Goal: Task Accomplishment & Management: Use online tool/utility

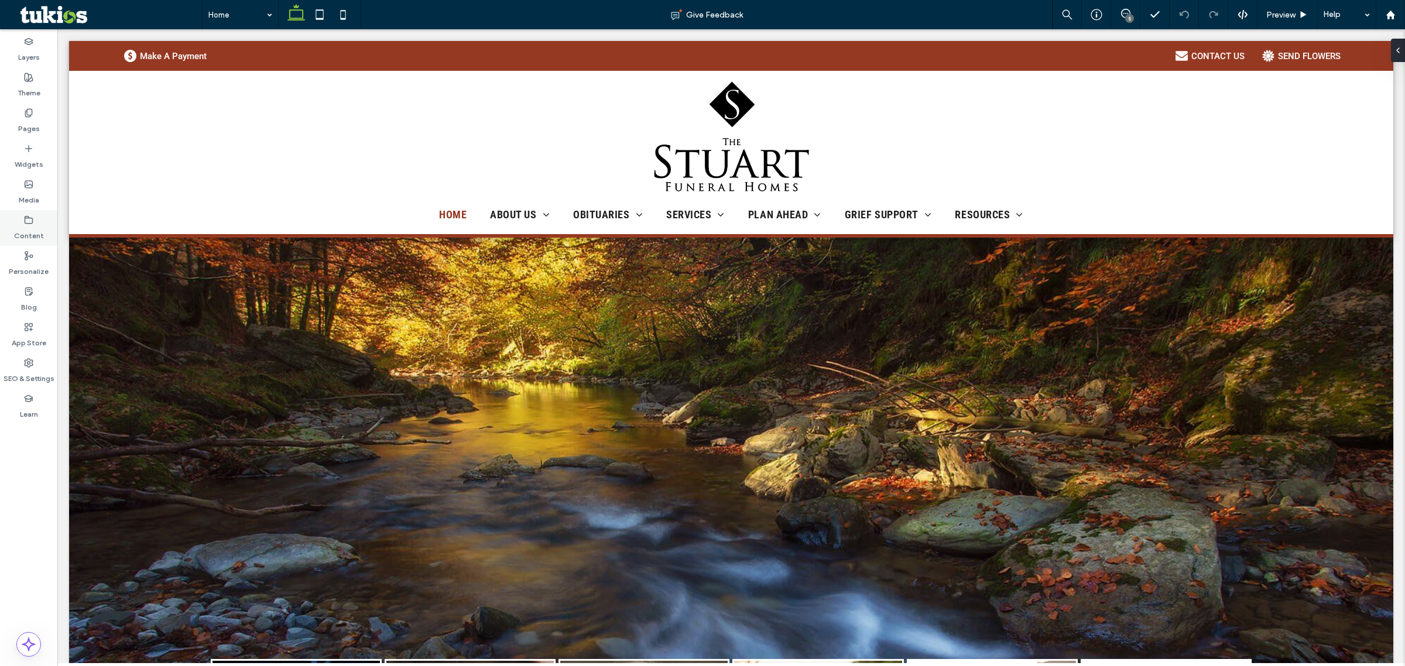
click at [37, 223] on div "Content" at bounding box center [28, 228] width 57 height 36
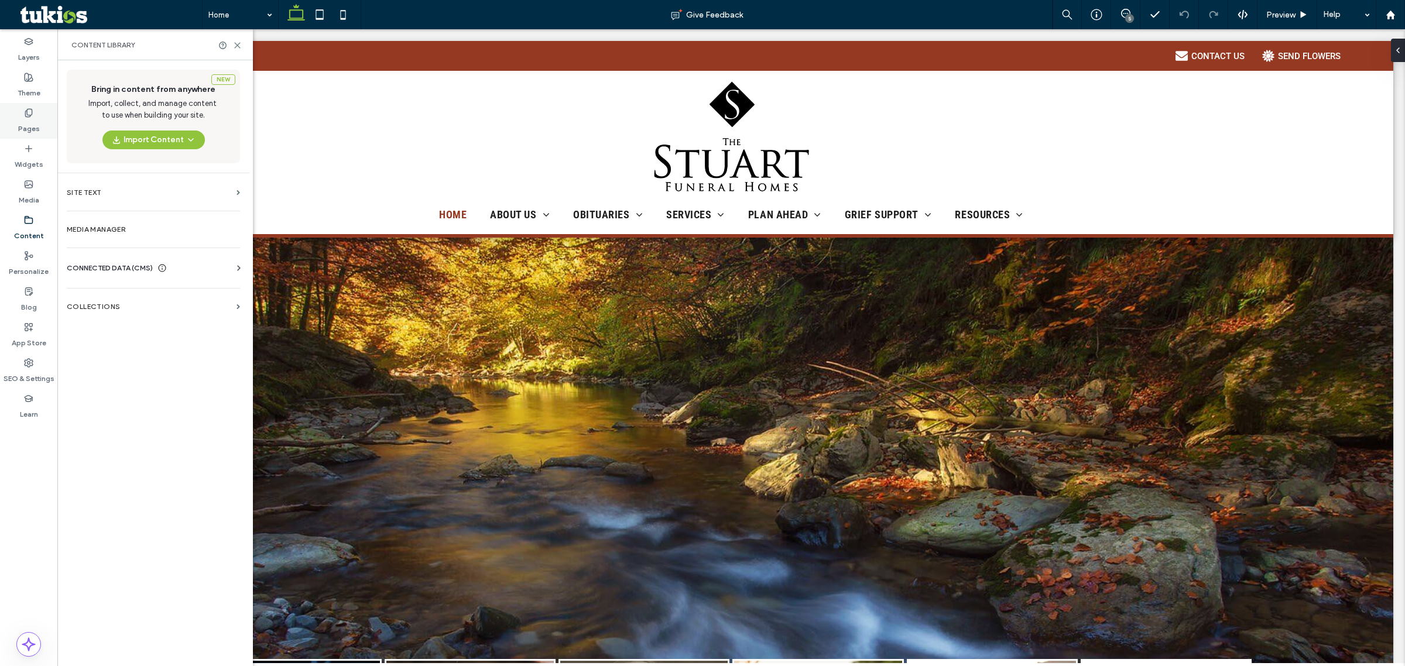
click at [33, 118] on label "Pages" at bounding box center [29, 126] width 22 height 16
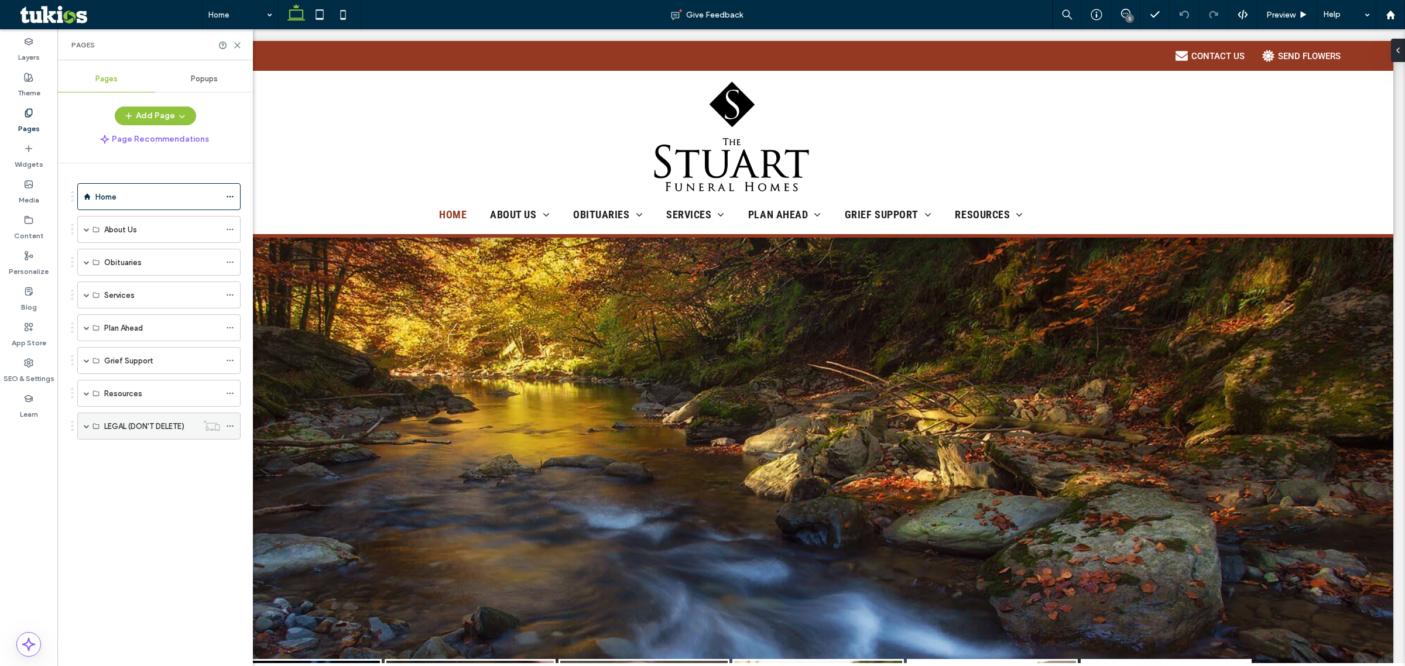
click at [89, 426] on span at bounding box center [87, 426] width 6 height 6
click at [224, 457] on div at bounding box center [204, 453] width 43 height 12
click at [229, 453] on icon at bounding box center [230, 453] width 8 height 8
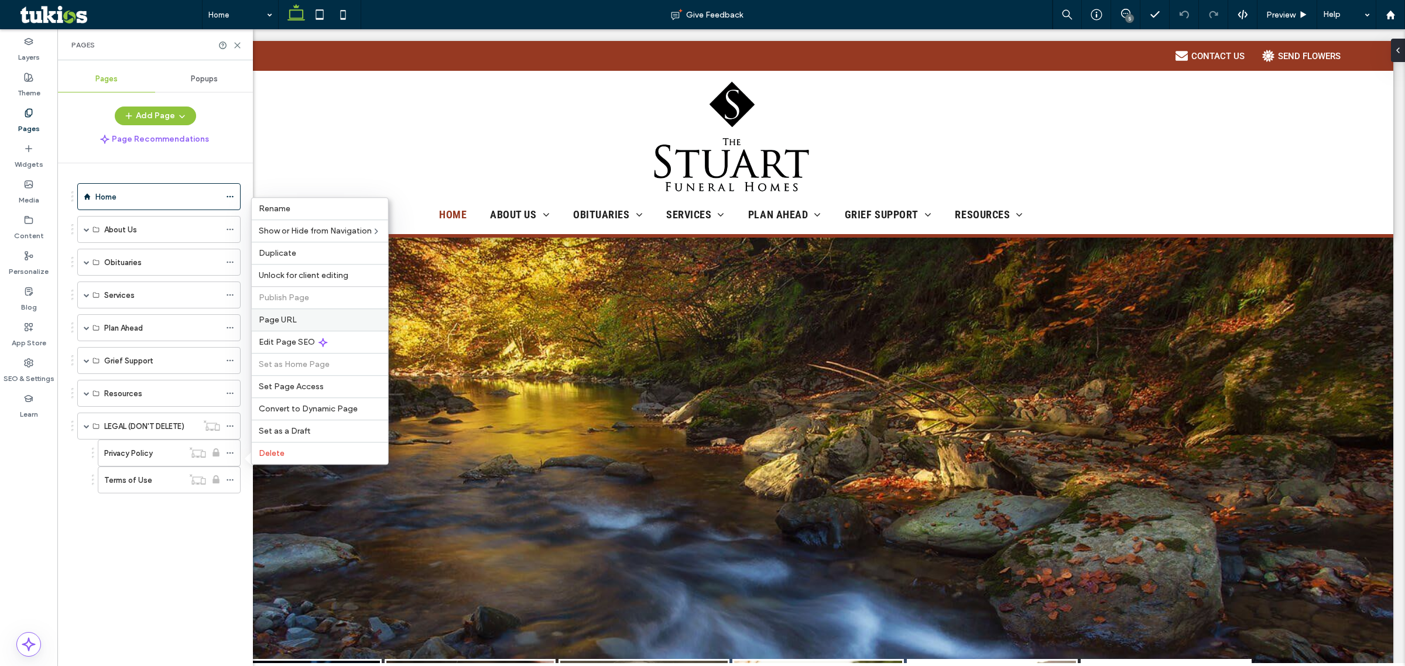
click at [299, 318] on label "Page URL" at bounding box center [320, 320] width 122 height 10
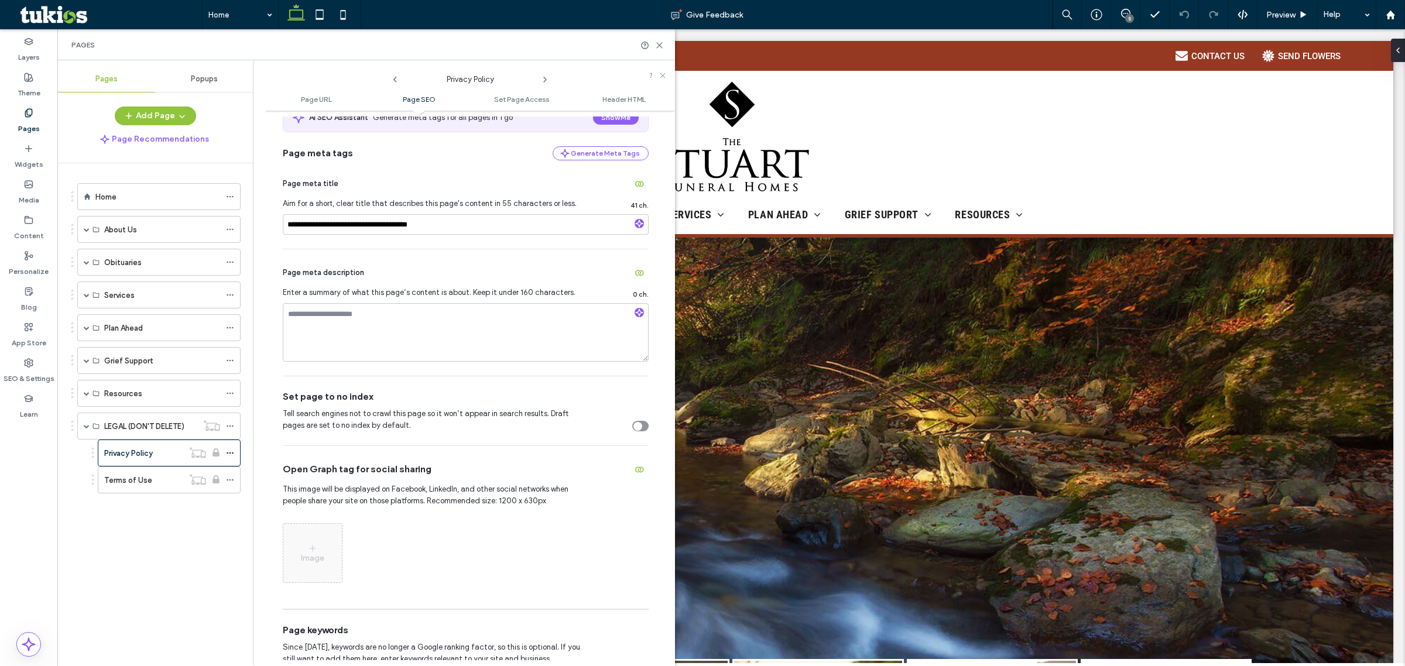
scroll to position [366, 0]
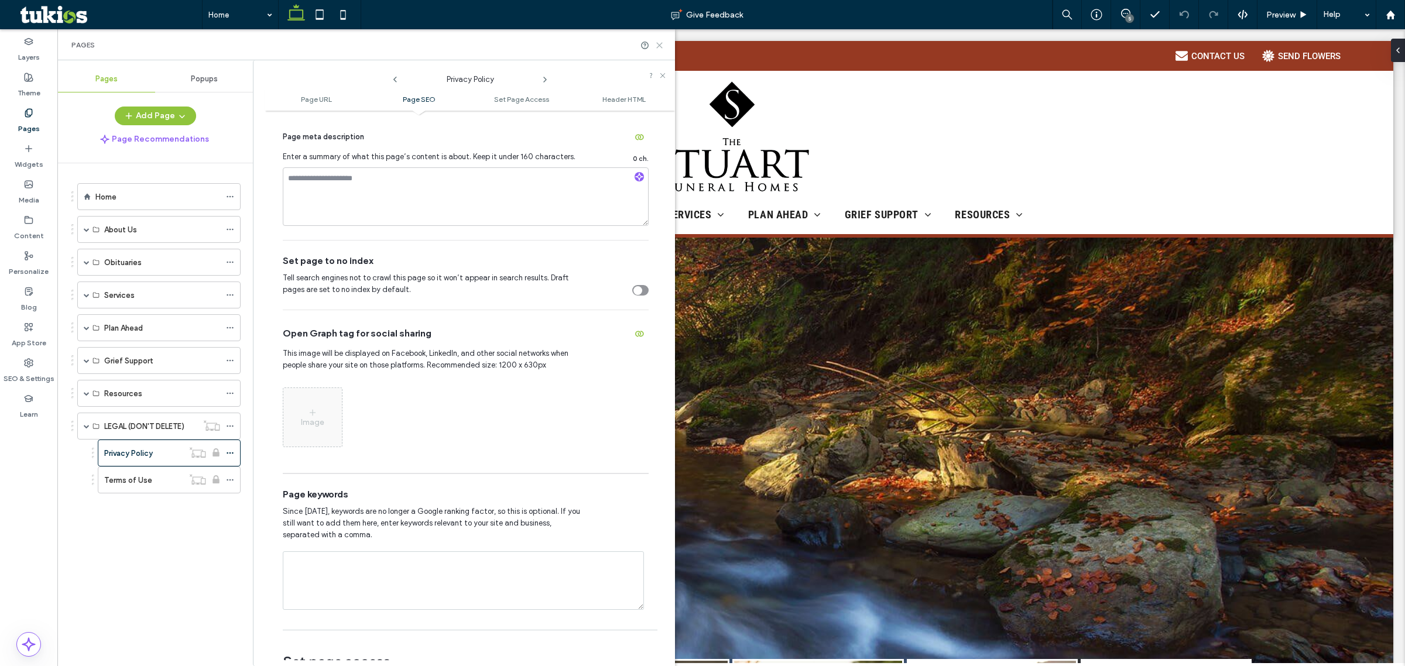
click at [657, 40] on div "Pages" at bounding box center [366, 44] width 618 height 31
click at [657, 42] on icon at bounding box center [659, 45] width 9 height 9
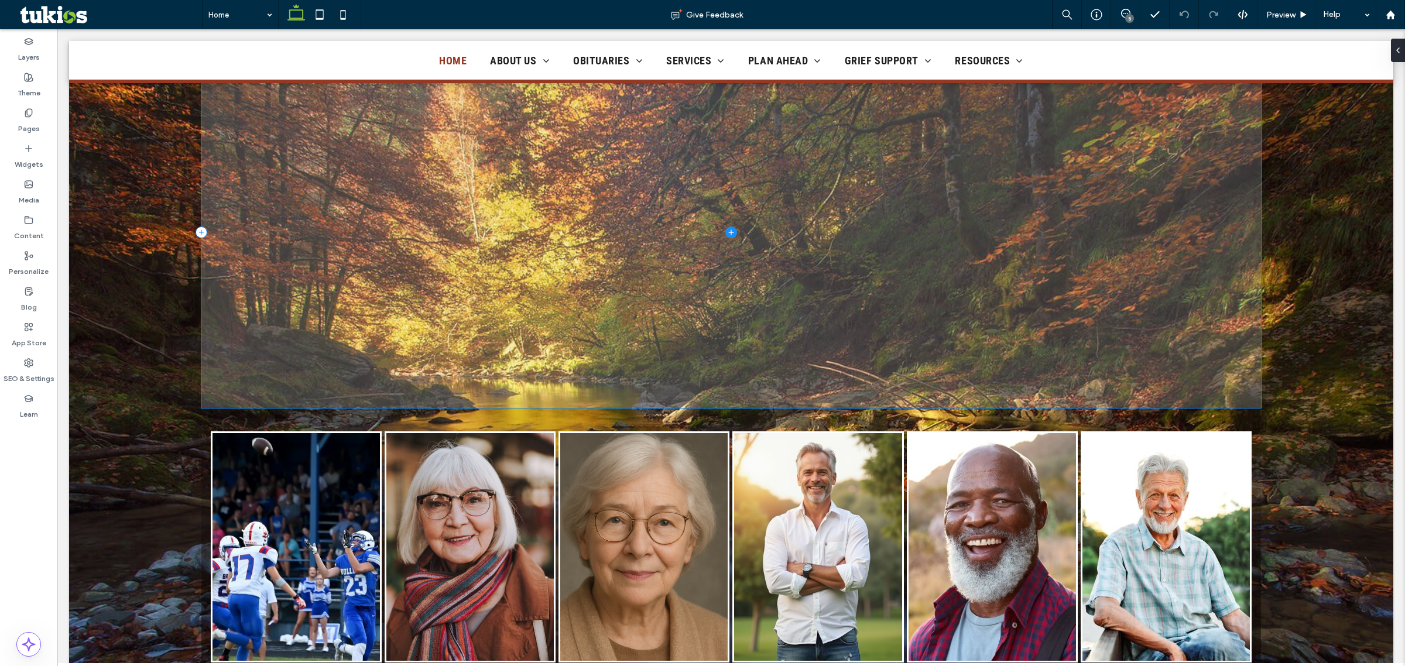
scroll to position [0, 0]
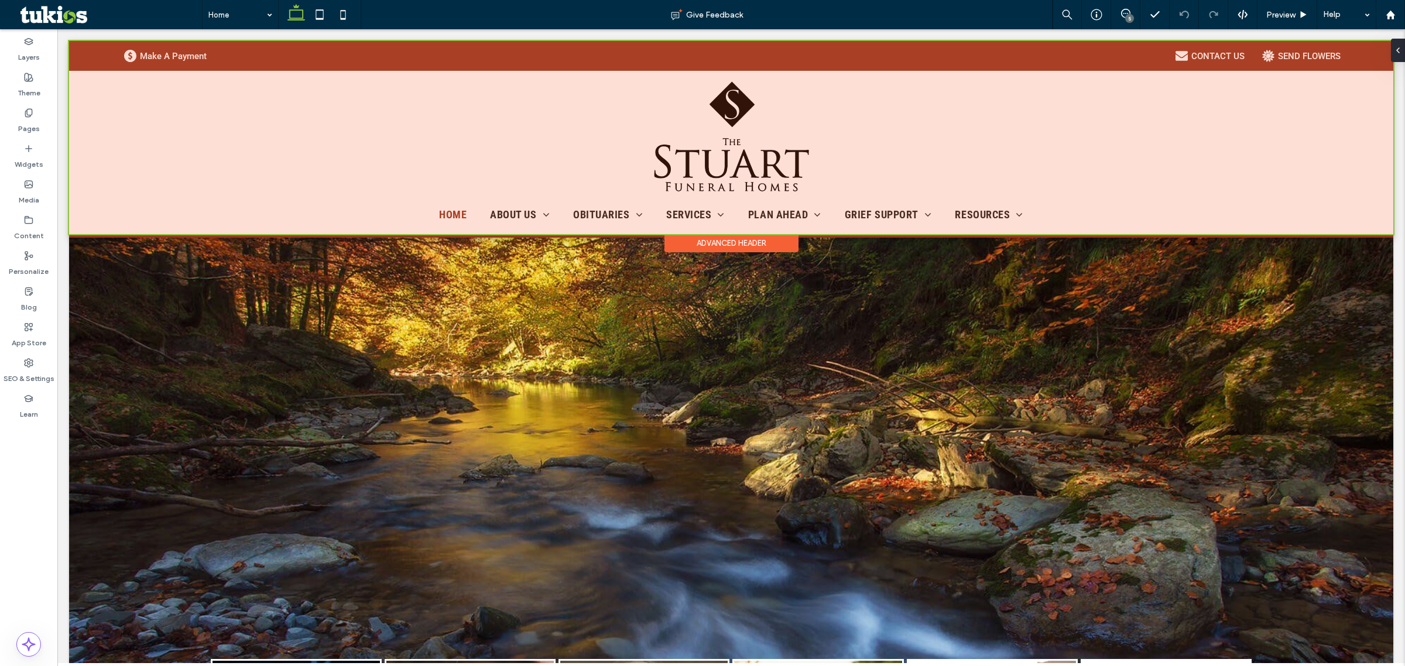
click at [174, 53] on div at bounding box center [731, 137] width 1324 height 193
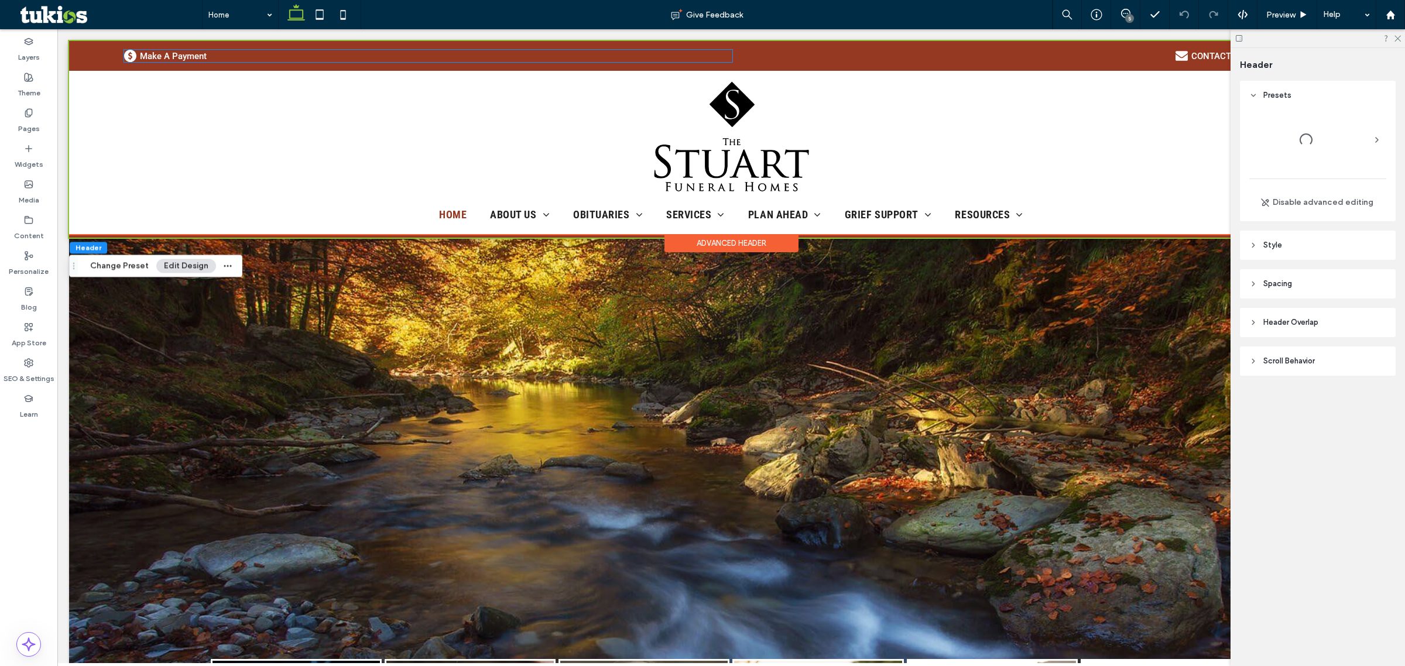
click at [174, 53] on div "Make A Payment" at bounding box center [173, 56] width 67 height 11
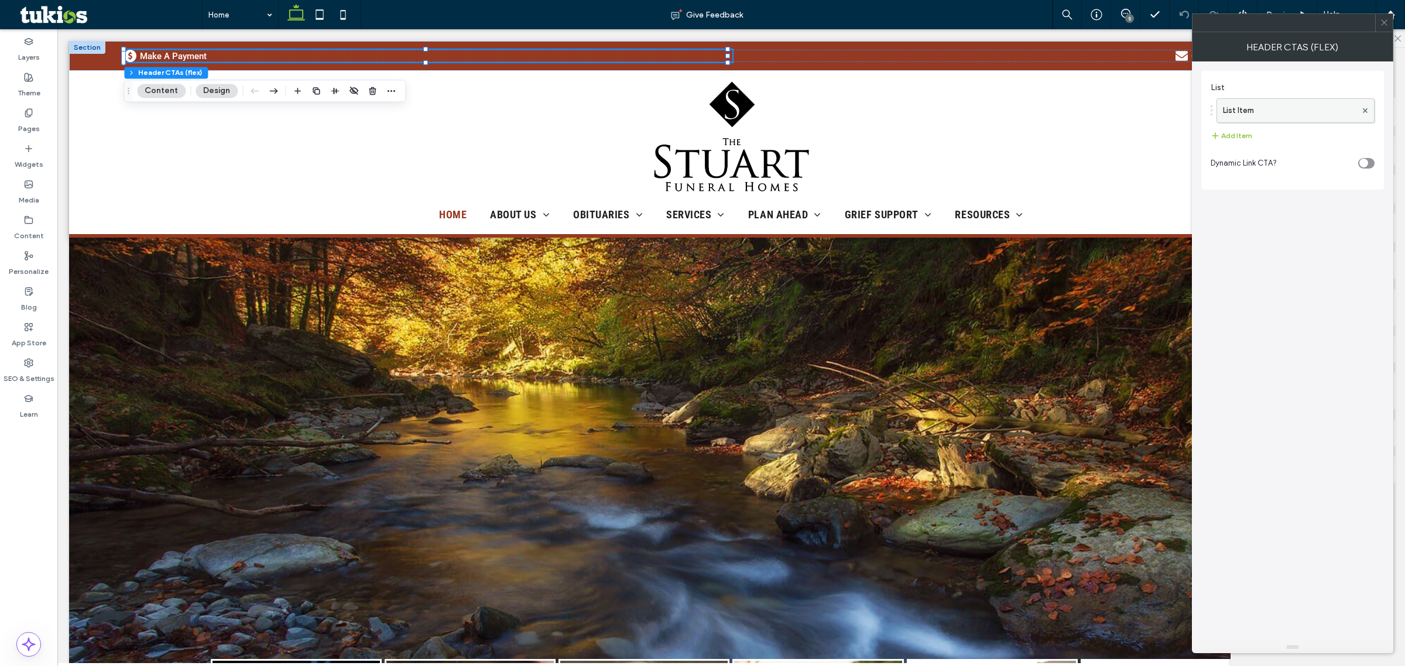
click at [1123, 118] on label "List Item" at bounding box center [1289, 110] width 133 height 23
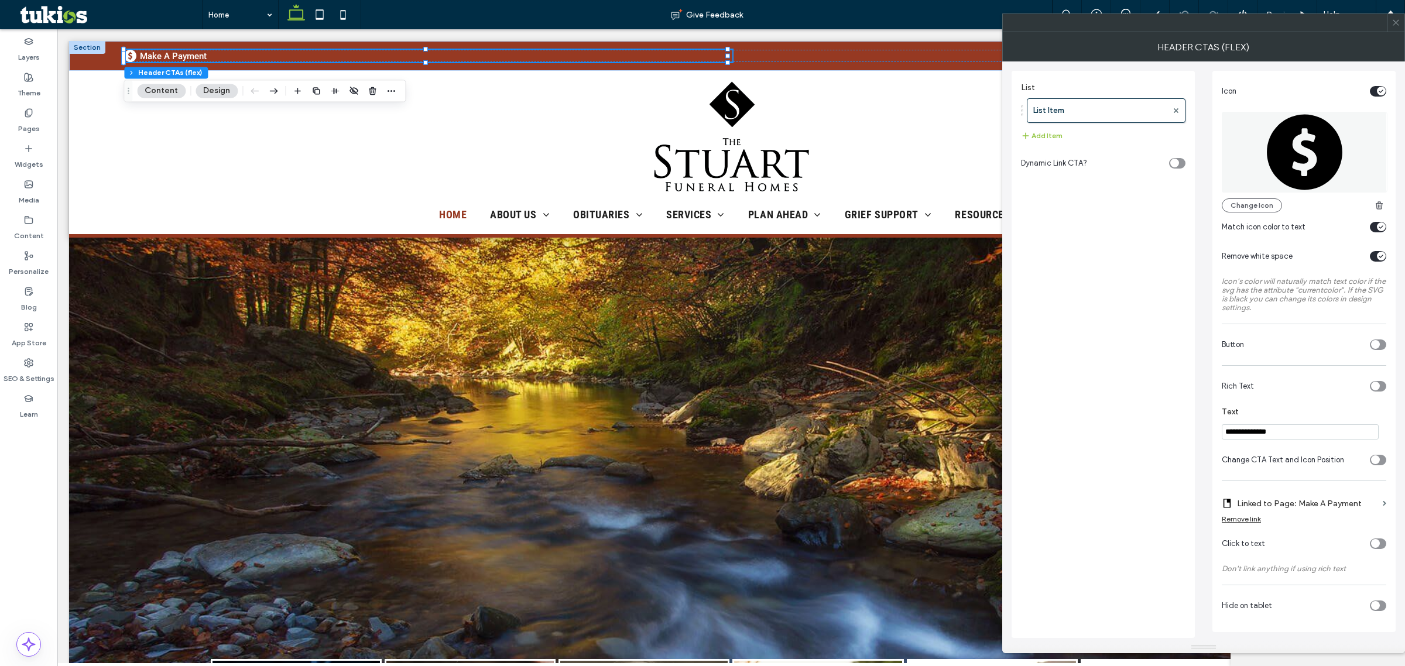
scroll to position [3, 0]
click at [1123, 22] on icon at bounding box center [1396, 22] width 9 height 9
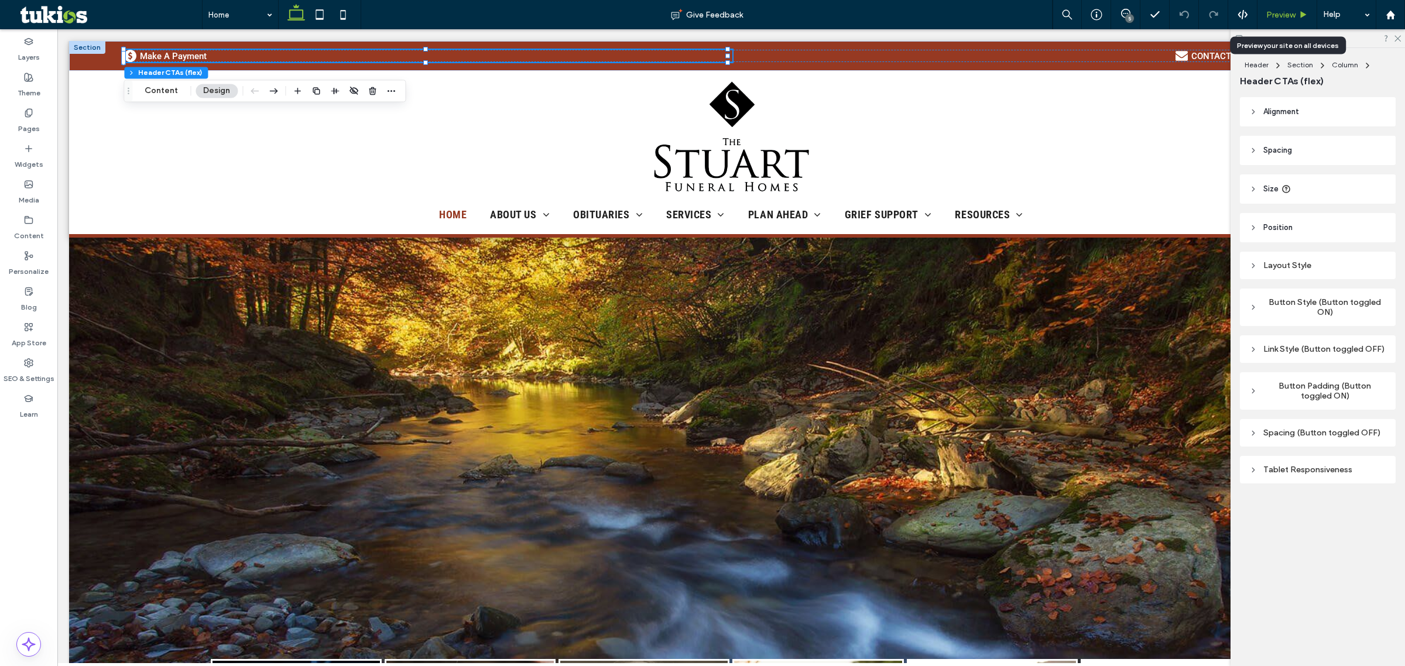
click at [1123, 15] on span "Preview" at bounding box center [1280, 15] width 29 height 10
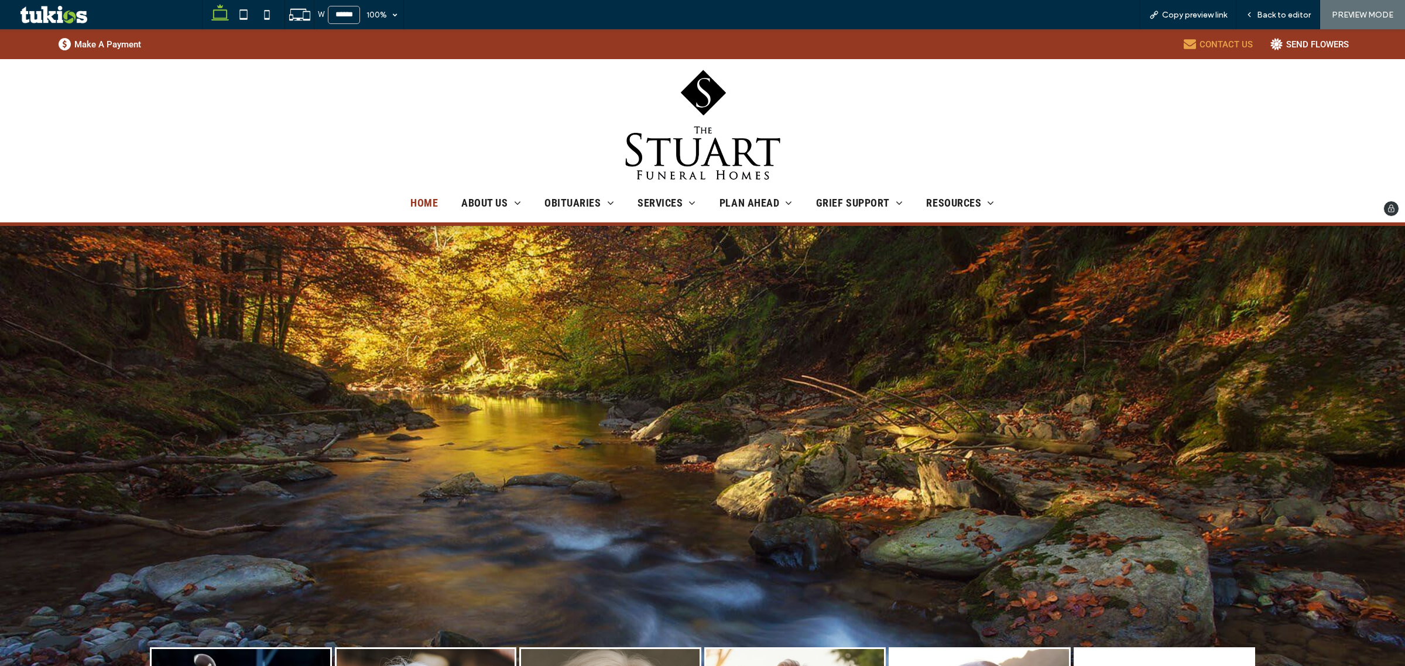
click at [1123, 50] on div "CONTACT US" at bounding box center [1218, 44] width 69 height 12
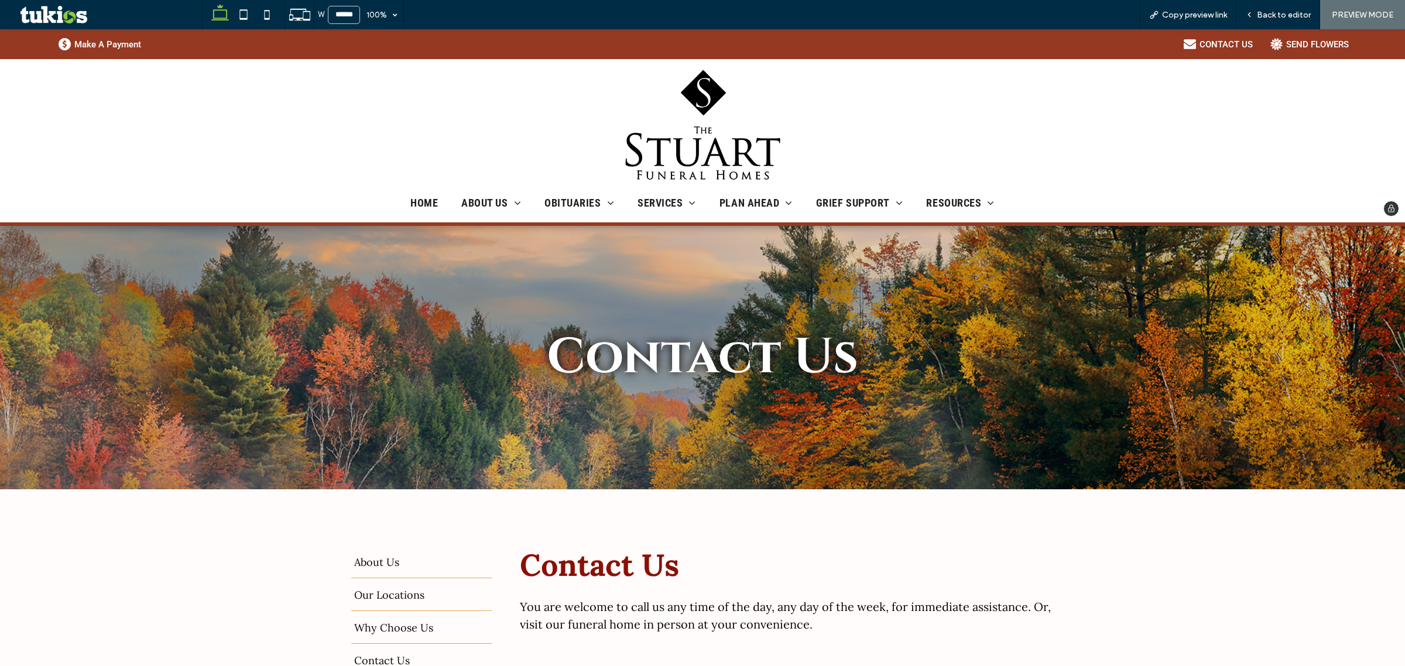
click at [727, 103] on img at bounding box center [703, 125] width 165 height 111
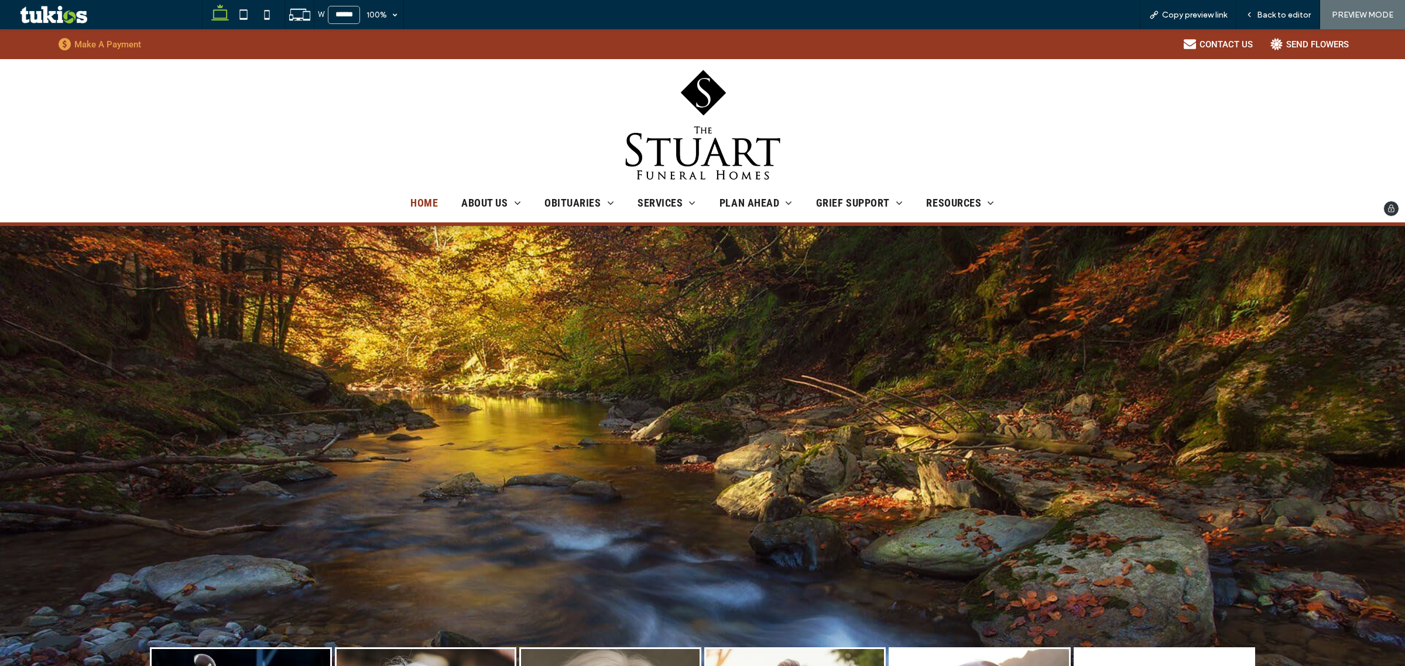
click at [92, 41] on div "Make A Payment" at bounding box center [107, 44] width 67 height 11
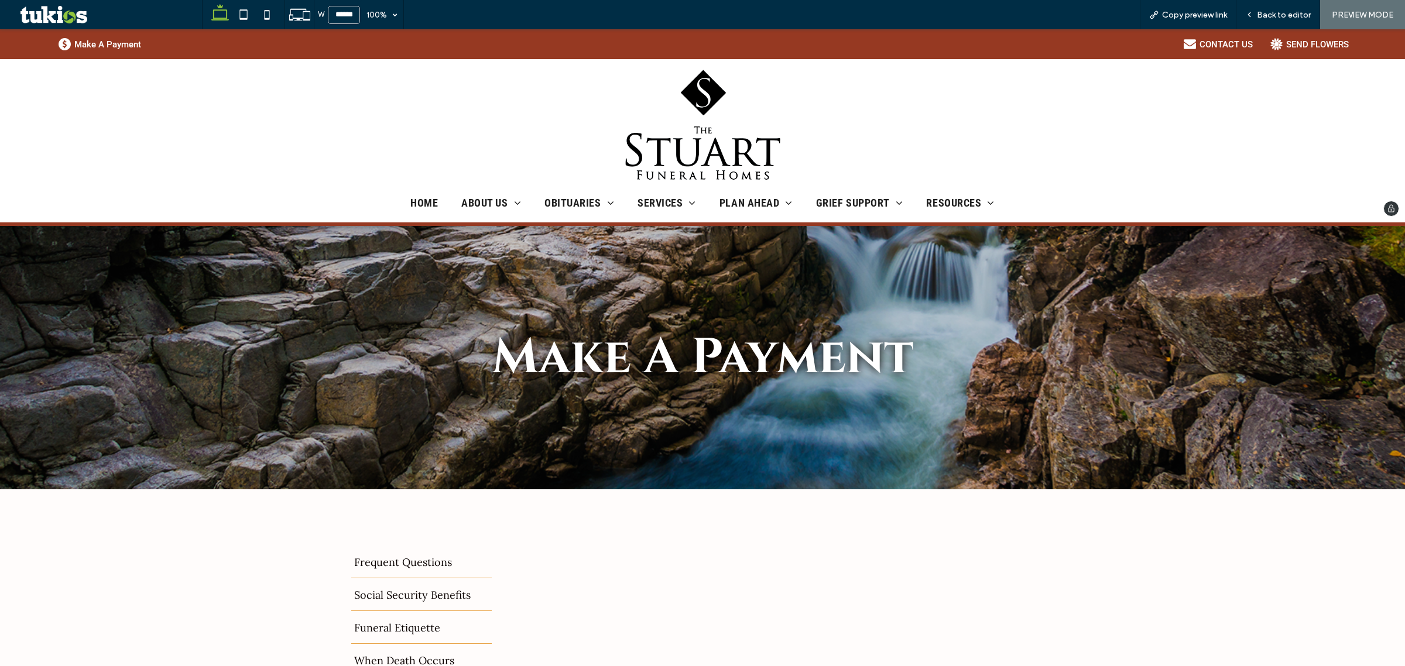
click at [686, 135] on img at bounding box center [703, 125] width 165 height 111
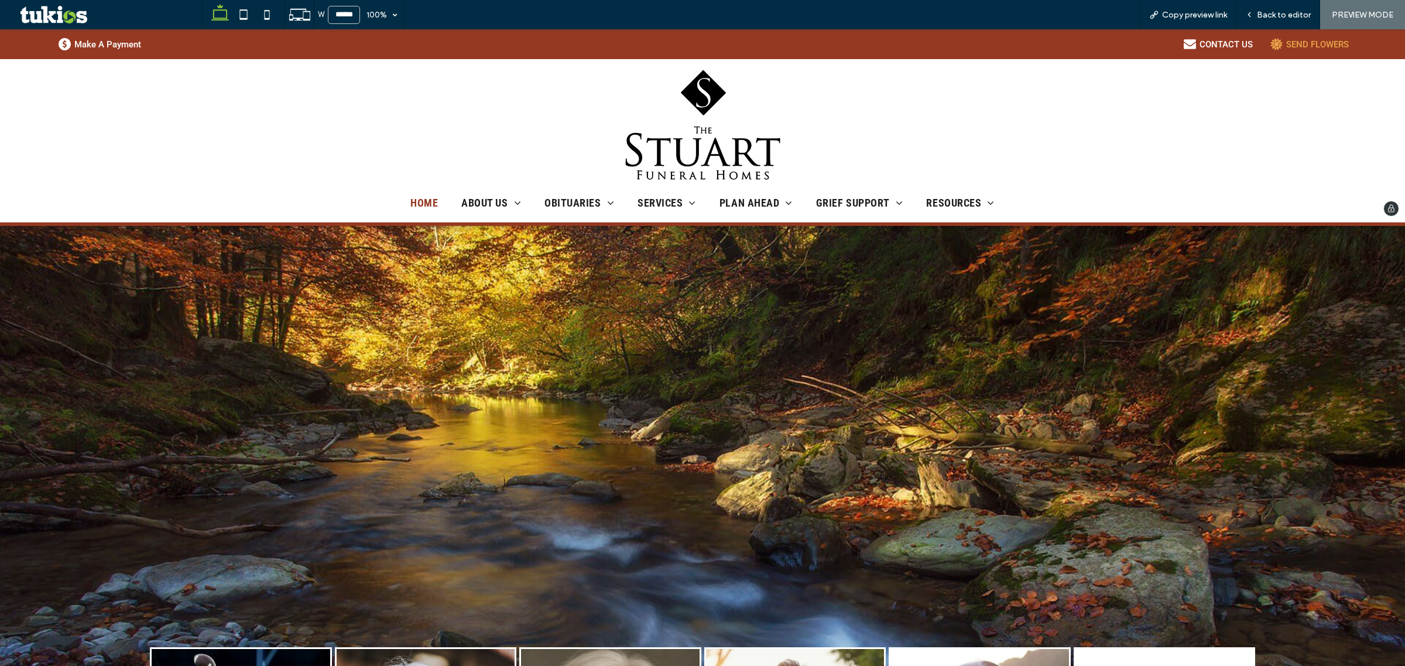
click at [1123, 48] on div "SEND FLOWERS" at bounding box center [1317, 44] width 63 height 11
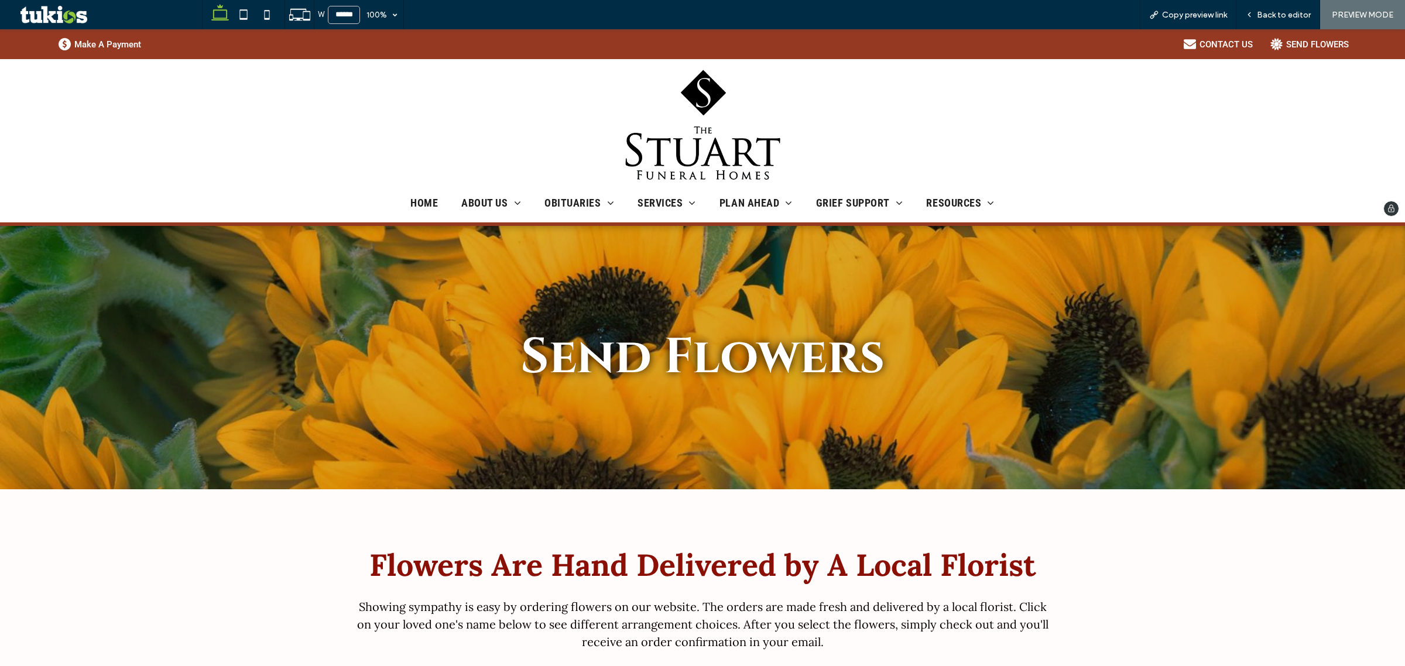
click at [688, 158] on img at bounding box center [703, 125] width 165 height 111
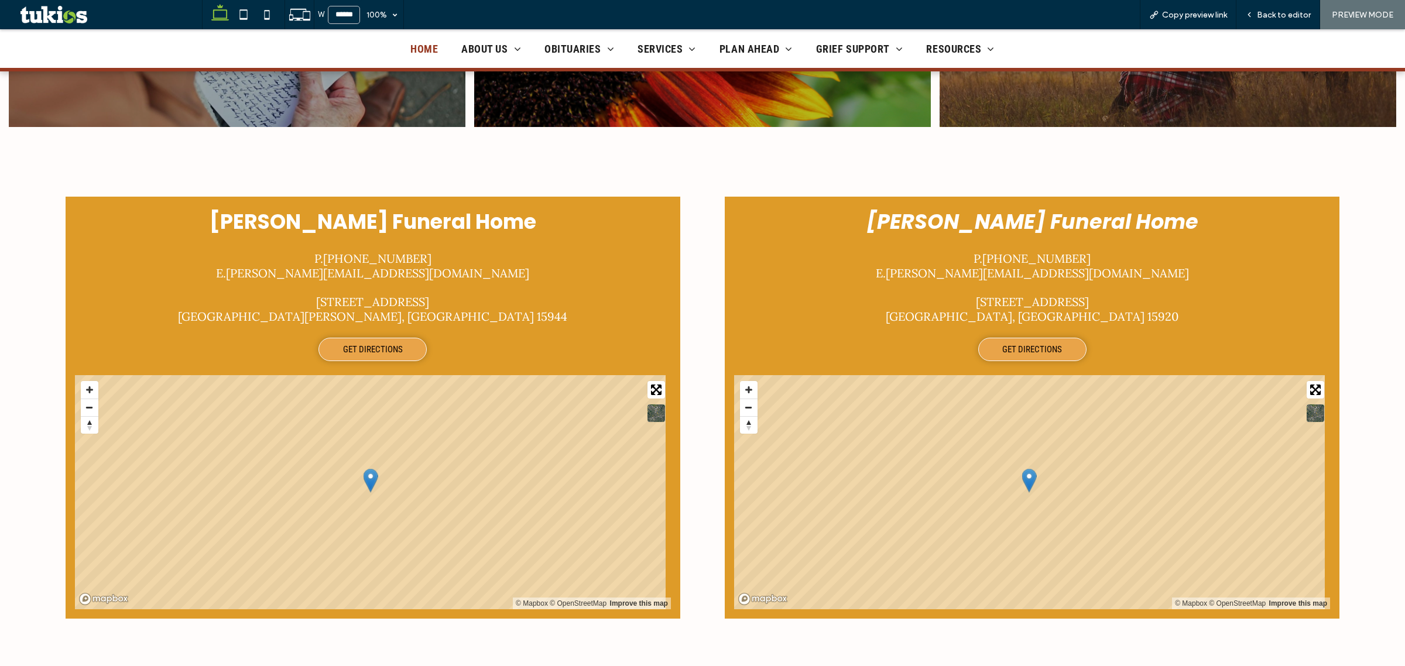
scroll to position [1464, 0]
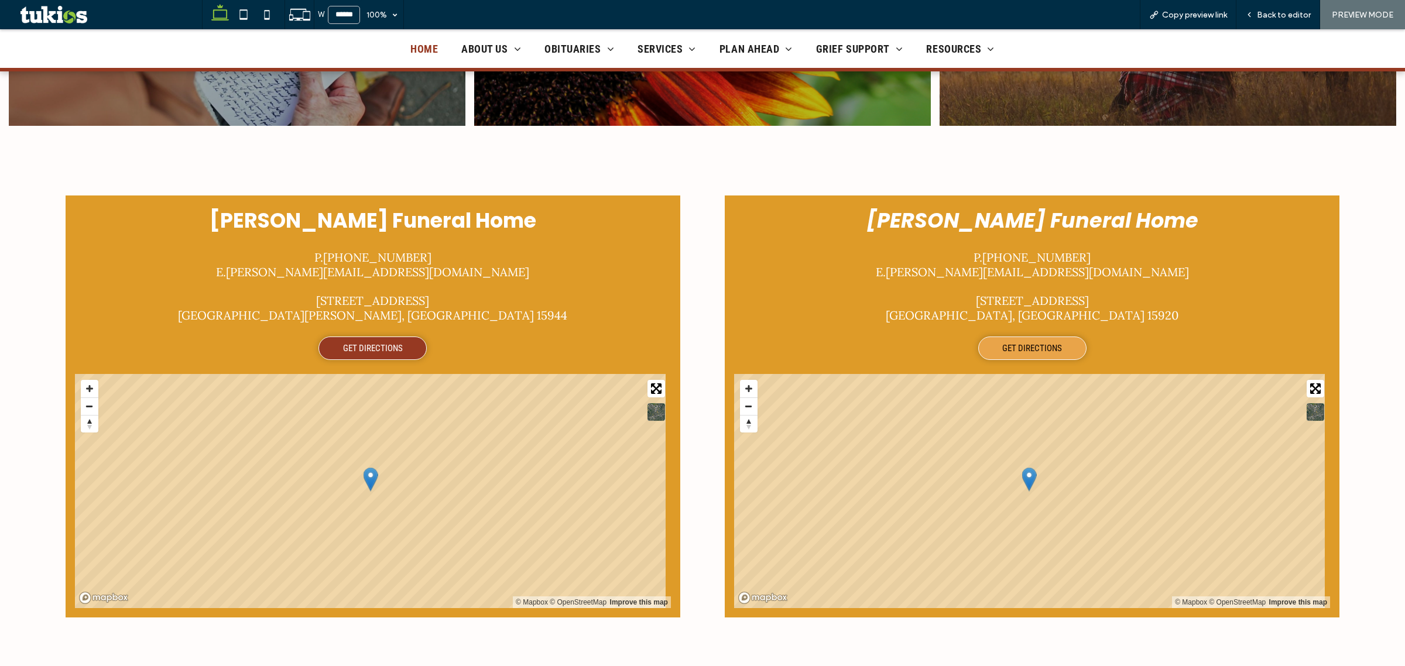
click at [372, 346] on link "GET DIRECTIONS" at bounding box center [372, 348] width 108 height 23
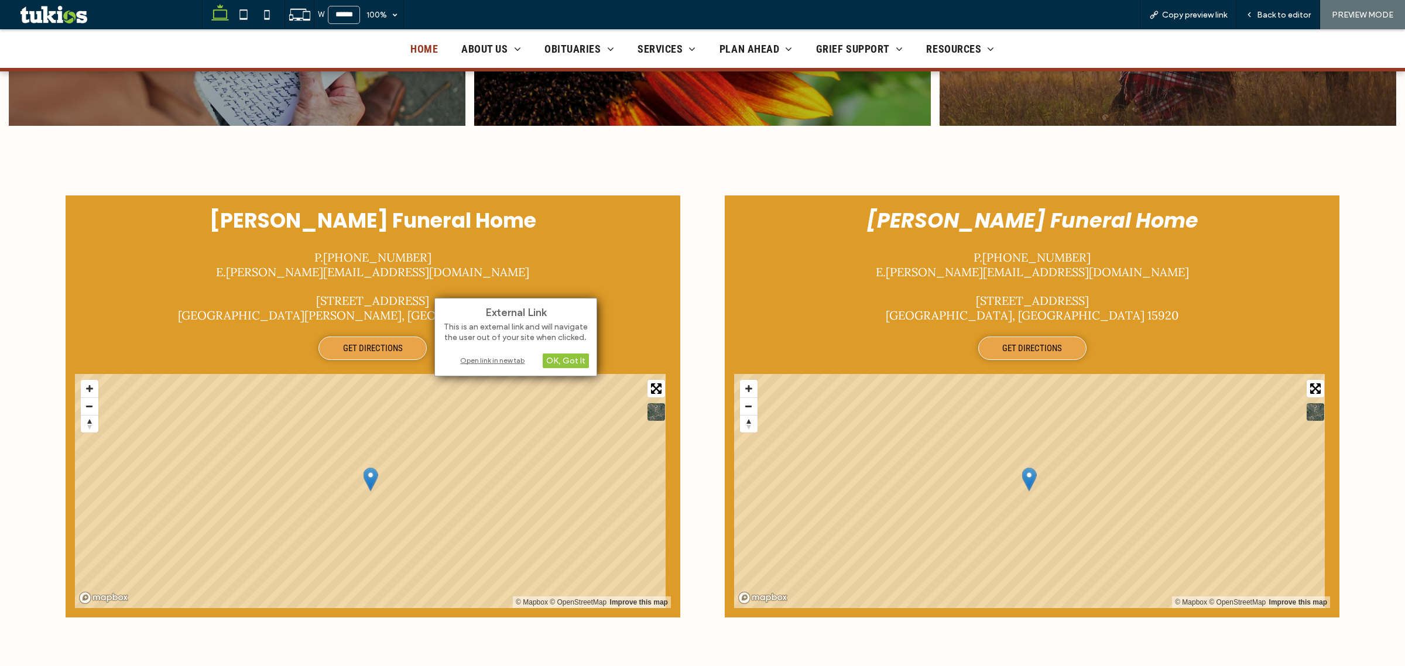
click at [513, 366] on div "Open link in new tab" at bounding box center [516, 360] width 146 height 12
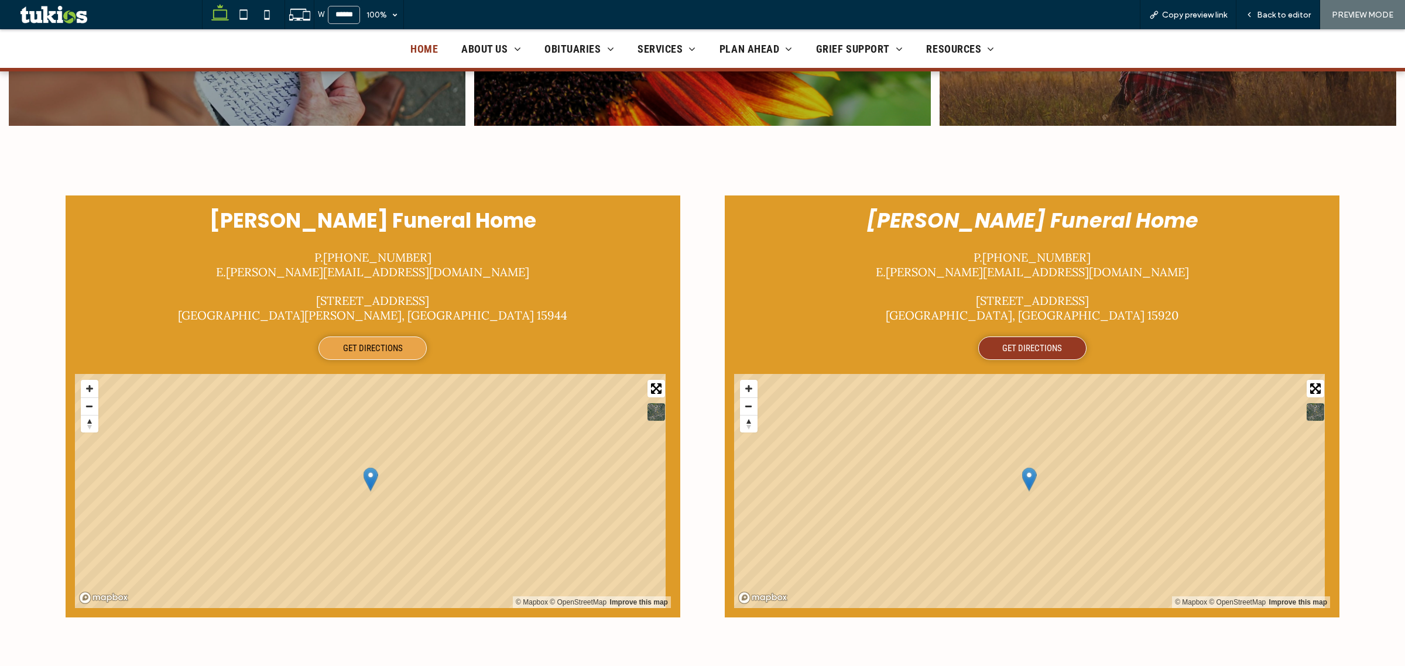
click at [1057, 337] on link "GET DIRECTIONS" at bounding box center [1032, 348] width 108 height 23
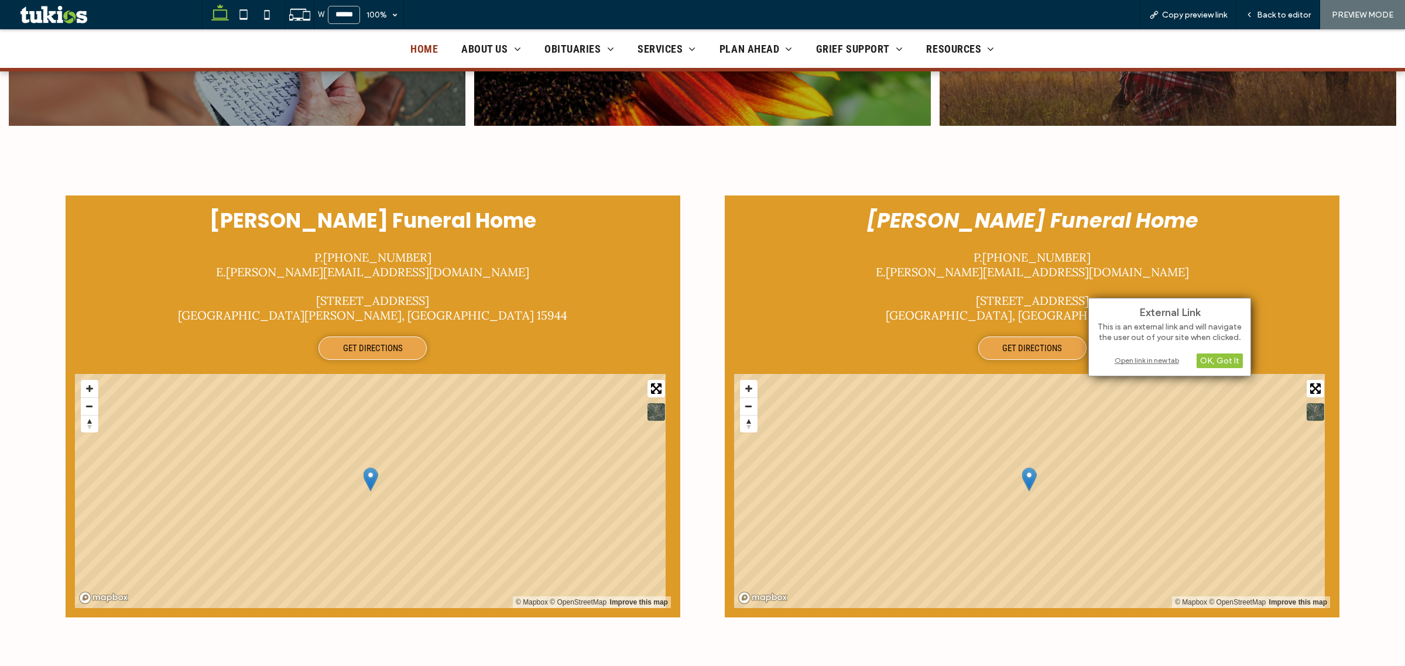
click at [1118, 358] on div "Open link in new tab" at bounding box center [1170, 360] width 146 height 12
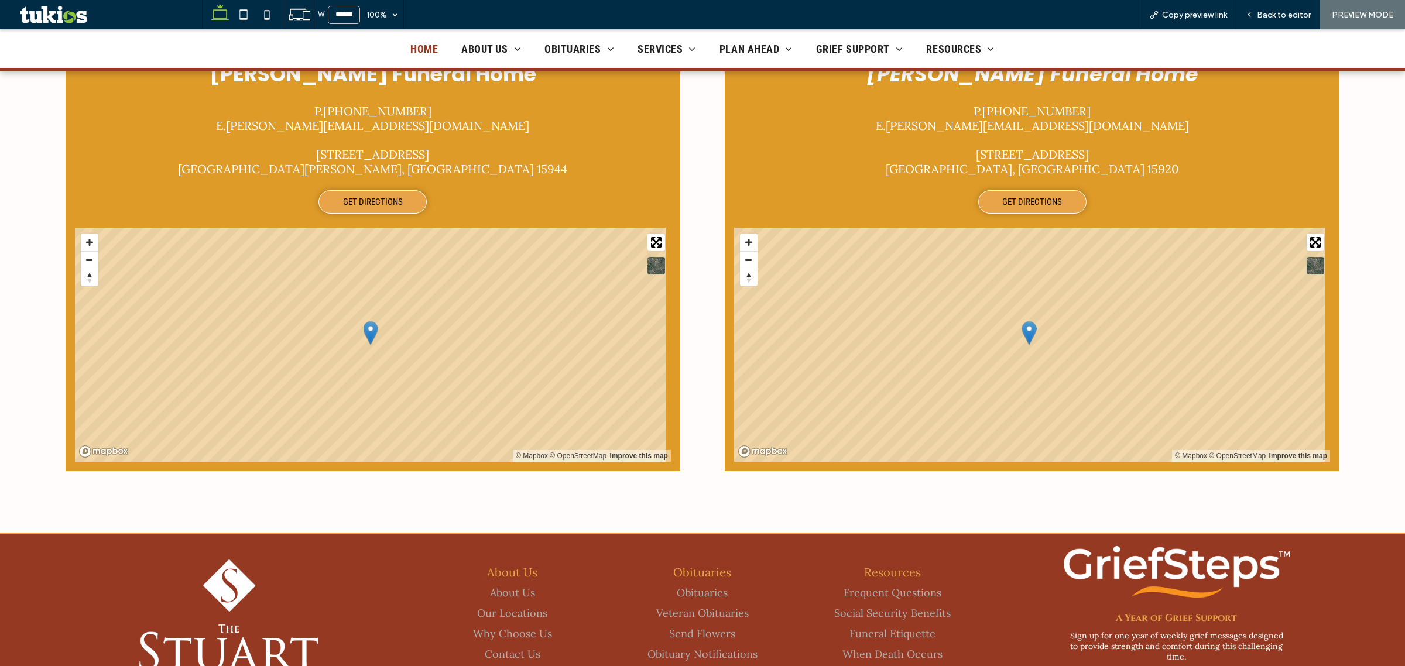
scroll to position [1976, 0]
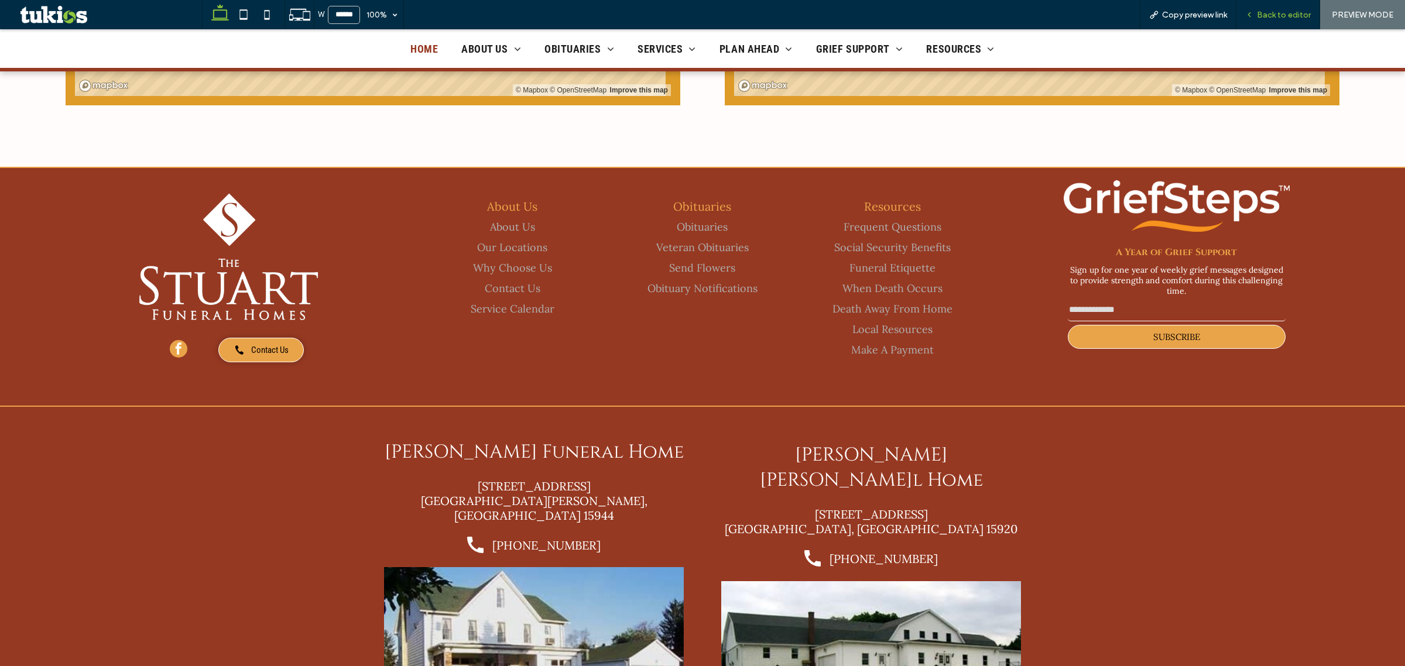
click at [1123, 12] on icon at bounding box center [1249, 15] width 8 height 8
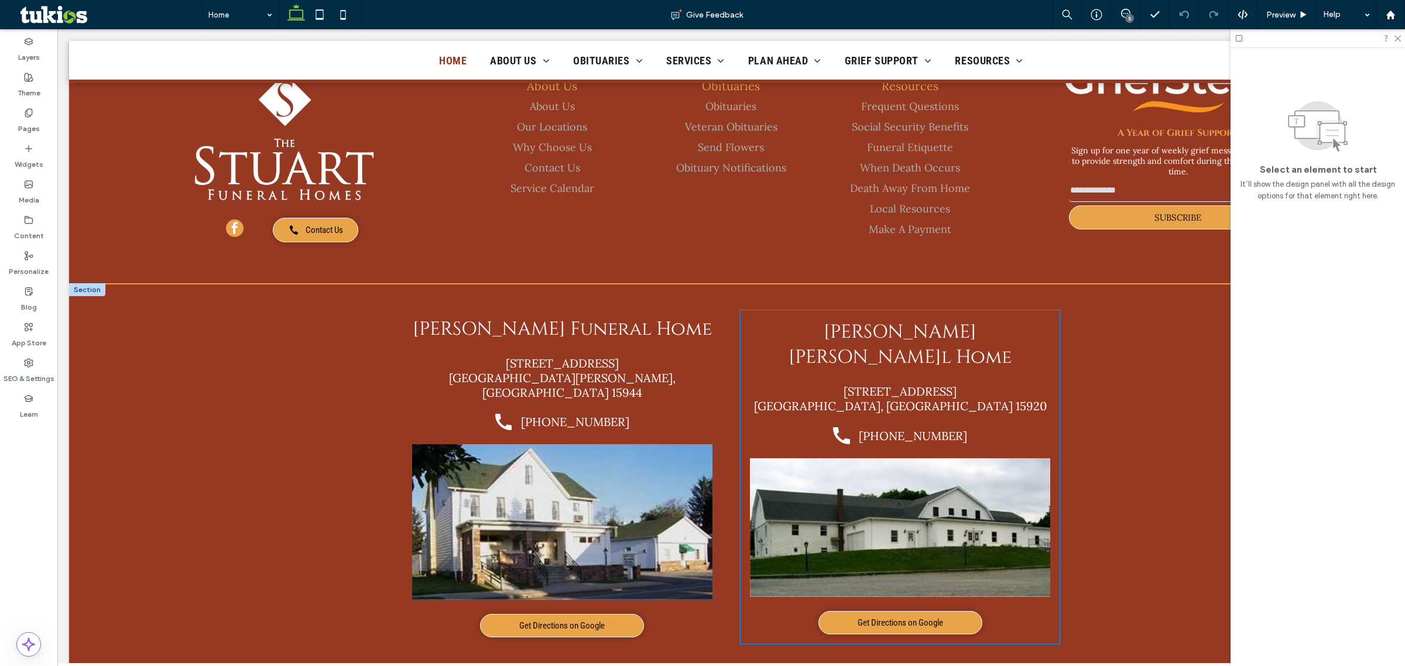
scroll to position [2133, 0]
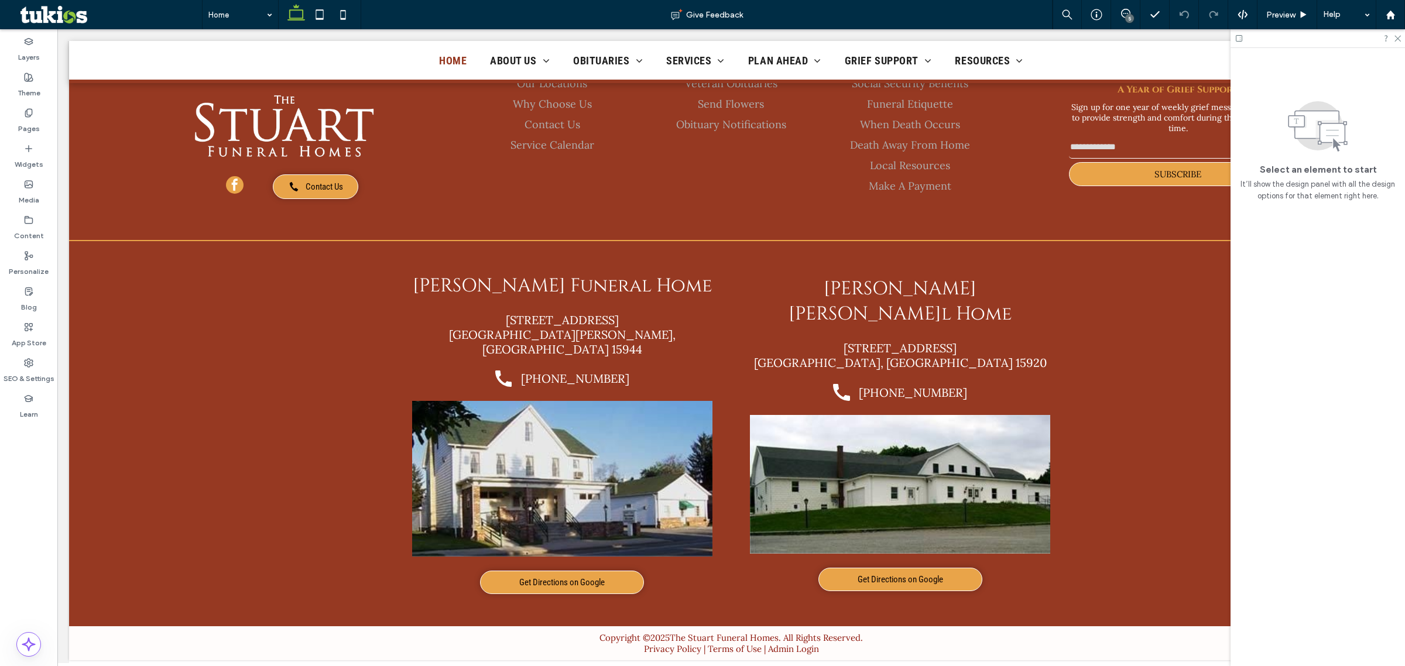
click at [1123, 15] on div "5" at bounding box center [1129, 18] width 9 height 9
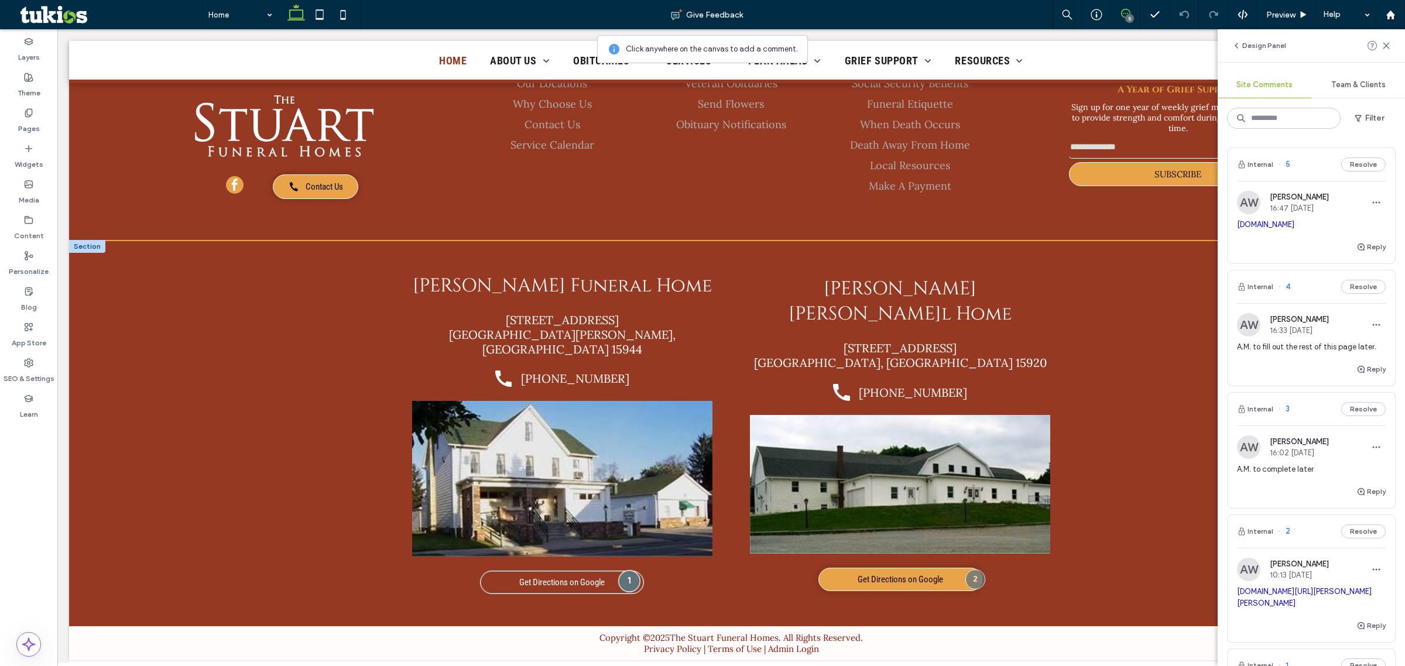
click at [626, 533] on div at bounding box center [629, 582] width 22 height 22
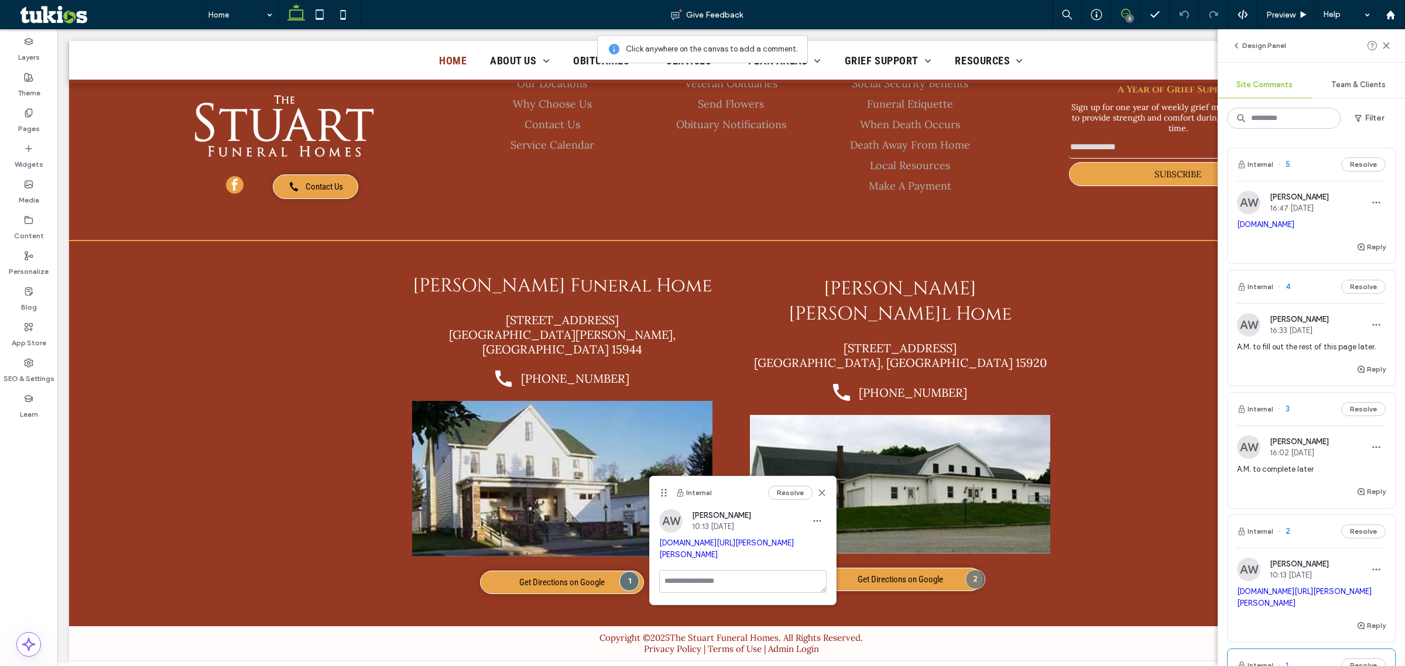
drag, startPoint x: 738, startPoint y: 612, endPoint x: 662, endPoint y: 545, distance: 101.6
click at [662, 533] on span "google.com/maps/place/Kenneth+A+Stuart+Funeral+Home/@40.3807341,-79.0772478,17z…" at bounding box center [742, 548] width 167 height 23
copy link "google.com/maps/place/Kenneth+A+Stuart+Funeral+Home/@40.3807341,-79.0772478,17z…"
click at [1123, 45] on div at bounding box center [1379, 46] width 23 height 14
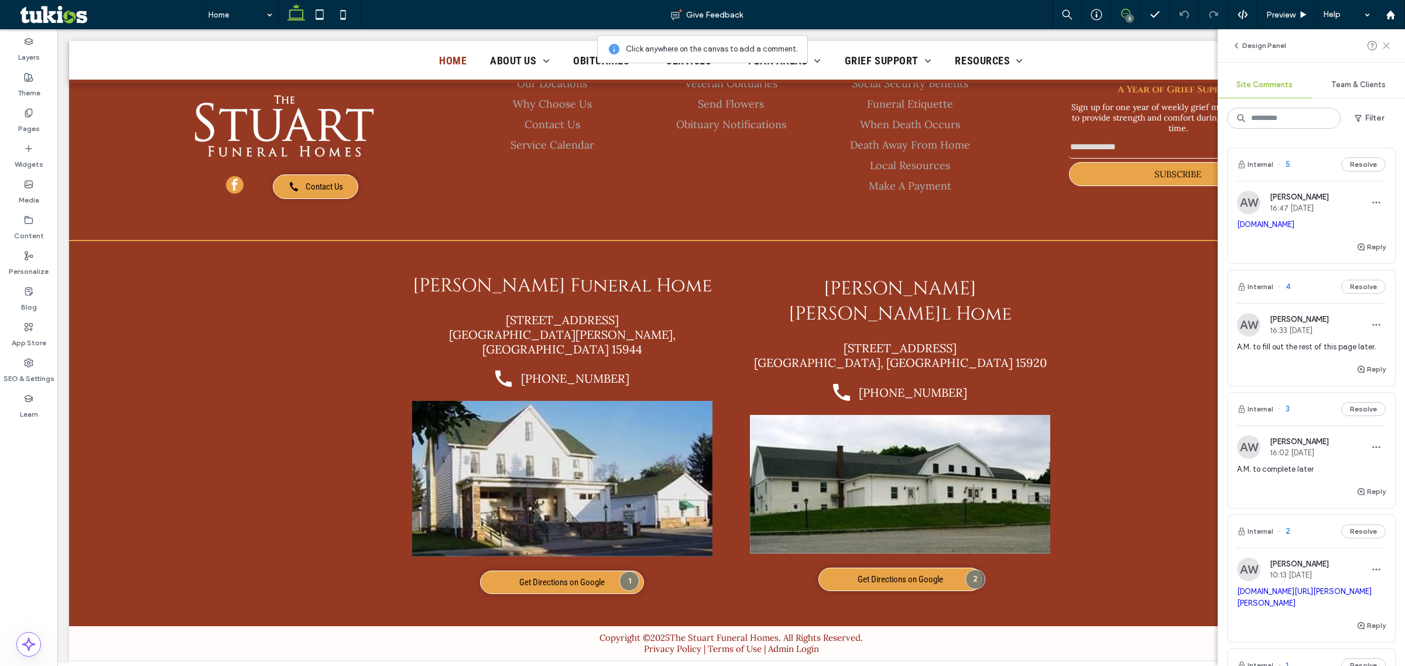
click at [1123, 43] on icon at bounding box center [1386, 45] width 9 height 9
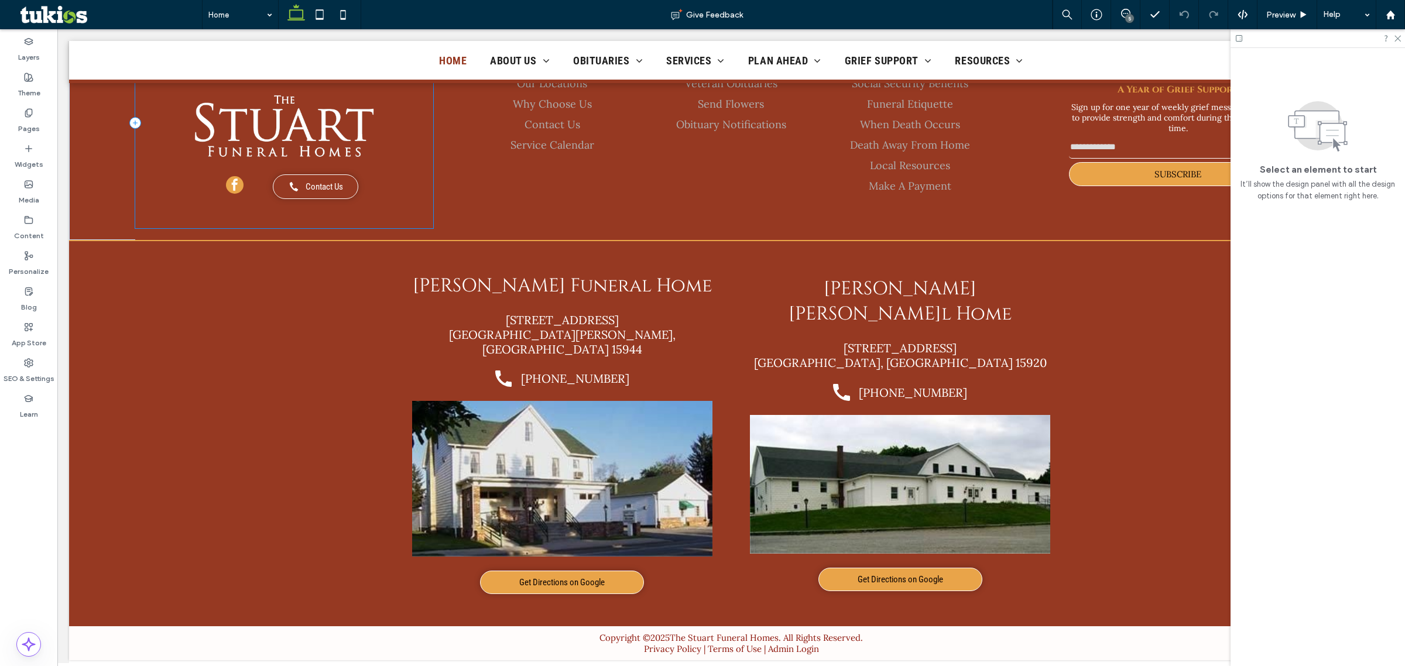
click at [294, 181] on span at bounding box center [294, 187] width 12 height 12
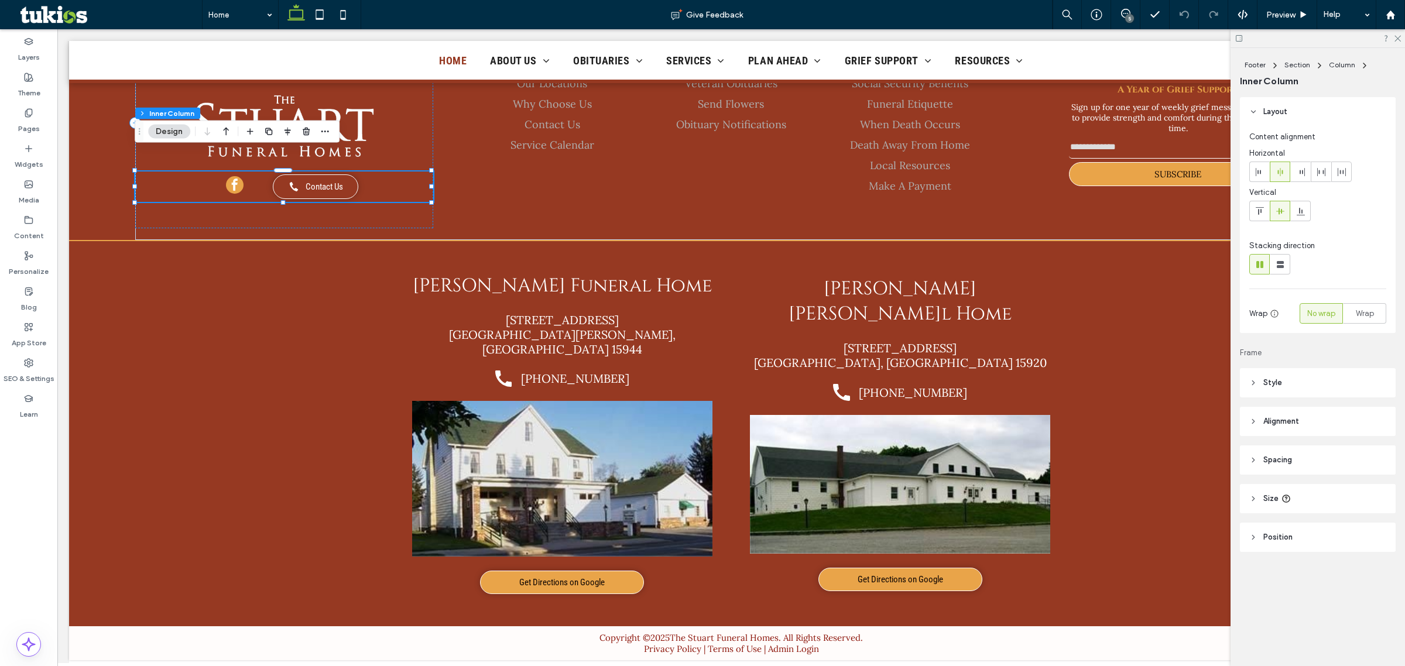
click at [294, 181] on span at bounding box center [294, 187] width 12 height 12
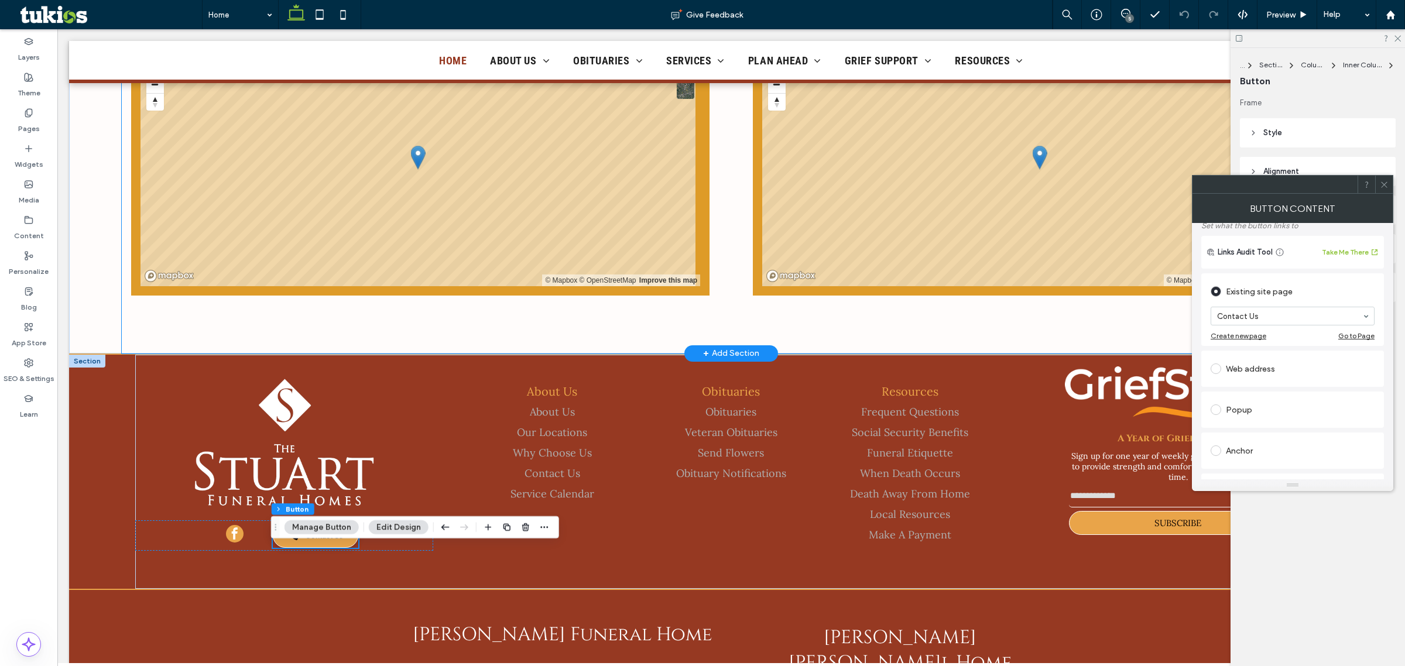
scroll to position [1694, 0]
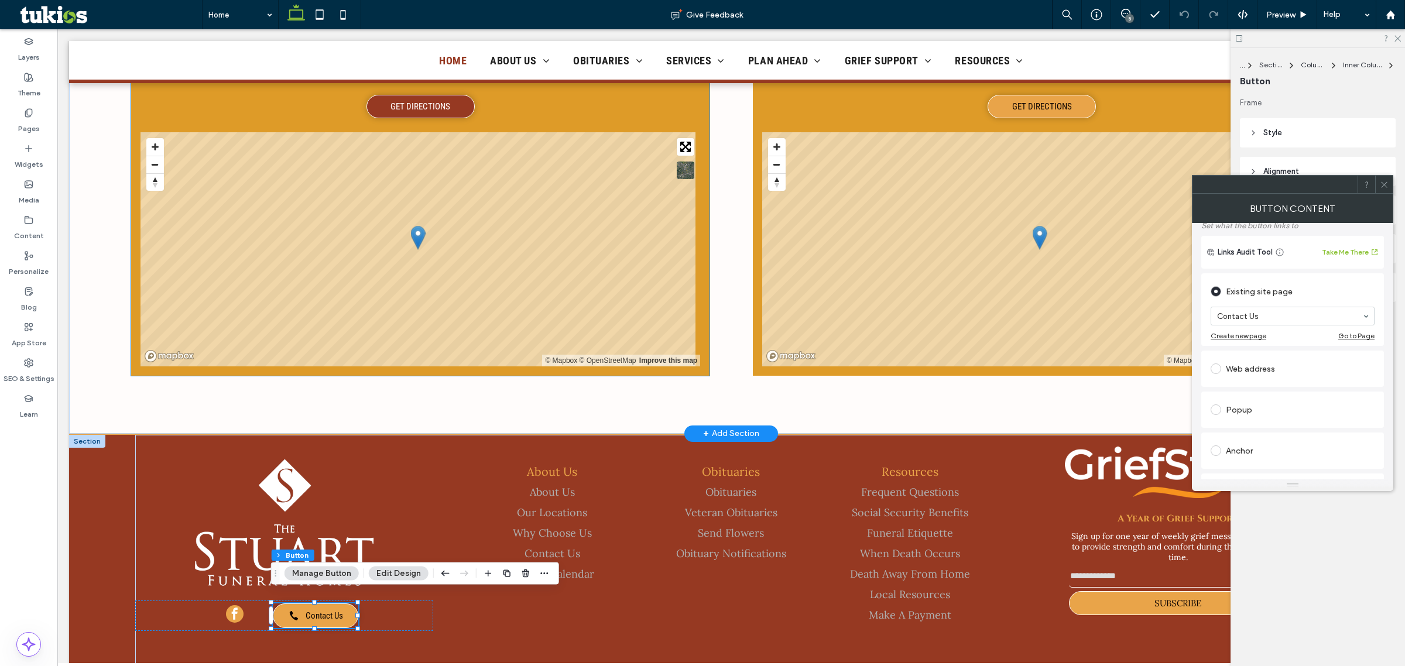
click at [431, 95] on link "GET DIRECTIONS" at bounding box center [420, 106] width 108 height 23
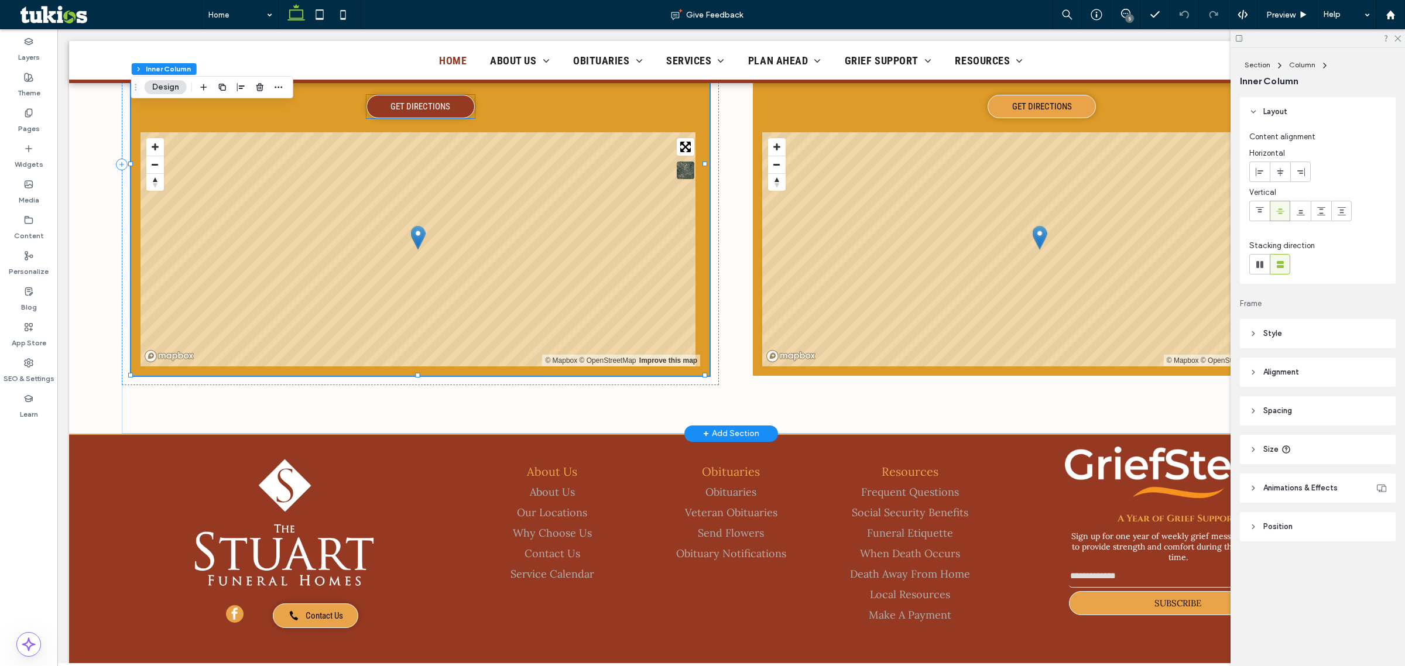
click at [431, 101] on span "GET DIRECTIONS" at bounding box center [420, 106] width 60 height 11
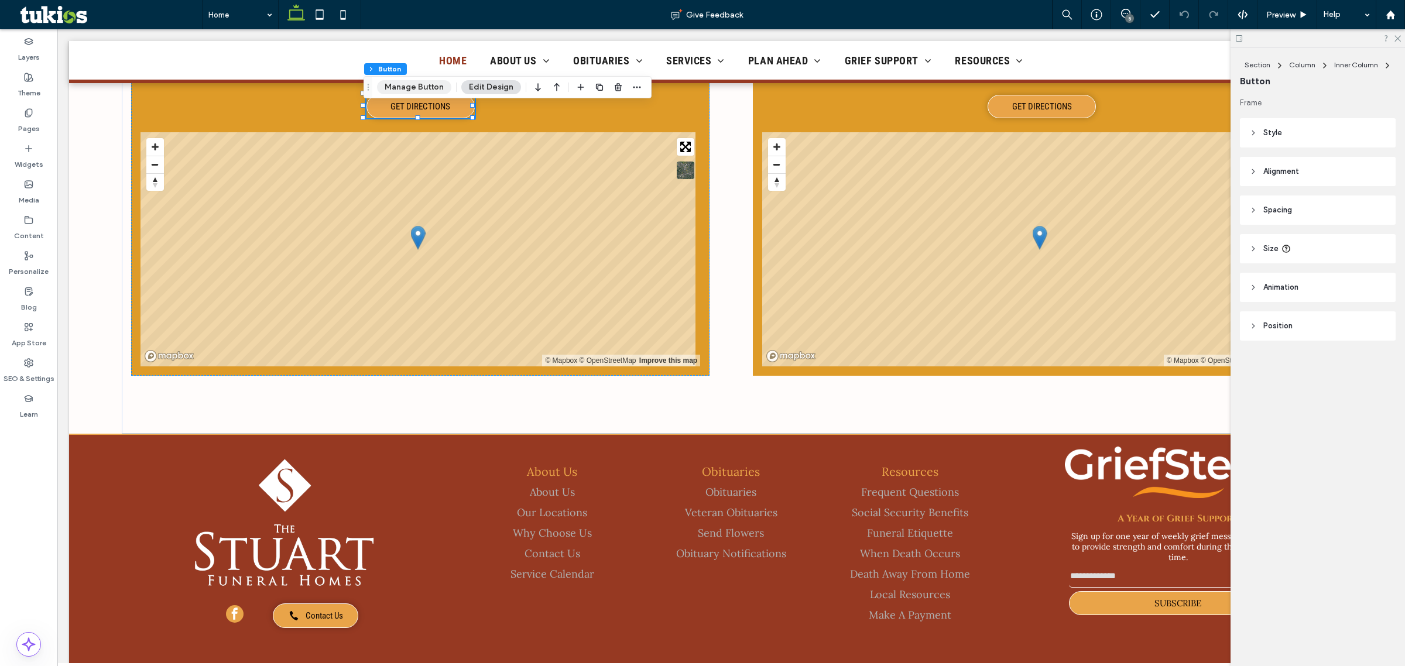
click at [441, 92] on button "Manage Button" at bounding box center [414, 87] width 74 height 14
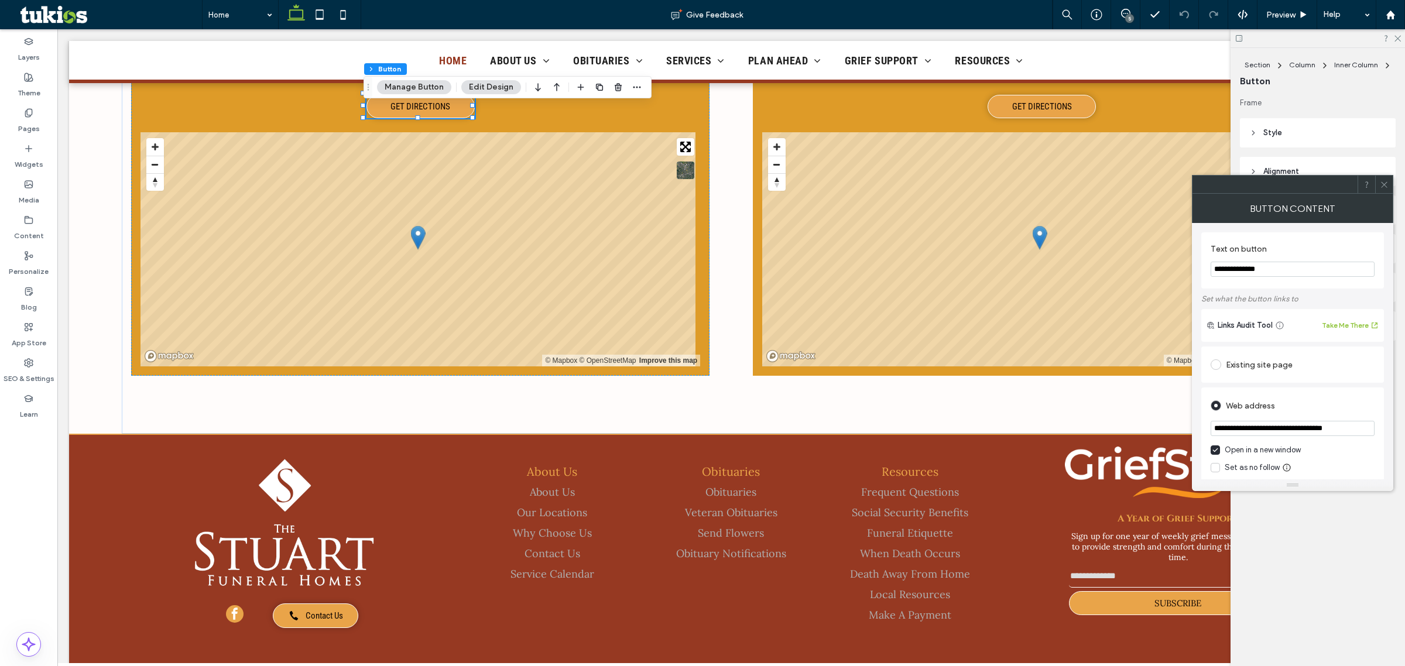
click at [1123, 432] on input "**********" at bounding box center [1293, 428] width 164 height 15
paste input "**********"
type input "**********"
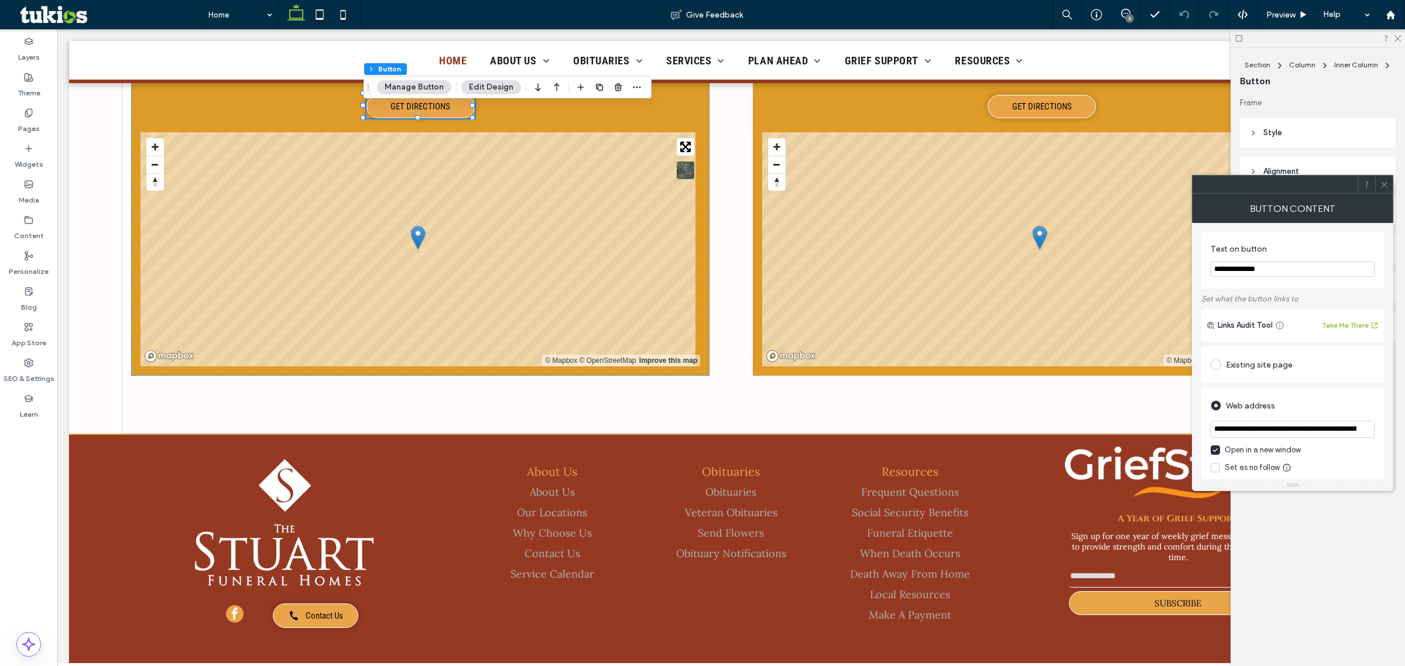
click at [1123, 408] on div "Web address" at bounding box center [1293, 405] width 164 height 19
click at [1123, 177] on span at bounding box center [1384, 185] width 9 height 18
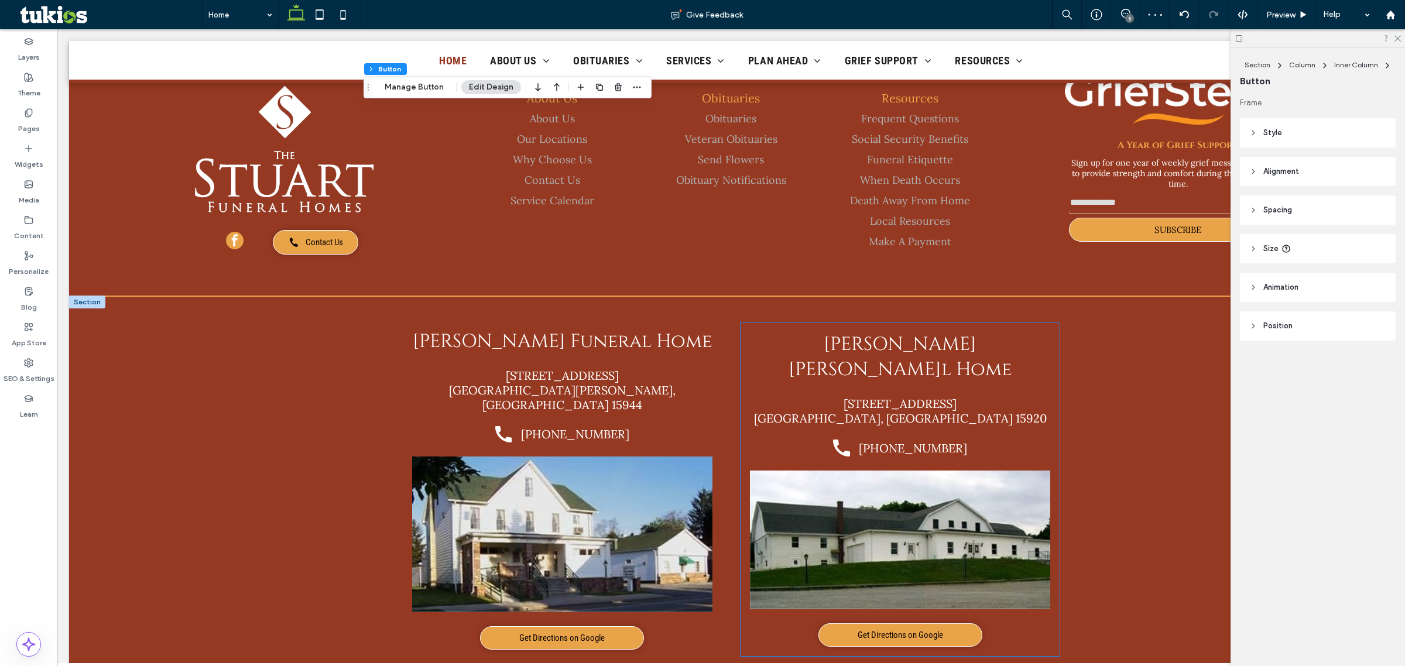
scroll to position [2133, 0]
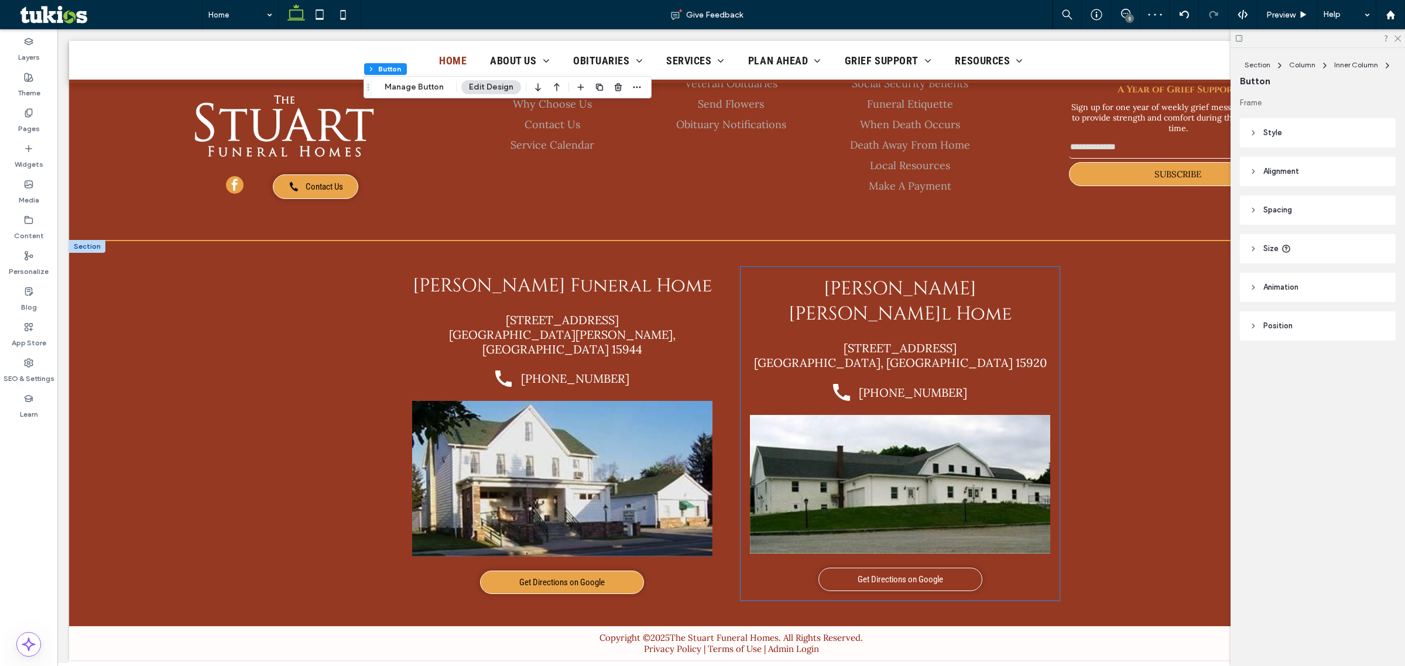
click at [909, 533] on span "Get Directions on Google" at bounding box center [900, 579] width 85 height 11
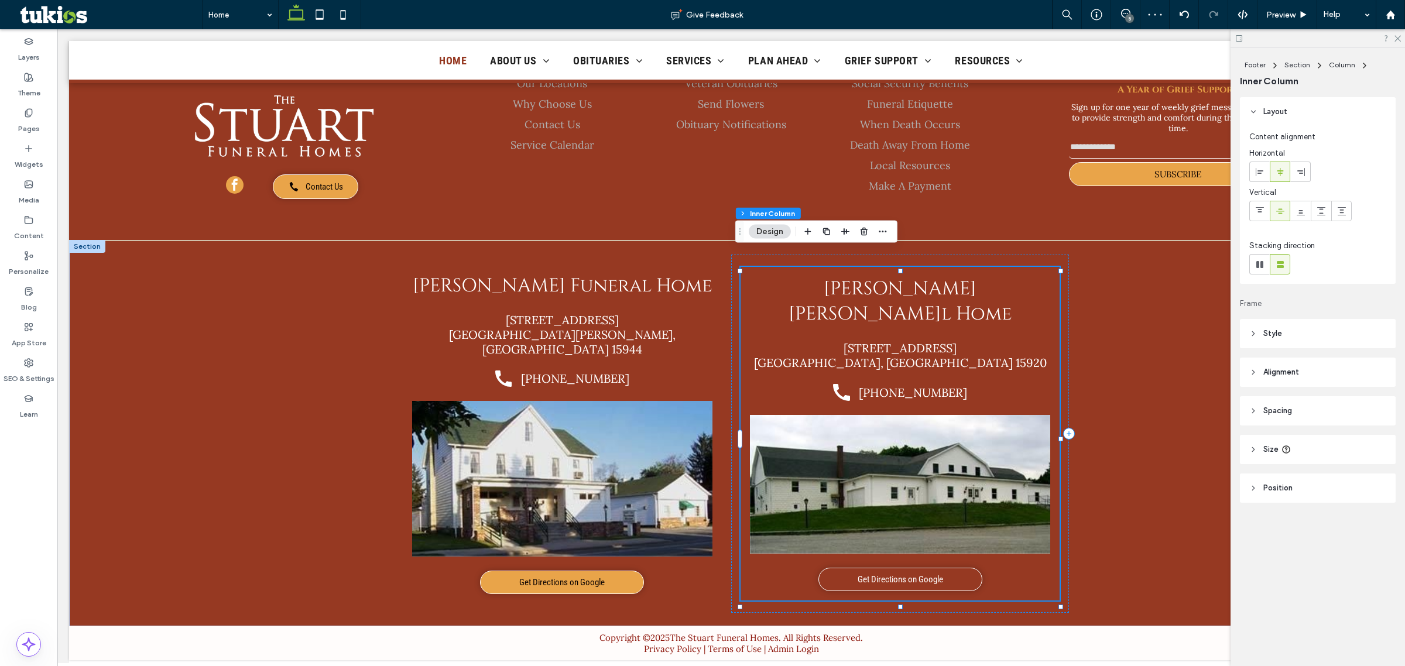
click at [909, 533] on span "Get Directions on Google" at bounding box center [900, 579] width 85 height 11
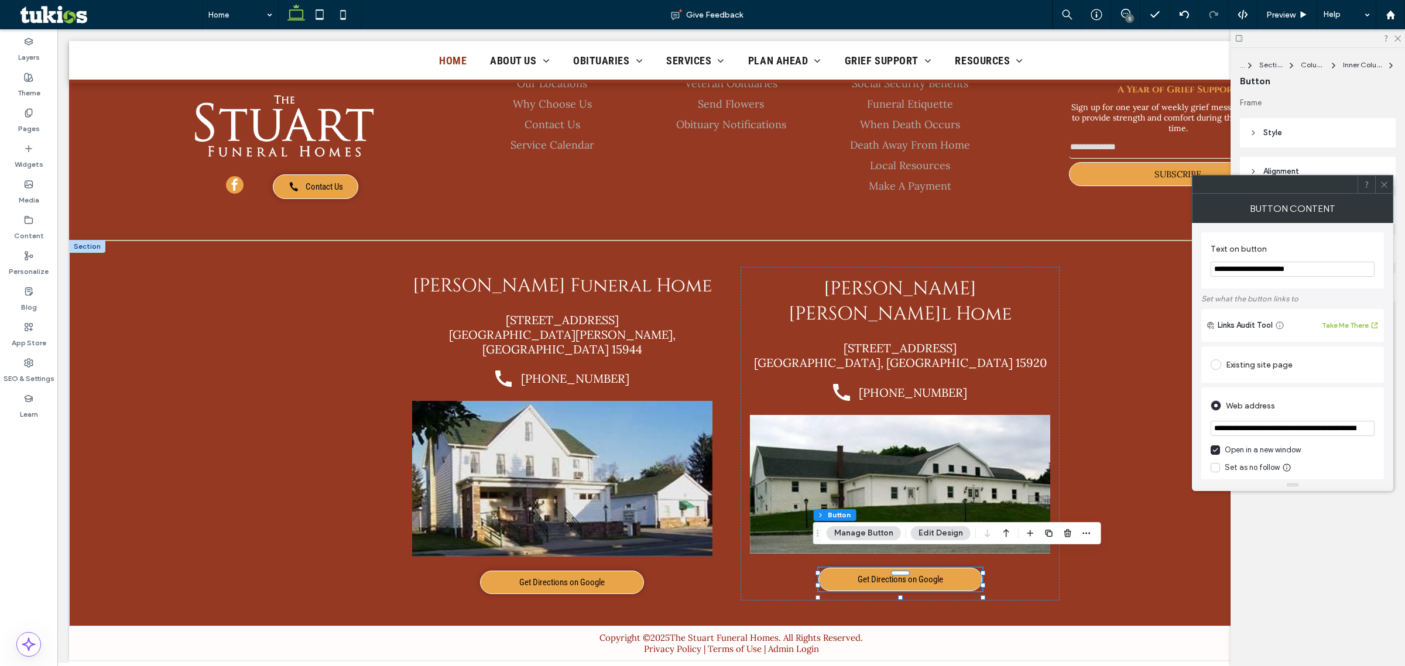
click at [1123, 426] on input "**********" at bounding box center [1293, 428] width 164 height 15
paste input "url"
type input "**********"
click at [1123, 458] on div "Kenneth A. Stuart Funeral Home 139 Ligonier Street New Florence, PA 15944 call_…" at bounding box center [731, 433] width 1324 height 386
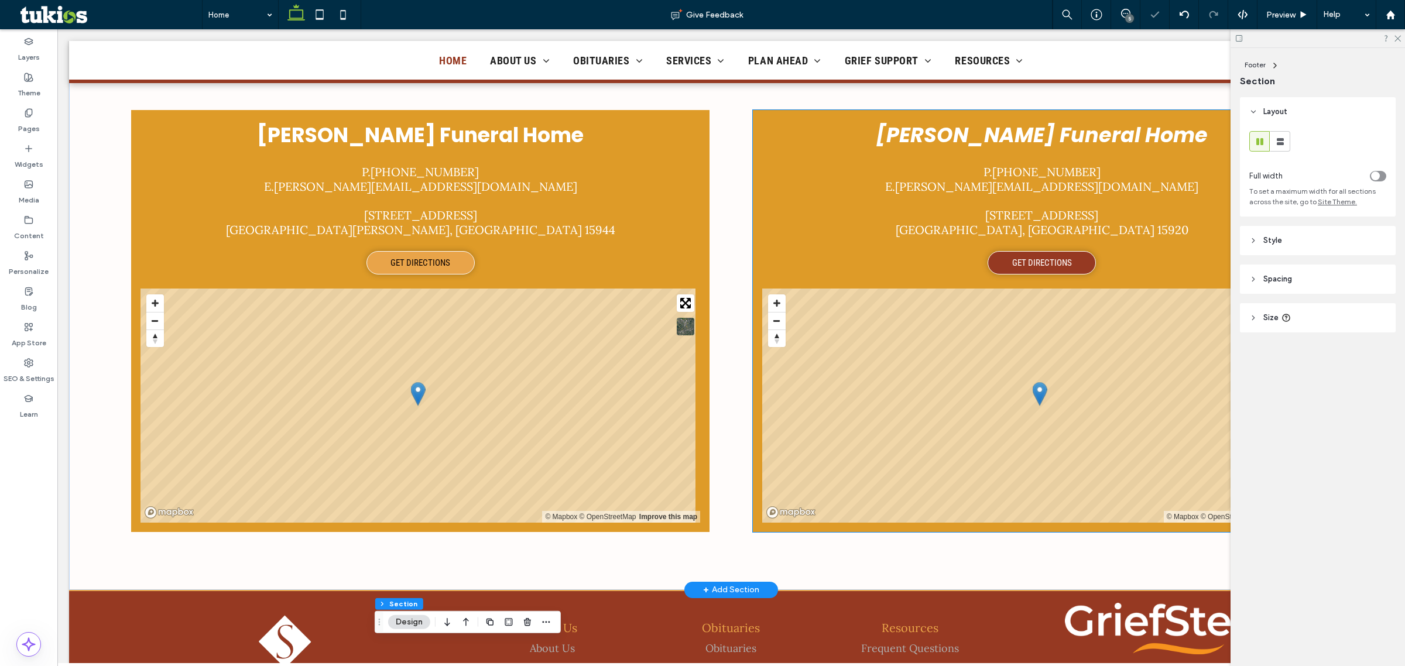
scroll to position [1474, 0]
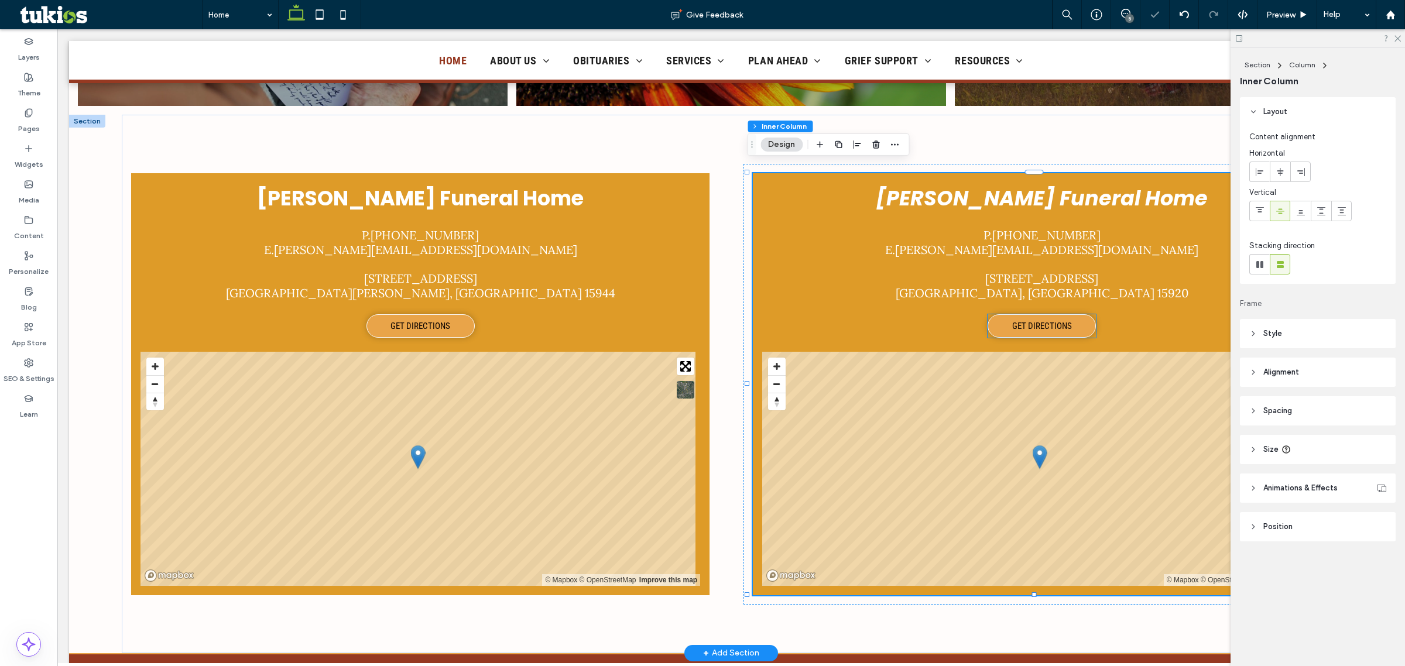
click at [1054, 321] on span "GET DIRECTIONS" at bounding box center [1042, 326] width 60 height 11
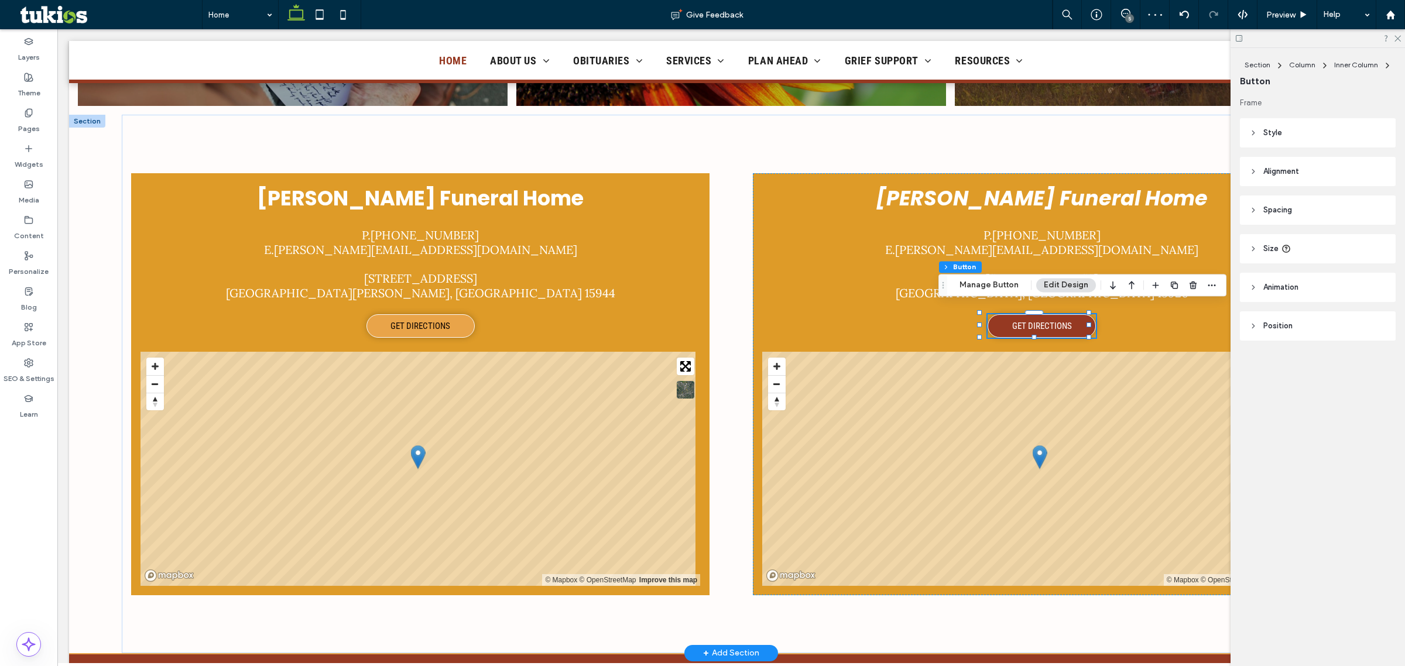
click at [1051, 321] on span "GET DIRECTIONS" at bounding box center [1042, 326] width 60 height 11
type input "*"
click at [1008, 292] on div "Section Column Inner Column Button Manage Button Edit Design" at bounding box center [1082, 285] width 288 height 22
click at [1010, 291] on button "Manage Button" at bounding box center [989, 285] width 74 height 14
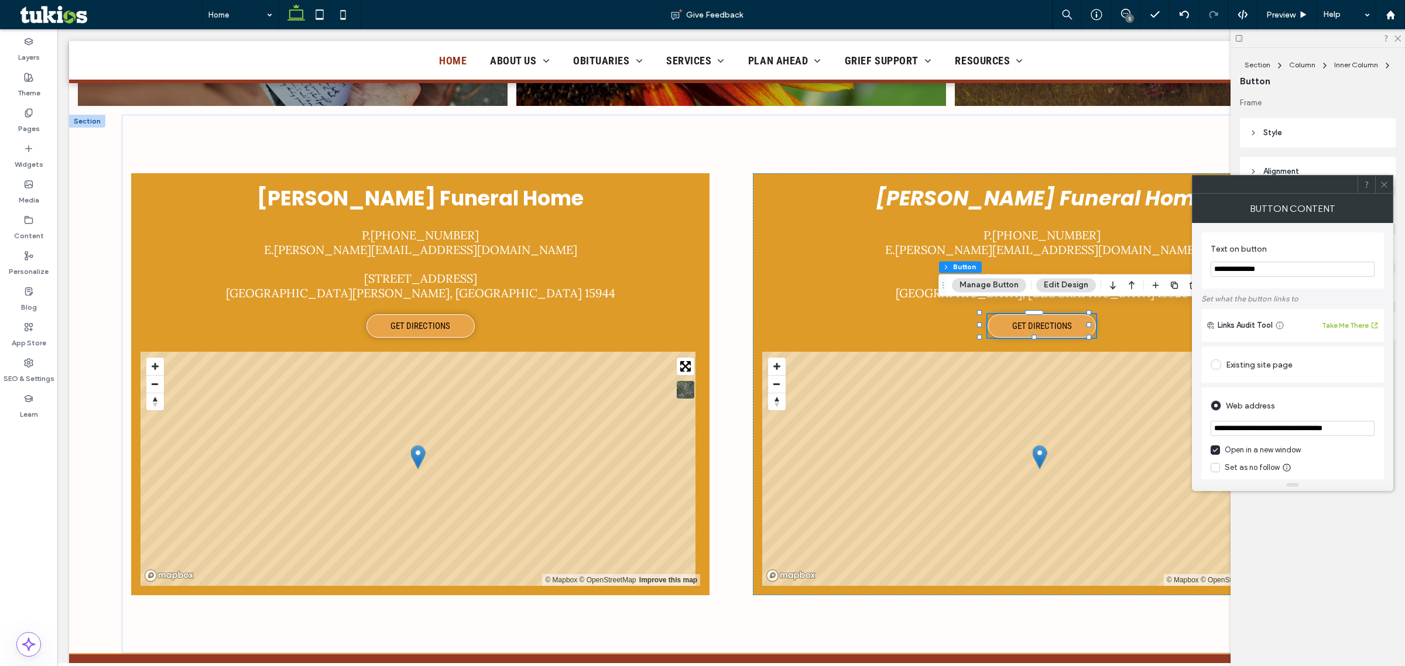
click at [1123, 436] on input "**********" at bounding box center [1293, 428] width 164 height 15
paste input "**********"
type input "**********"
click at [1123, 397] on div "Web address" at bounding box center [1293, 404] width 164 height 22
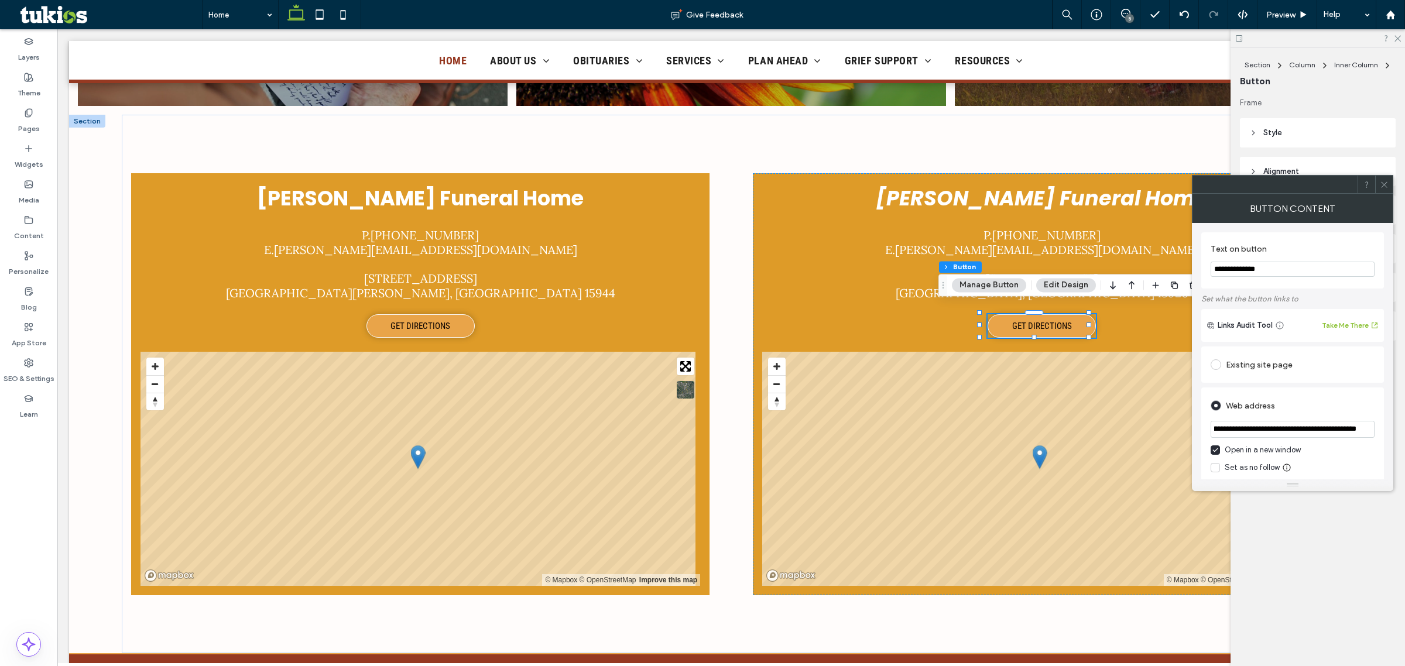
scroll to position [0, 0]
click at [1123, 191] on span at bounding box center [1384, 185] width 9 height 18
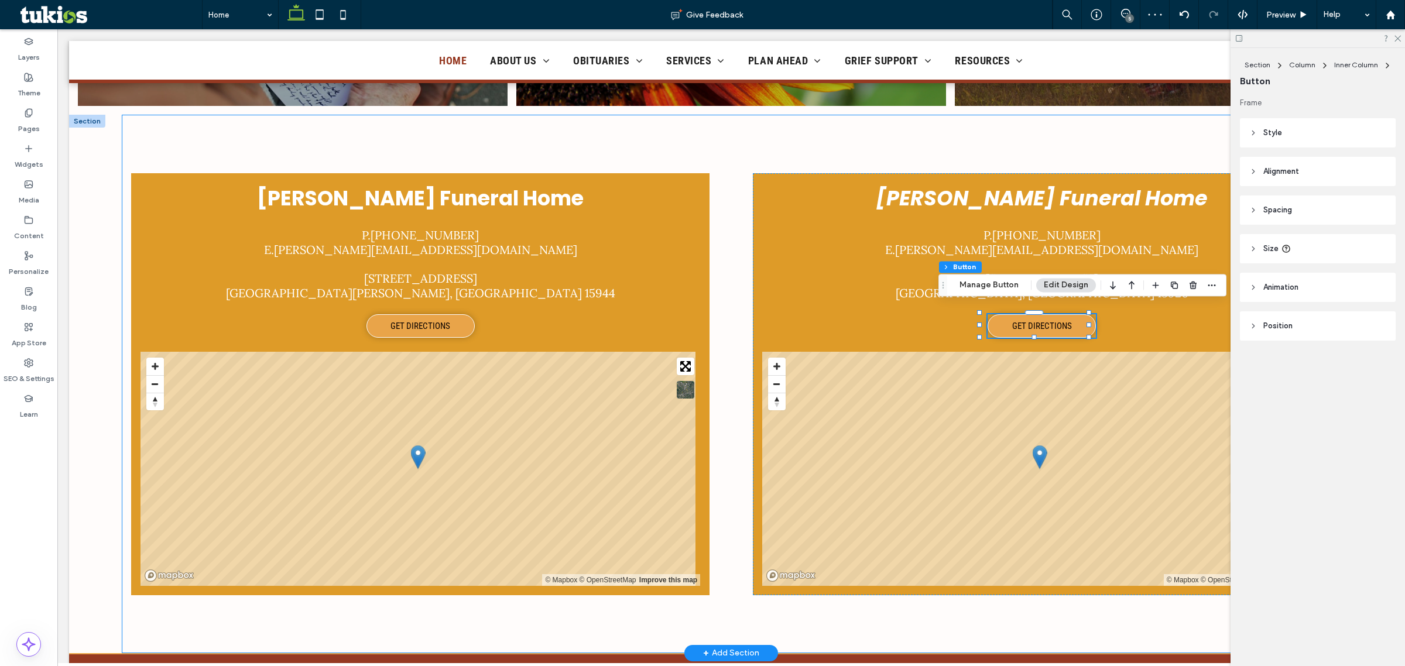
click at [1105, 123] on div "Kenneth A Stuart Funeral Home P. 724-235-2211 E. tammy@thestuartfuneralhomes.co…" at bounding box center [731, 384] width 1218 height 538
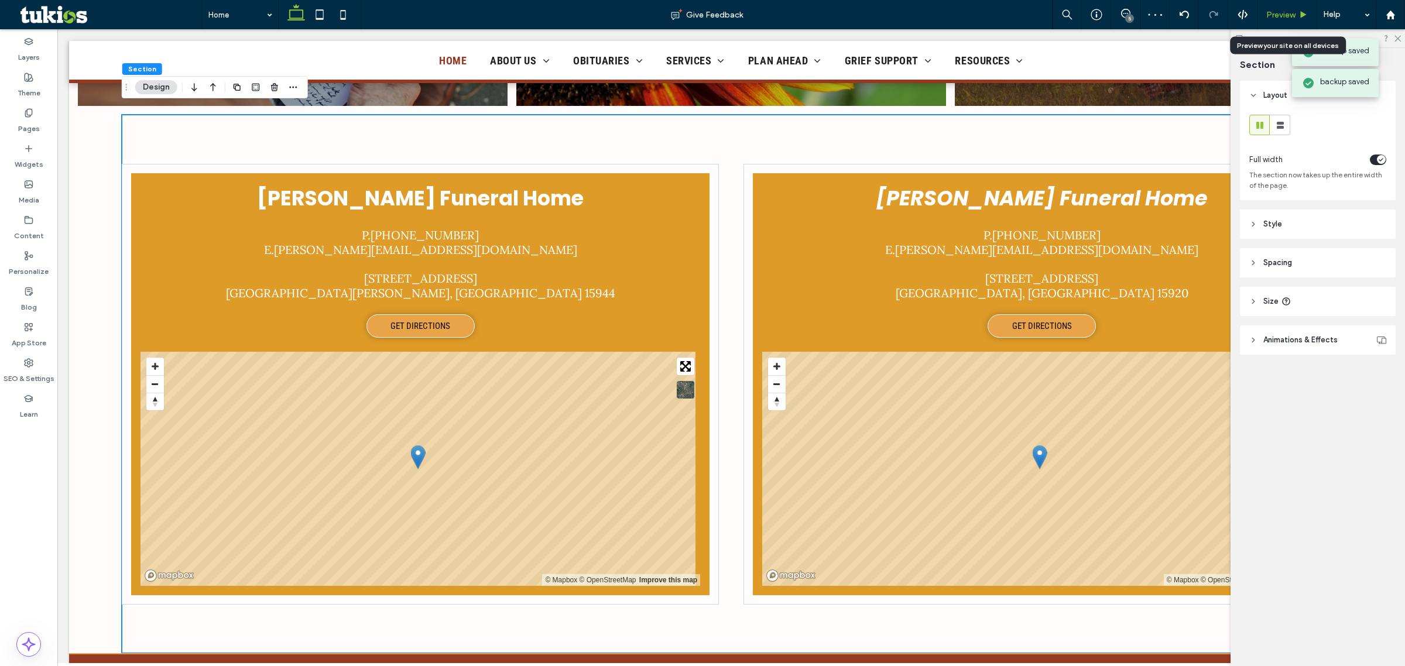
click at [1123, 7] on div "Preview" at bounding box center [1288, 14] width 60 height 29
click at [1123, 13] on span "Preview" at bounding box center [1280, 15] width 29 height 10
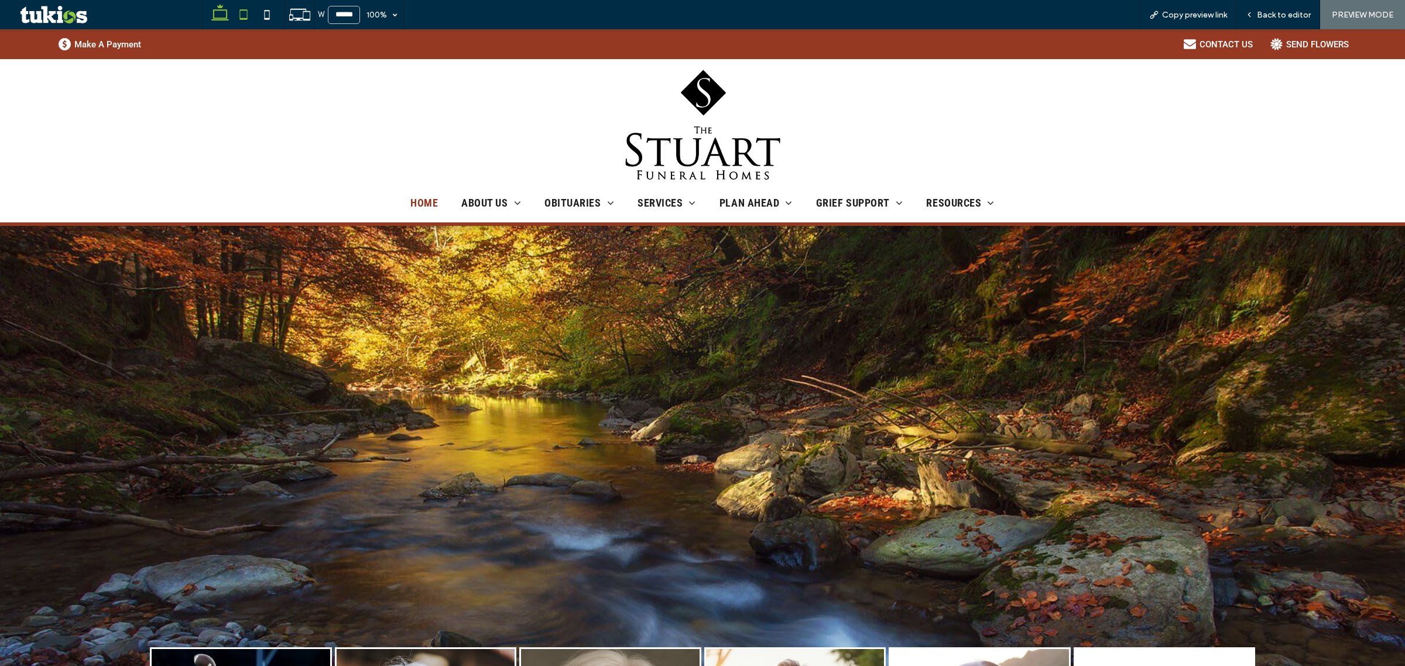
click at [235, 13] on icon at bounding box center [243, 14] width 23 height 23
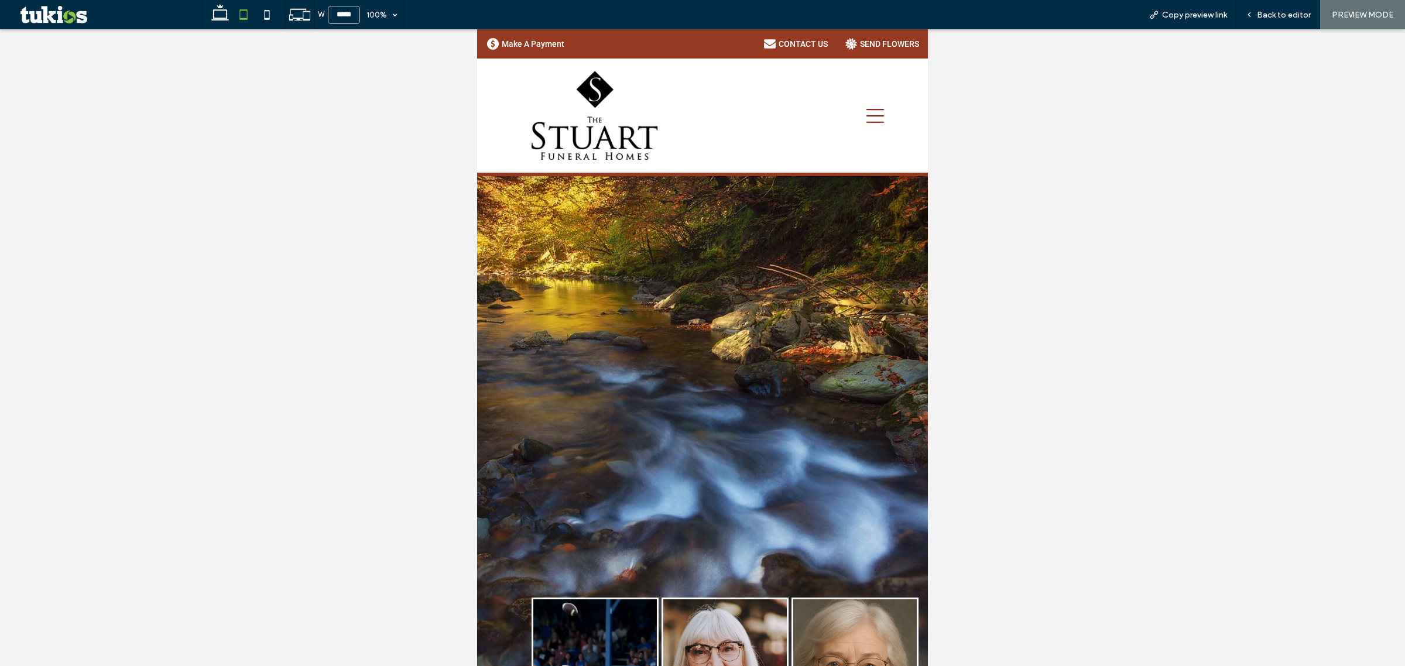
type input "*****"
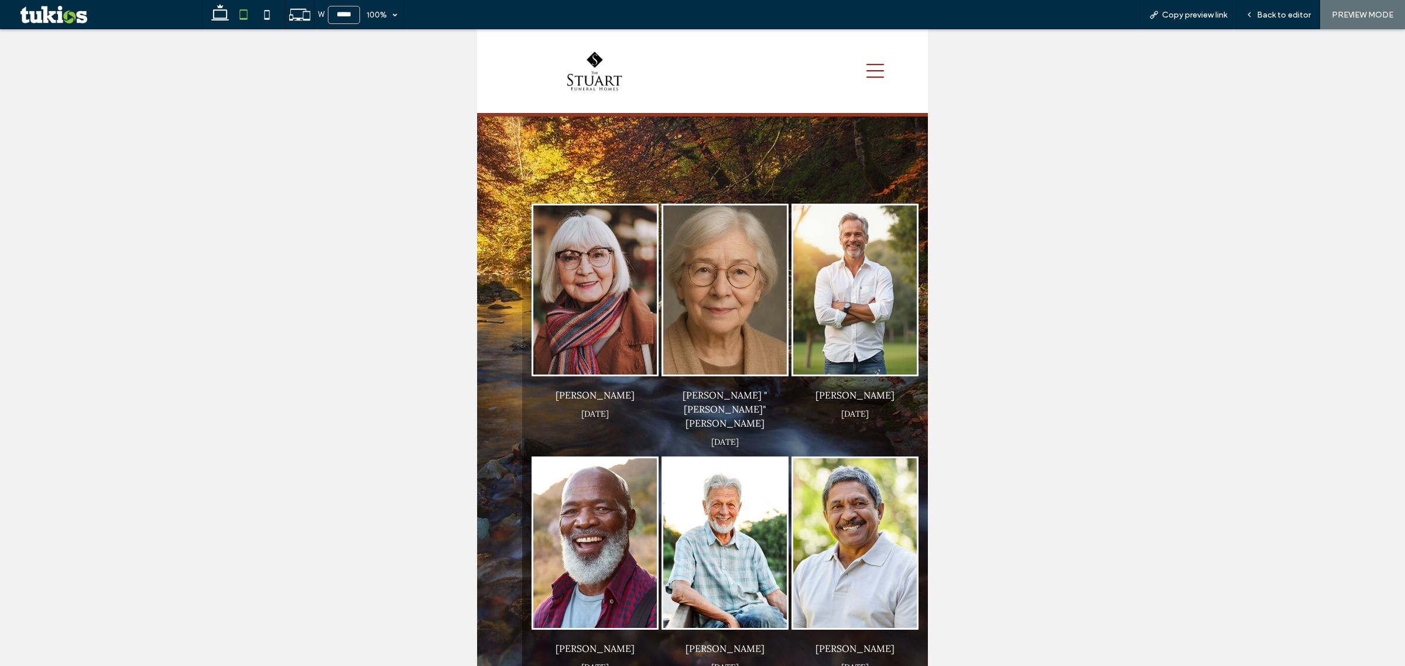
scroll to position [335, 0]
click at [1123, 23] on div "Back to editor" at bounding box center [1278, 14] width 84 height 29
click at [1123, 10] on div "Back to editor" at bounding box center [1277, 15] width 83 height 10
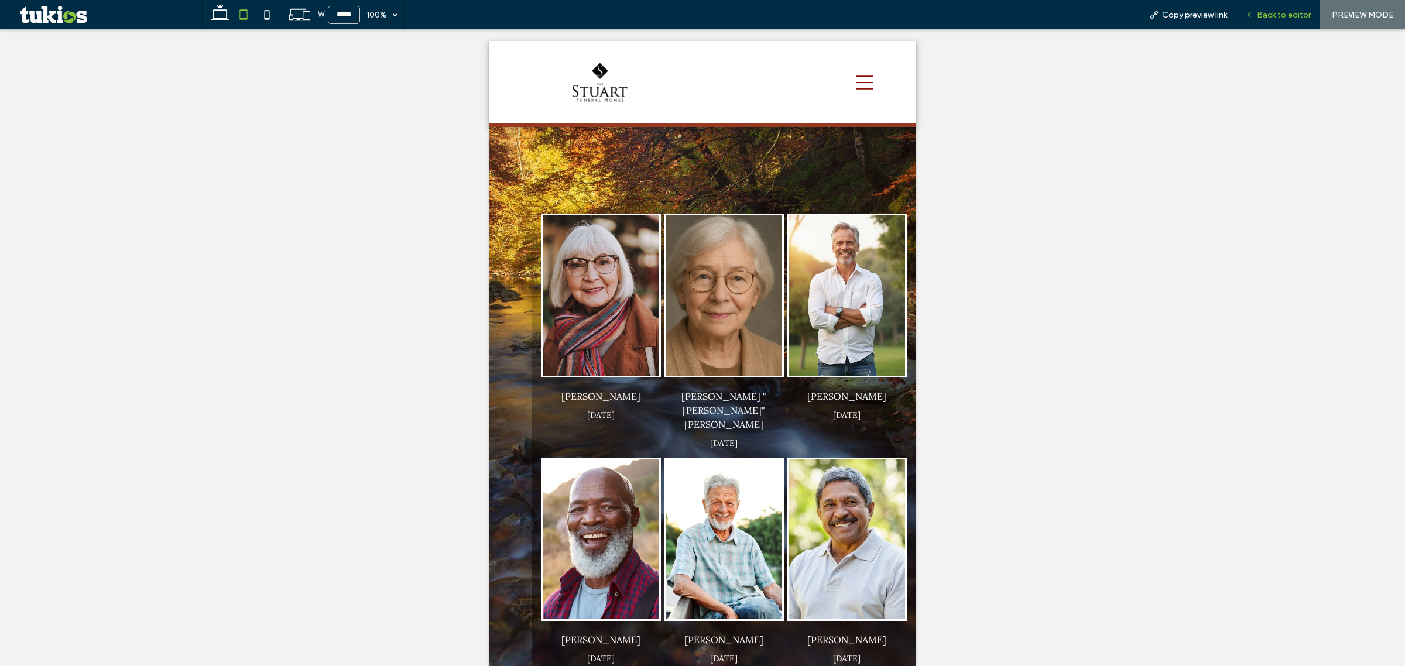
scroll to position [346, 0]
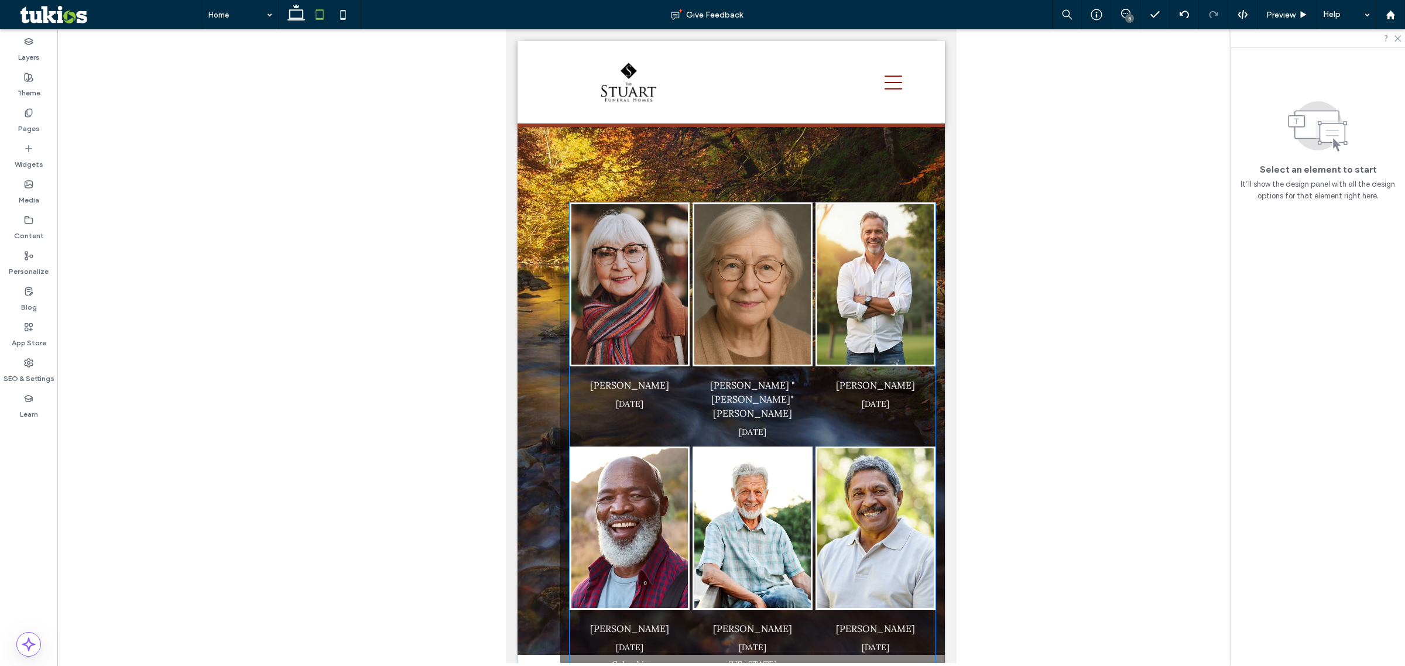
click at [817, 352] on img "Charles Caldwell's obituary link" at bounding box center [875, 284] width 117 height 160
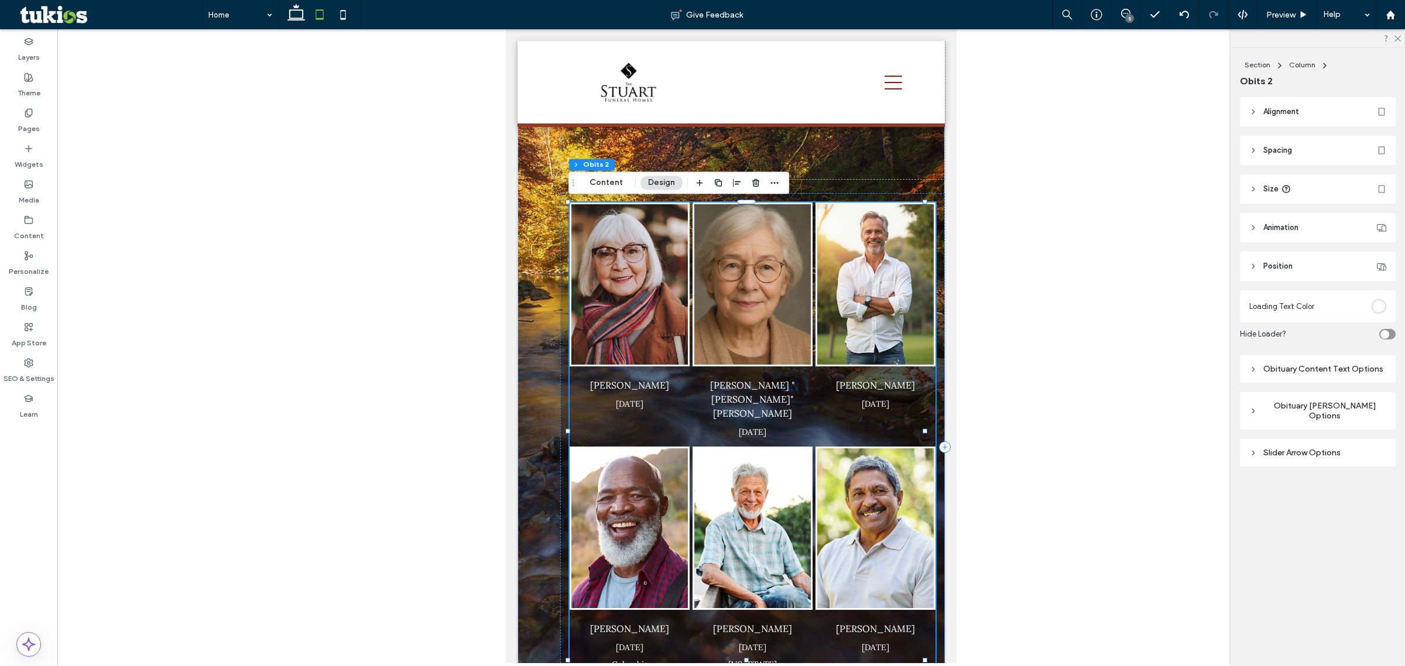
click at [1123, 189] on header "Size" at bounding box center [1318, 188] width 156 height 29
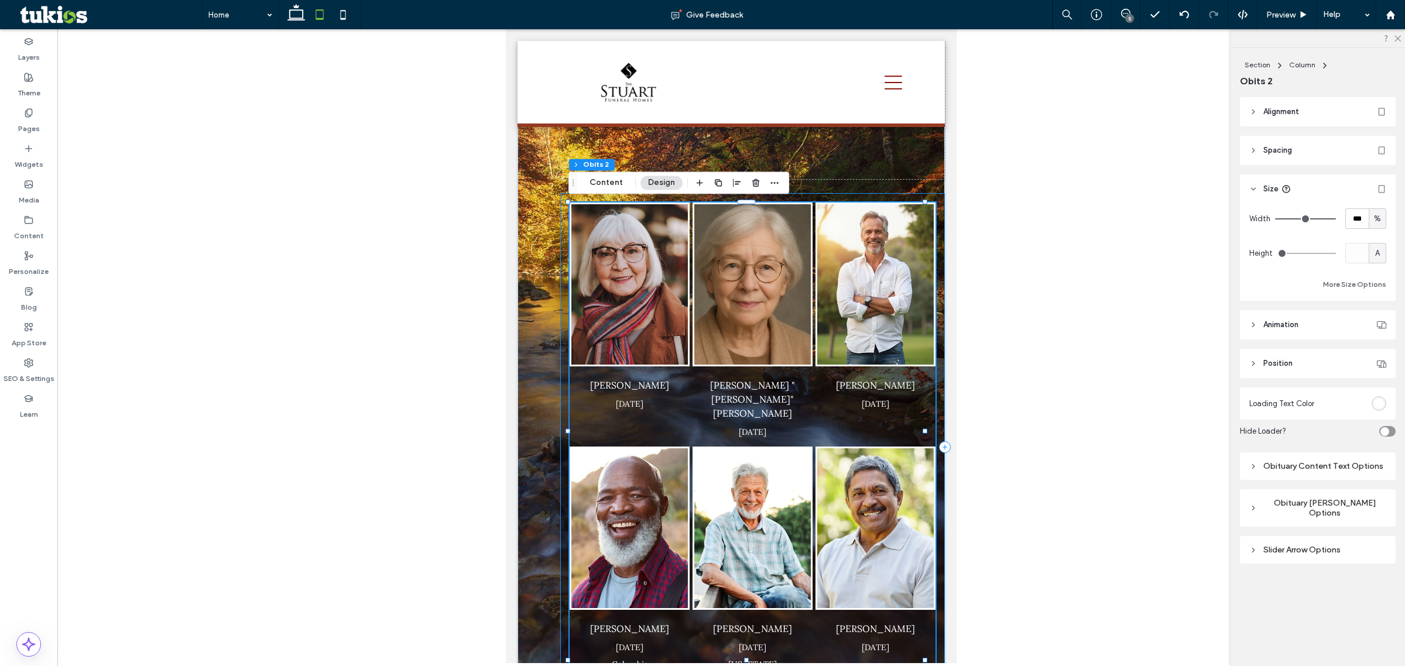
click at [566, 303] on div "Dorothy Johnson Feb 10, 2025 Margaret "Maggie" Whitlow May 13, 2025 Charles Cal…" at bounding box center [752, 447] width 385 height 508
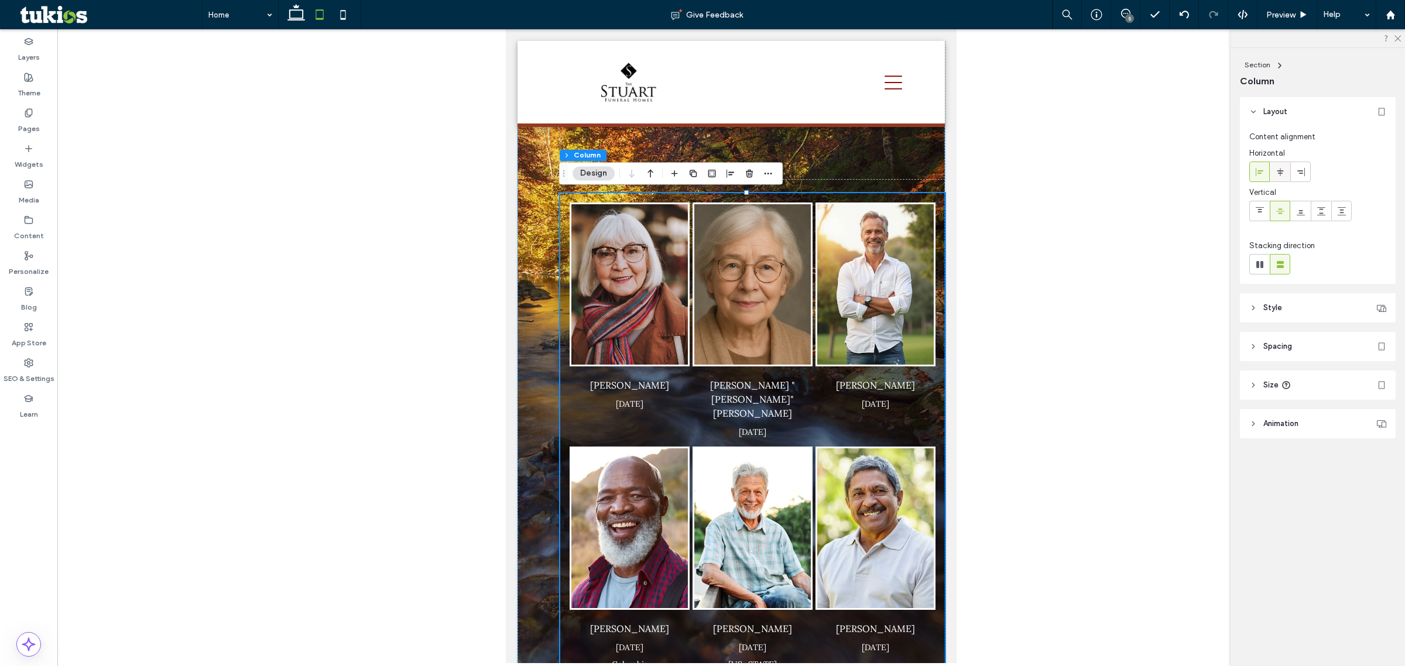
click at [1123, 167] on icon at bounding box center [1280, 171] width 9 height 9
click at [878, 179] on div "Dorothy Johnson Feb 10, 2025 Margaret "Maggie" Whitlow May 13, 2025 Charles Cal…" at bounding box center [731, 241] width 427 height 920
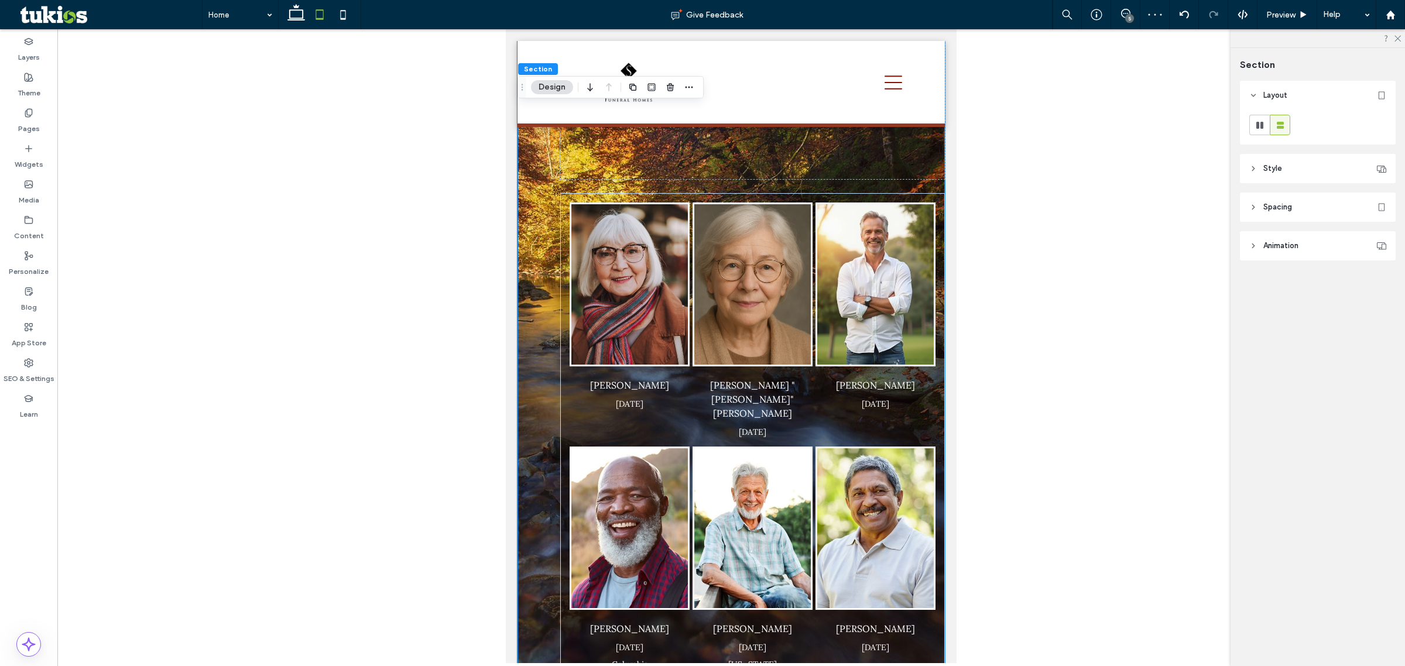
click at [539, 177] on div "Dorothy Johnson Feb 10, 2025 Margaret "Maggie" Whitlow May 13, 2025 Charles Cal…" at bounding box center [731, 241] width 427 height 920
click at [571, 193] on div "Dorothy Johnson Feb 10, 2025 Margaret "Maggie" Whitlow May 13, 2025 Charles Cal…" at bounding box center [752, 447] width 385 height 508
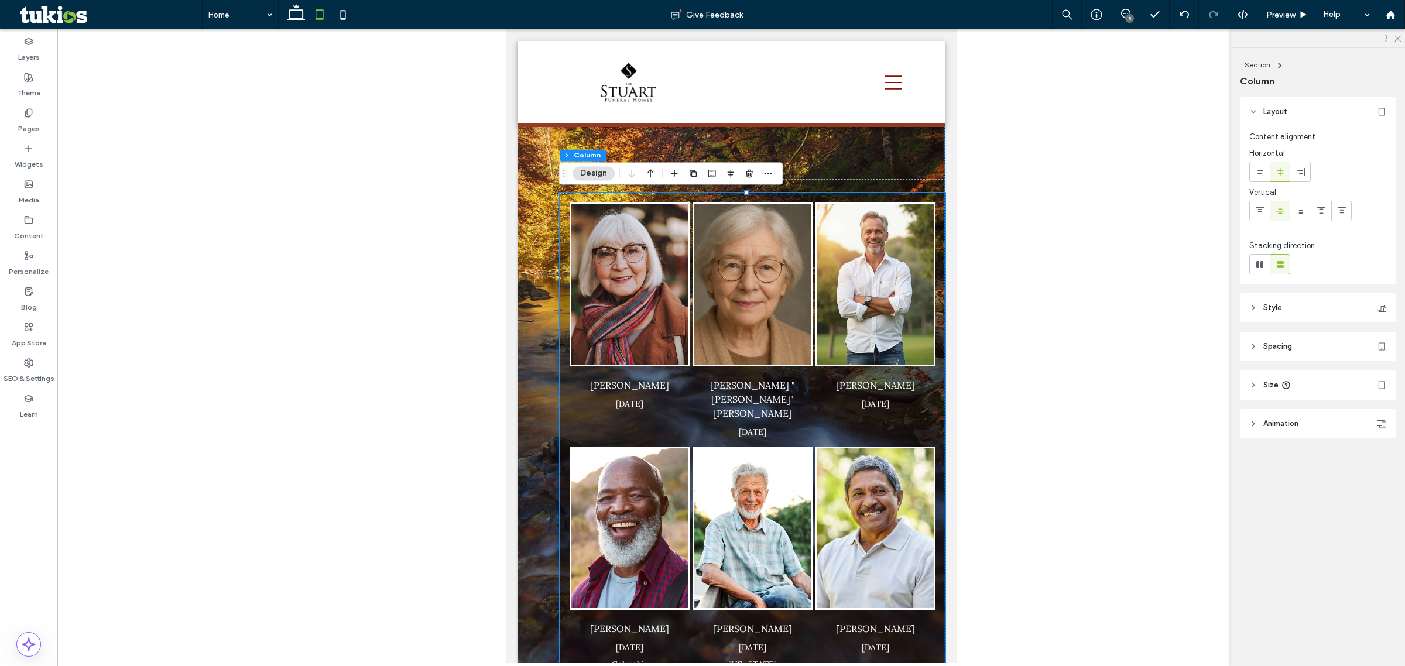
click at [1123, 318] on header "Style" at bounding box center [1318, 307] width 156 height 29
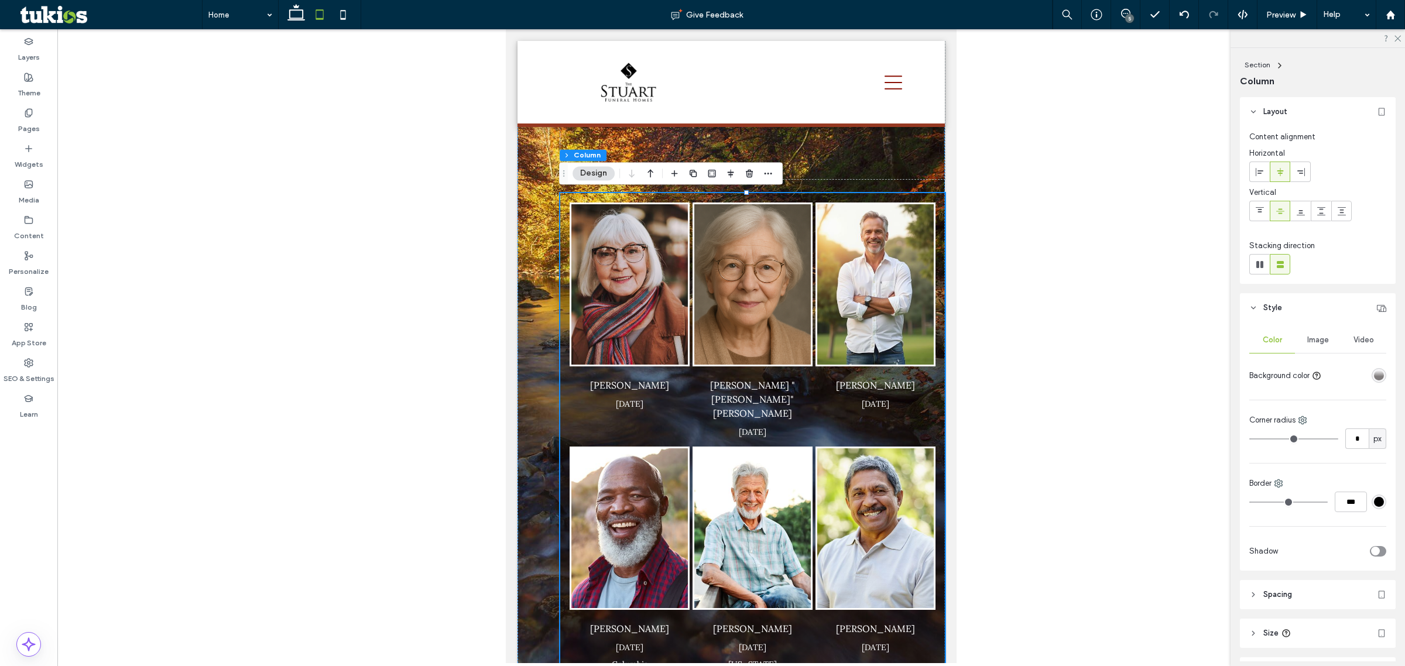
scroll to position [71, 0]
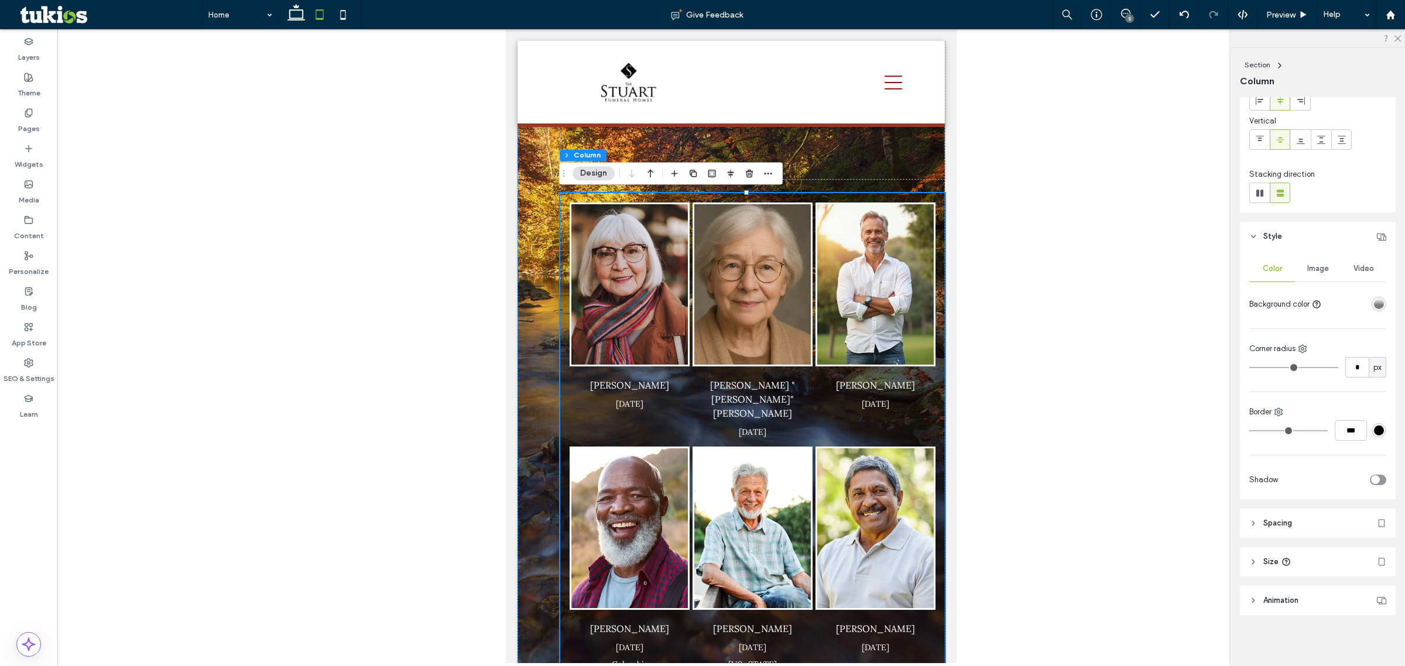
click at [1123, 533] on header "Spacing" at bounding box center [1318, 523] width 156 height 29
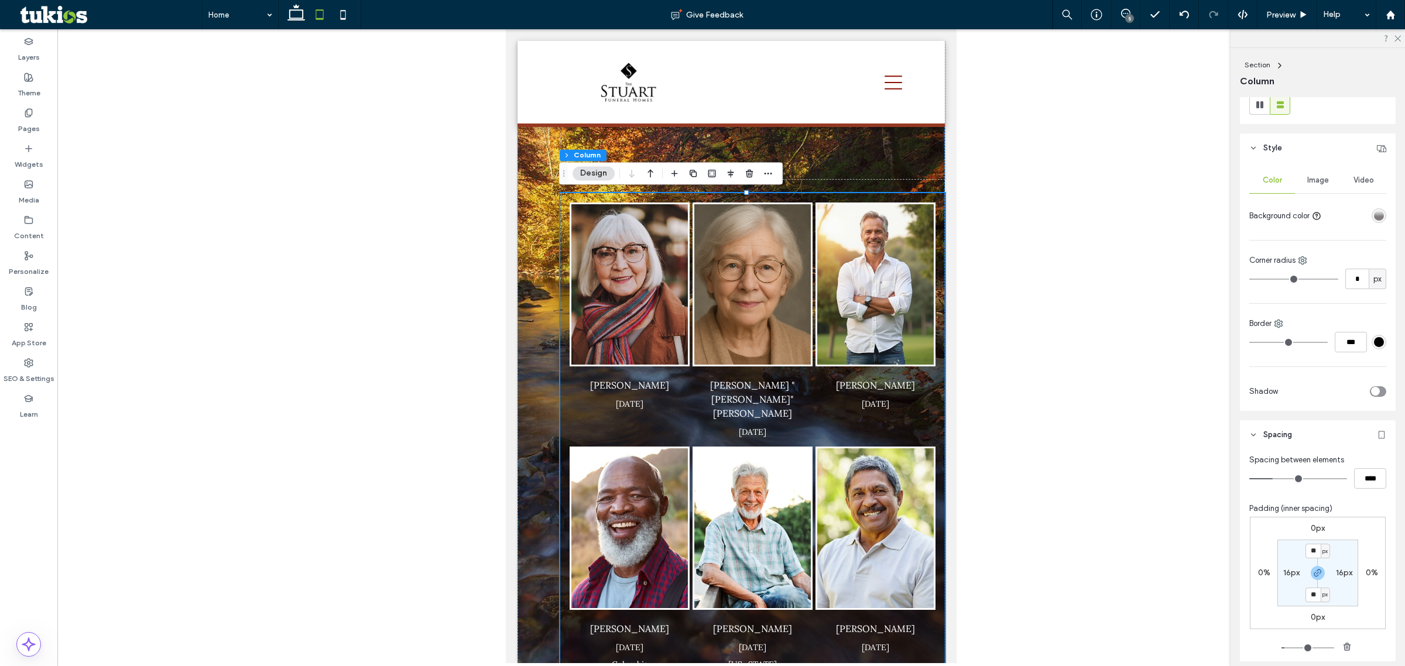
scroll to position [291, 0]
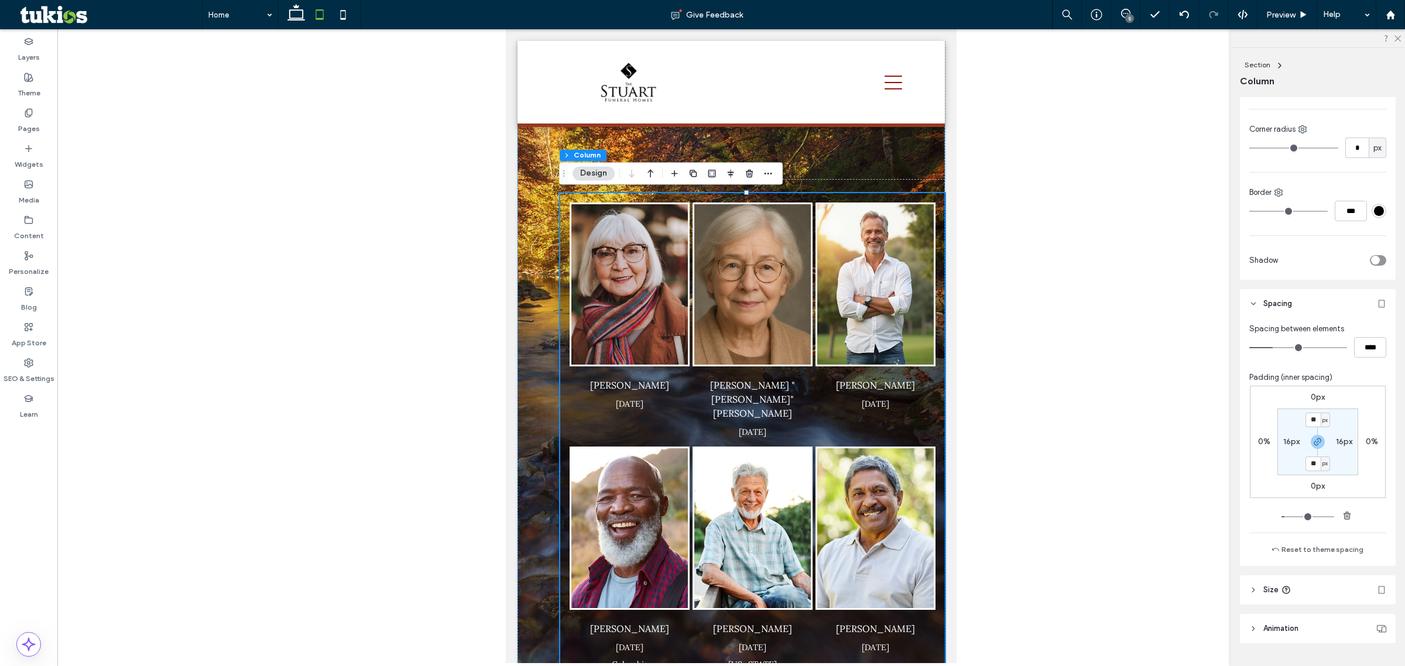
click at [1123, 443] on div "16px" at bounding box center [1291, 442] width 26 height 11
click at [1123, 440] on label "16px" at bounding box center [1291, 442] width 16 height 10
type input "*"
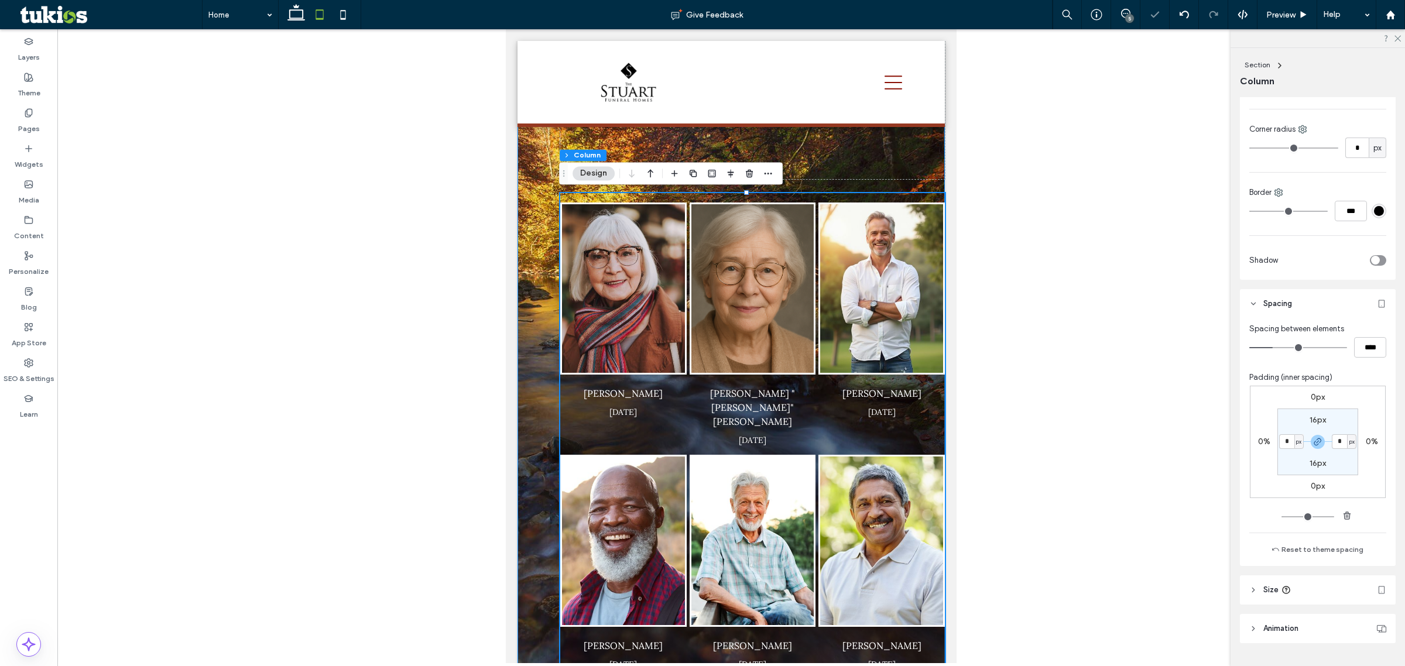
click at [527, 280] on div "Dorothy Johnson Feb 10, 2025 Margaret "Maggie" Whitlow May 13, 2025 Charles Cal…" at bounding box center [731, 249] width 427 height 937
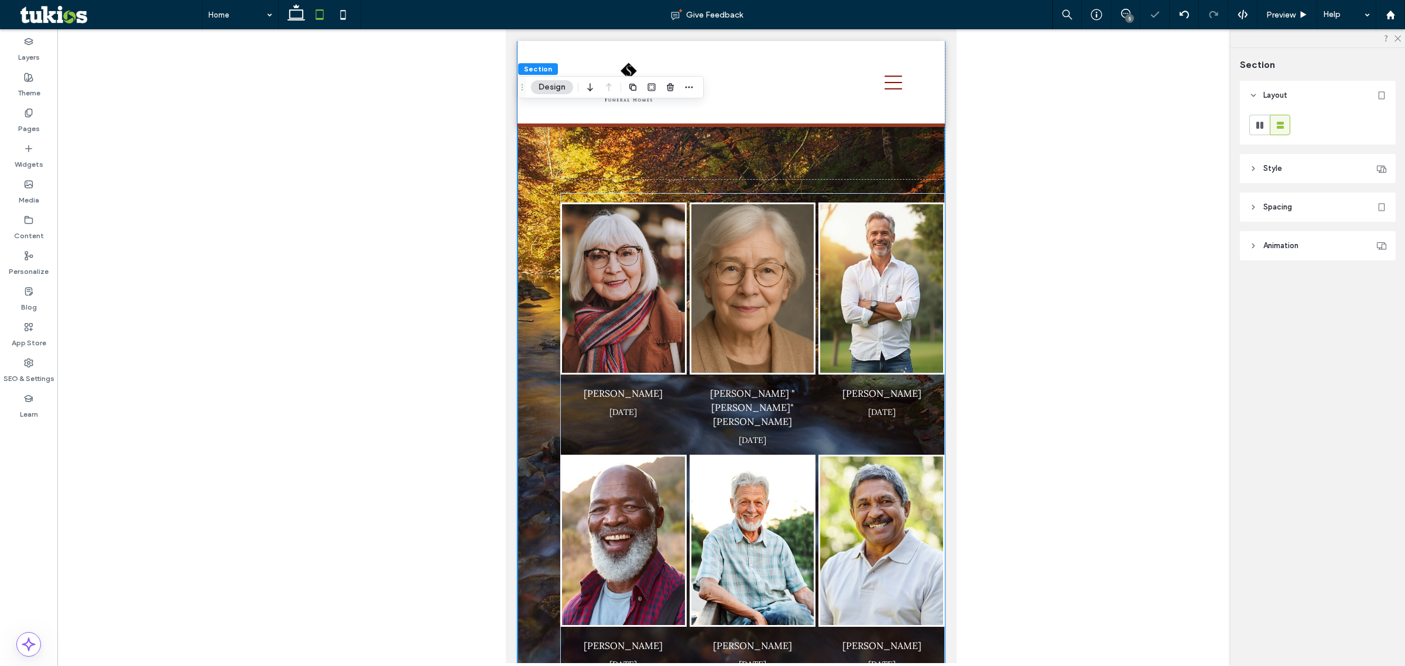
click at [1123, 205] on span "Spacing" at bounding box center [1277, 207] width 29 height 12
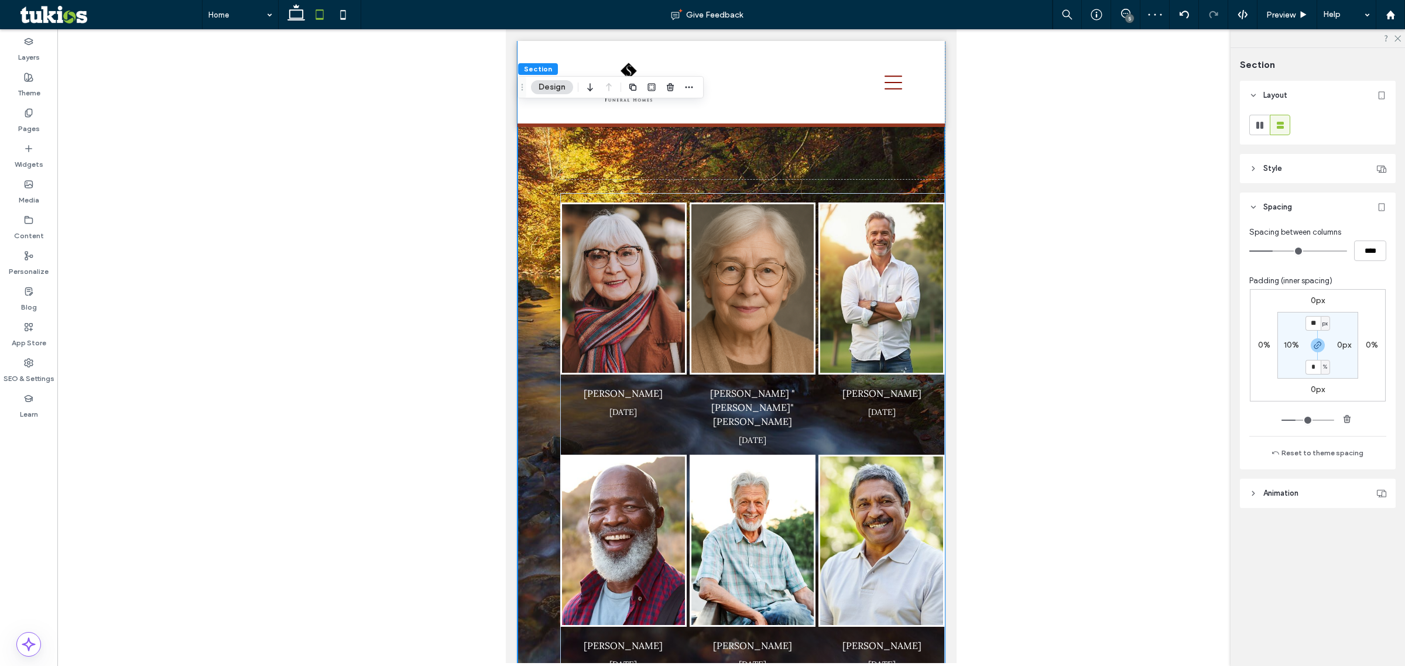
click at [1123, 343] on label "10%" at bounding box center [1291, 345] width 15 height 10
type input "**"
type input "*"
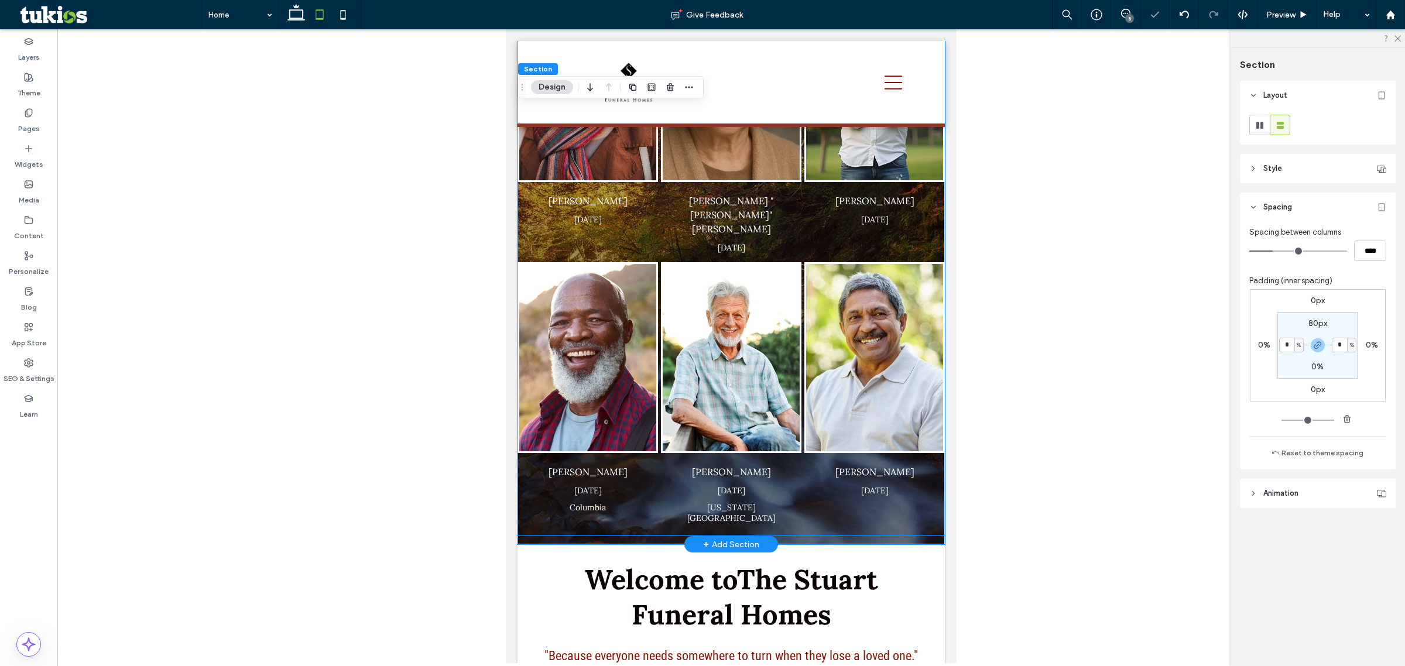
scroll to position [492, 0]
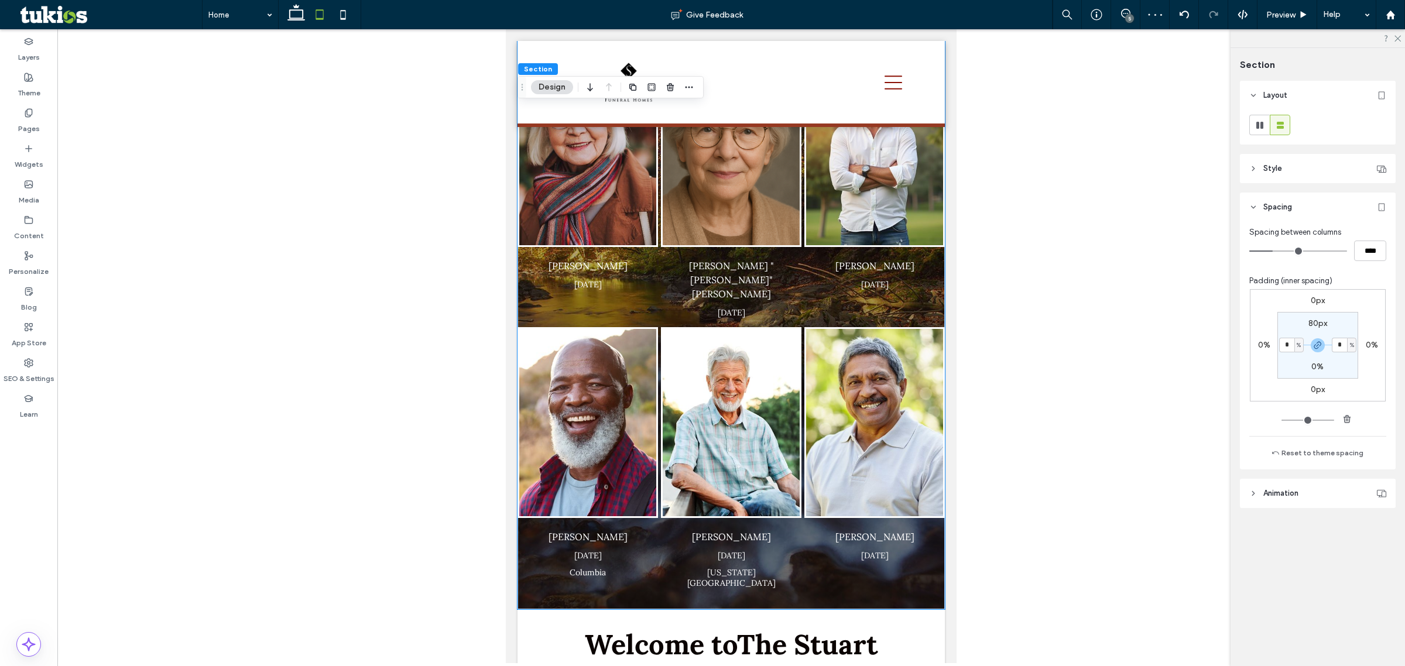
type input "*"
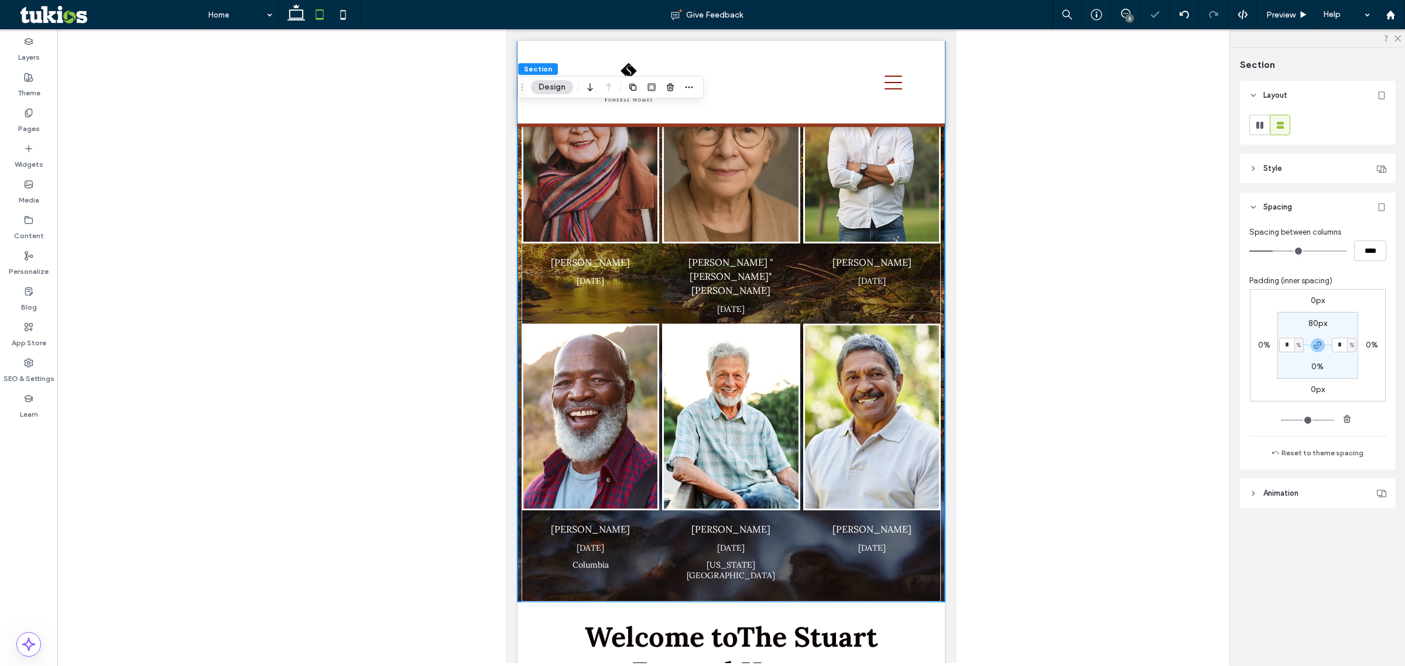
click at [1123, 354] on section "80px * % 0% * %" at bounding box center [1317, 345] width 81 height 67
click at [1123, 349] on input "*" at bounding box center [1286, 345] width 15 height 15
type input "*"
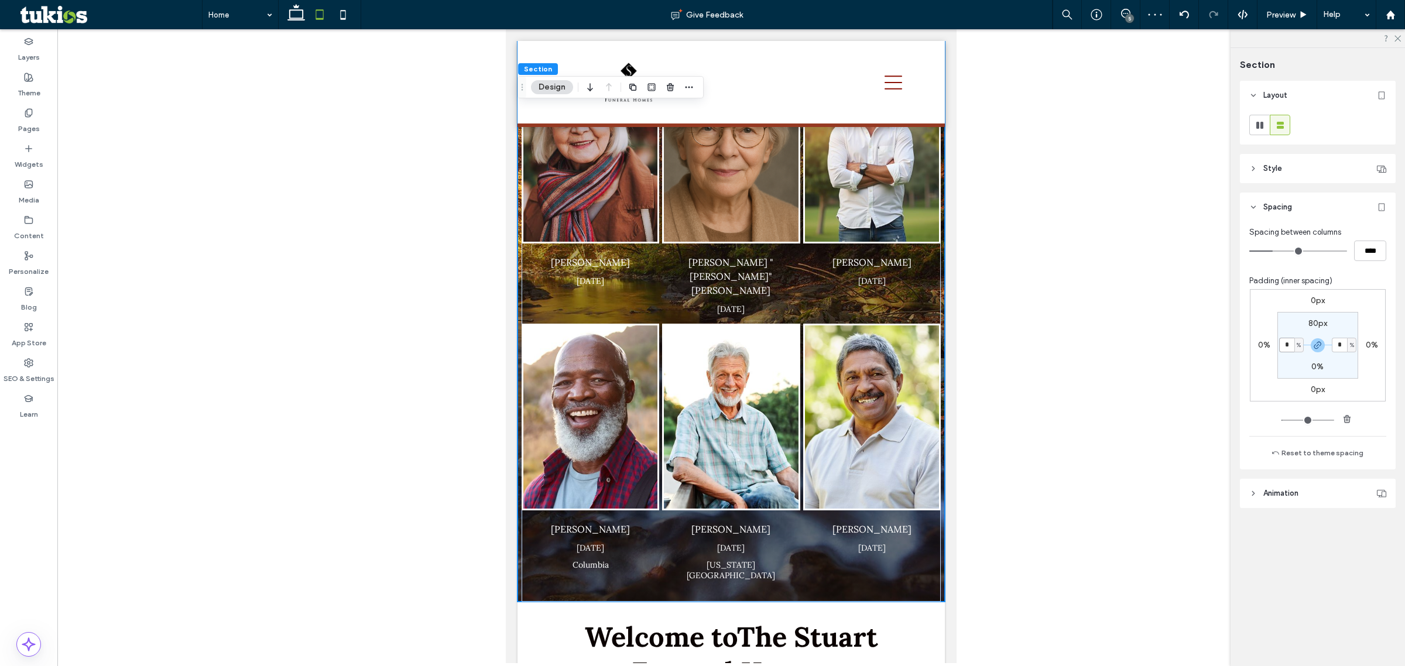
type input "*"
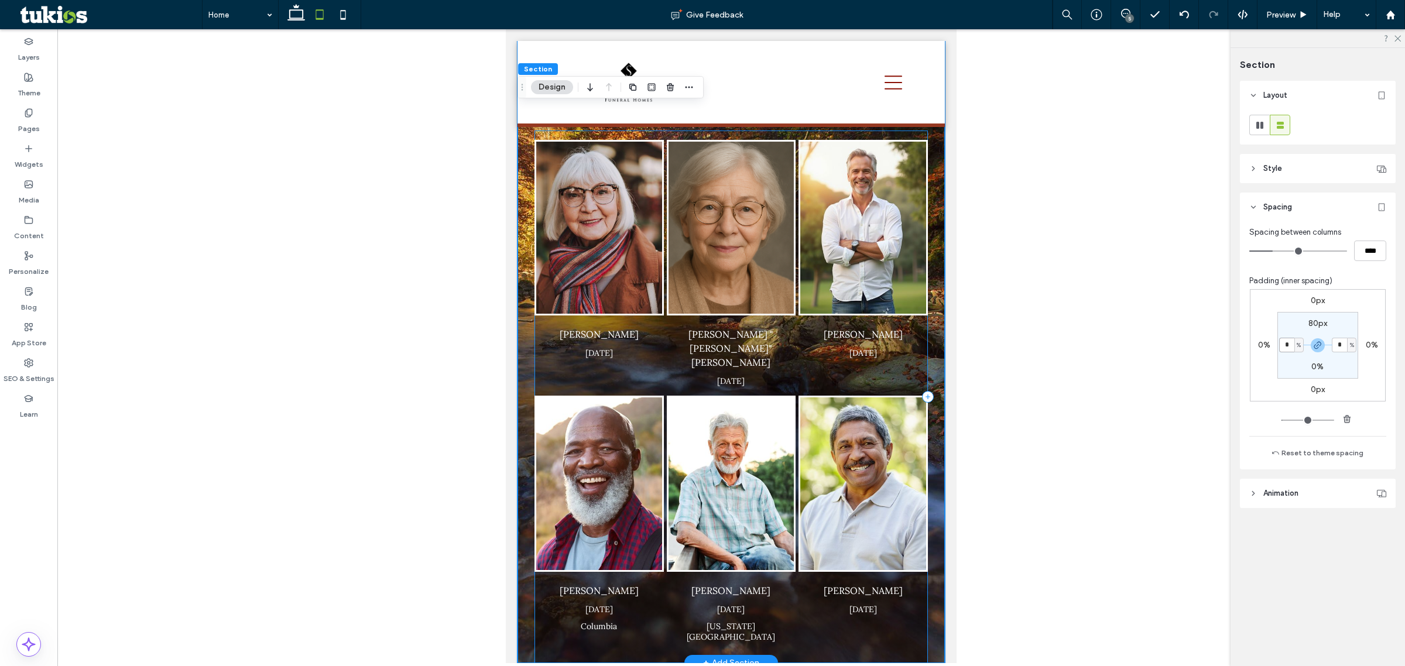
scroll to position [701, 0]
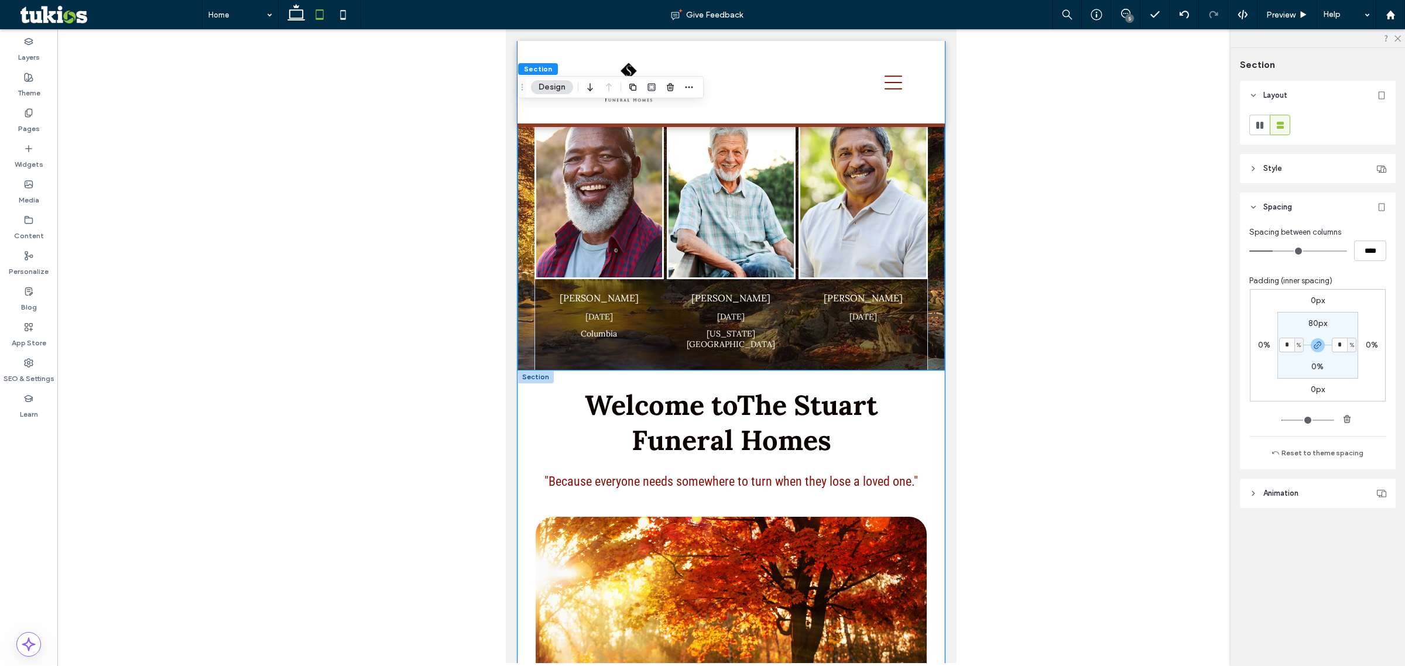
drag, startPoint x: 934, startPoint y: 378, endPoint x: 926, endPoint y: 369, distance: 12.0
click at [933, 375] on div "Welcome to The Stuart Funeral Homes "Because everyone needs somewhere to turn w…" at bounding box center [731, 678] width 427 height 615
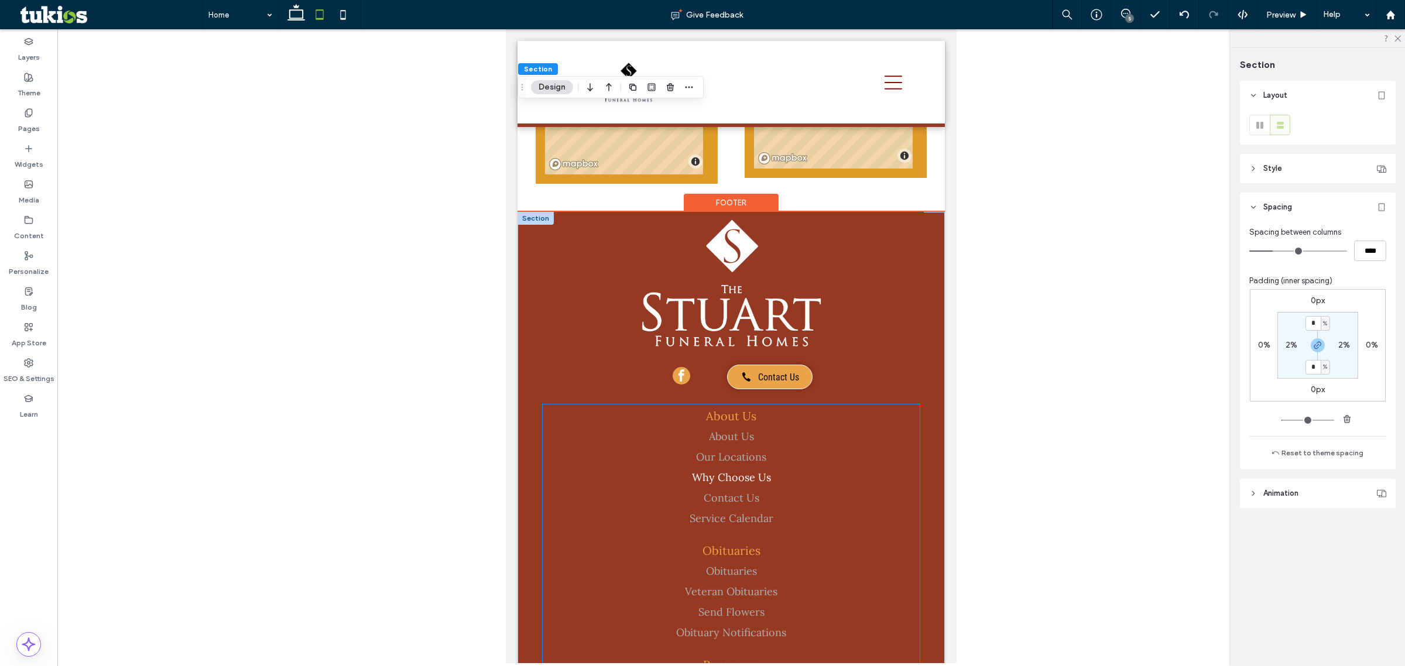
scroll to position [2311, 0]
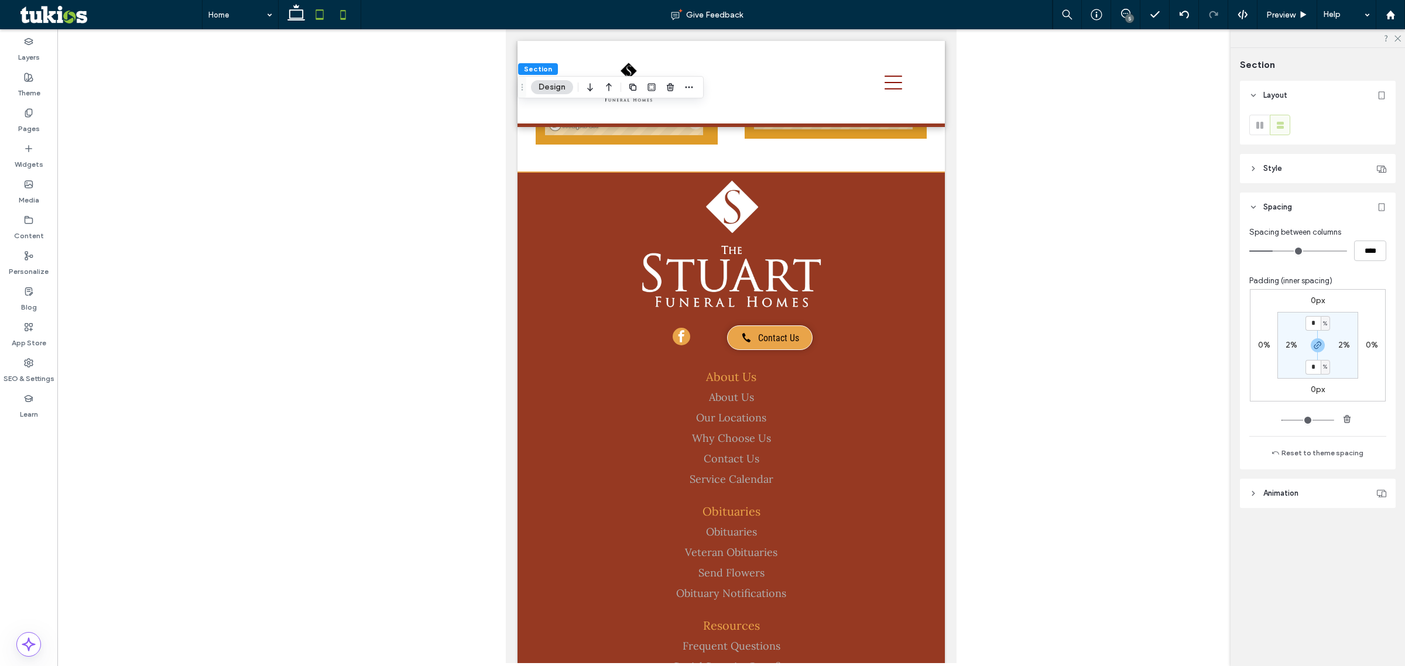
click at [345, 16] on use at bounding box center [342, 14] width 5 height 9
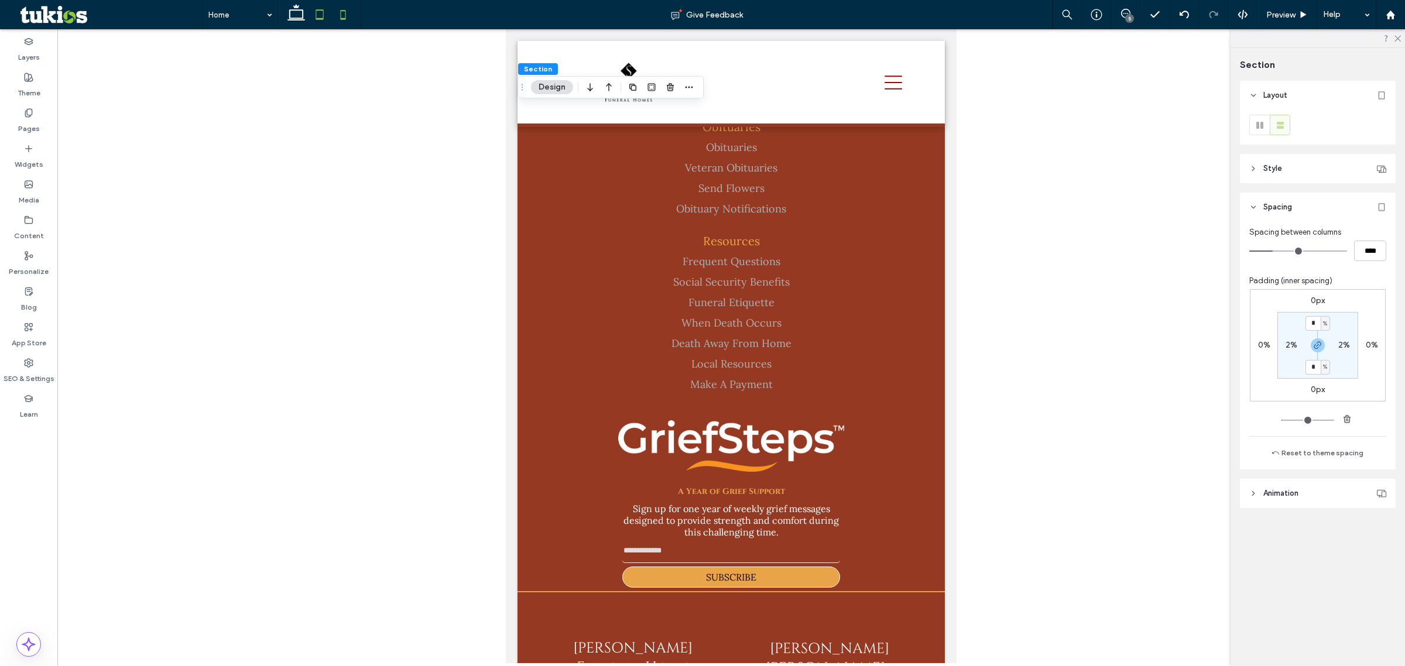
type input "**"
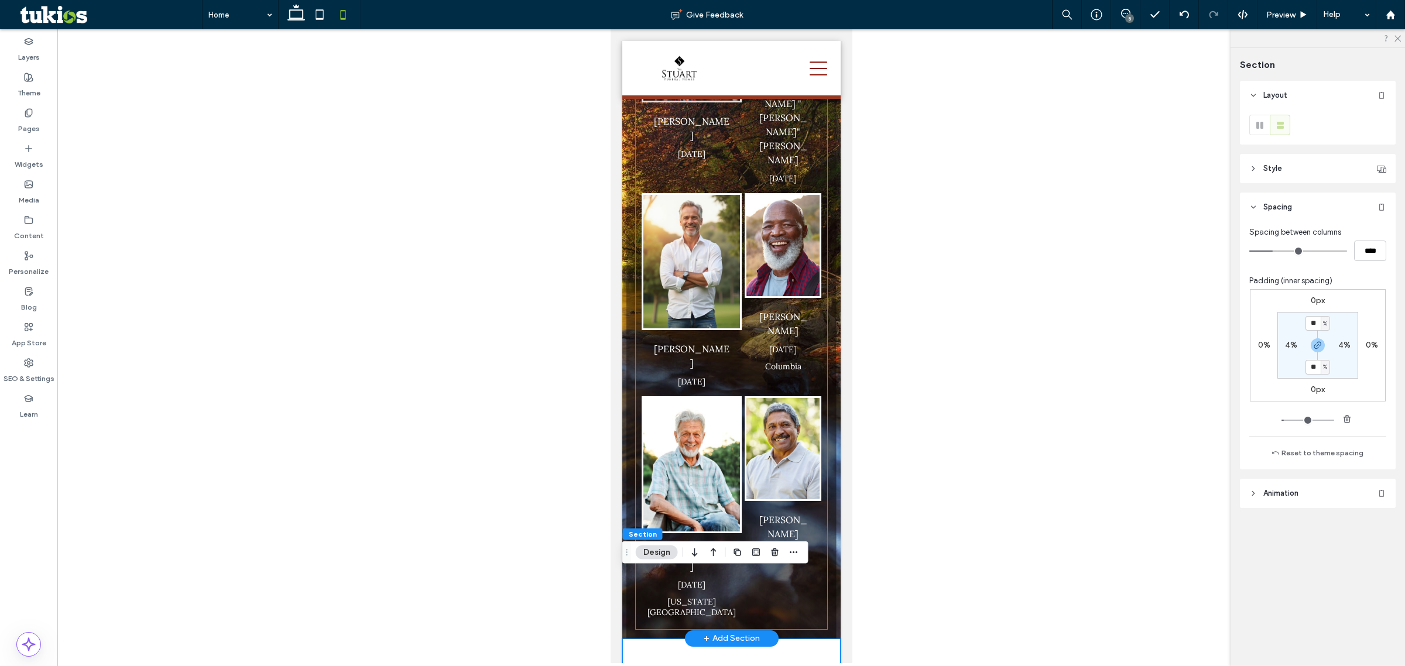
scroll to position [0, 0]
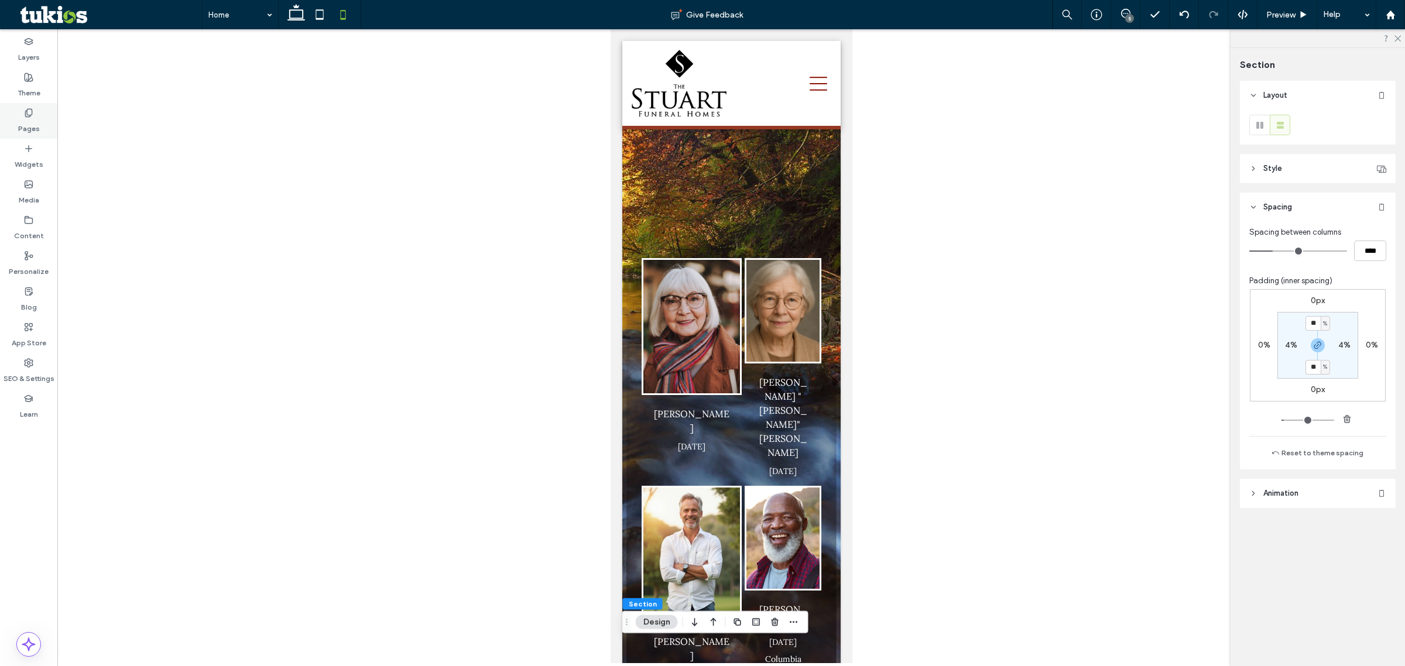
click at [25, 126] on label "Pages" at bounding box center [29, 126] width 22 height 16
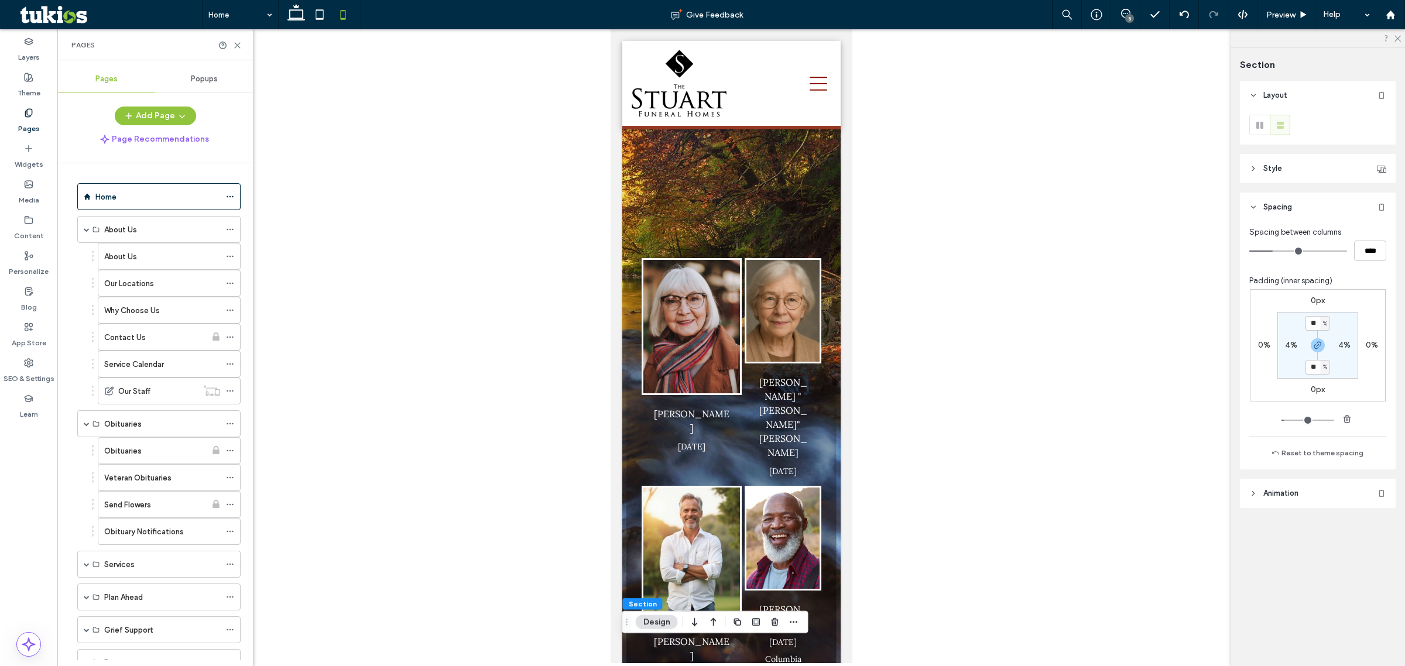
click at [151, 255] on div "About Us" at bounding box center [162, 257] width 116 height 12
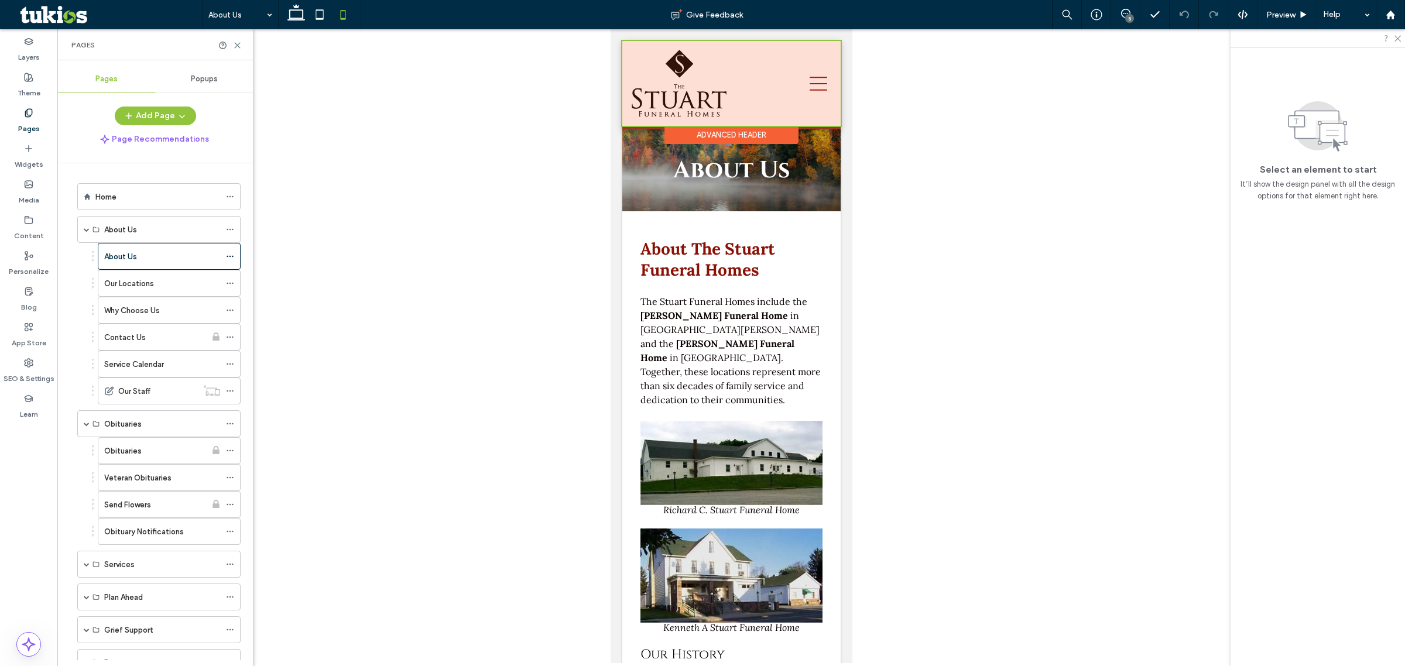
click at [804, 122] on div at bounding box center [731, 83] width 218 height 85
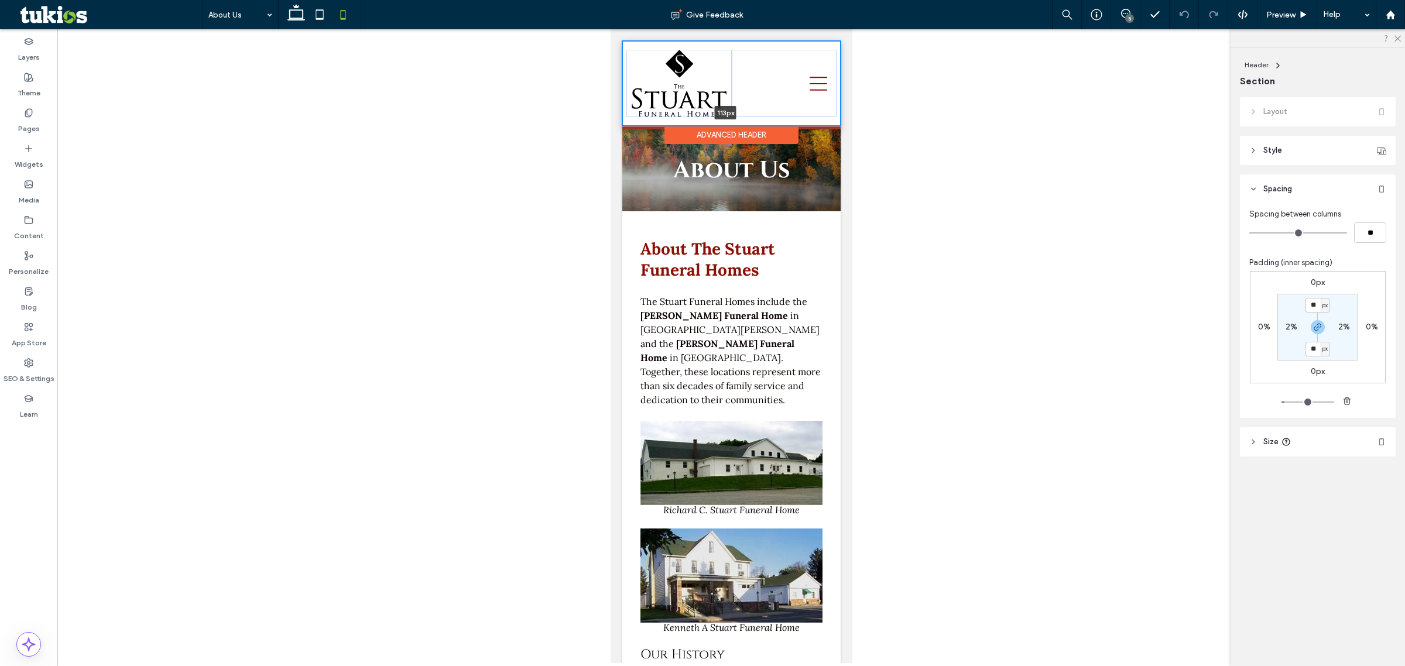
drag, startPoint x: 804, startPoint y: 122, endPoint x: 804, endPoint y: 104, distance: 17.6
click at [804, 104] on div "113px Section" at bounding box center [731, 83] width 218 height 85
type input "***"
click at [690, 98] on img at bounding box center [678, 83] width 101 height 67
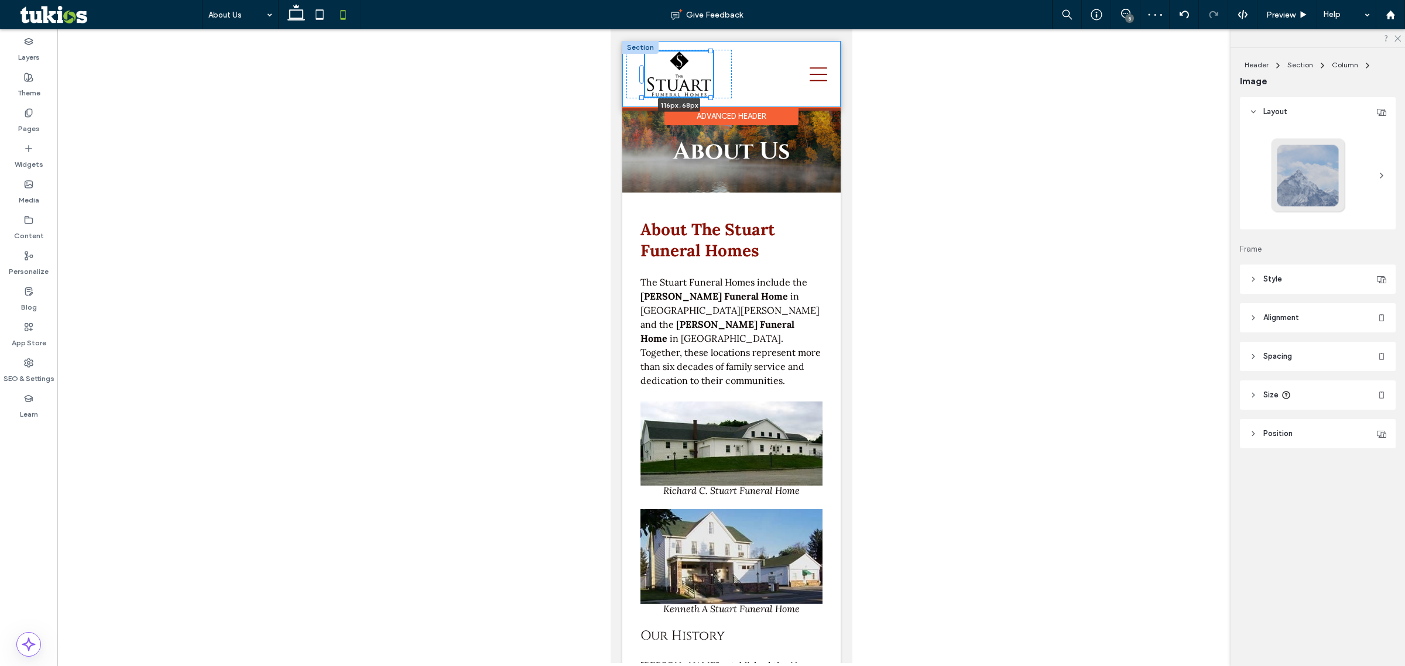
drag, startPoint x: 726, startPoint y: 115, endPoint x: 710, endPoint y: 104, distance: 19.7
click at [710, 104] on div "116px , 68px" at bounding box center [731, 74] width 218 height 66
type input "***"
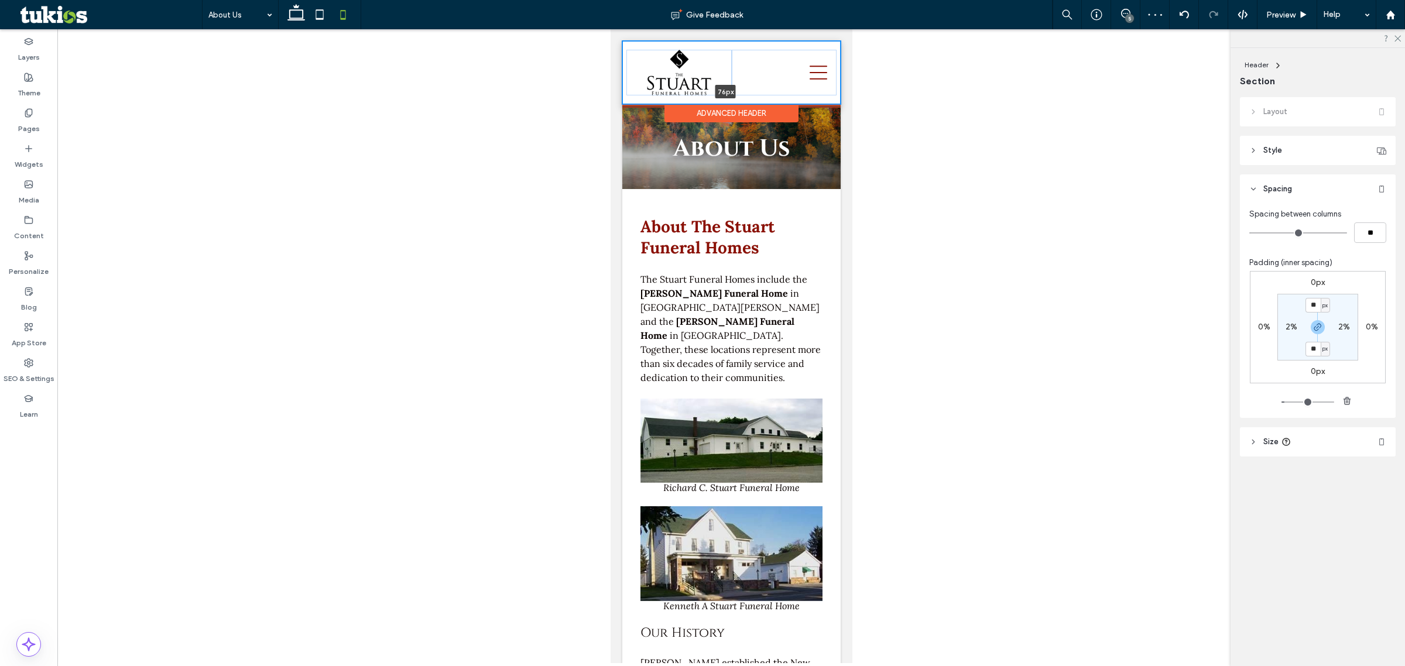
drag, startPoint x: 806, startPoint y: 109, endPoint x: 790, endPoint y: 85, distance: 29.6
click at [790, 86] on div "76px Section" at bounding box center [731, 72] width 218 height 63
type input "**"
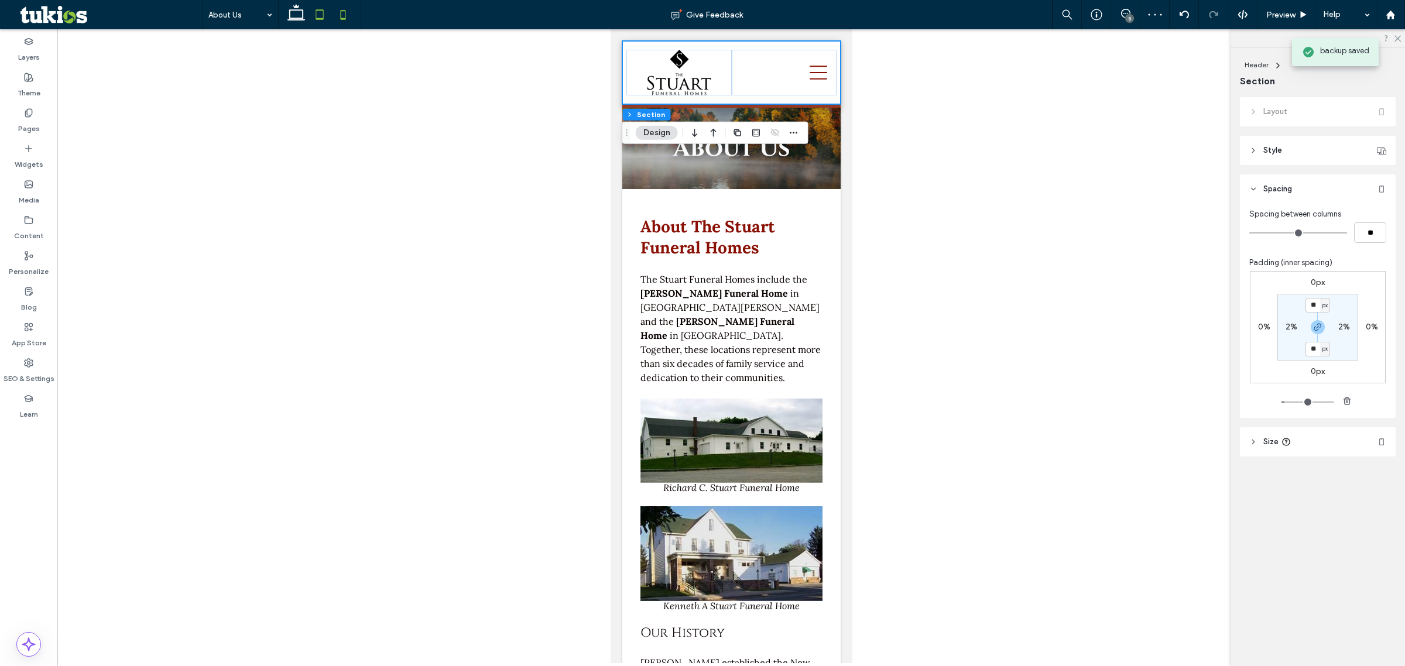
click at [325, 19] on icon at bounding box center [319, 14] width 23 height 23
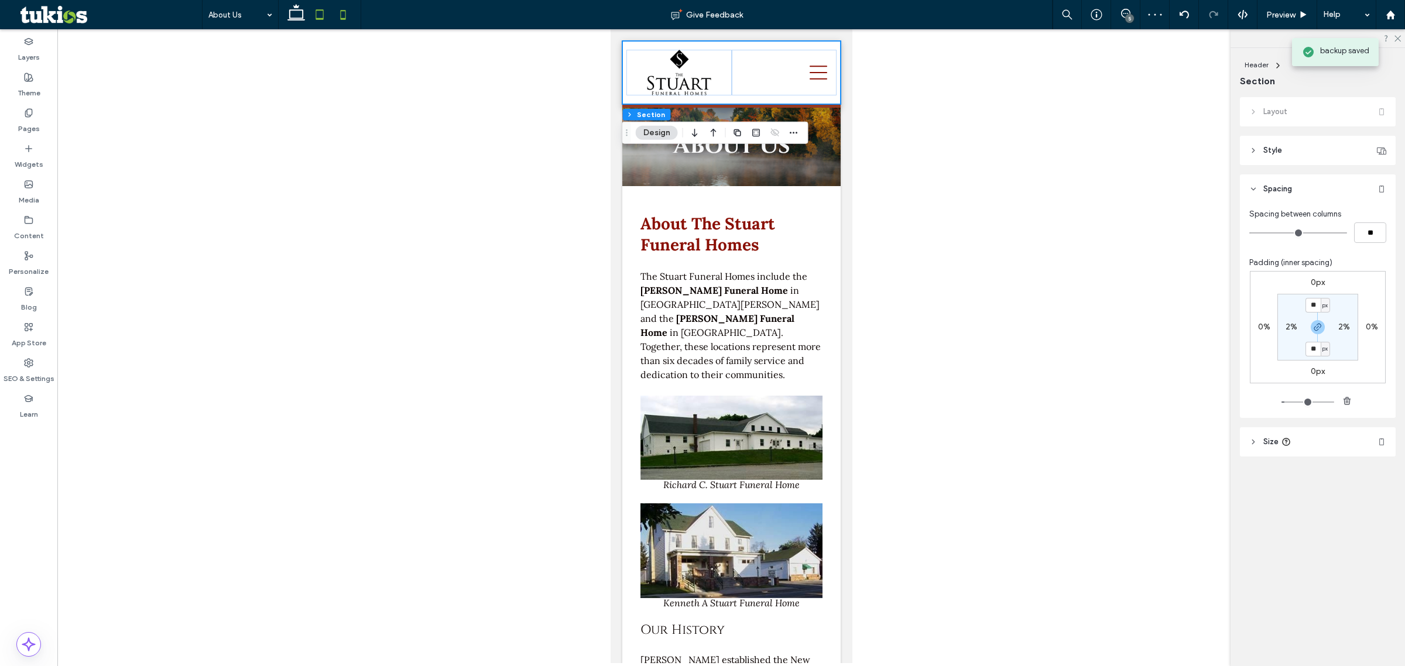
type input "*"
type input "***"
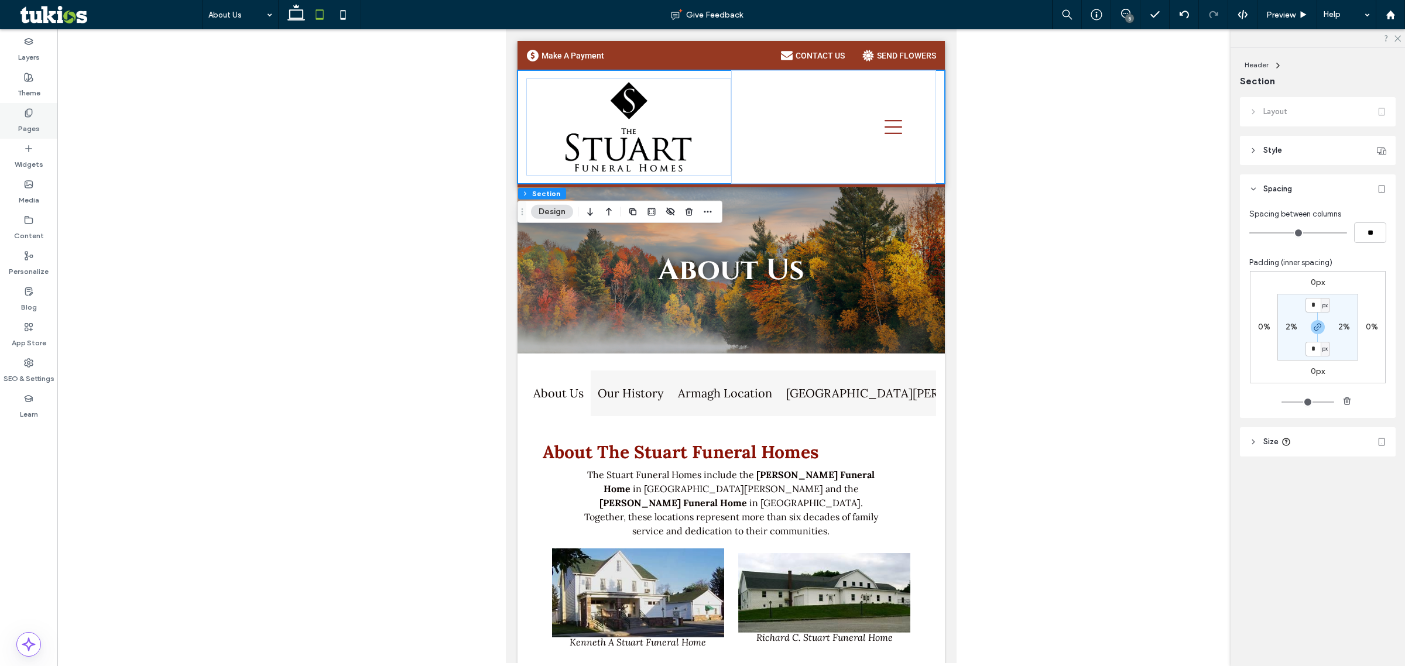
click at [33, 113] on div "Pages" at bounding box center [28, 121] width 57 height 36
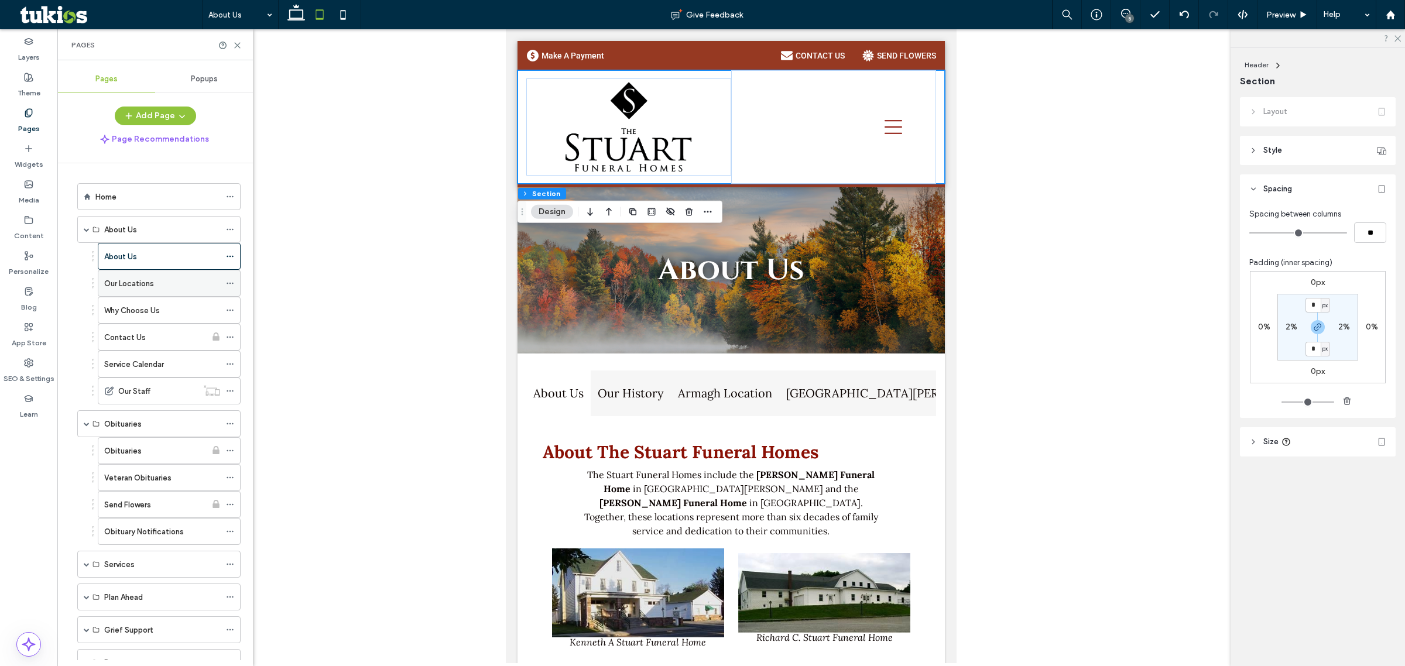
click at [143, 292] on div "Our Locations" at bounding box center [162, 283] width 116 height 26
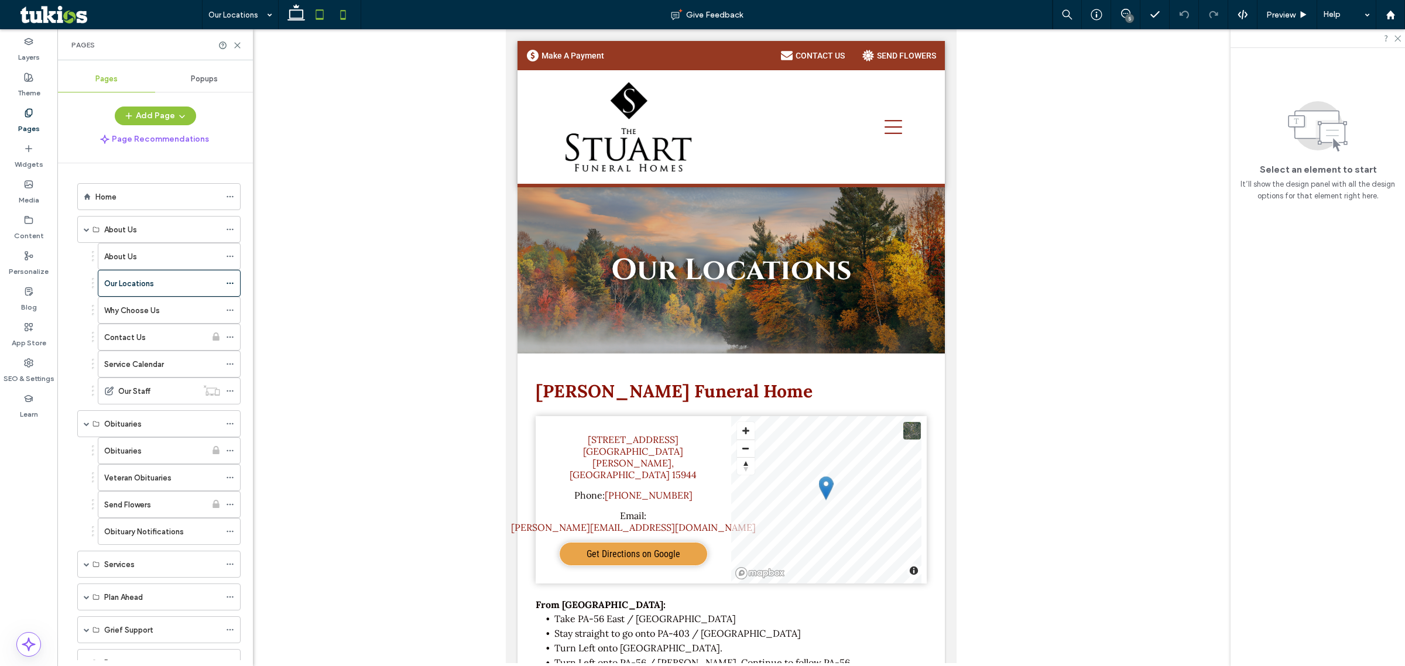
click at [350, 12] on icon at bounding box center [342, 14] width 23 height 23
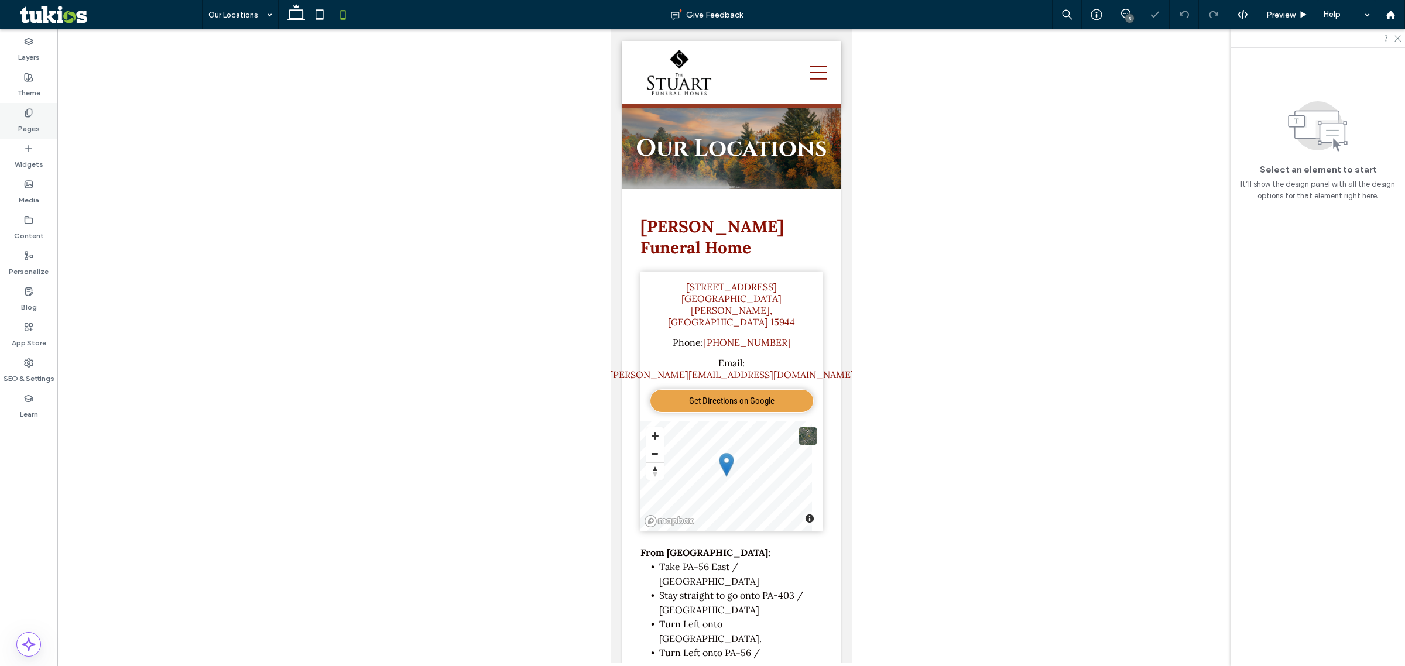
click at [1, 127] on div "Pages" at bounding box center [28, 121] width 57 height 36
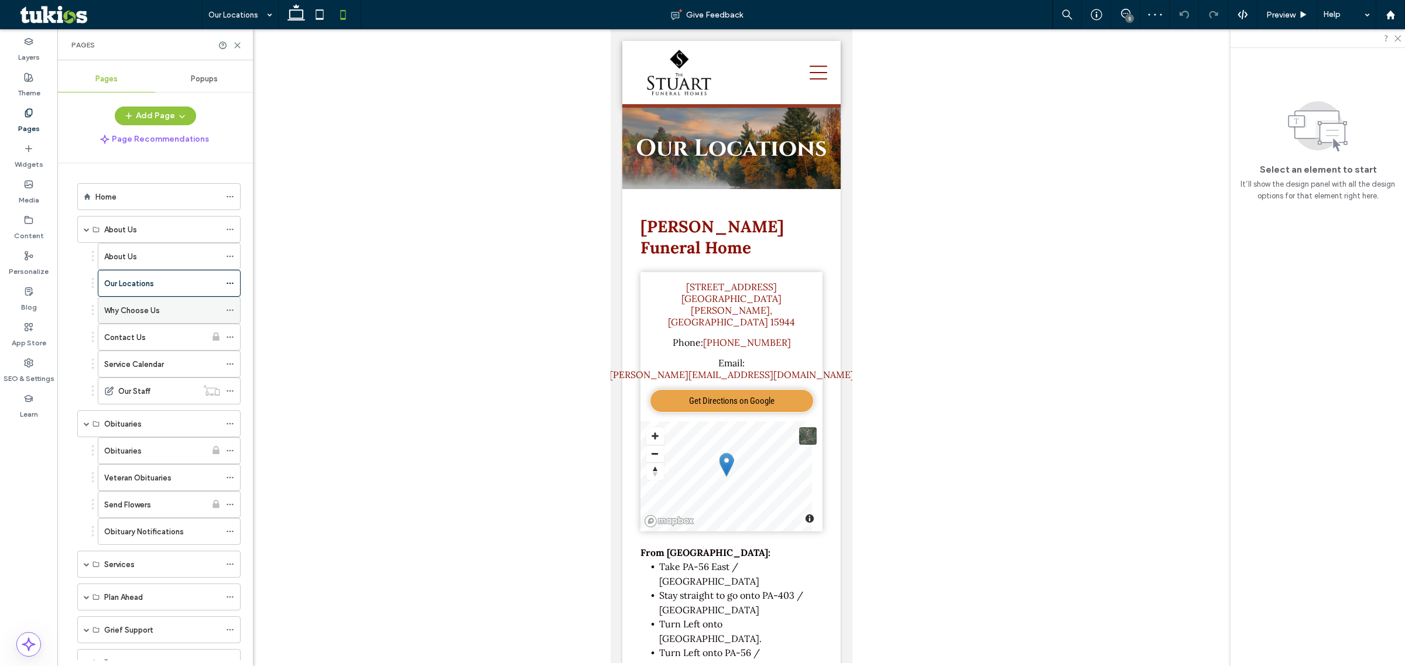
click at [142, 320] on div "Why Choose Us" at bounding box center [162, 310] width 116 height 26
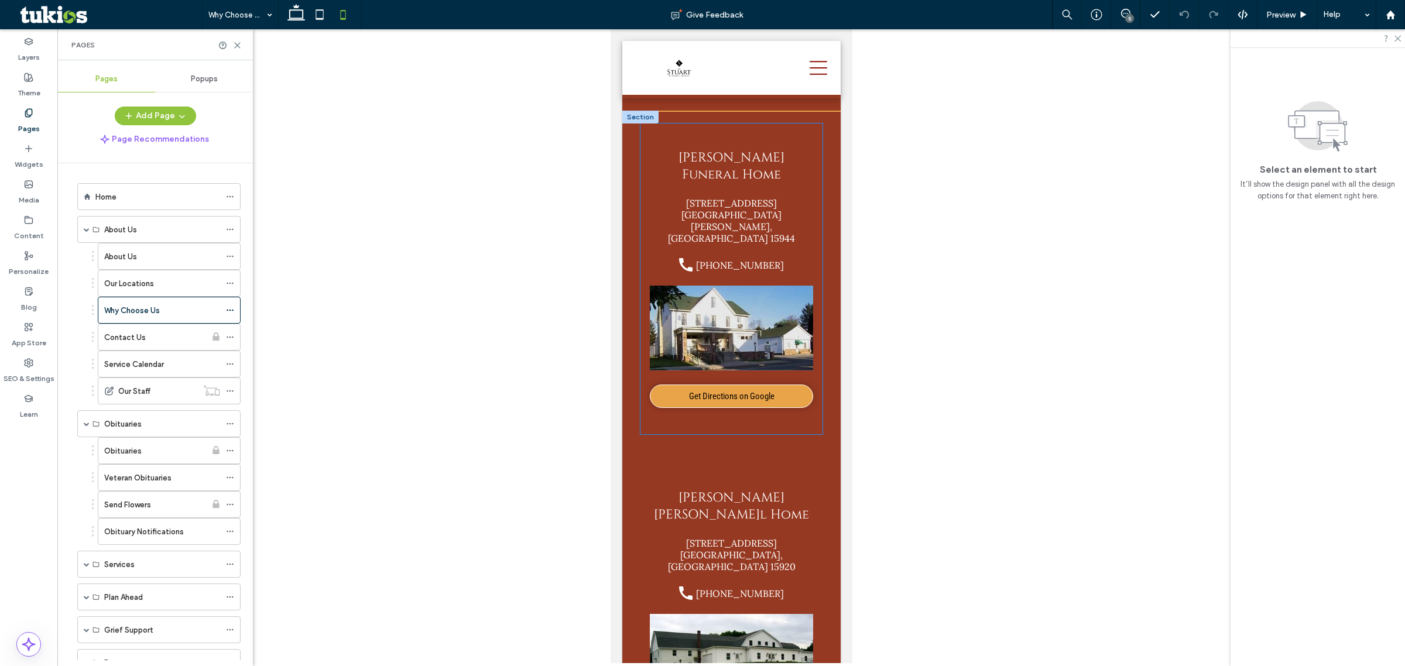
scroll to position [2479, 0]
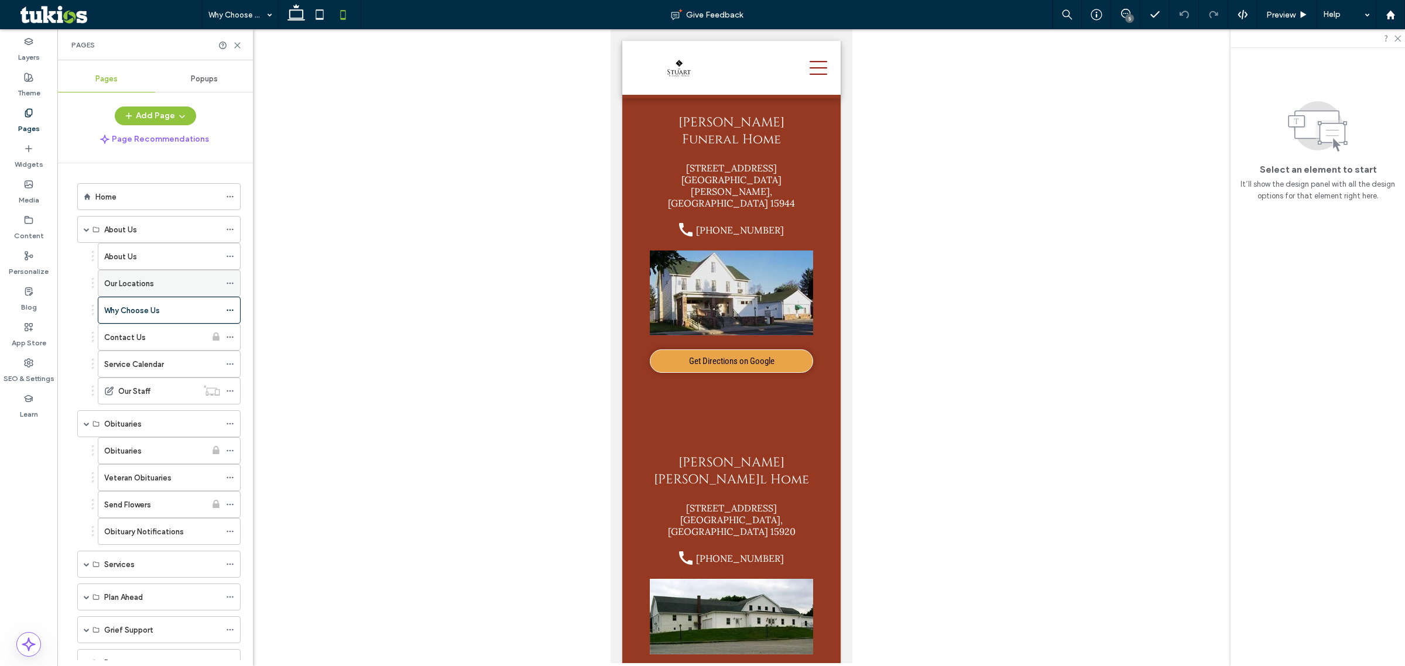
click at [164, 288] on div "Our Locations" at bounding box center [162, 283] width 116 height 12
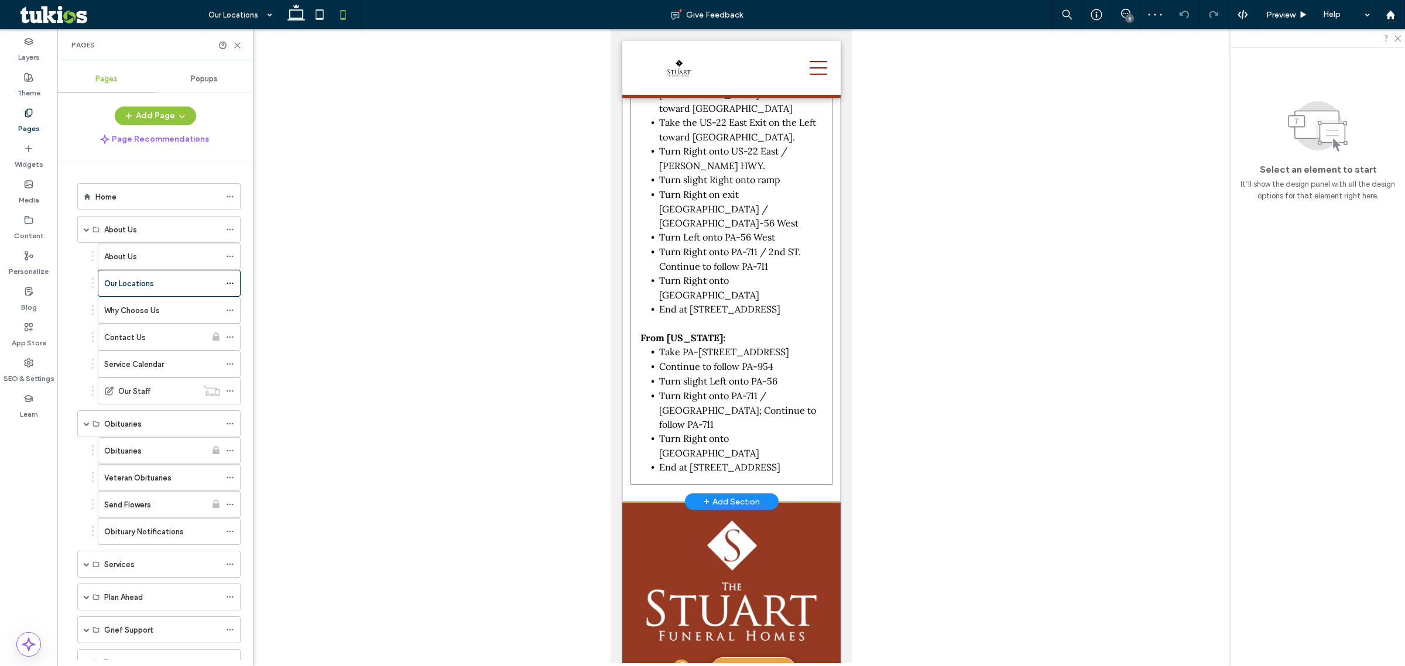
scroll to position [1820, 0]
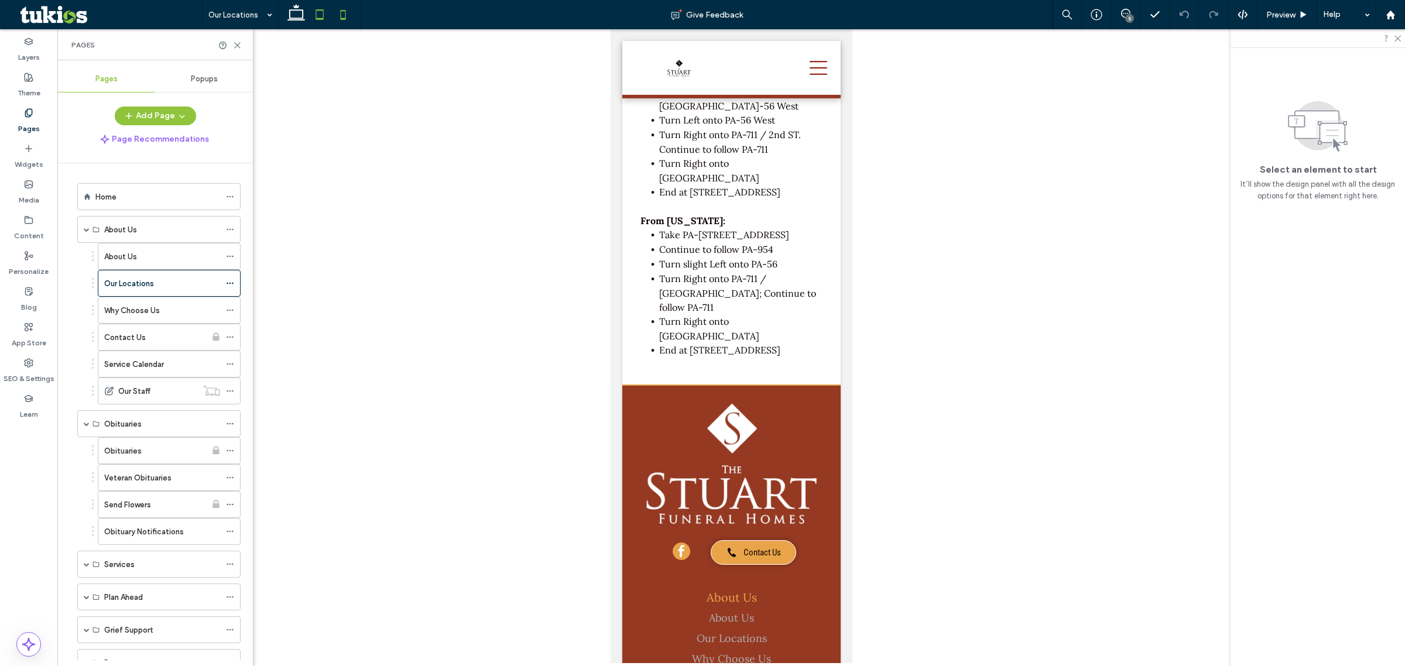
click at [327, 18] on icon at bounding box center [319, 14] width 23 height 23
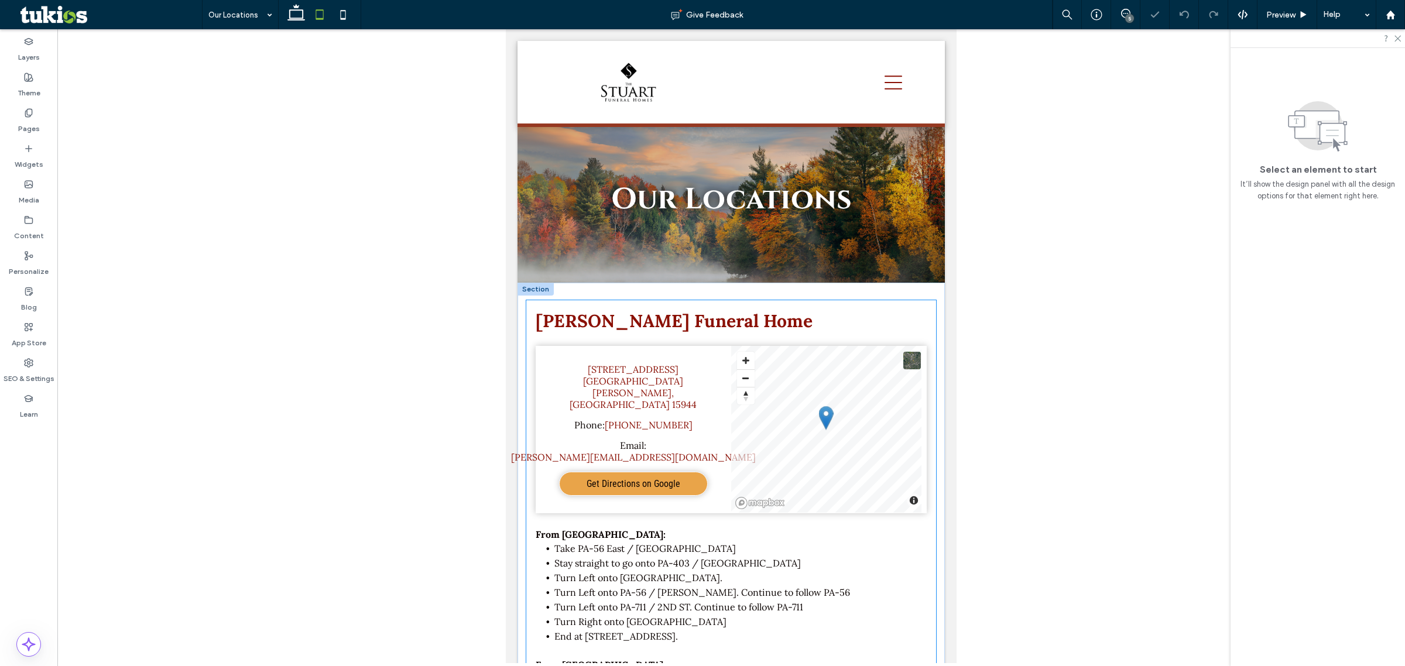
scroll to position [0, 0]
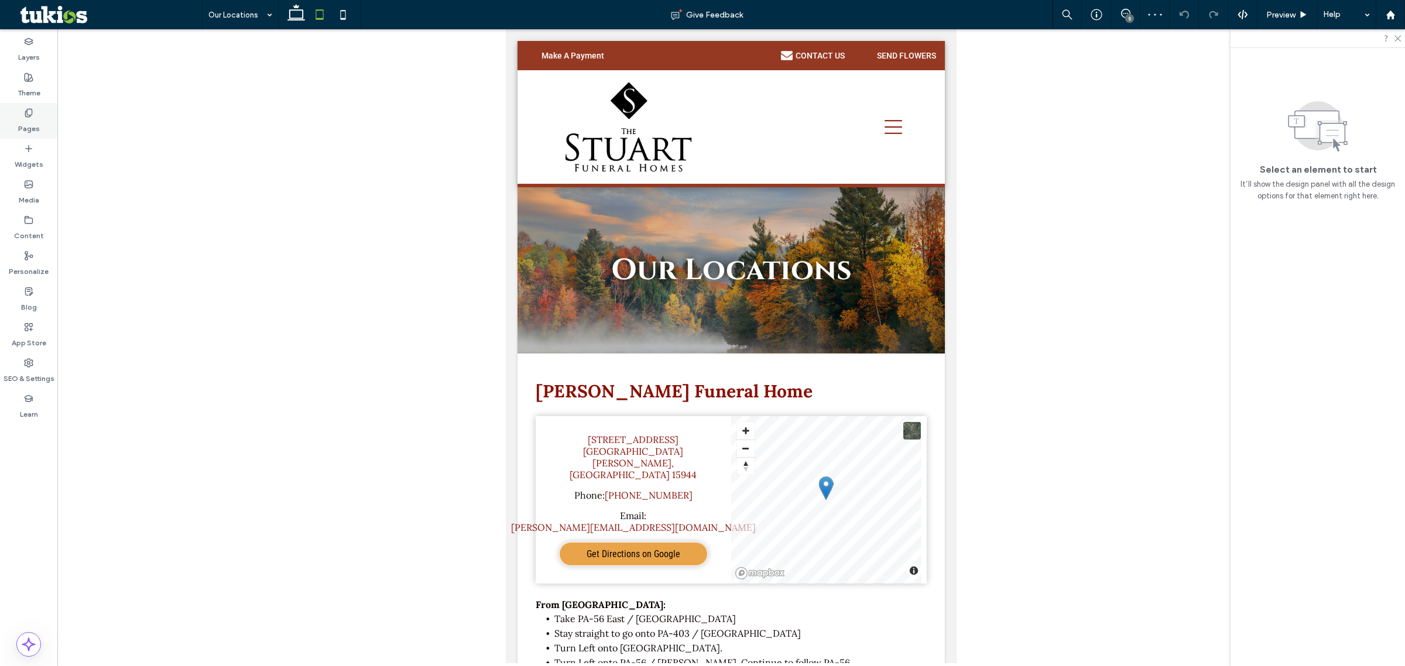
click at [35, 133] on label "Pages" at bounding box center [29, 126] width 22 height 16
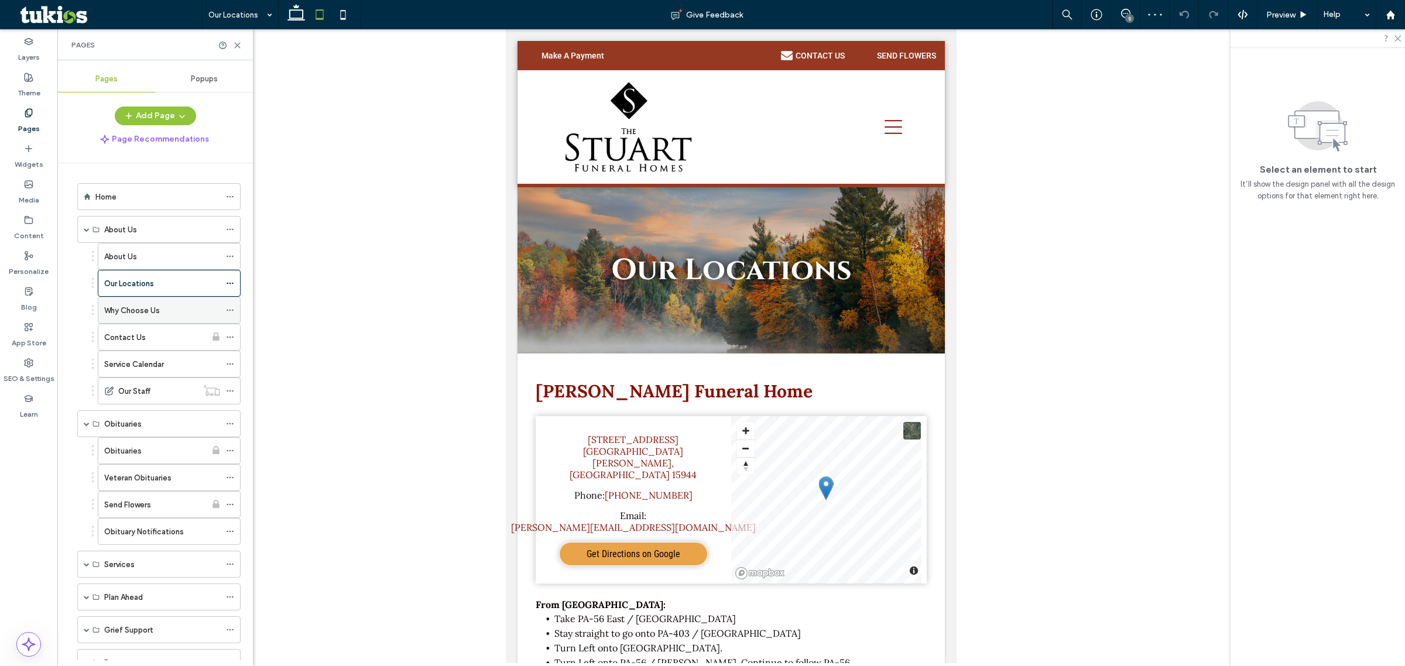
click at [105, 320] on div "Why Choose Us" at bounding box center [162, 310] width 116 height 26
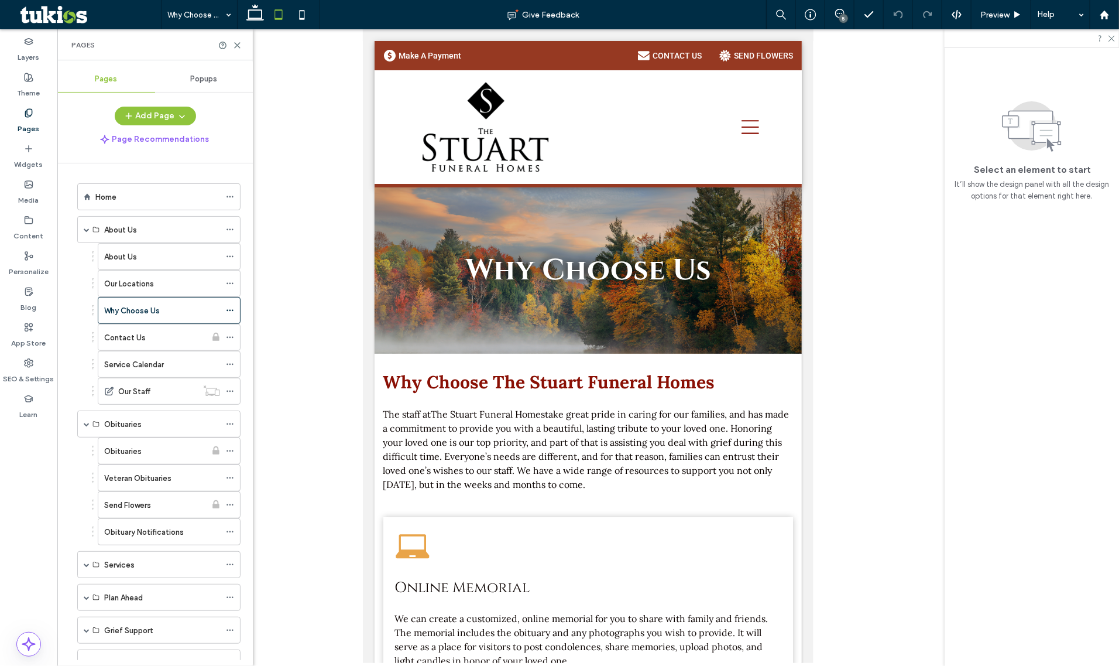
click at [314, 259] on div at bounding box center [588, 345] width 1062 height 633
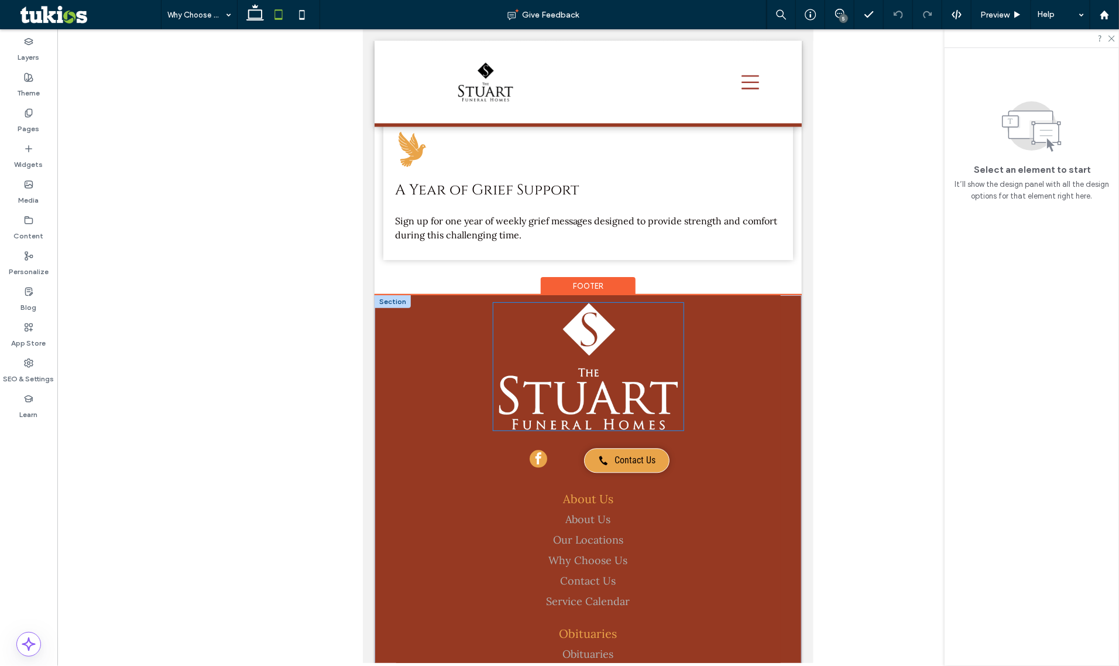
scroll to position [1287, 0]
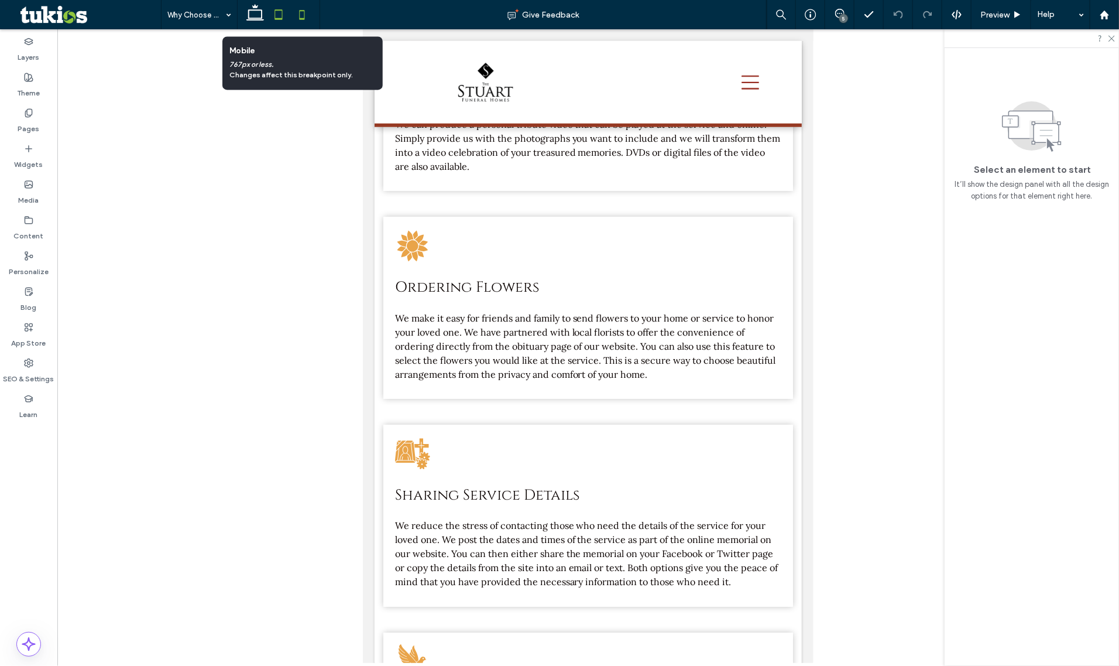
click at [301, 12] on icon at bounding box center [301, 14] width 23 height 23
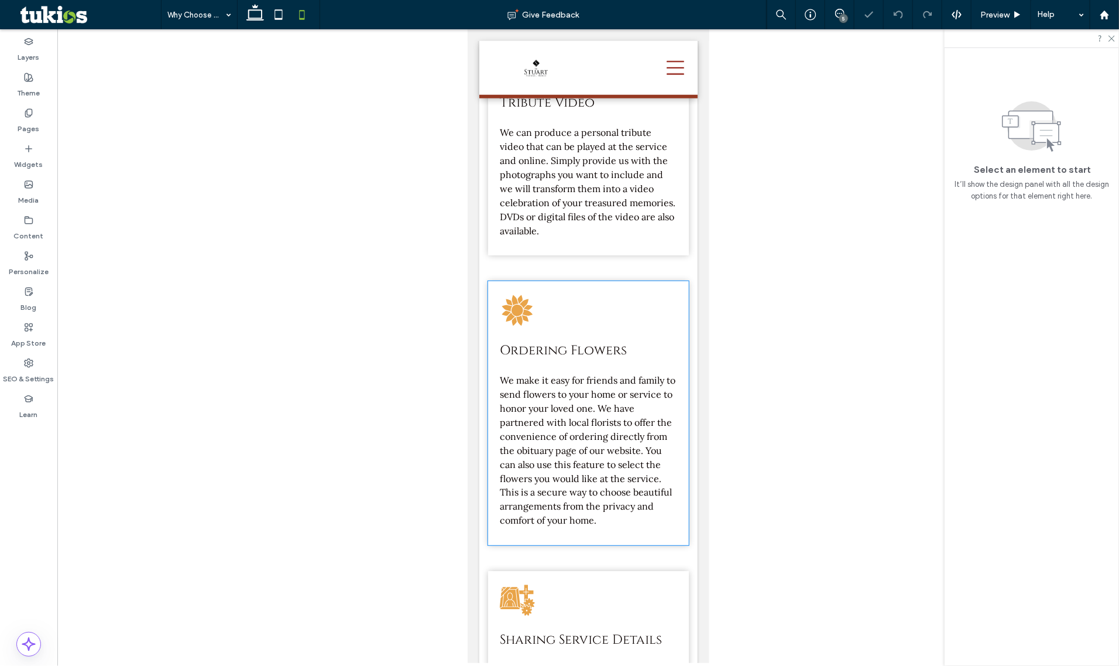
scroll to position [732, 0]
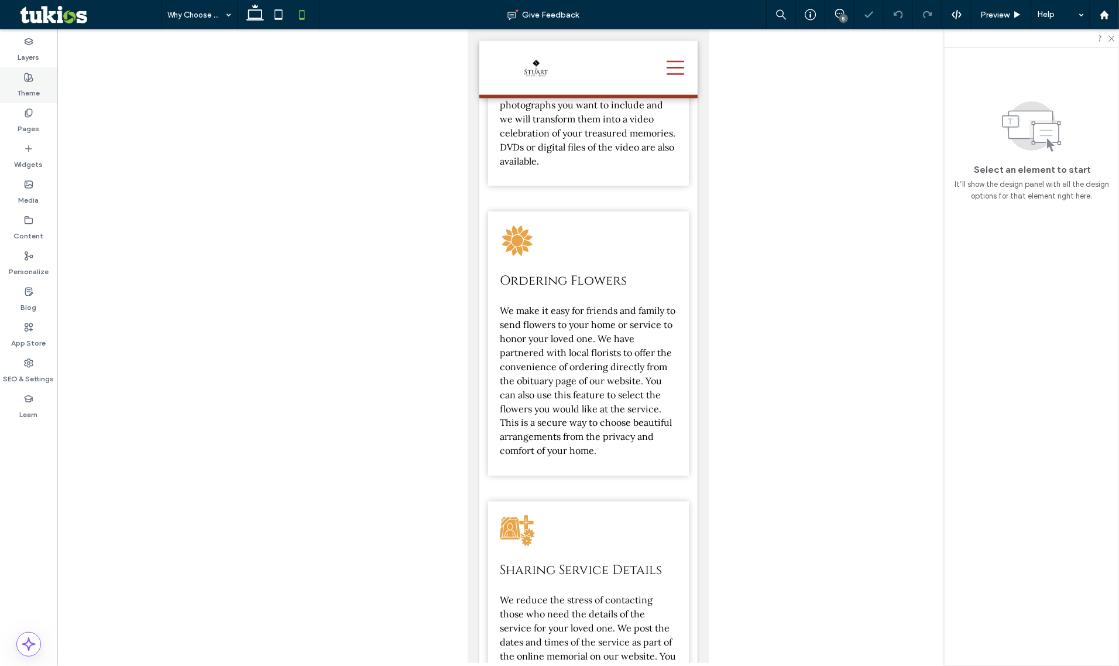
click at [22, 100] on div "Theme" at bounding box center [28, 85] width 57 height 36
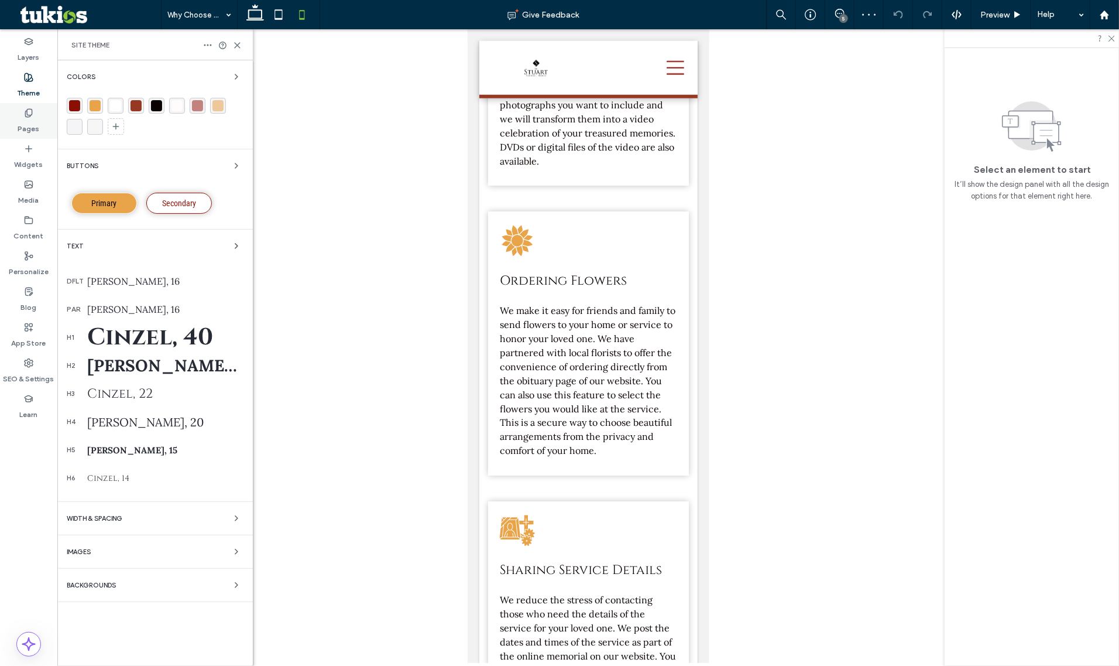
click at [22, 119] on label "Pages" at bounding box center [29, 126] width 22 height 16
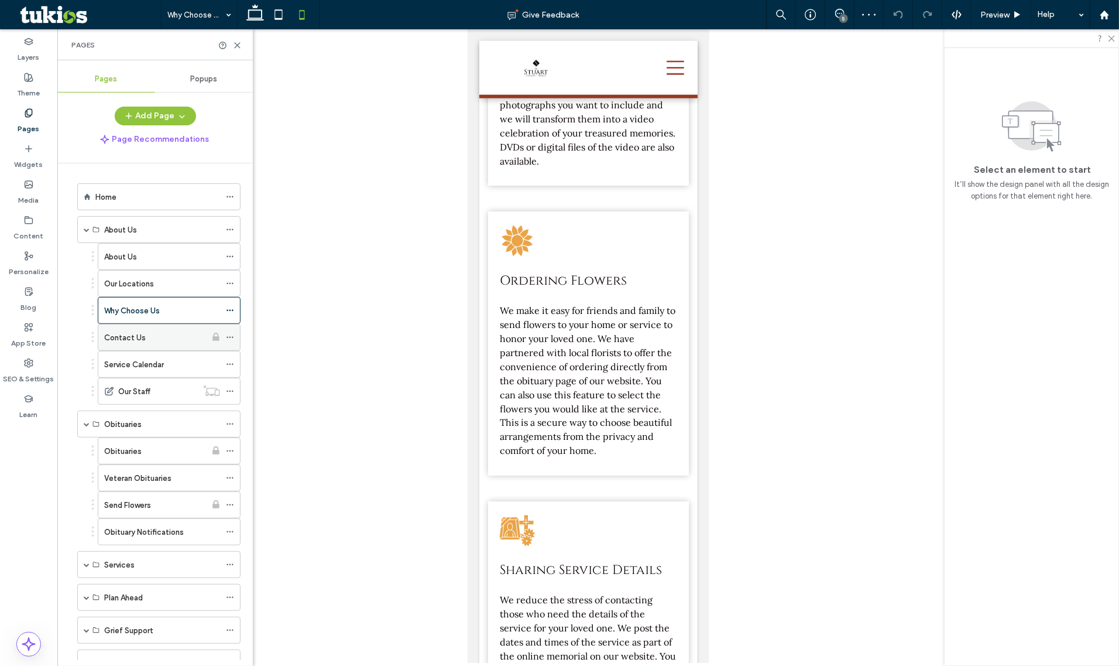
click at [176, 341] on div "Contact Us" at bounding box center [155, 337] width 102 height 12
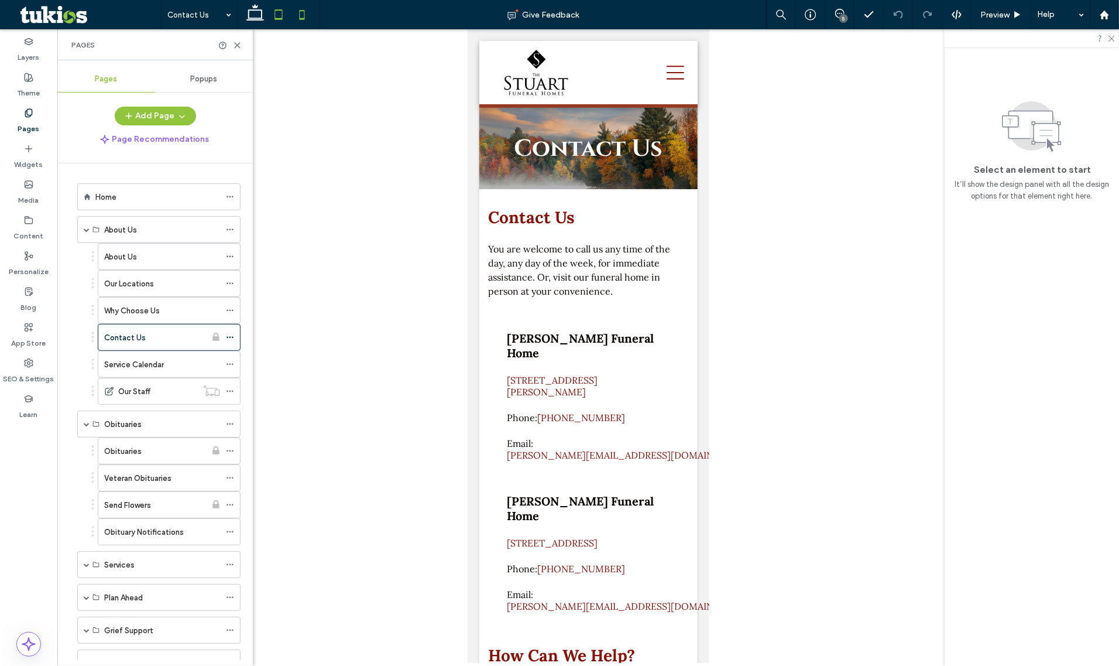
click at [271, 23] on icon at bounding box center [278, 14] width 23 height 23
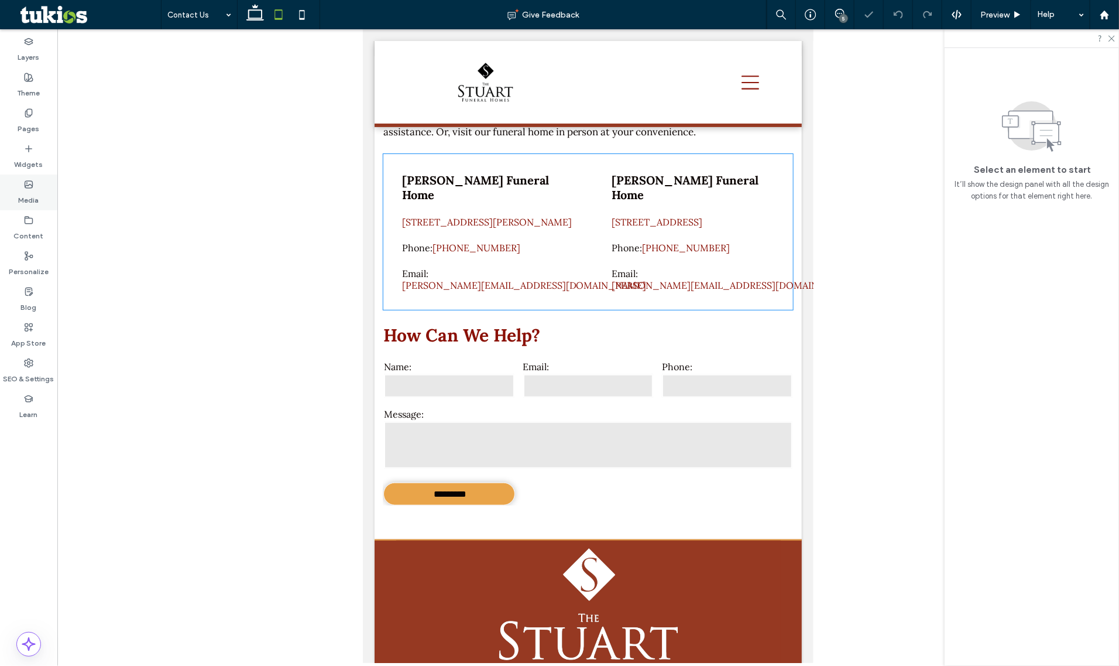
scroll to position [188, 0]
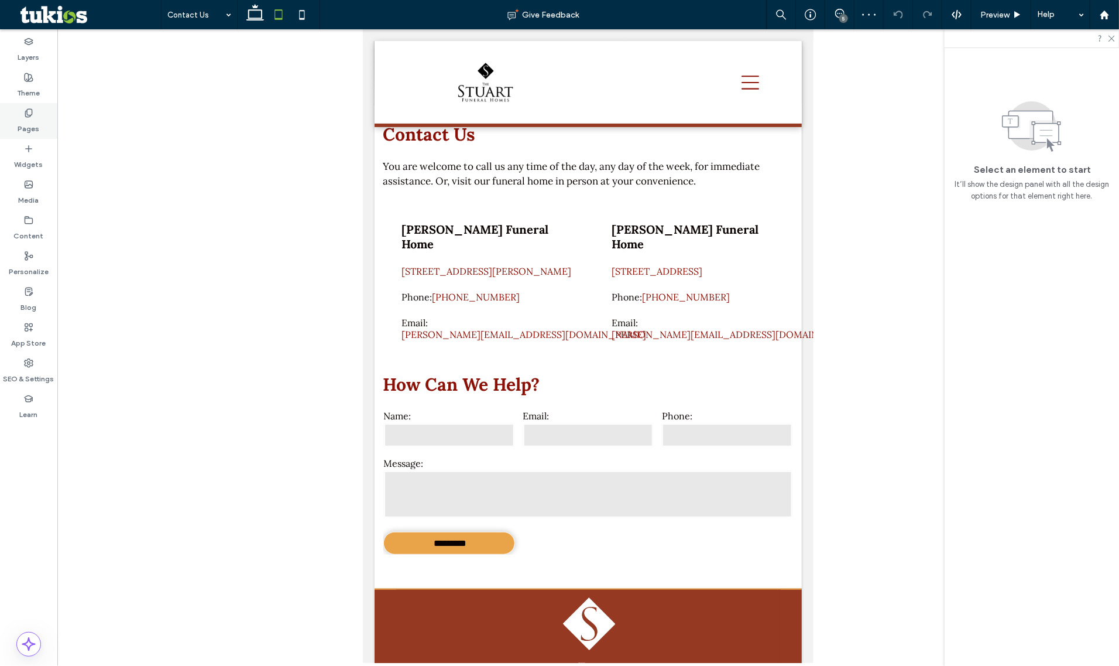
click at [41, 125] on div "Pages" at bounding box center [28, 121] width 57 height 36
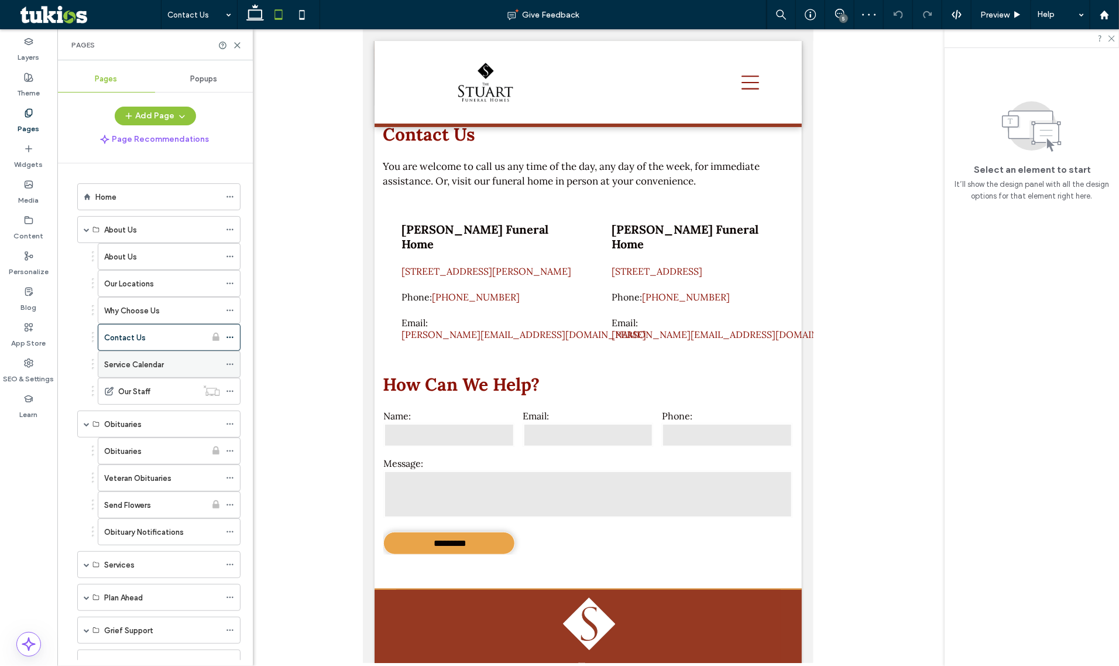
click at [156, 364] on label "Service Calendar" at bounding box center [134, 364] width 60 height 20
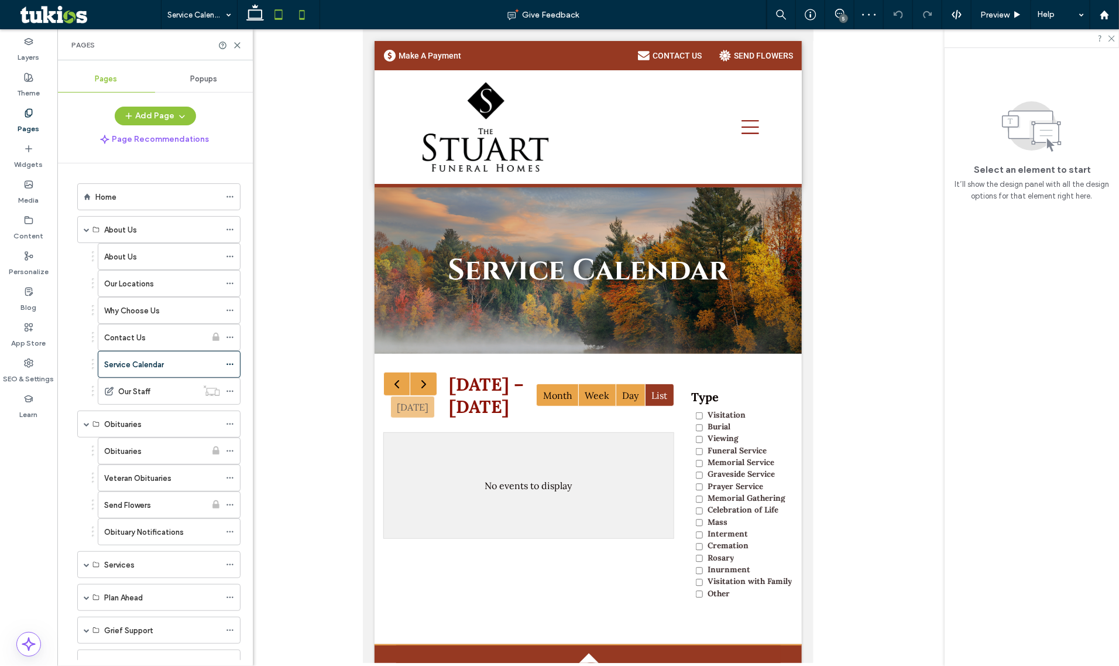
click at [303, 8] on icon at bounding box center [301, 14] width 23 height 23
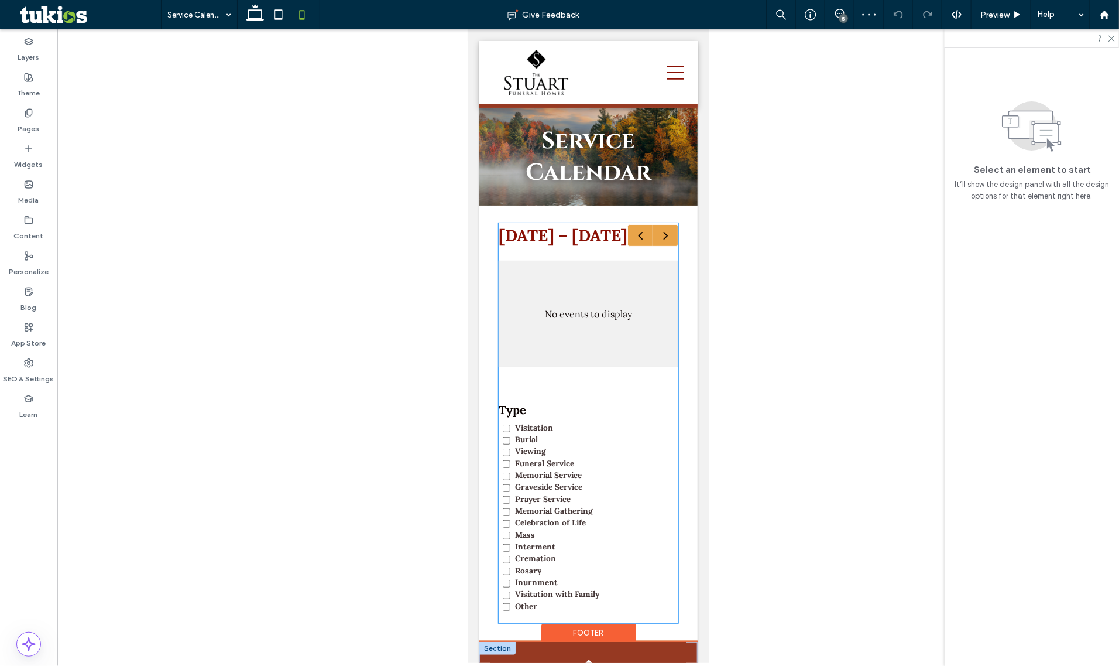
click at [650, 416] on div "Type Visitation Burial Viewing Funeral Service Memorial Service Graveside Servi…" at bounding box center [588, 507] width 180 height 211
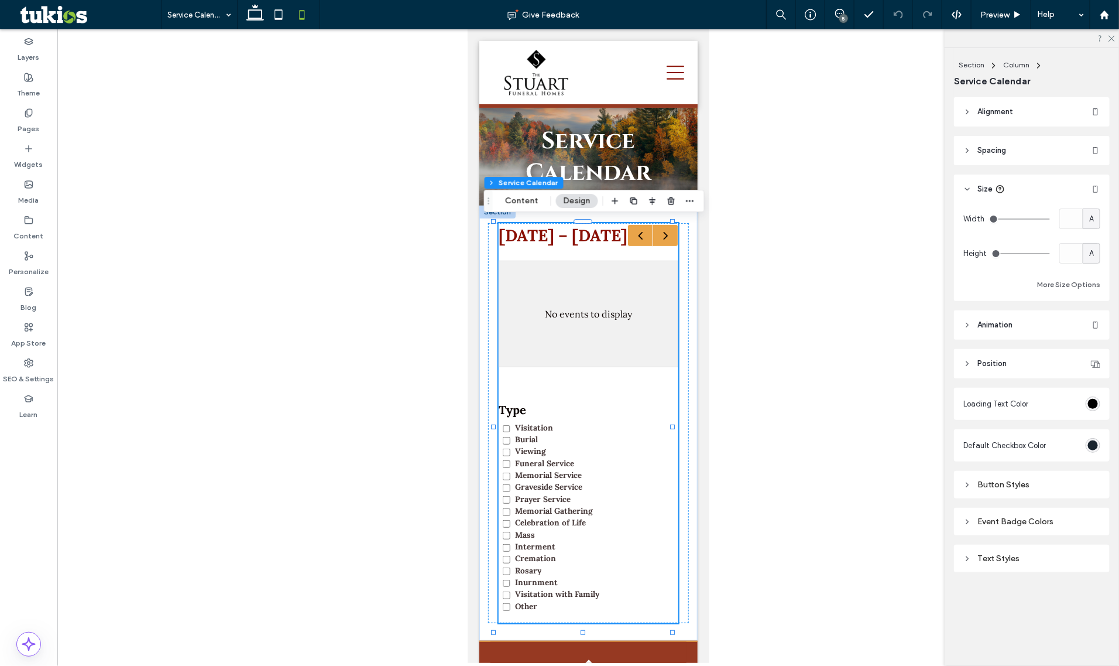
click at [715, 235] on div at bounding box center [588, 345] width 1062 height 633
click at [780, 241] on div at bounding box center [588, 345] width 1062 height 633
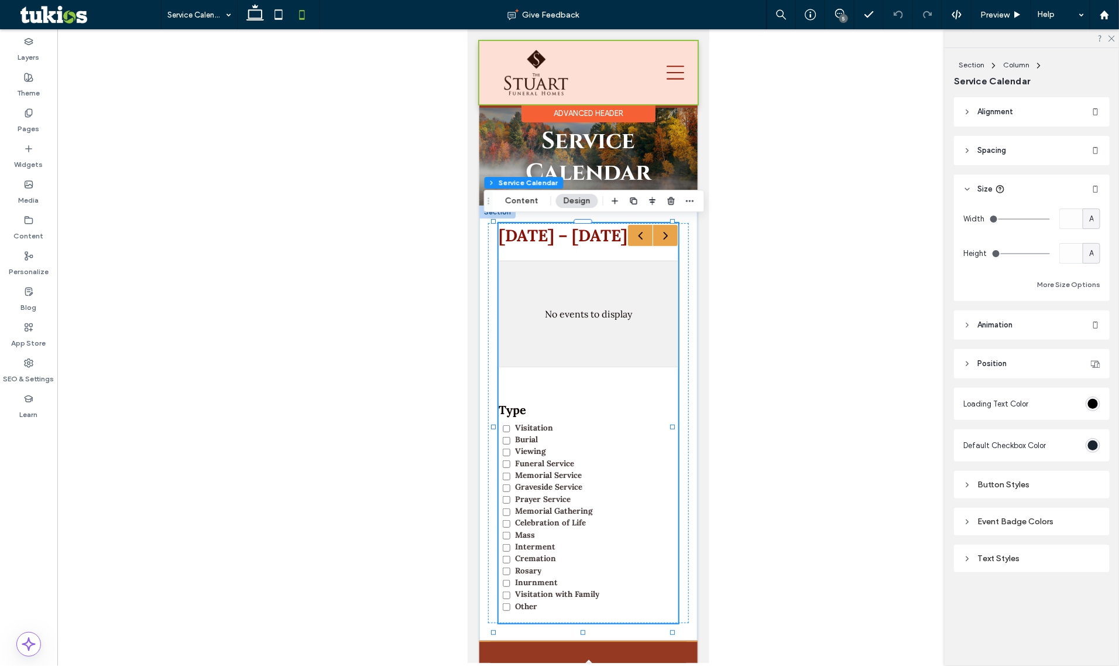
click at [608, 89] on div at bounding box center [588, 71] width 218 height 63
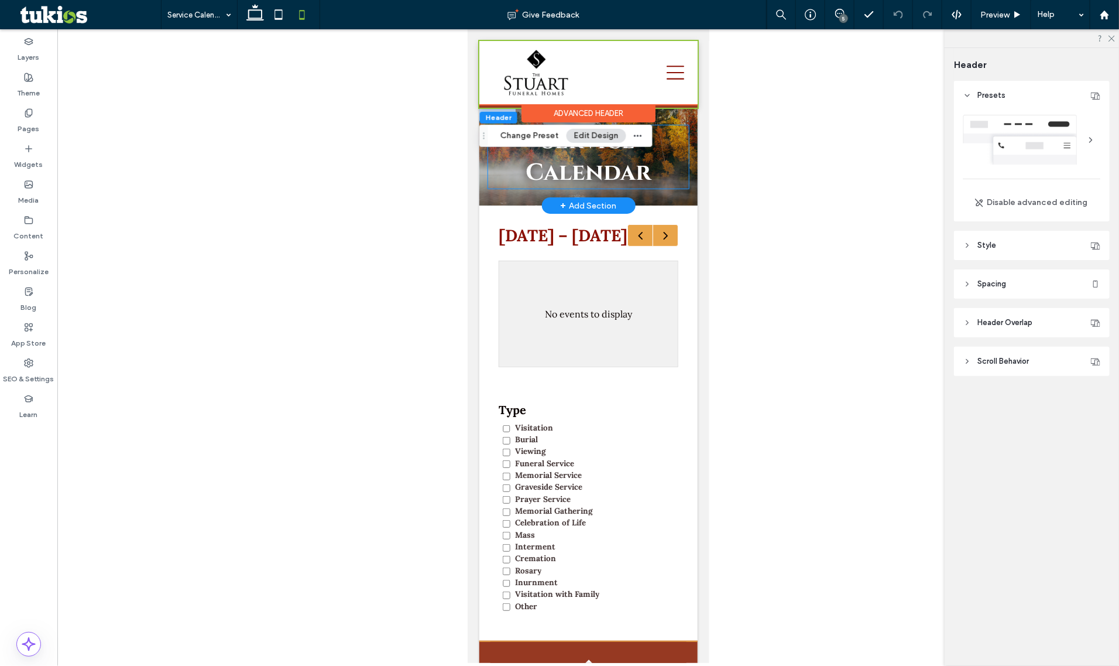
click at [675, 152] on h1 "Service Calendar" at bounding box center [588, 156] width 201 height 63
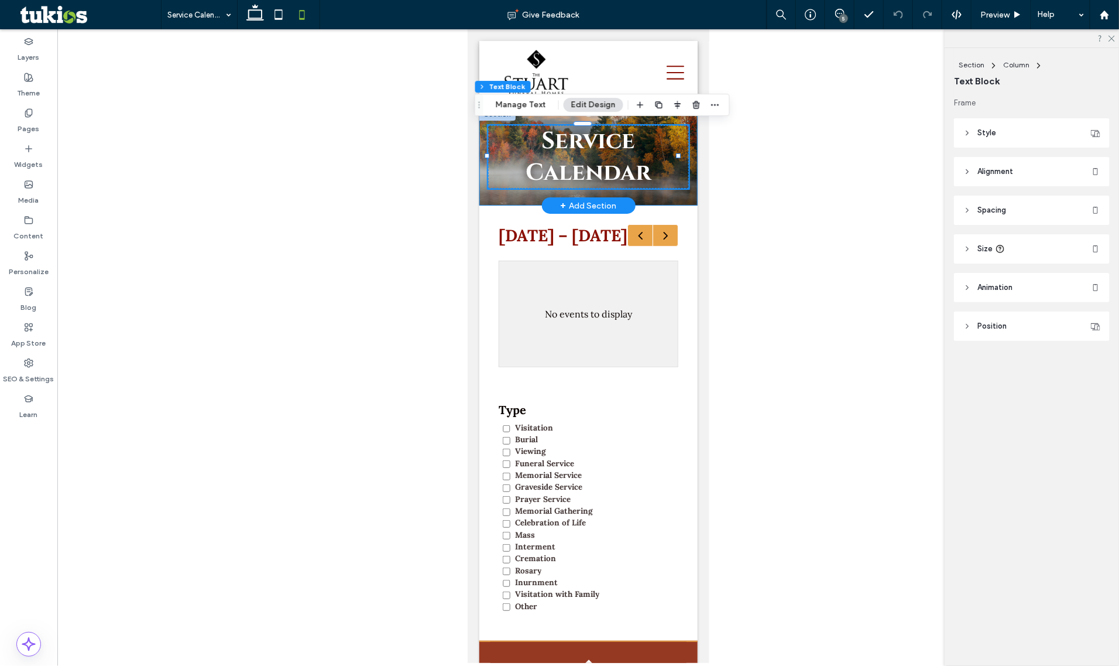
click at [682, 119] on div "Service Calendar" at bounding box center [588, 156] width 218 height 98
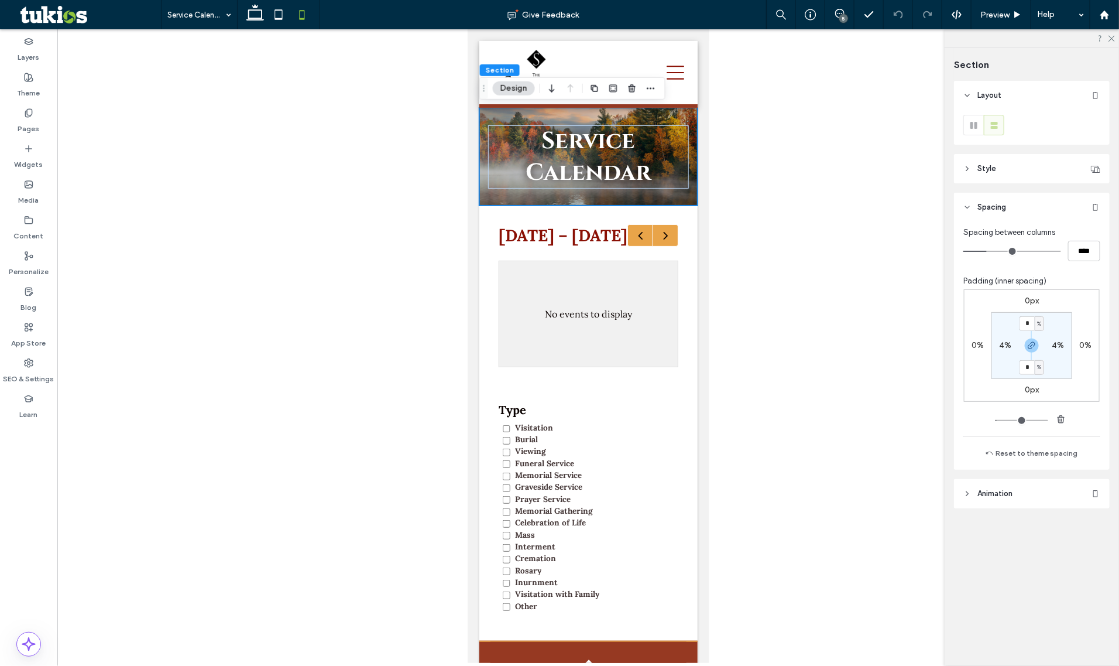
click at [721, 144] on div at bounding box center [588, 345] width 1062 height 633
click at [22, 136] on div "Pages" at bounding box center [28, 121] width 57 height 36
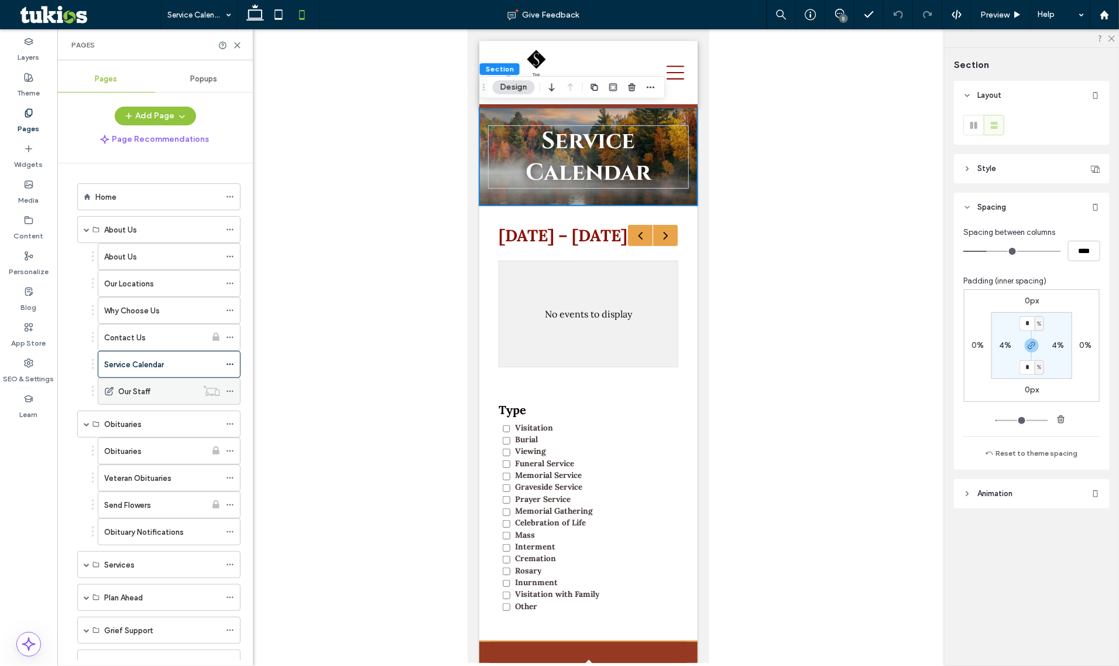
click at [174, 393] on div "Our Staff" at bounding box center [157, 391] width 79 height 12
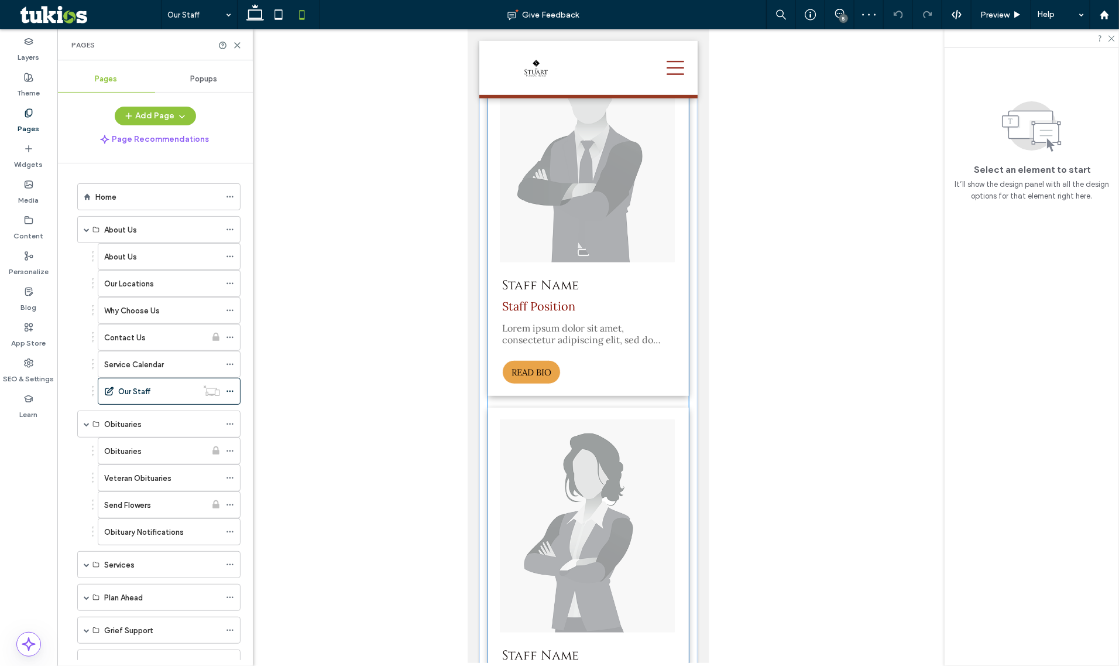
scroll to position [211, 0]
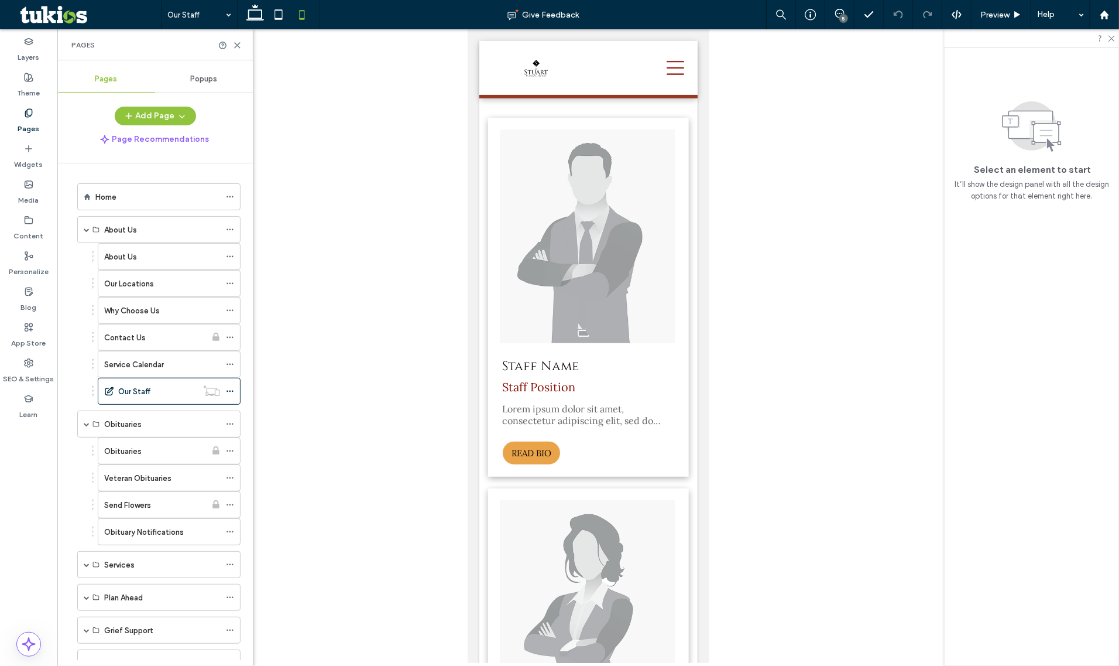
click at [132, 445] on div "Obituaries" at bounding box center [155, 451] width 102 height 26
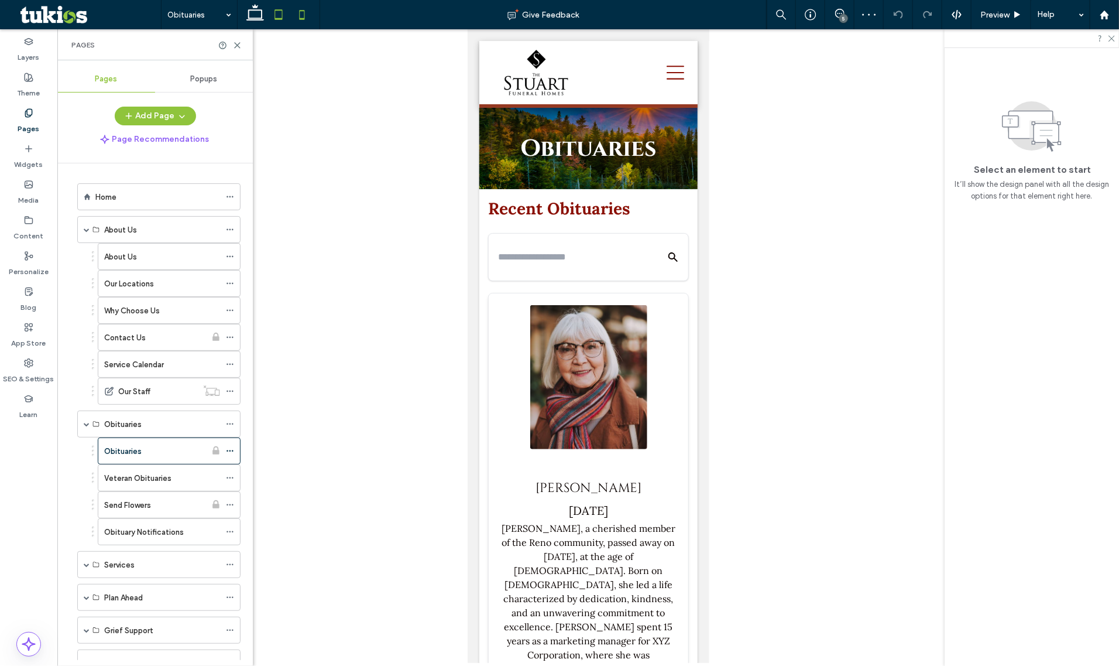
click at [283, 13] on icon at bounding box center [278, 14] width 23 height 23
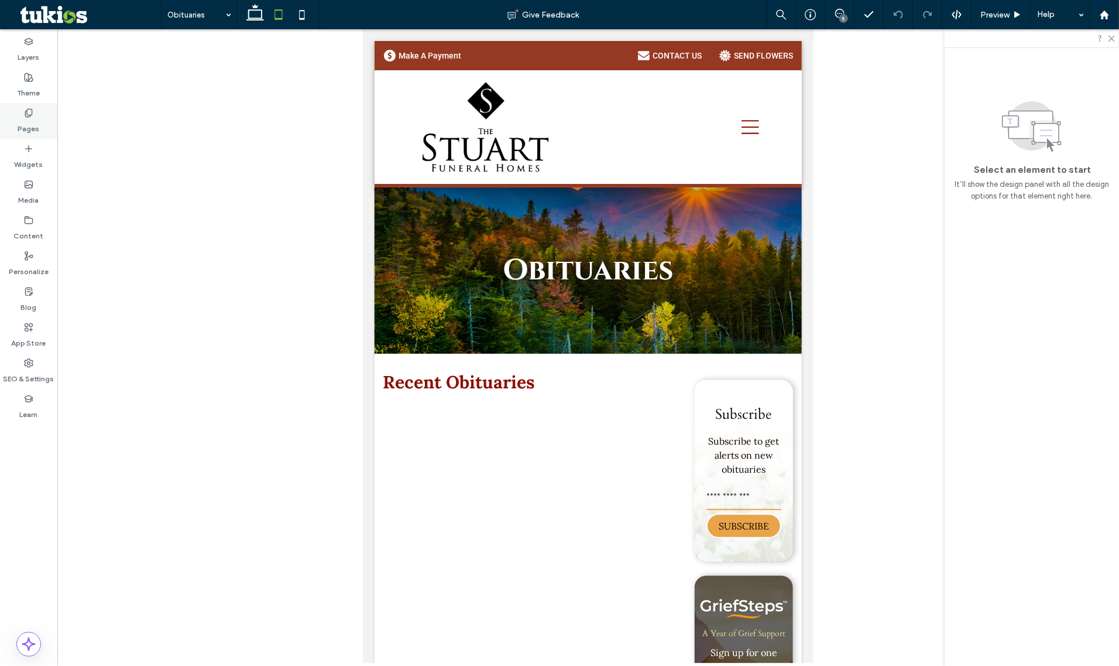
click at [33, 130] on label "Pages" at bounding box center [29, 126] width 22 height 16
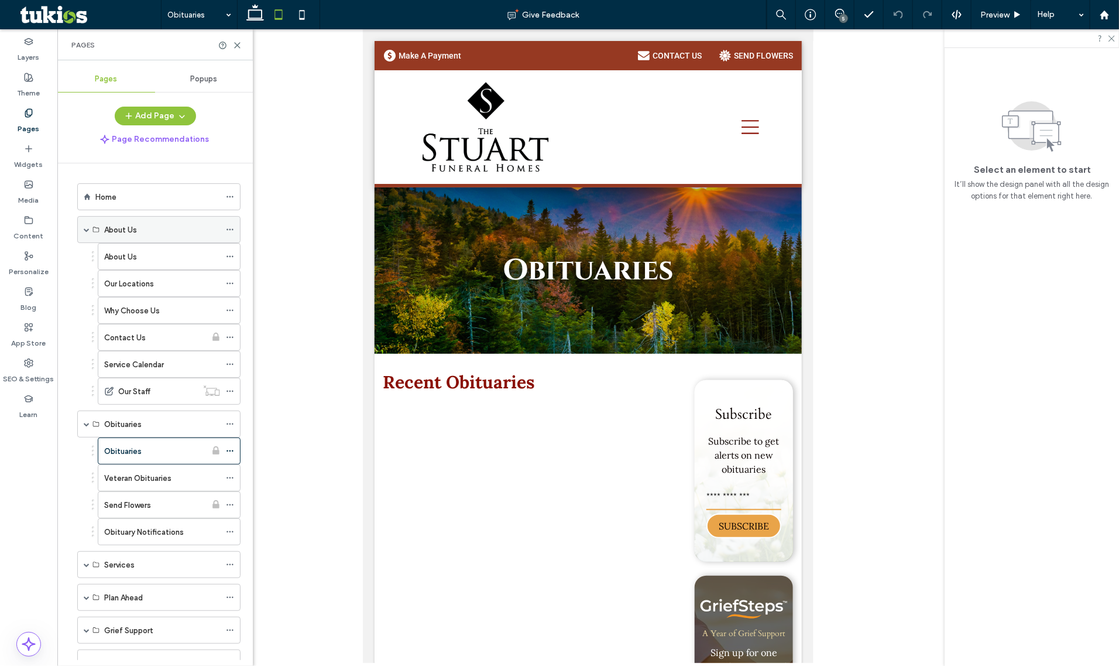
drag, startPoint x: 83, startPoint y: 230, endPoint x: 83, endPoint y: 238, distance: 8.2
click at [83, 231] on div "About Us" at bounding box center [158, 229] width 163 height 27
click at [88, 233] on span at bounding box center [87, 230] width 6 height 26
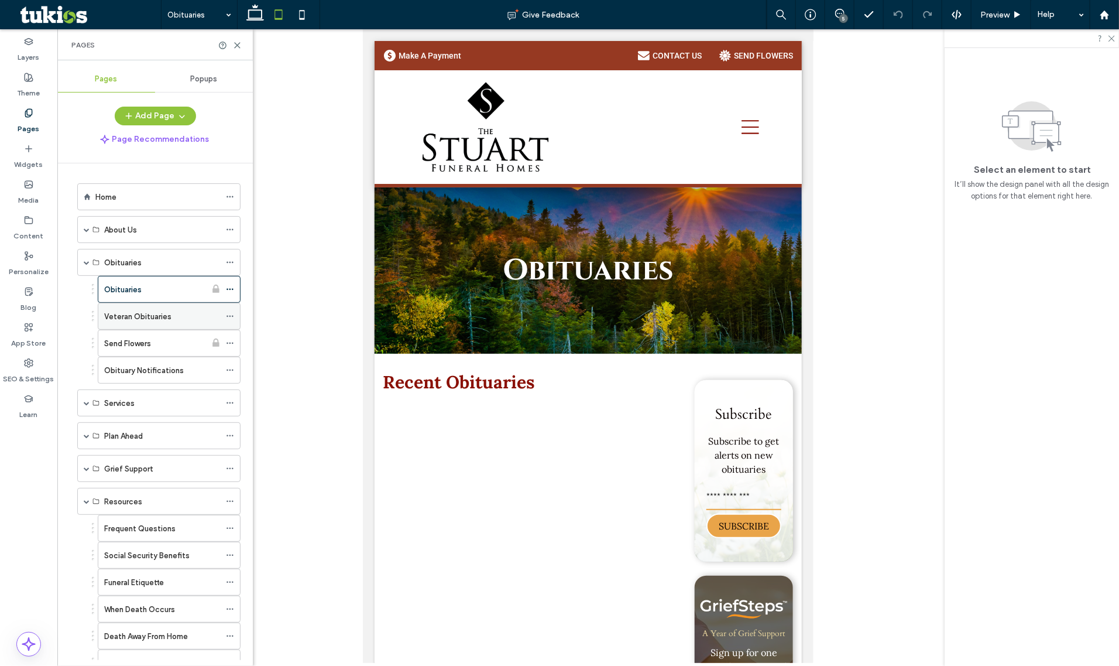
click at [145, 325] on div "Veteran Obituaries" at bounding box center [162, 316] width 116 height 26
click at [306, 13] on icon at bounding box center [301, 14] width 23 height 23
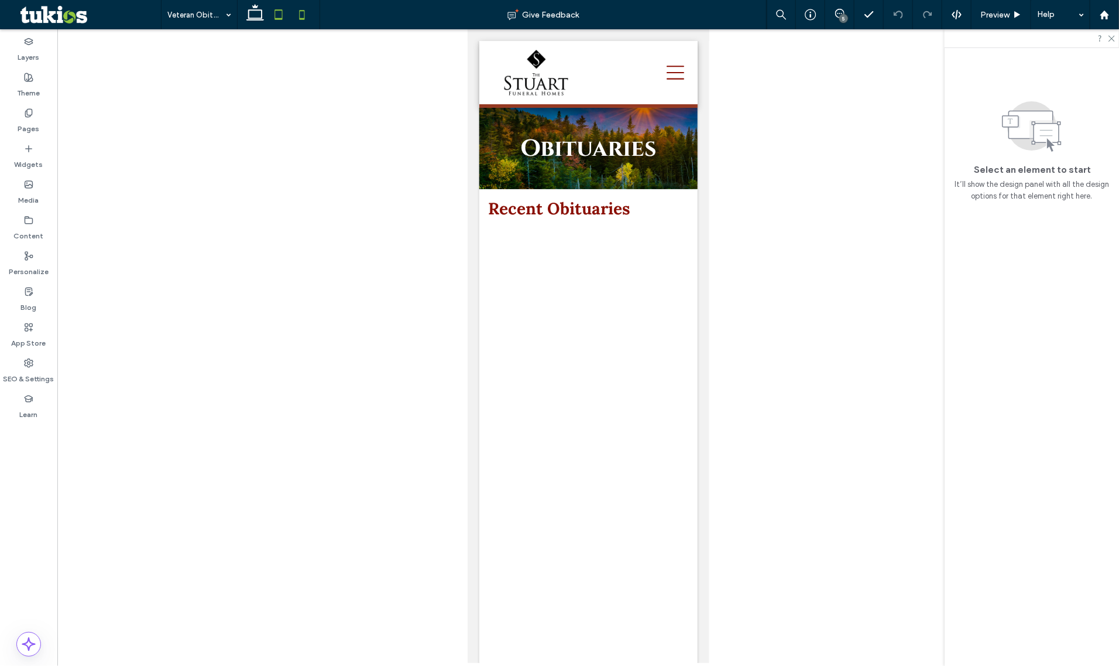
click at [276, 13] on icon at bounding box center [278, 14] width 23 height 23
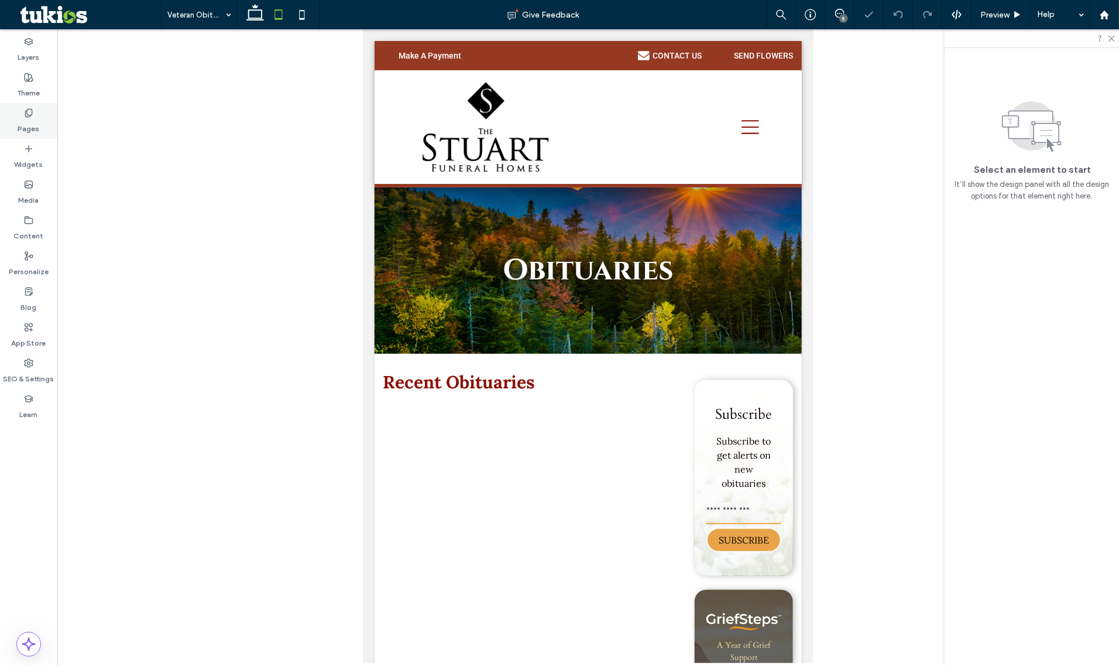
click at [28, 126] on label "Pages" at bounding box center [29, 126] width 22 height 16
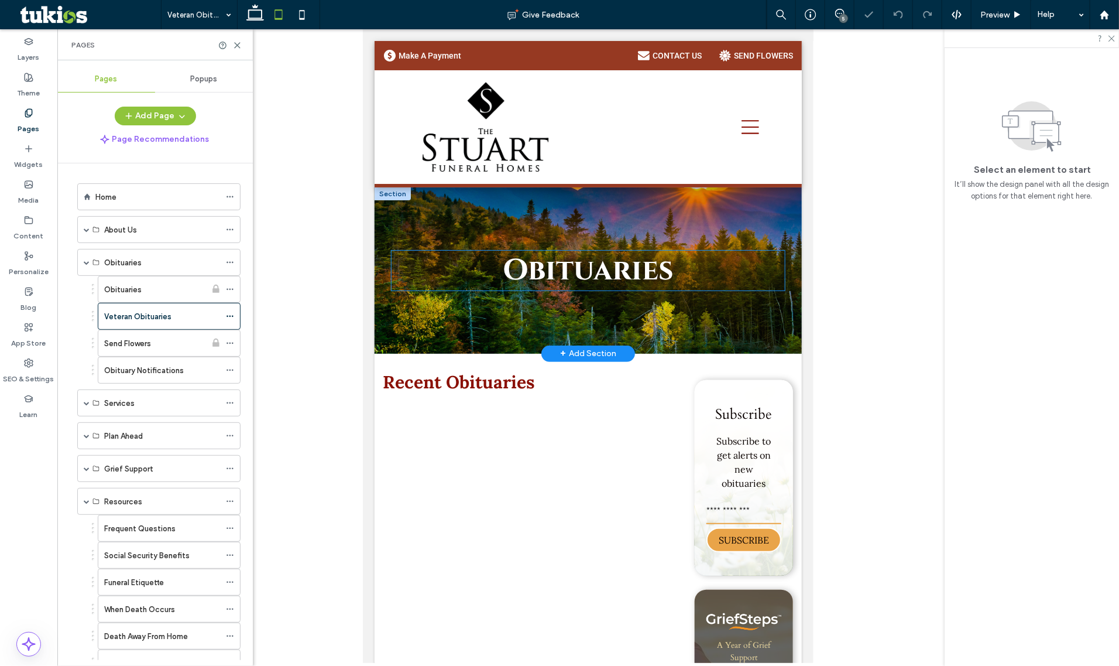
click at [584, 272] on span "Obituaries" at bounding box center [587, 270] width 171 height 40
click at [584, 272] on div "Obituaries" at bounding box center [587, 270] width 393 height 40
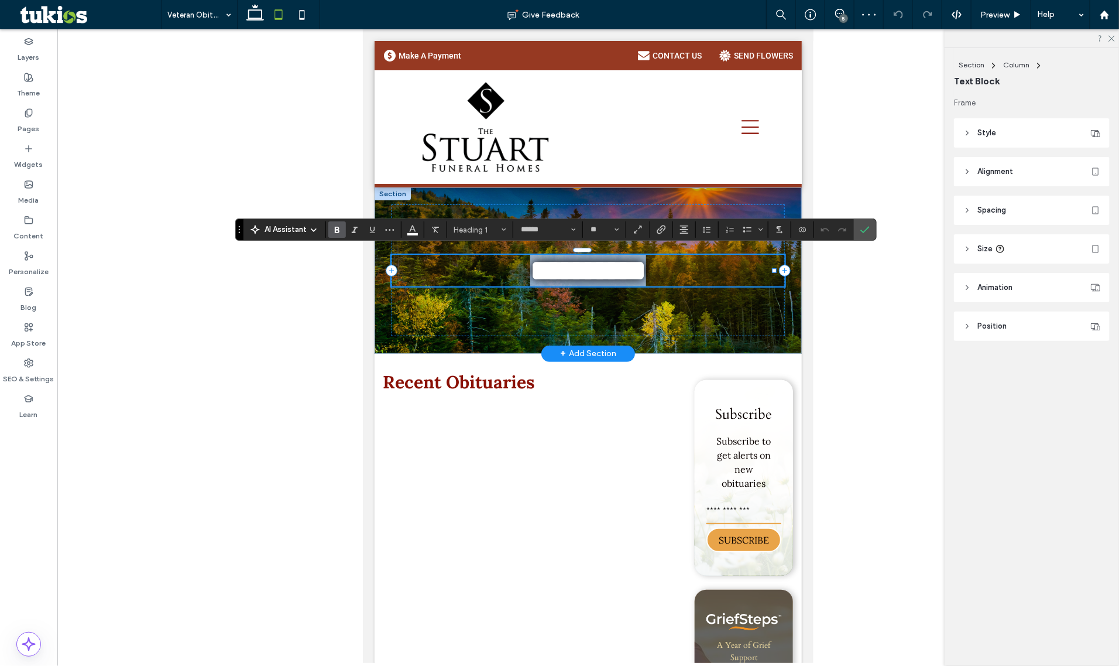
click at [530, 272] on span "**********" at bounding box center [588, 269] width 116 height 29
click at [530, 269] on span "**********" at bounding box center [588, 269] width 116 height 29
click at [530, 265] on span "**********" at bounding box center [588, 269] width 116 height 29
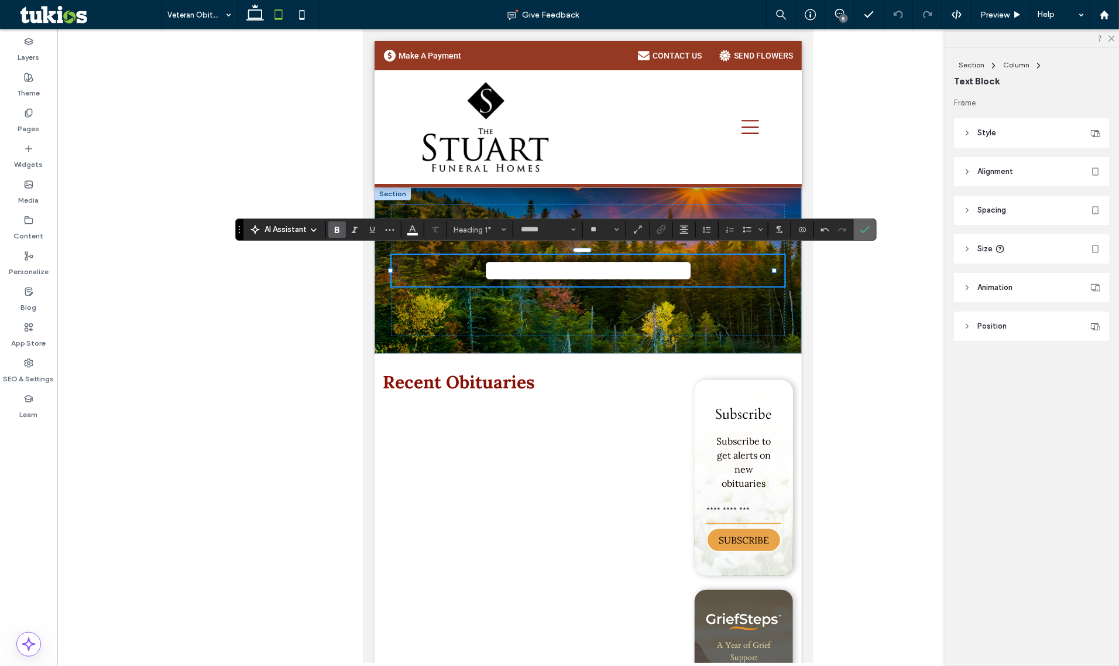
click at [870, 235] on span "Confirm" at bounding box center [865, 230] width 9 height 20
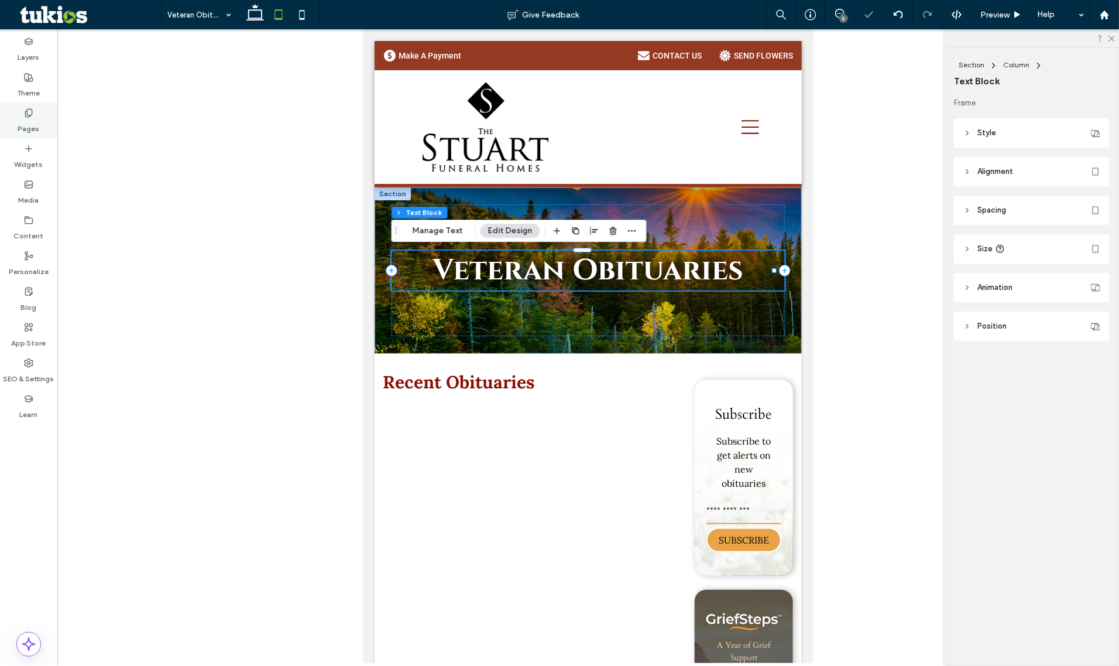
click at [18, 109] on div "Pages" at bounding box center [28, 121] width 57 height 36
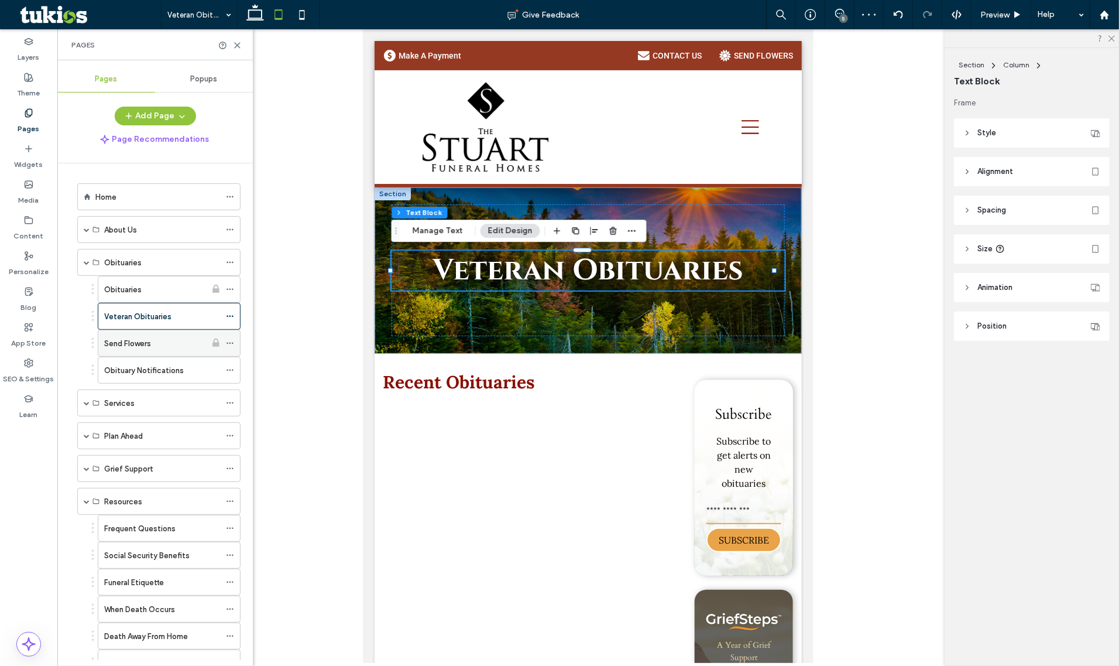
click at [179, 338] on div "Send Flowers" at bounding box center [155, 343] width 102 height 12
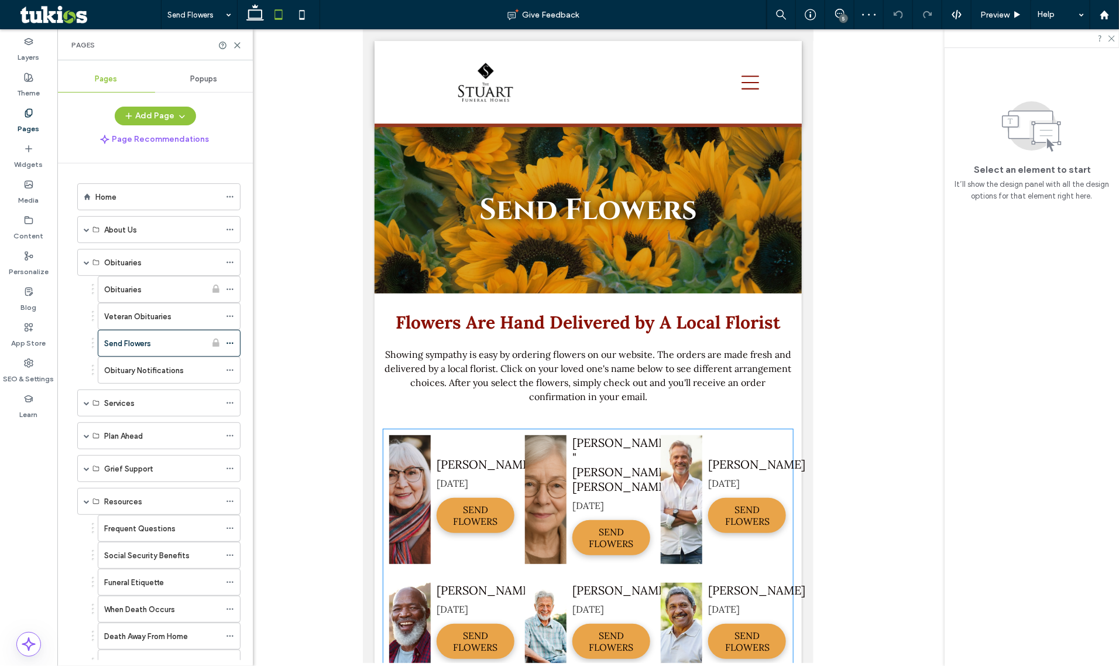
scroll to position [262, 0]
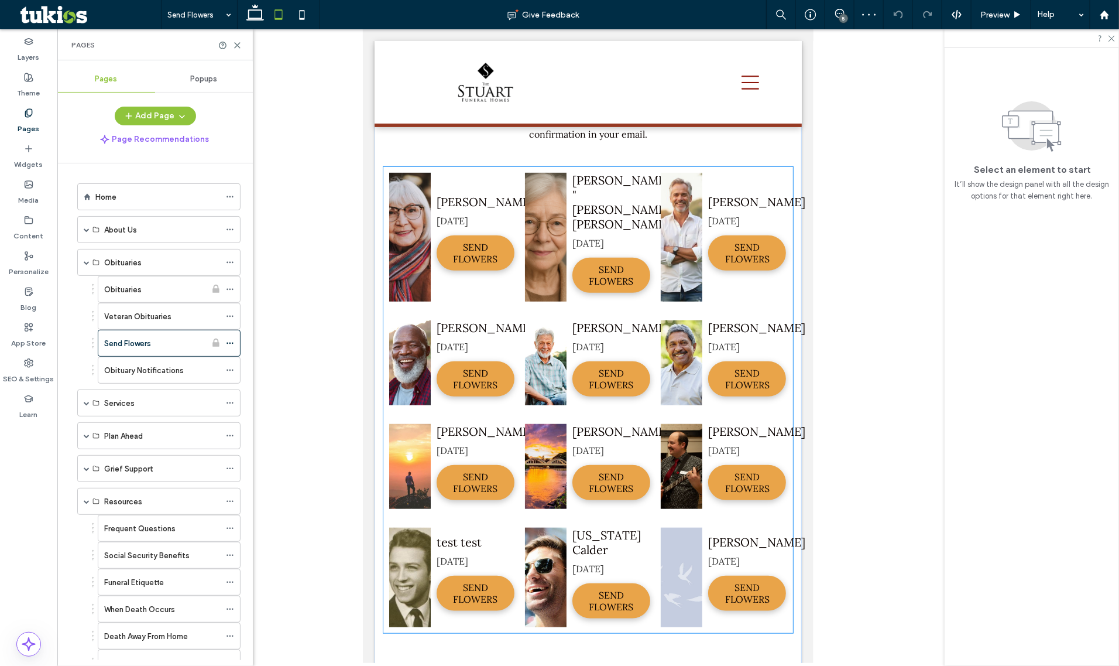
drag, startPoint x: 1207, startPoint y: 156, endPoint x: 656, endPoint y: 214, distance: 554.5
click at [660, 214] on img "Charles Caldwell's obituary" at bounding box center [681, 236] width 42 height 129
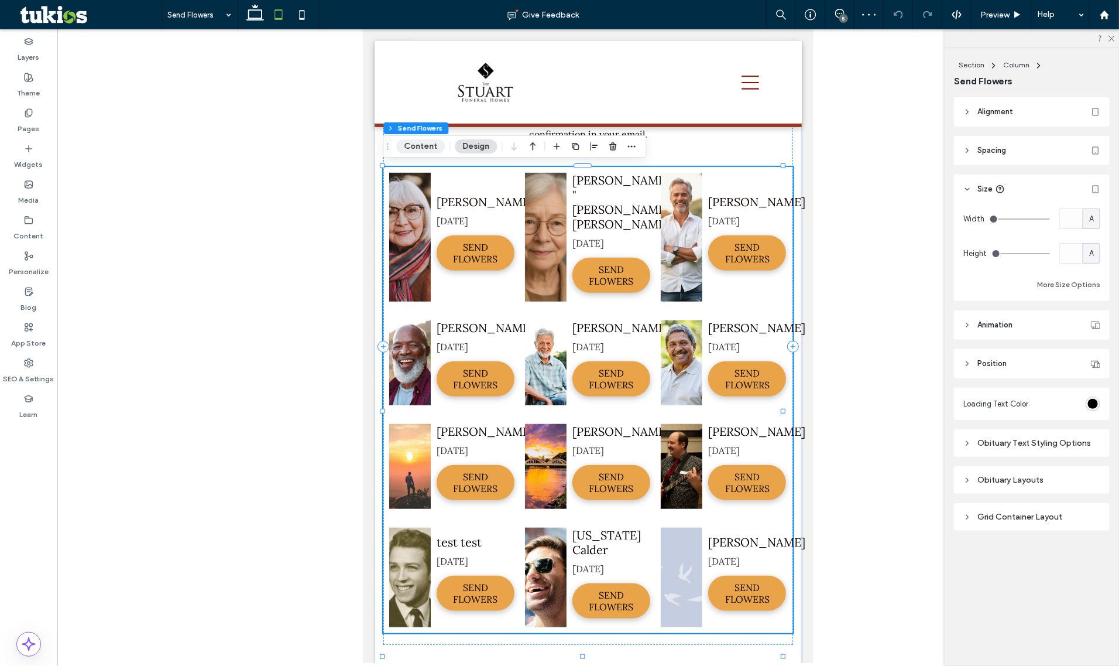
click at [429, 142] on button "Content" at bounding box center [420, 146] width 49 height 14
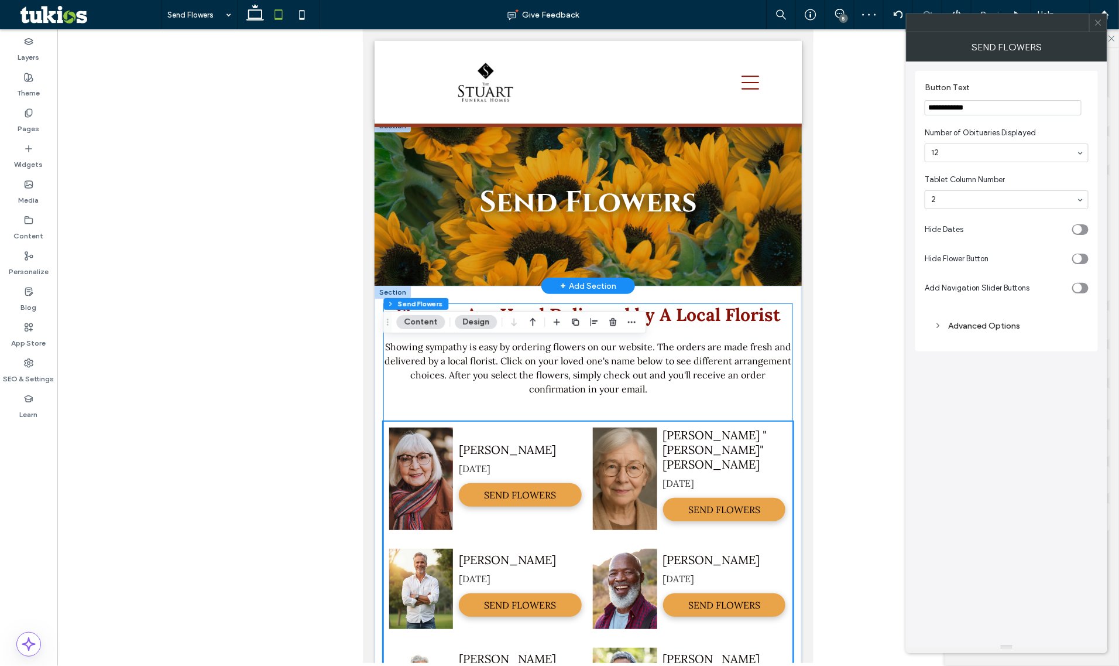
scroll to position [0, 0]
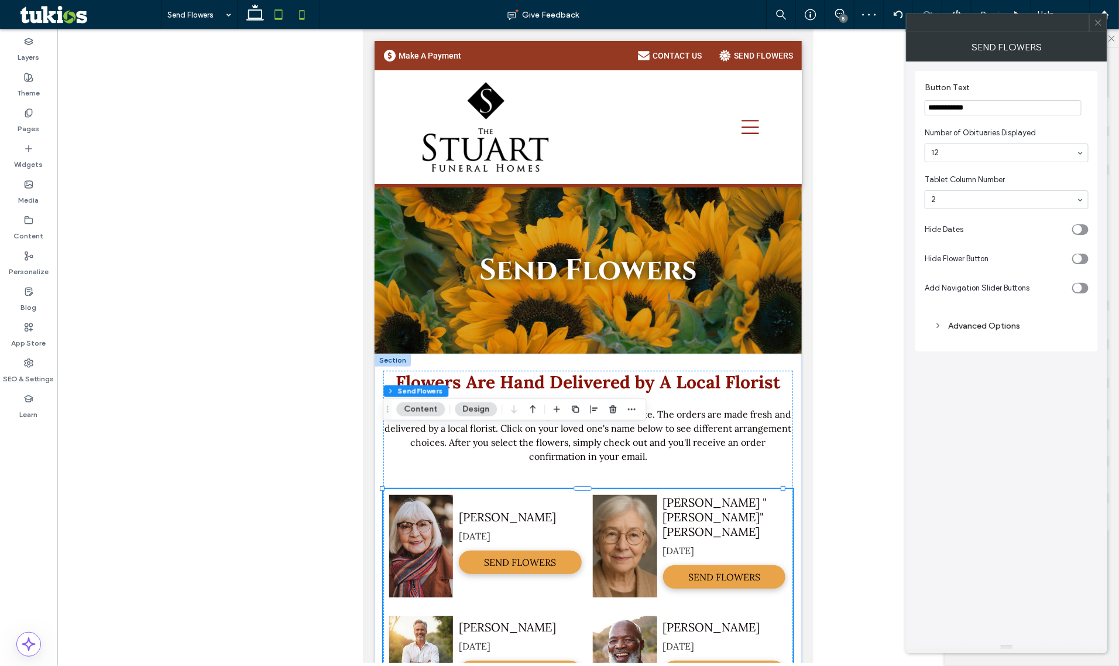
click at [293, 7] on icon at bounding box center [301, 14] width 23 height 23
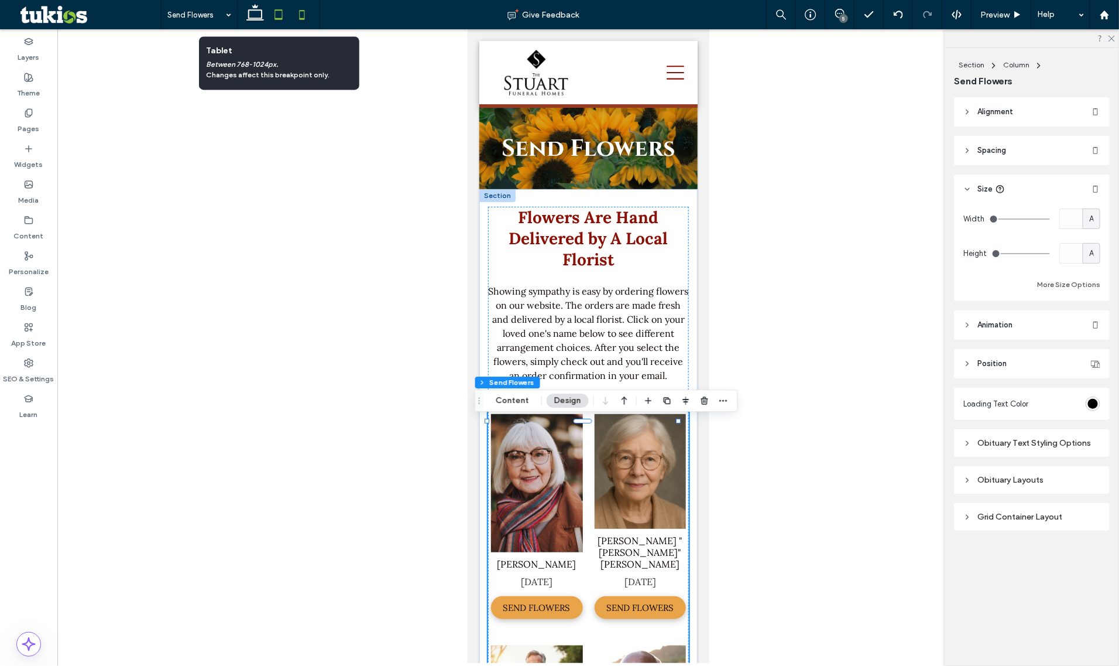
click at [281, 19] on use at bounding box center [279, 14] width 8 height 10
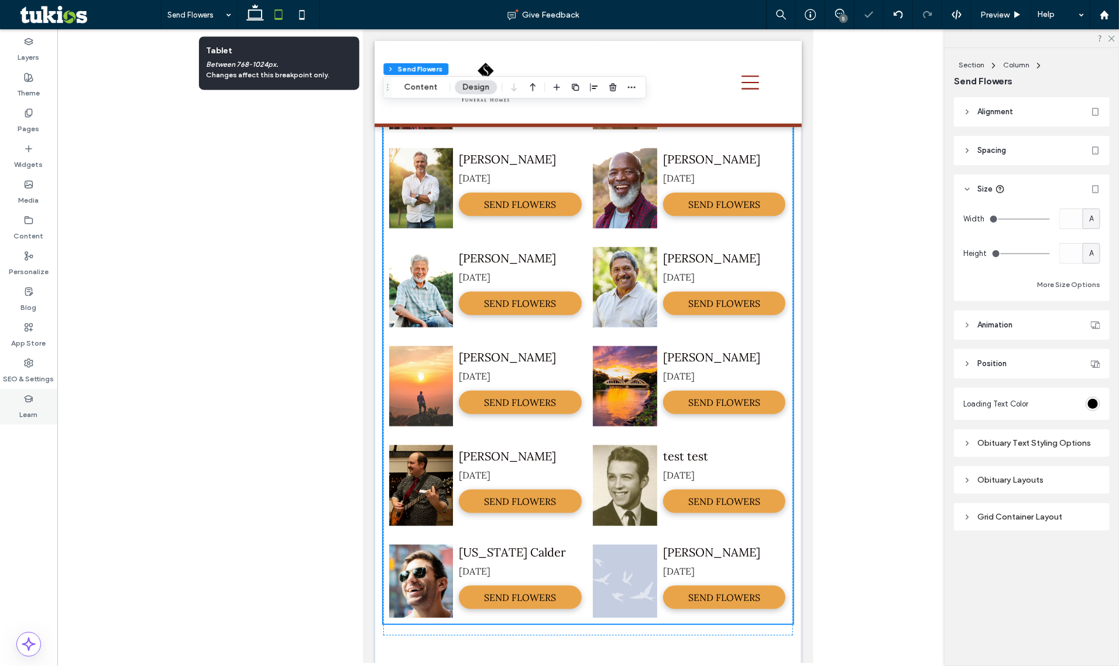
scroll to position [402, 0]
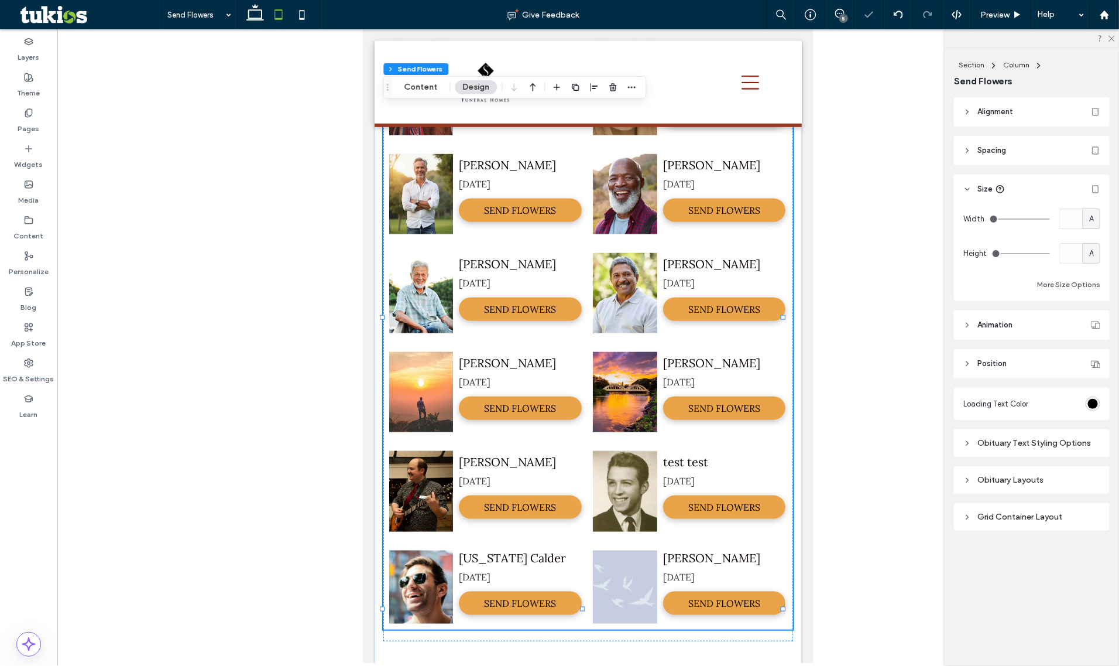
click at [33, 451] on div "Layers Theme Pages Widgets Media Content Personalize Blog App Store SEO & Setti…" at bounding box center [28, 347] width 57 height 636
click at [31, 130] on label "Pages" at bounding box center [29, 126] width 22 height 16
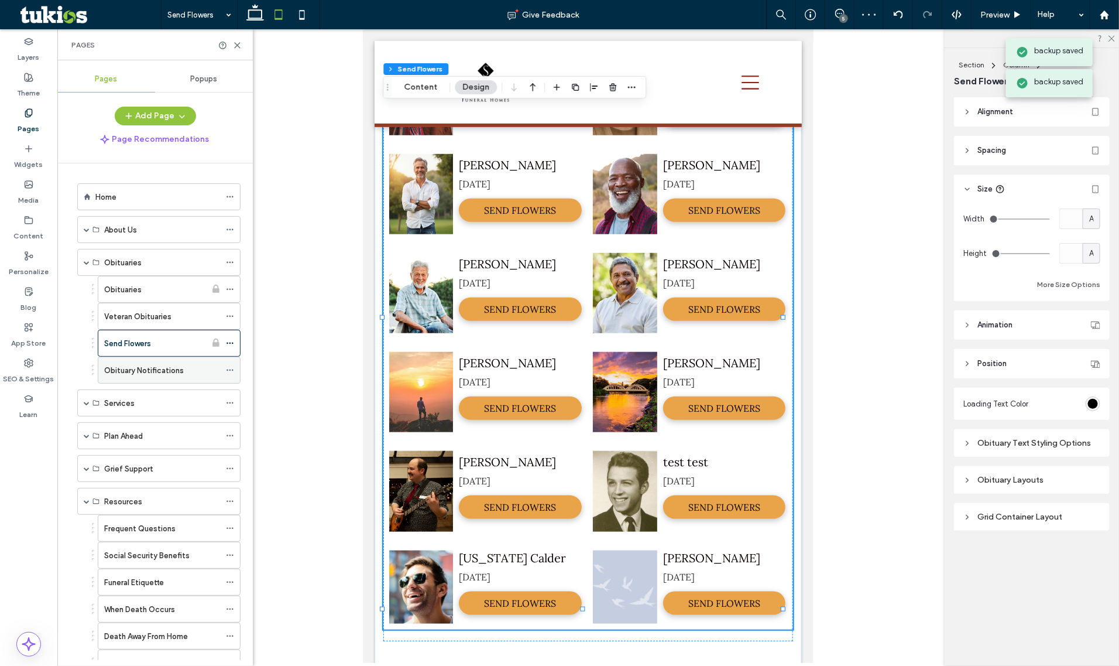
click at [170, 370] on label "Obituary Notifications" at bounding box center [144, 370] width 80 height 20
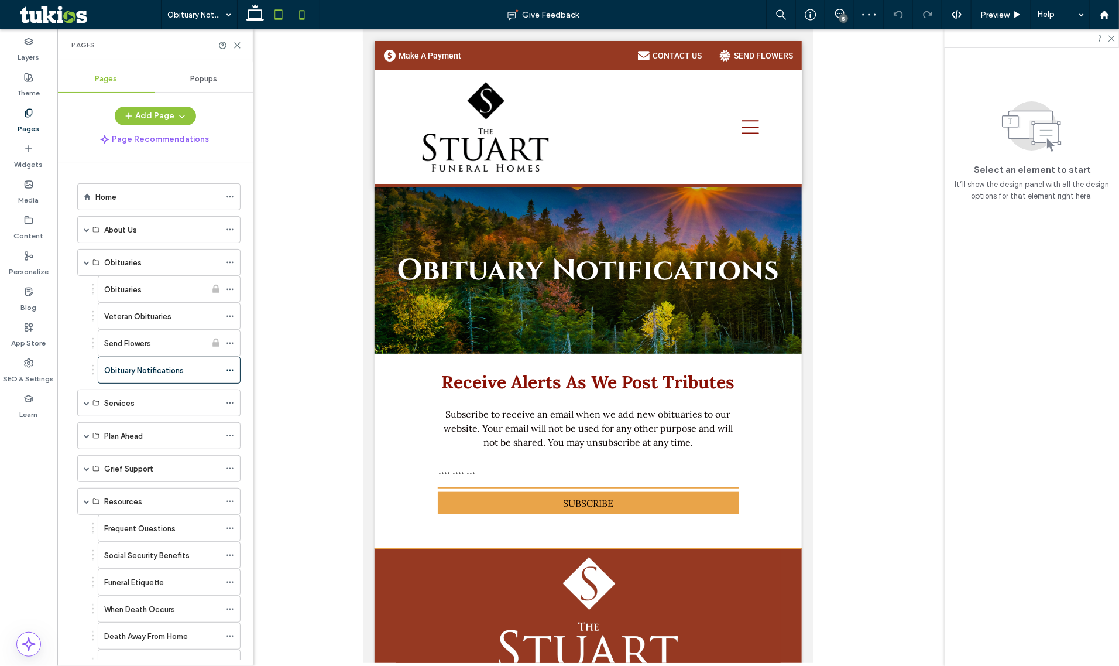
click at [296, 15] on icon at bounding box center [301, 14] width 23 height 23
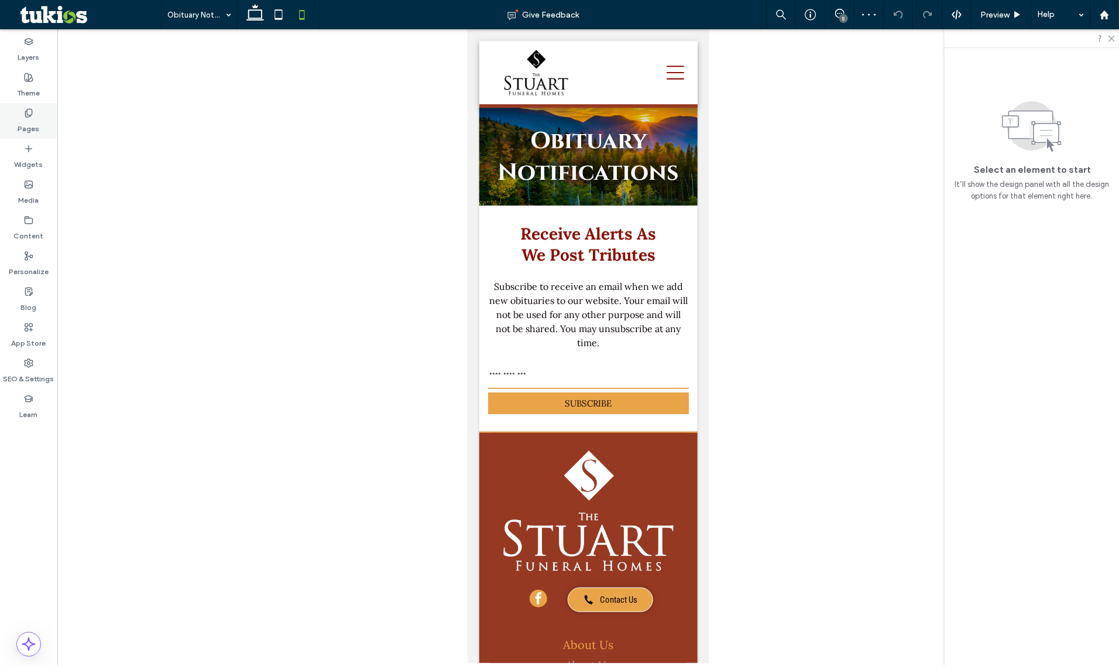
click at [32, 113] on use at bounding box center [28, 113] width 6 height 8
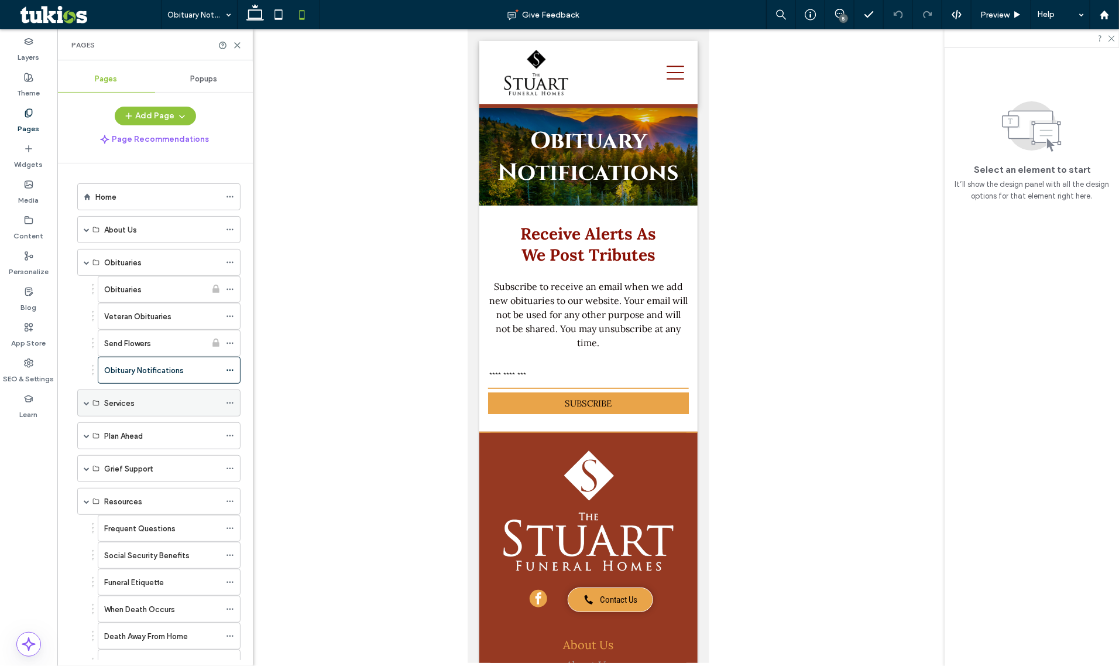
click at [84, 409] on span at bounding box center [87, 403] width 6 height 26
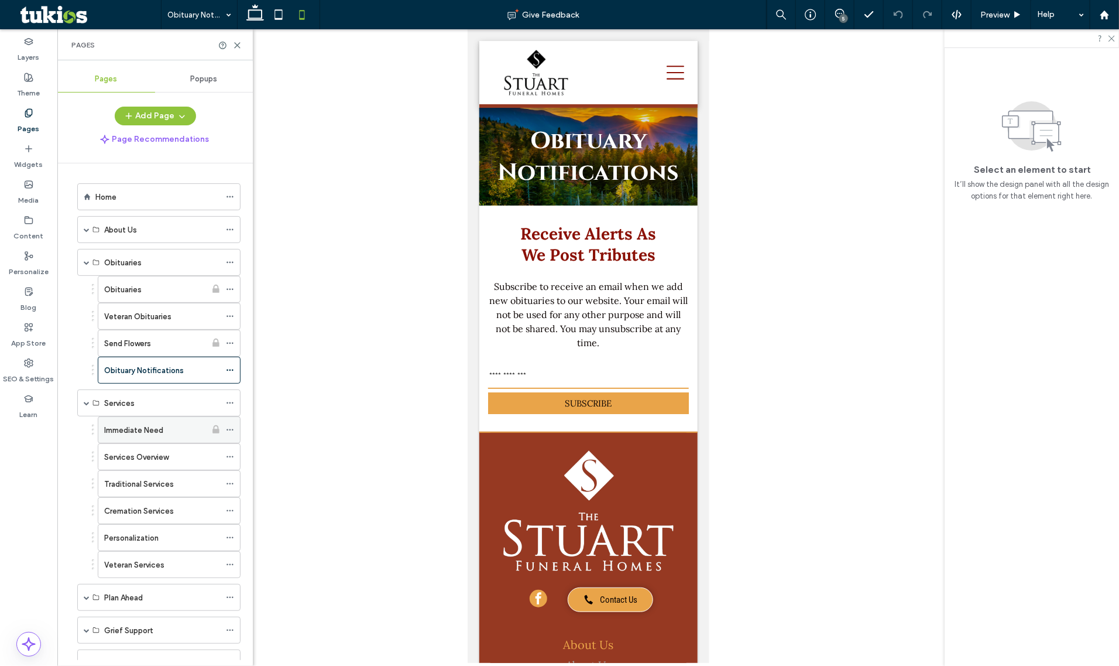
click at [133, 429] on label "Immediate Need" at bounding box center [133, 430] width 59 height 20
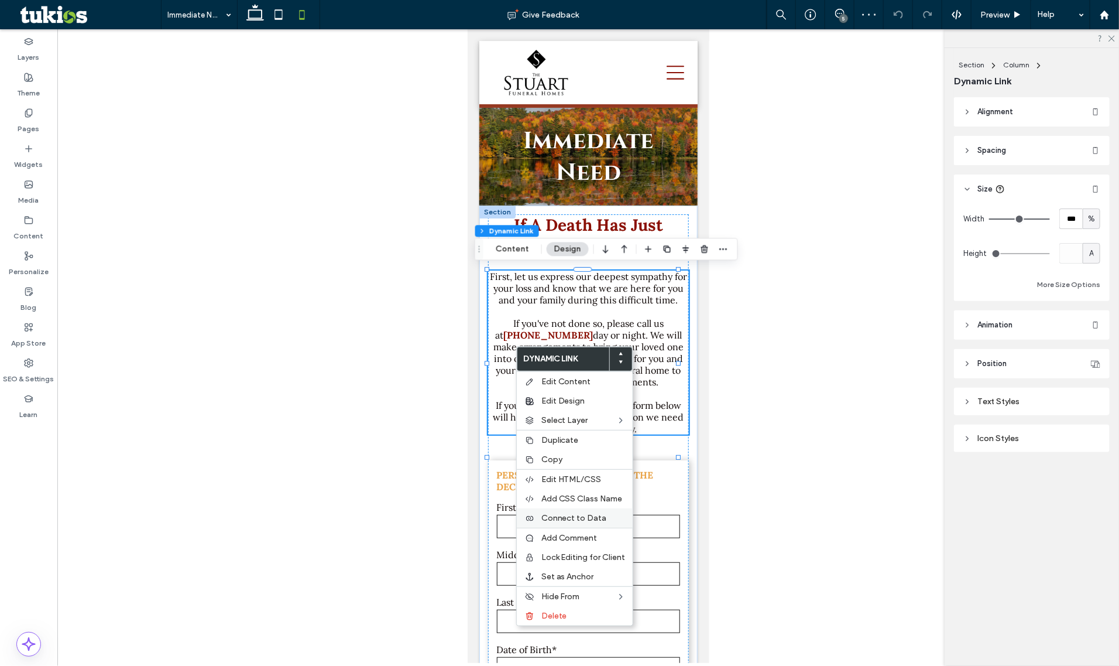
click at [546, 517] on span "Connect to Data" at bounding box center [575, 518] width 66 height 10
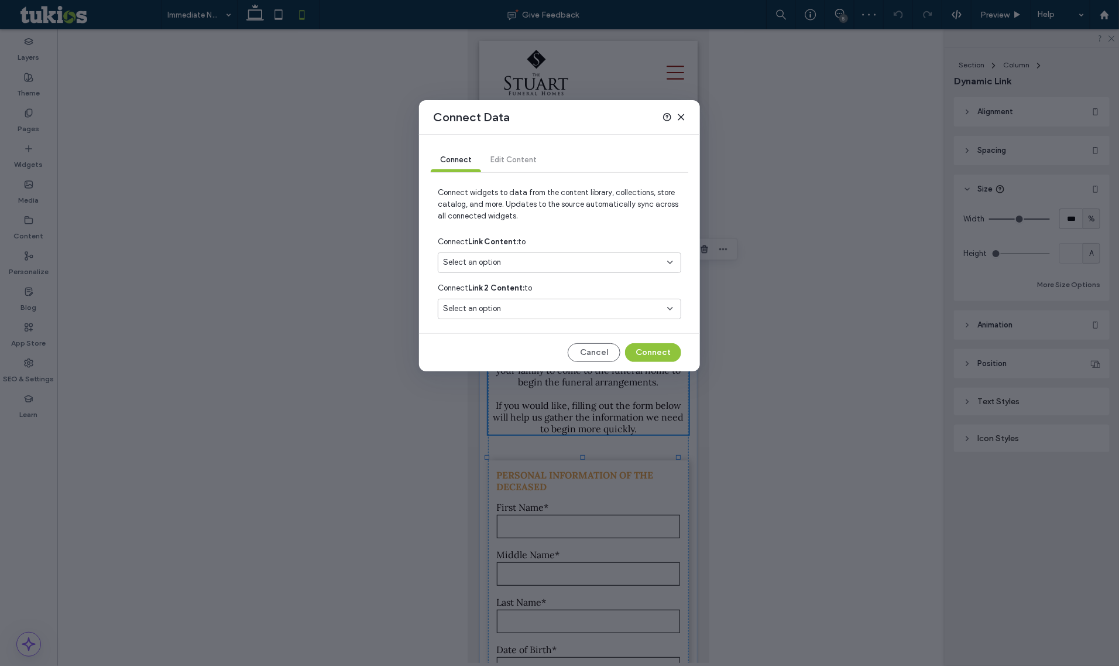
click at [502, 267] on div "Select an option" at bounding box center [552, 262] width 219 height 12
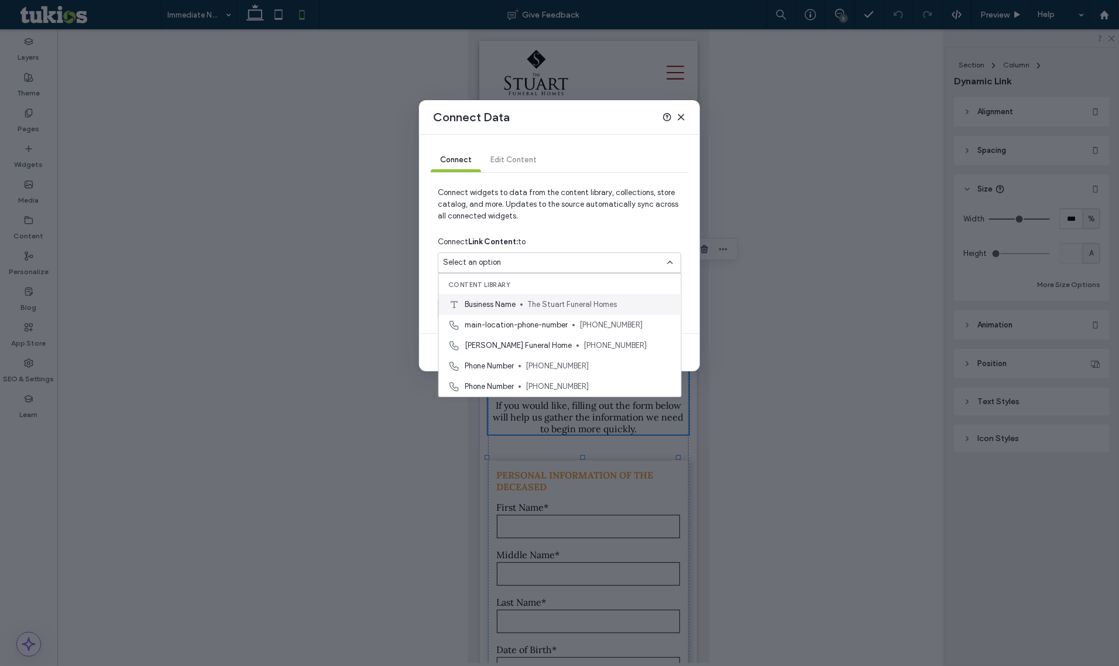
click at [486, 310] on div "Business Name The Stuart Funeral Homes" at bounding box center [560, 304] width 242 height 20
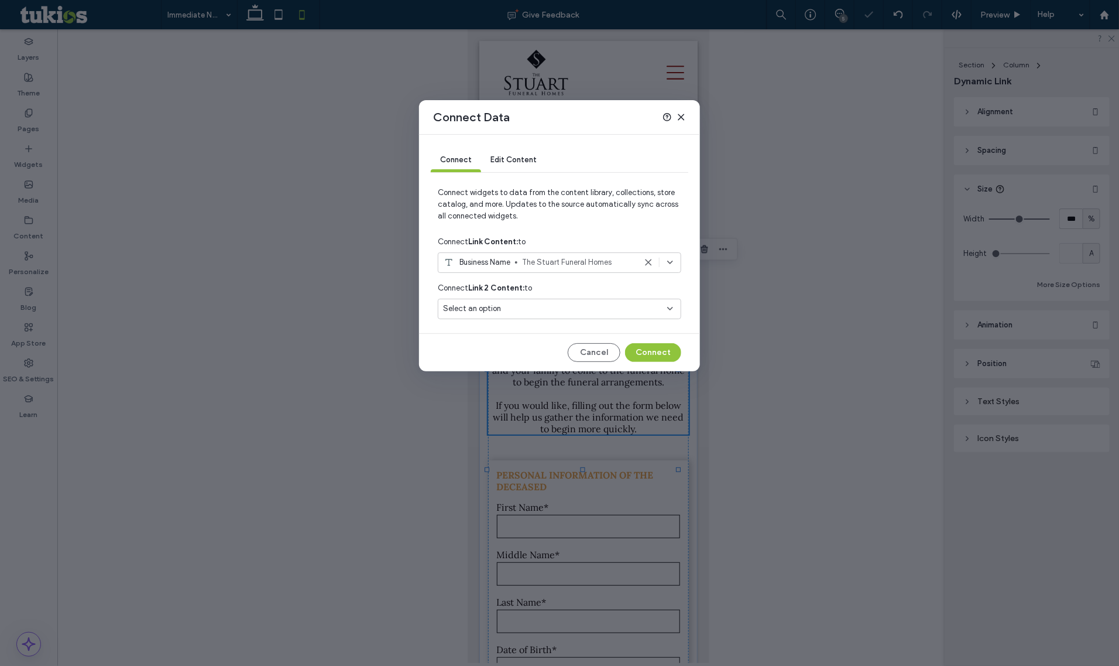
click at [486, 272] on div "Business Name The Stuart Funeral Homes" at bounding box center [560, 262] width 244 height 20
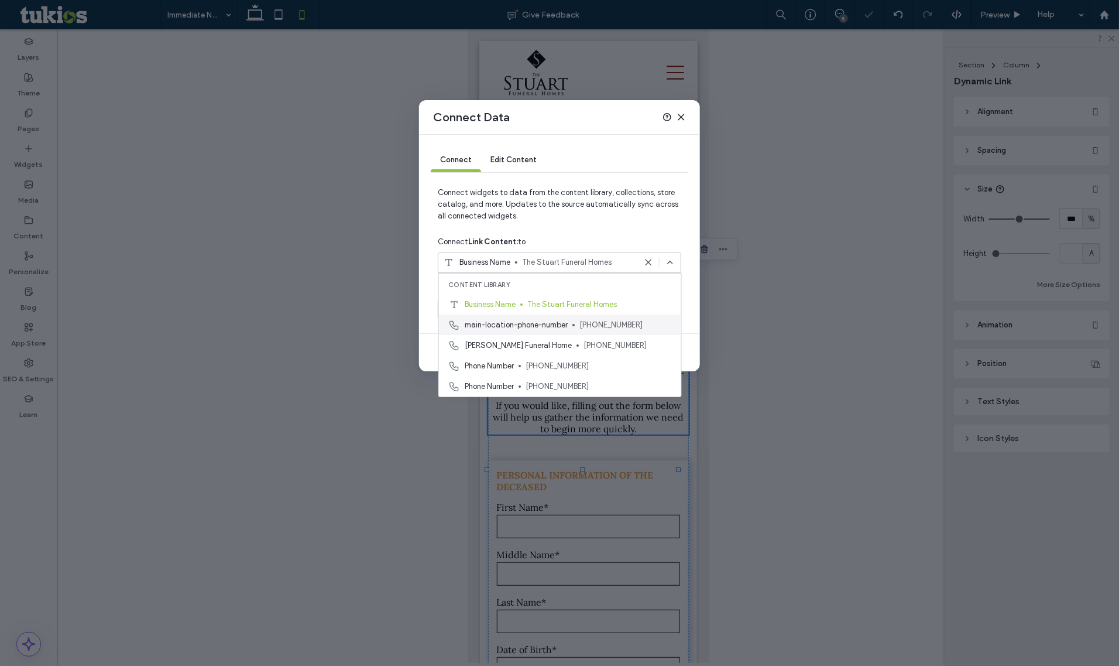
click at [505, 322] on span "main-location-phone-number" at bounding box center [516, 325] width 103 height 12
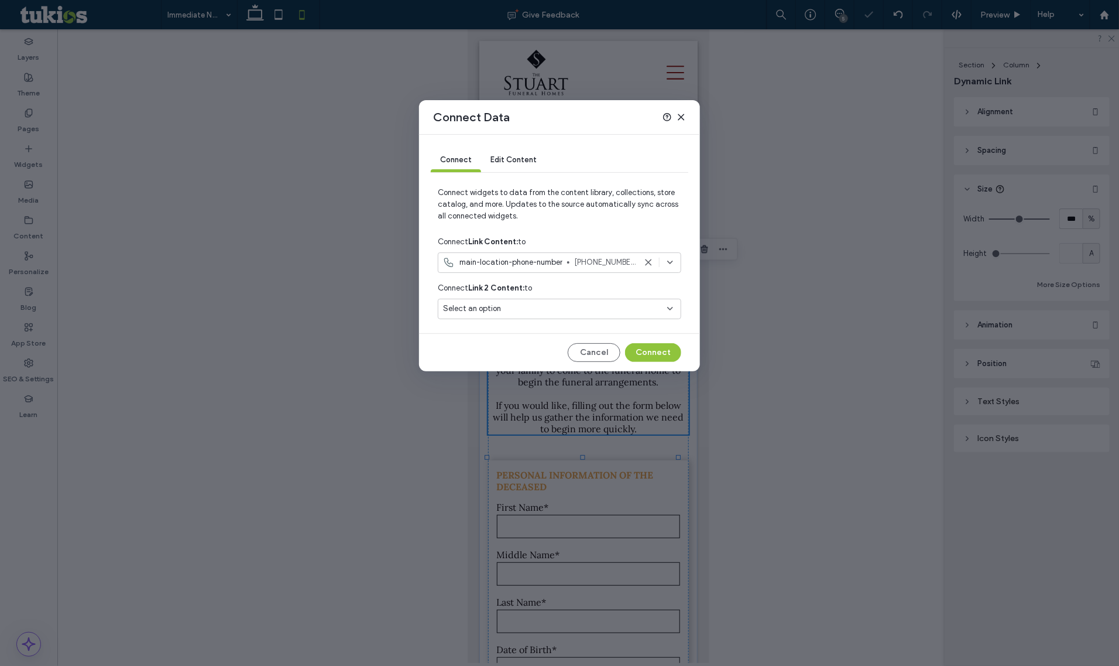
click at [606, 265] on span "[PHONE_NUMBER]" at bounding box center [604, 262] width 61 height 12
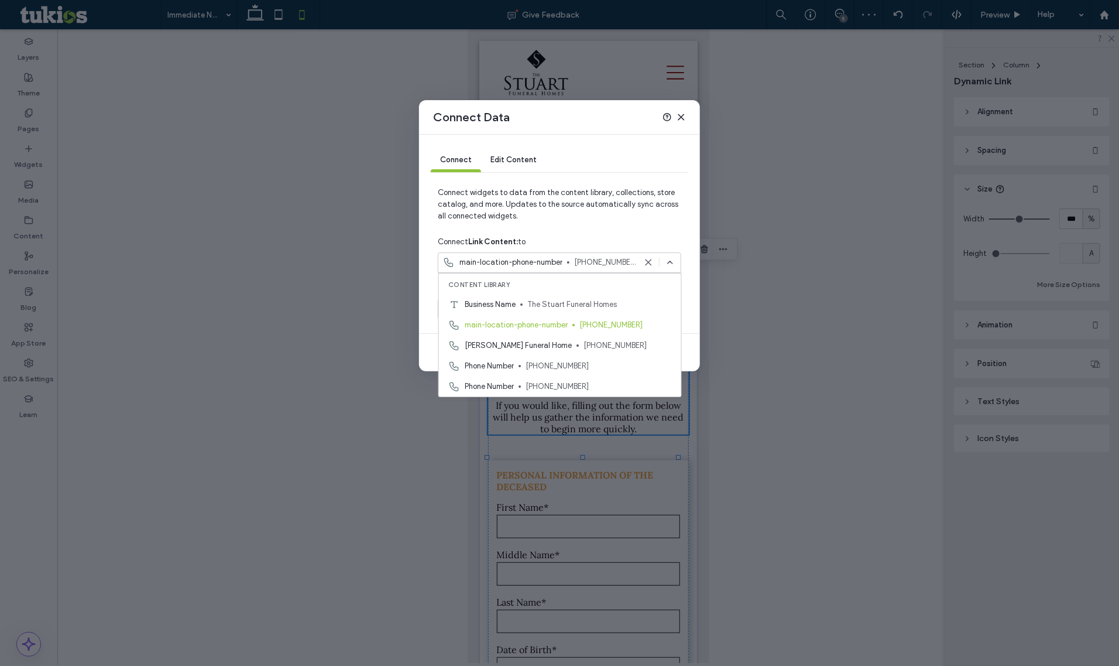
click at [670, 262] on icon at bounding box center [670, 262] width 9 height 9
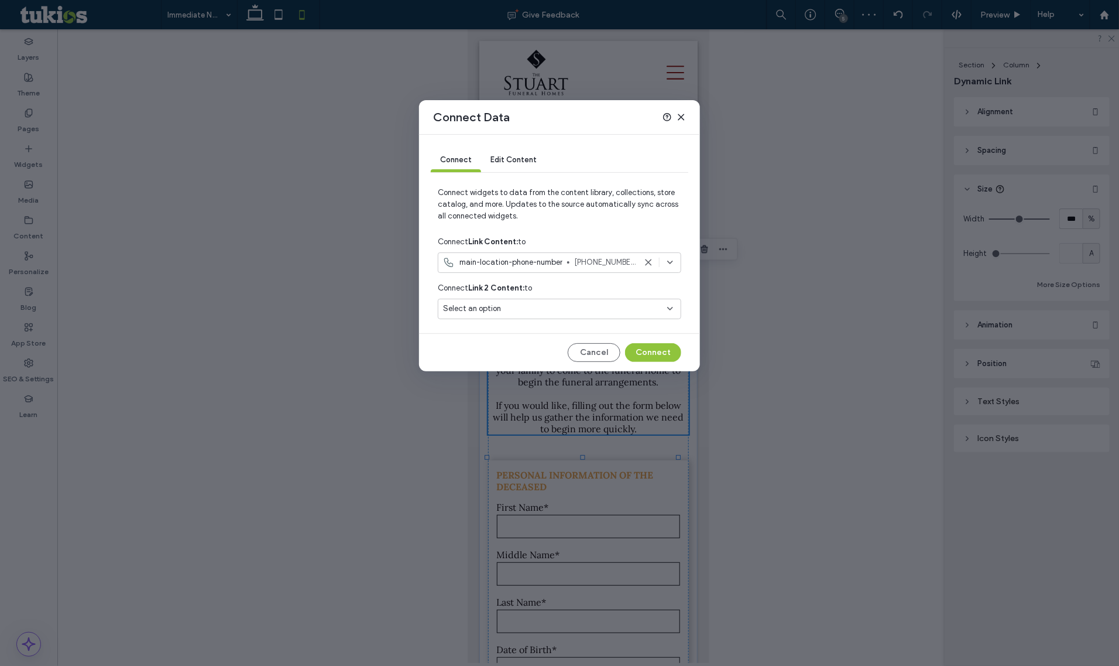
click at [640, 363] on div "Connect Edit Content Connect widgets to data from the content library, collecti…" at bounding box center [559, 253] width 281 height 237
click at [640, 357] on button "Connect" at bounding box center [653, 352] width 56 height 19
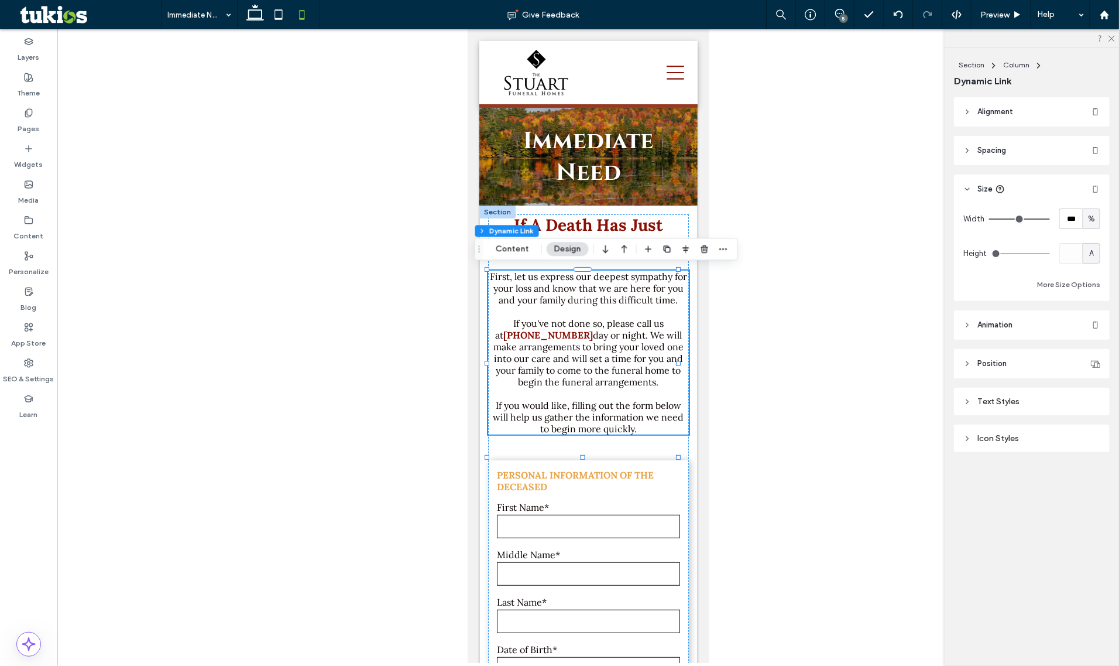
click at [561, 354] on p "If you've not done so, please call us at 724-235-2211 day or night. We will mak…" at bounding box center [588, 352] width 201 height 70
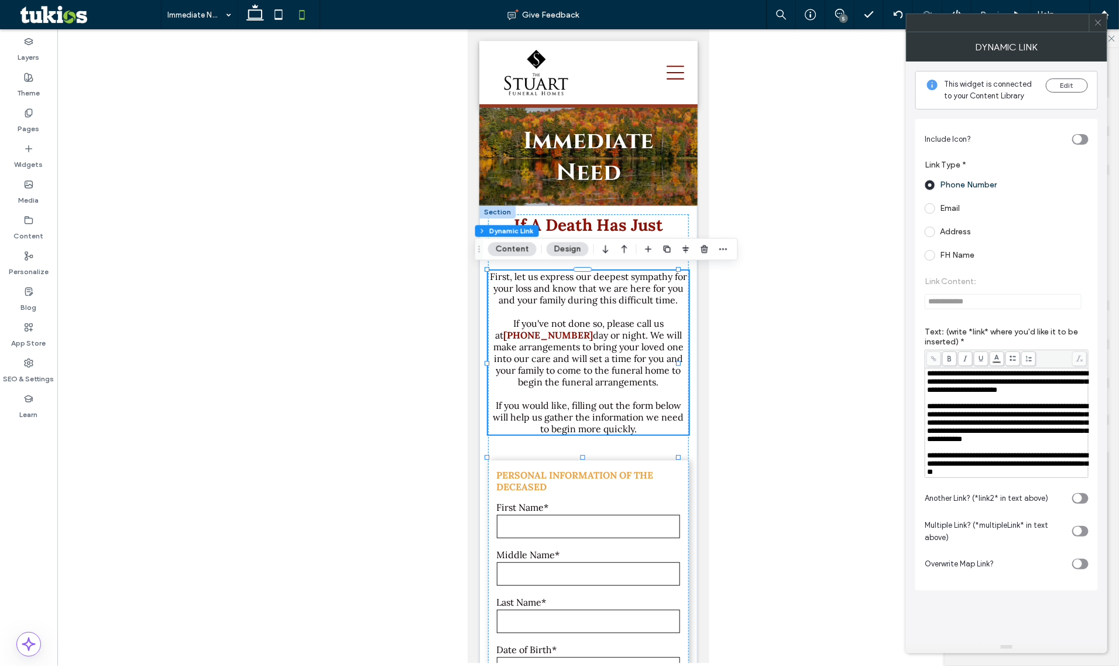
click at [1075, 414] on span "**********" at bounding box center [1007, 422] width 161 height 40
click at [1077, 414] on span "**********" at bounding box center [1007, 422] width 161 height 40
click at [1093, 27] on div at bounding box center [1098, 23] width 18 height 18
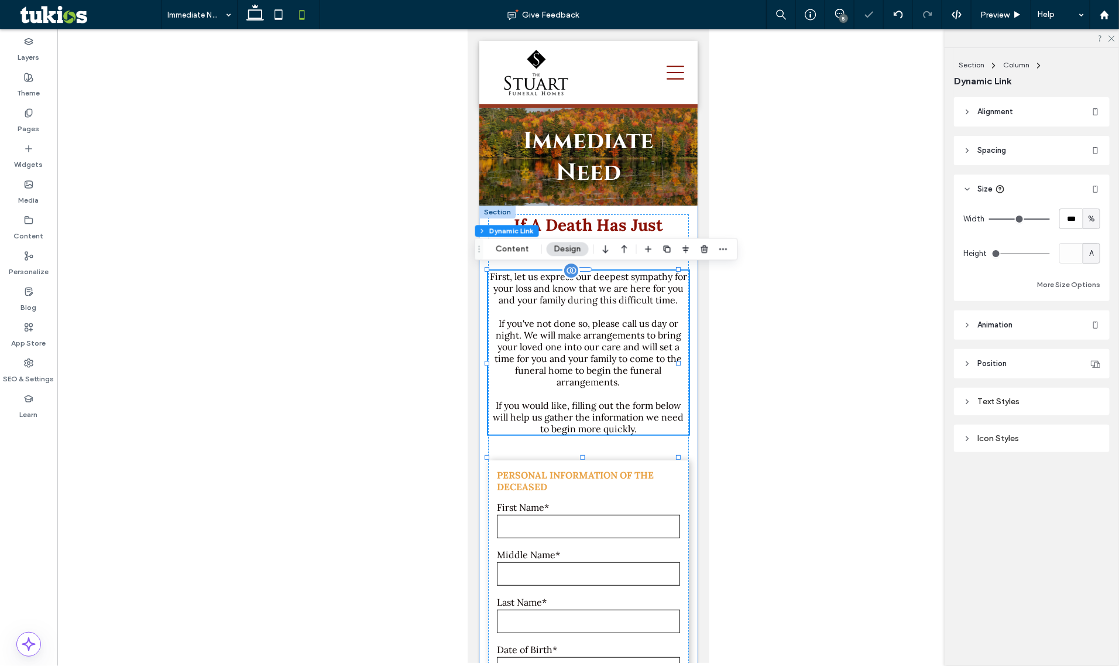
click at [640, 372] on p "If you've not done so, please call us day or night. We will make arrangements t…" at bounding box center [588, 352] width 201 height 70
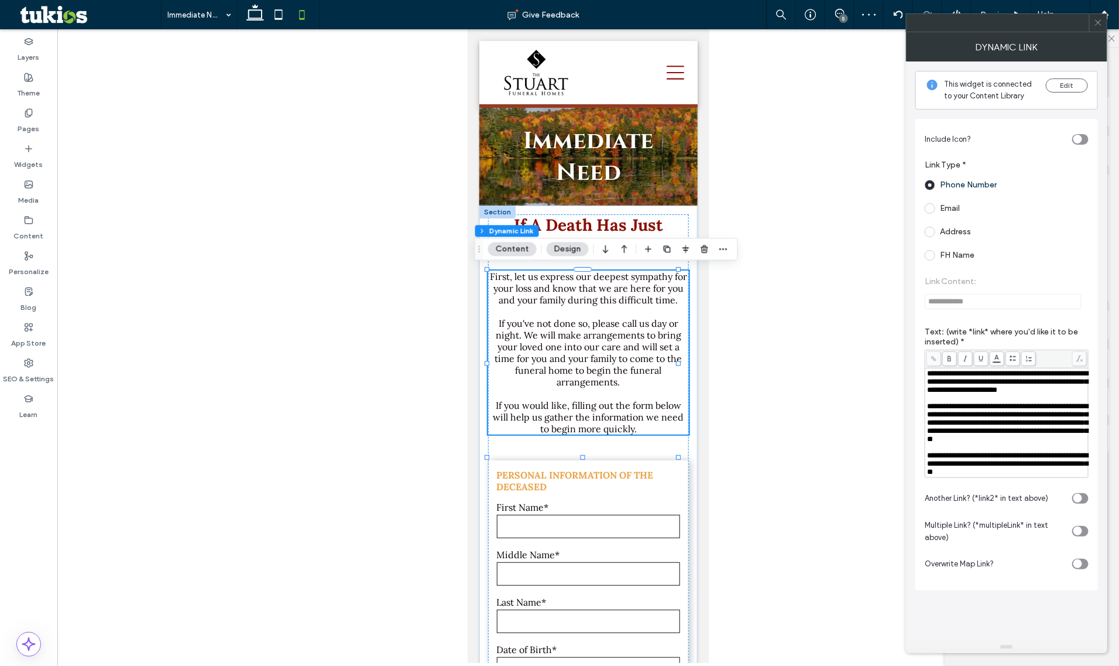
click at [965, 429] on span "**********" at bounding box center [1007, 422] width 161 height 40
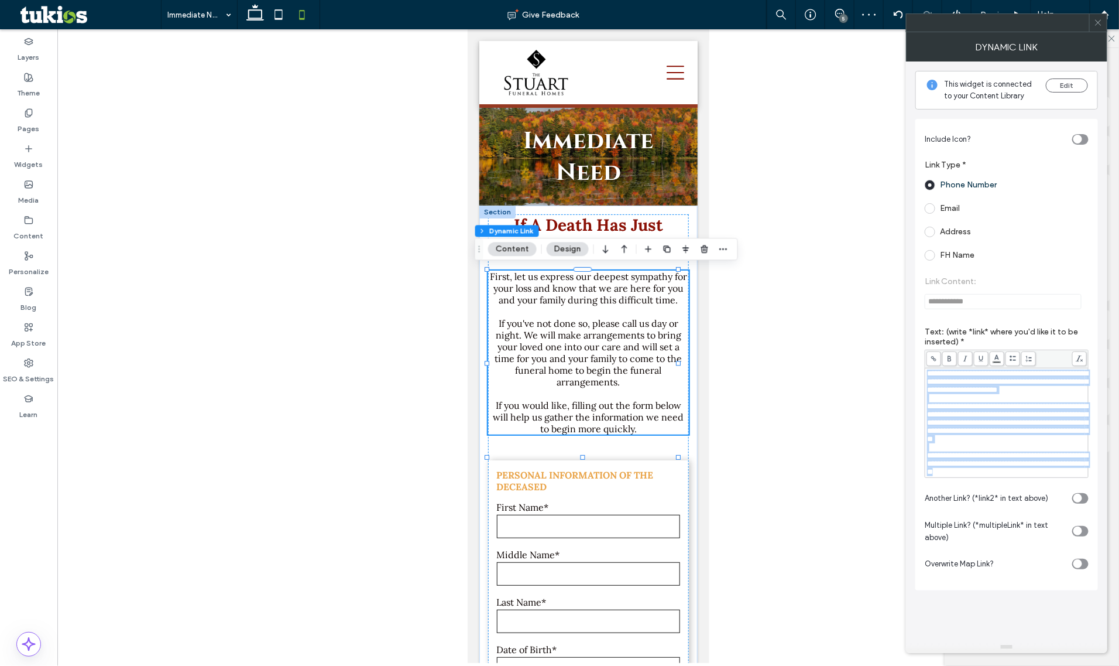
copy div "**********"
click at [1001, 417] on span "**********" at bounding box center [1007, 422] width 161 height 40
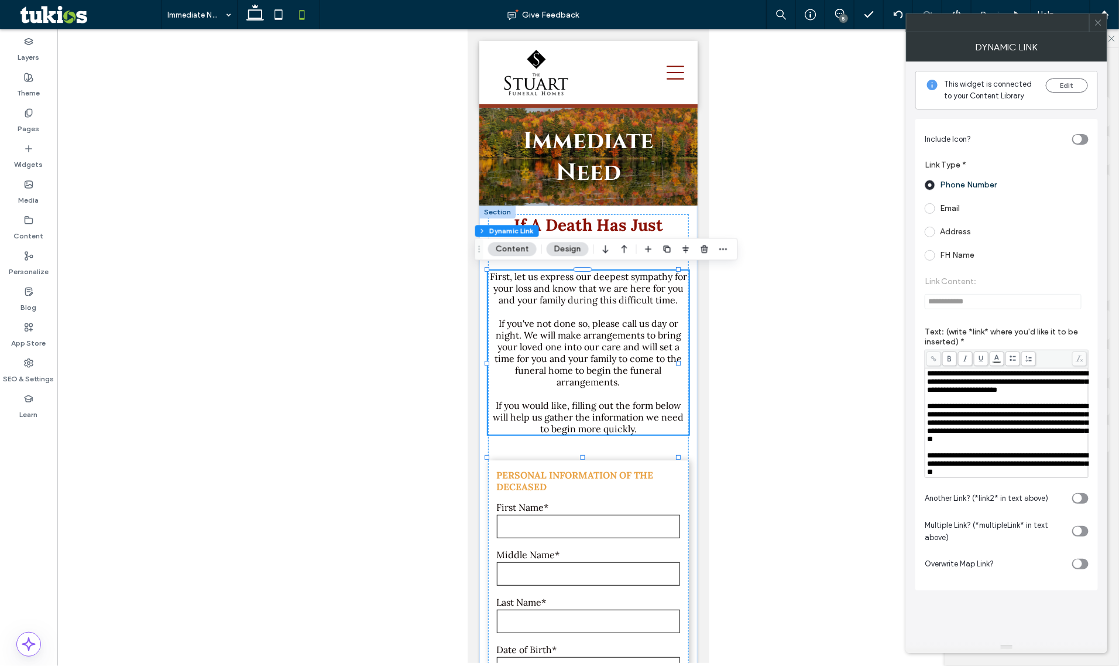
click at [1098, 25] on icon at bounding box center [1098, 22] width 9 height 9
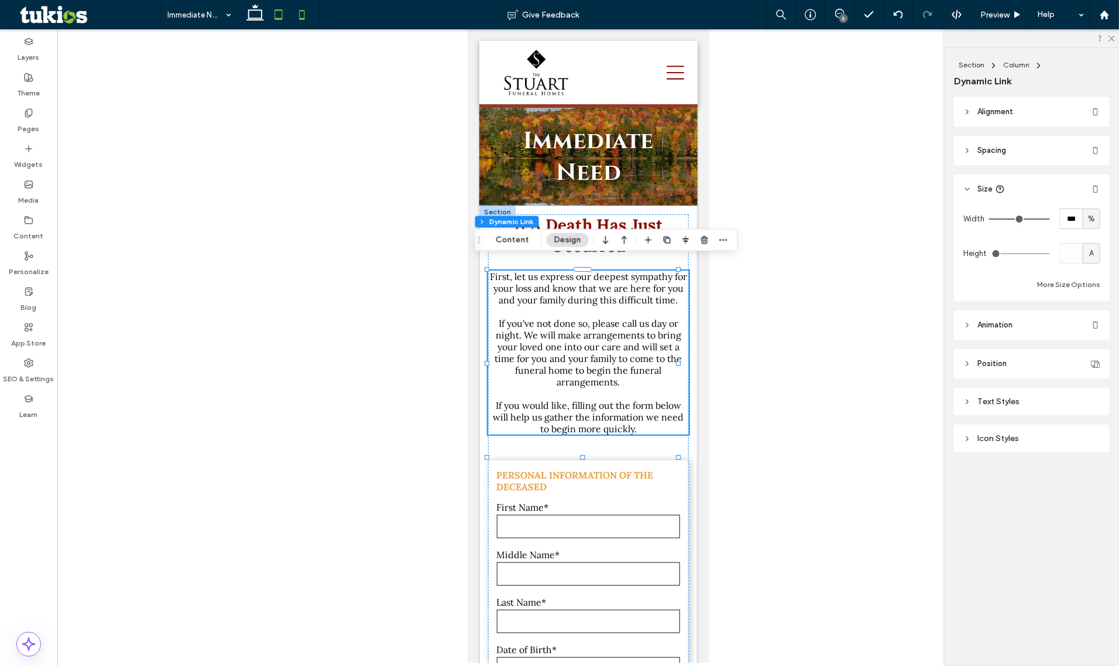
click at [273, 19] on icon at bounding box center [278, 14] width 23 height 23
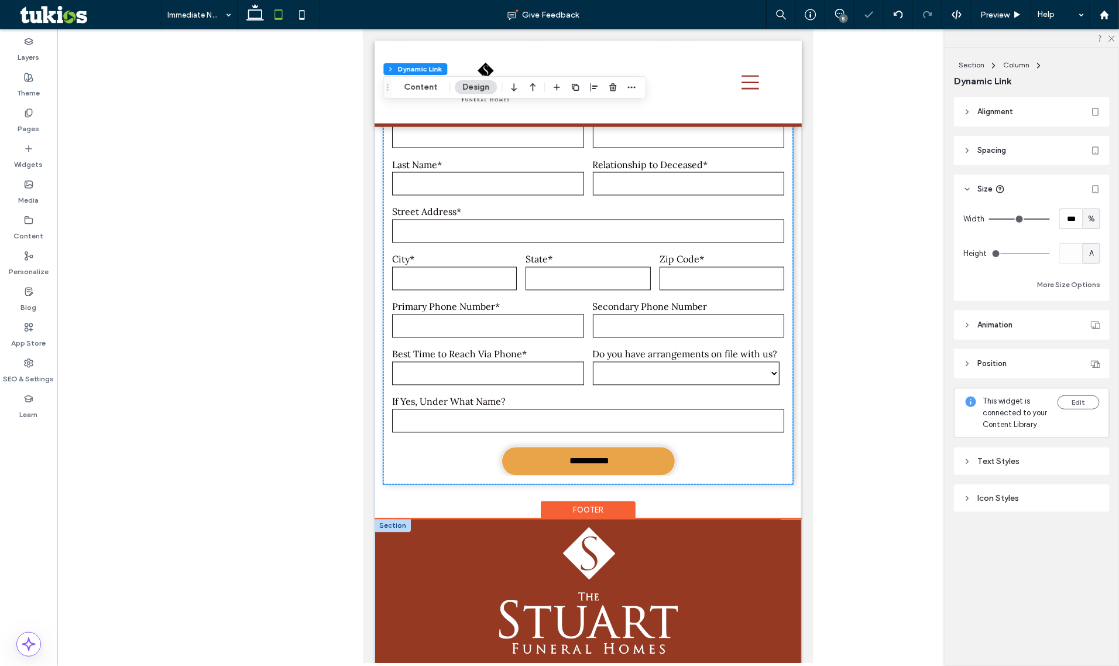
scroll to position [1329, 0]
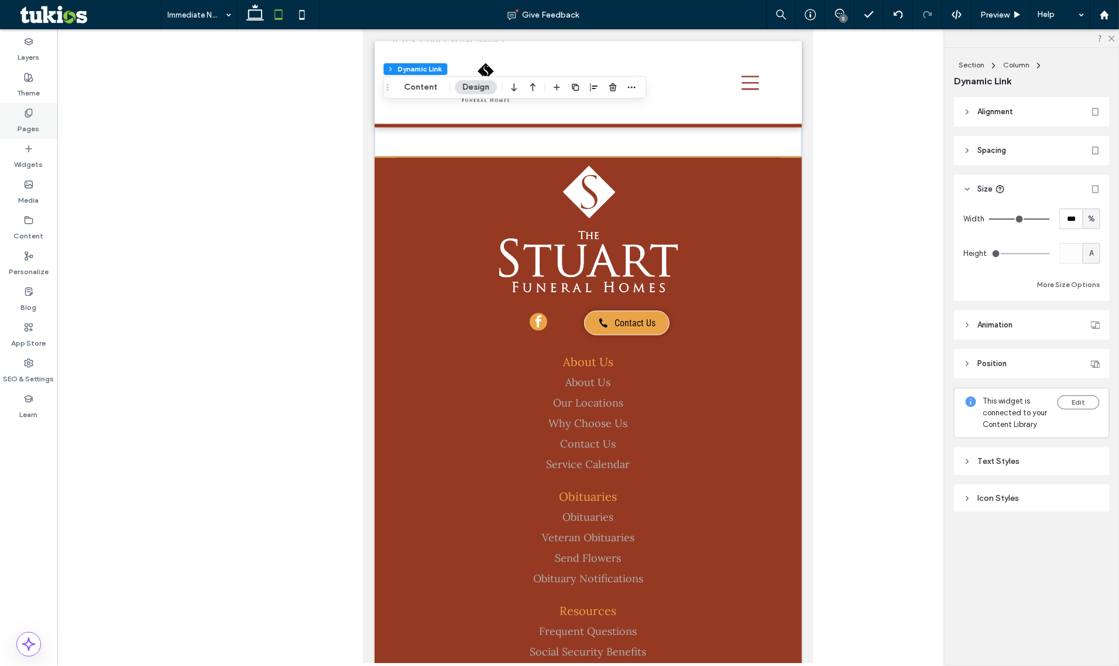
click at [35, 129] on label "Pages" at bounding box center [29, 126] width 22 height 16
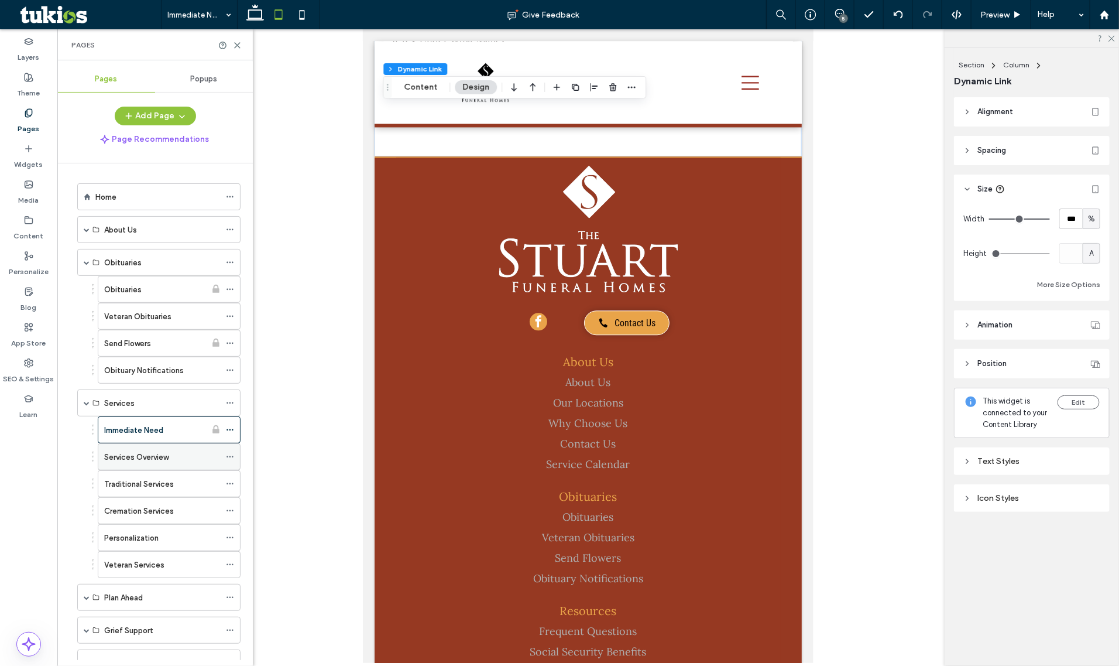
click at [144, 458] on label "Services Overview" at bounding box center [136, 457] width 64 height 20
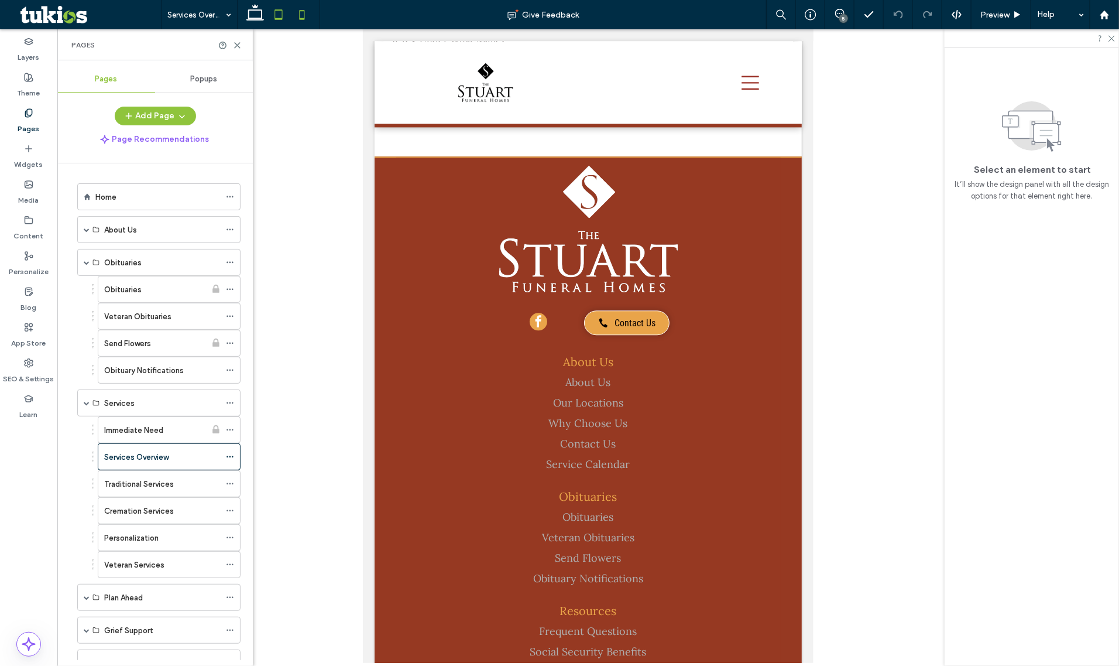
click at [309, 25] on icon at bounding box center [301, 14] width 23 height 23
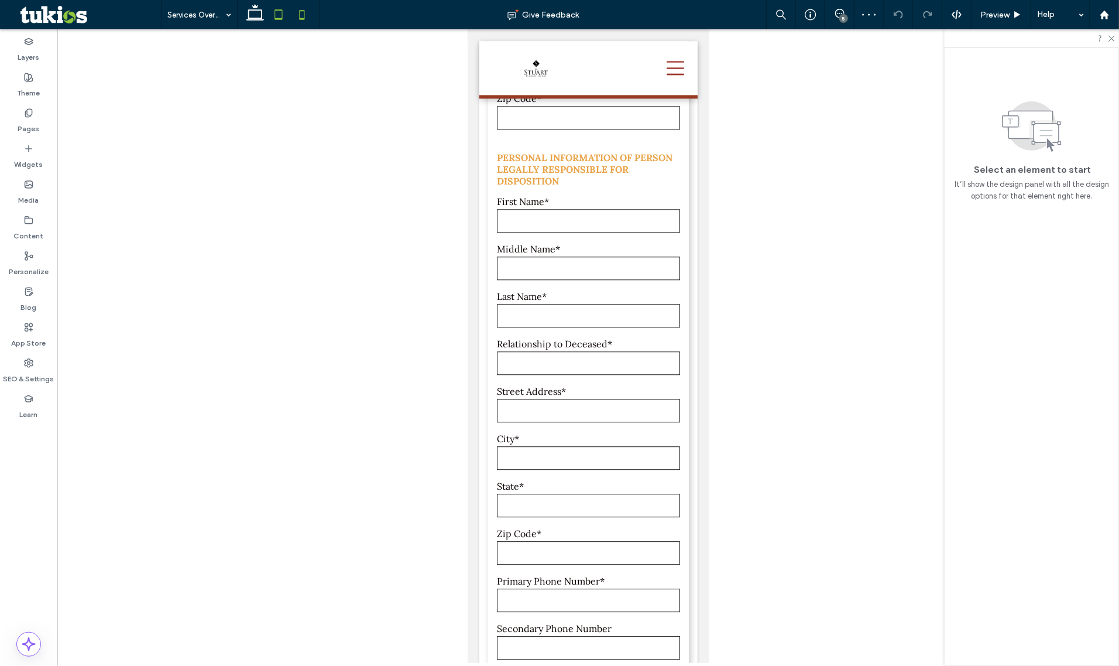
click at [275, 23] on icon at bounding box center [278, 14] width 23 height 23
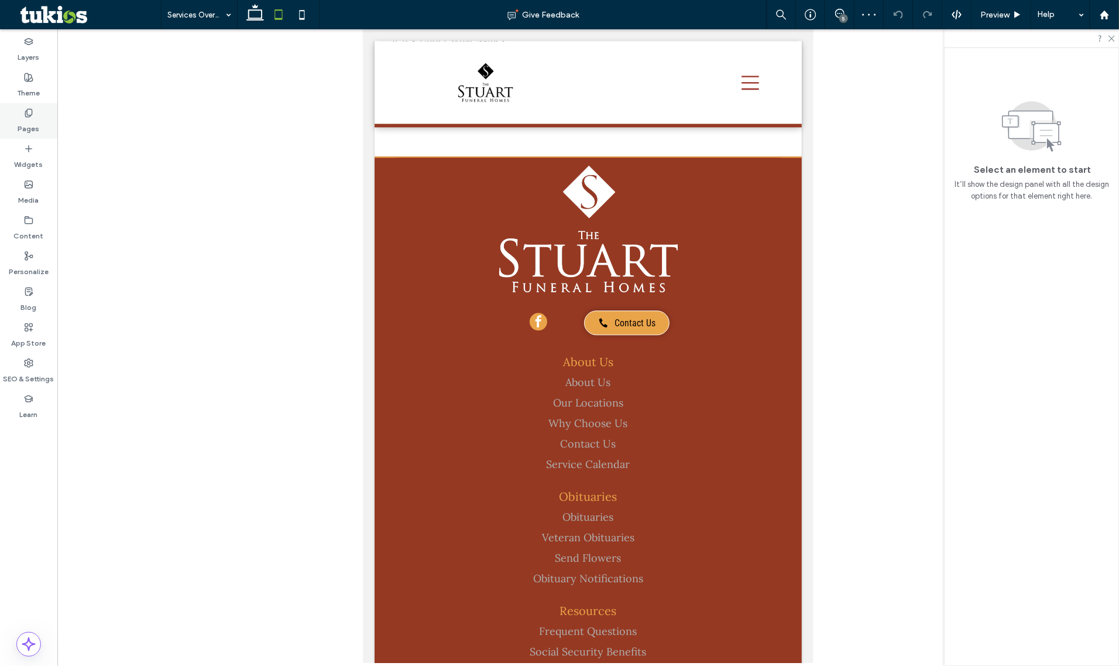
click at [36, 126] on label "Pages" at bounding box center [29, 126] width 22 height 16
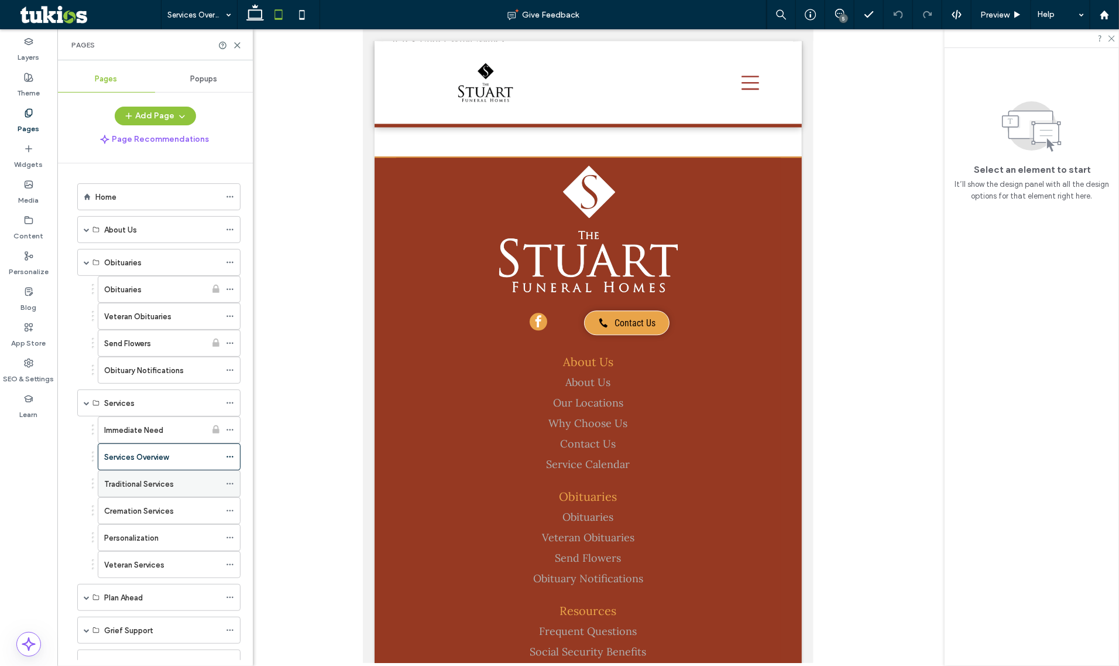
click at [147, 489] on label "Traditional Services" at bounding box center [139, 484] width 70 height 20
click at [296, 9] on icon at bounding box center [301, 14] width 23 height 23
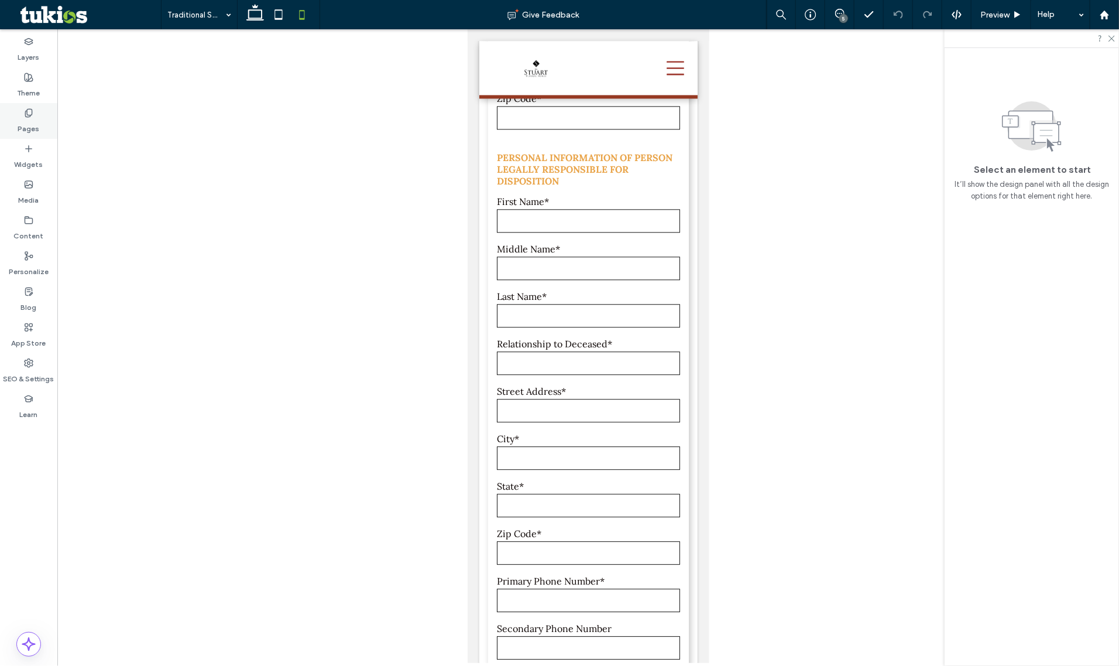
click at [47, 116] on div "Pages" at bounding box center [28, 121] width 57 height 36
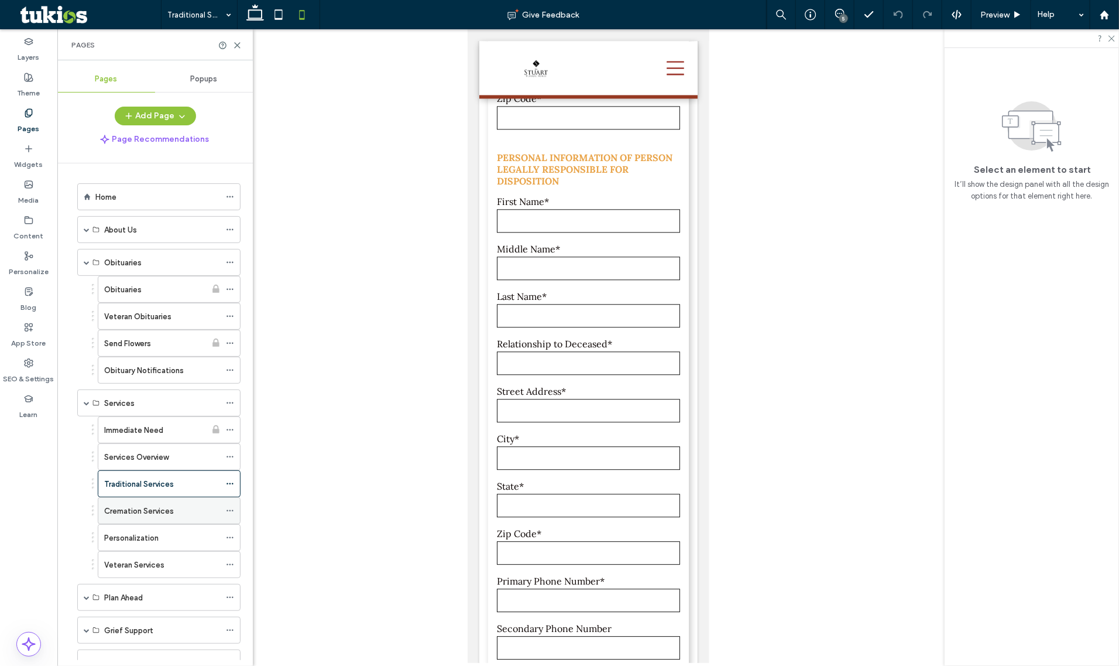
click at [153, 521] on div "Cremation Services" at bounding box center [162, 511] width 116 height 26
drag, startPoint x: 282, startPoint y: 22, endPoint x: 326, endPoint y: 46, distance: 49.2
click at [282, 22] on icon at bounding box center [278, 14] width 23 height 23
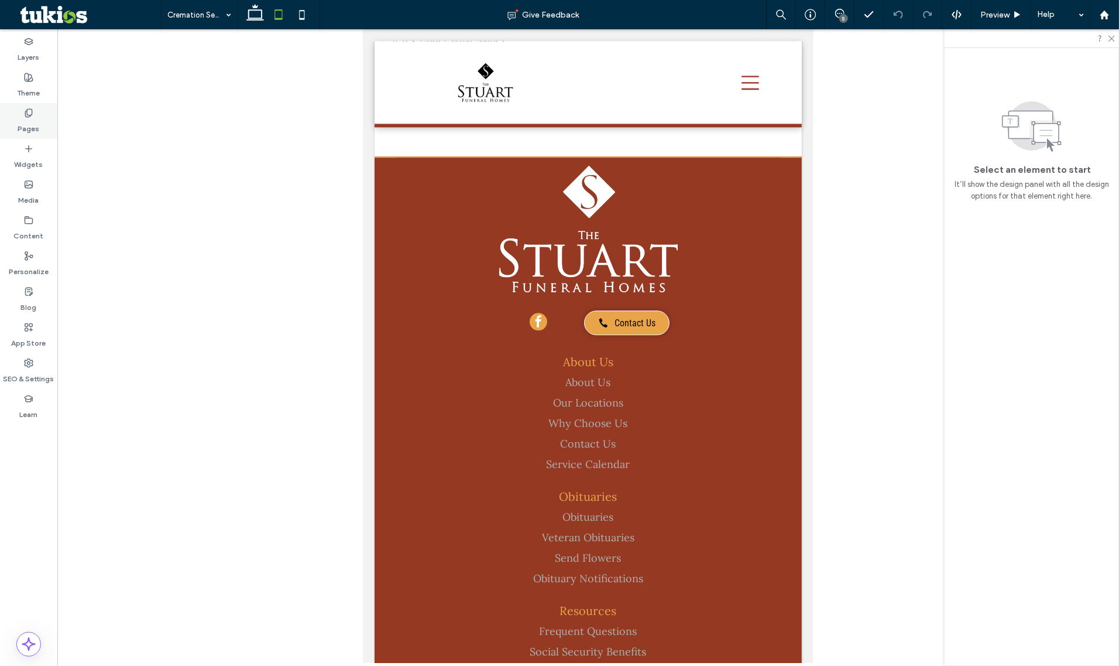
click at [36, 131] on label "Pages" at bounding box center [29, 126] width 22 height 16
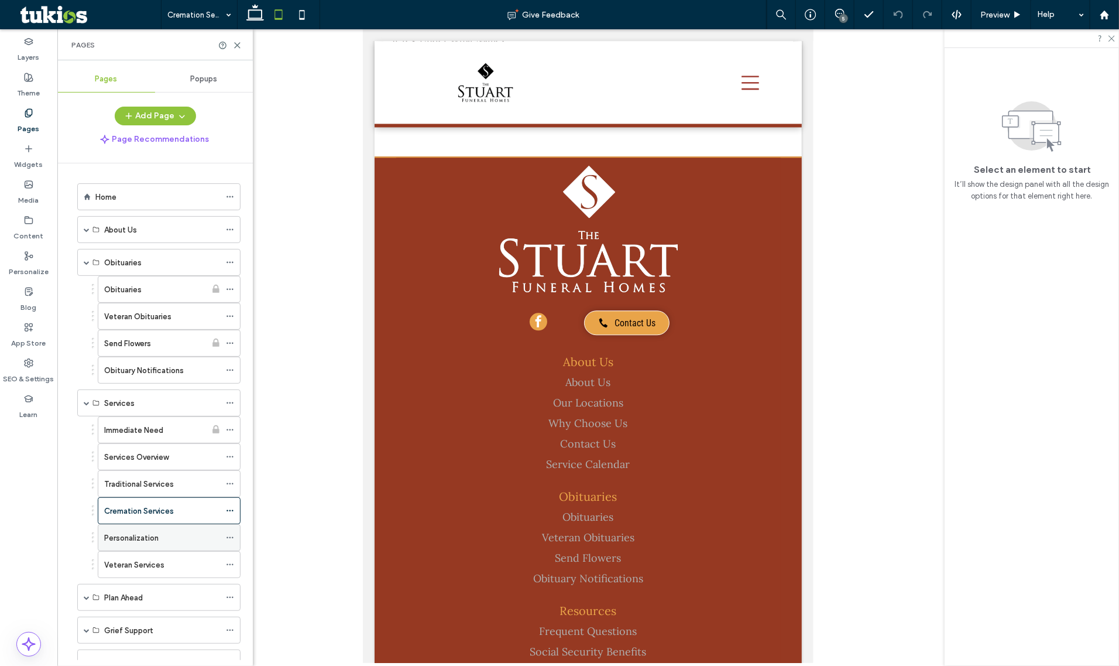
click at [156, 545] on label "Personalization" at bounding box center [131, 537] width 54 height 20
click at [297, 18] on icon at bounding box center [301, 14] width 23 height 23
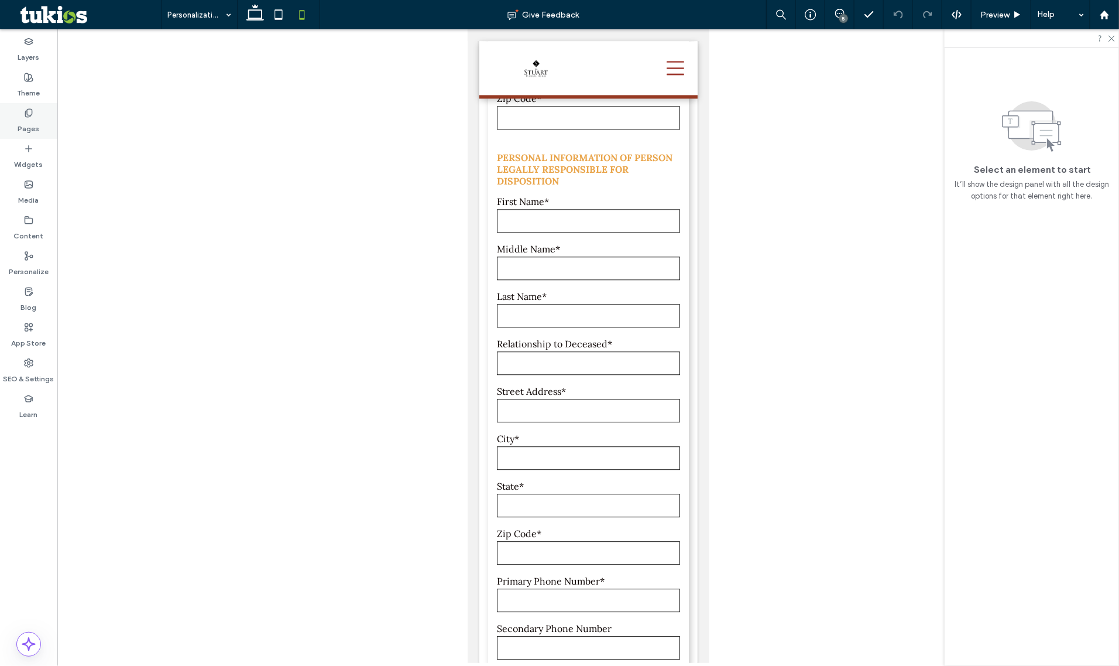
click at [31, 124] on label "Pages" at bounding box center [29, 126] width 22 height 16
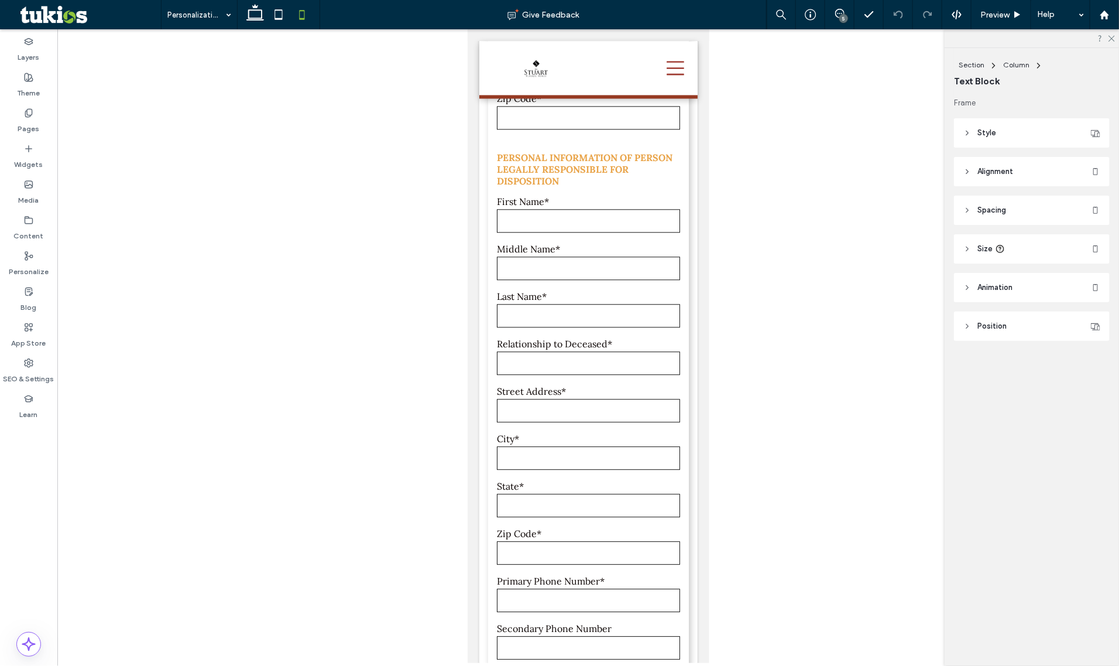
type input "******"
type input "**"
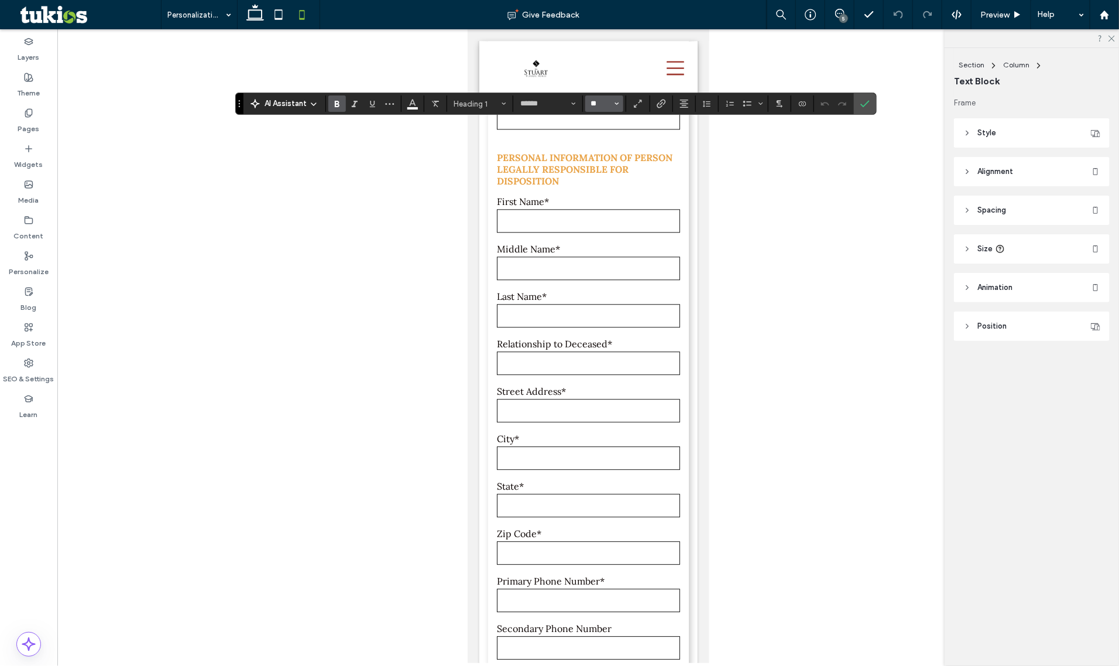
click at [607, 99] on input "**" at bounding box center [601, 103] width 23 height 9
type input "**"
click at [870, 102] on use "Confirm" at bounding box center [865, 103] width 9 height 7
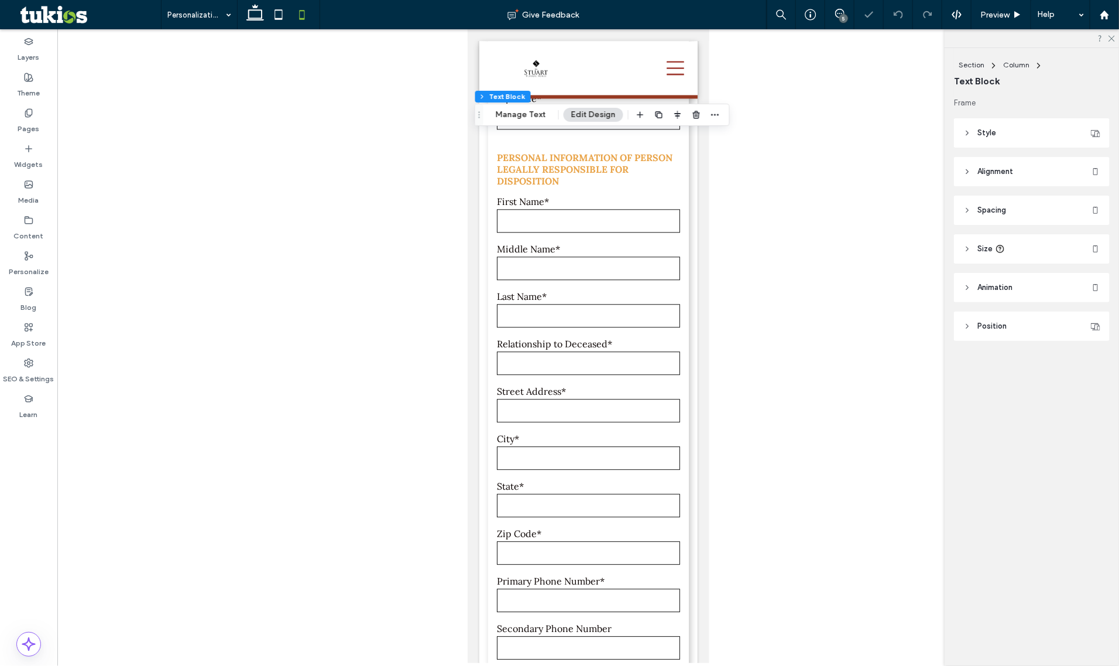
click at [806, 188] on div at bounding box center [588, 345] width 1062 height 633
click at [12, 111] on div "Pages" at bounding box center [28, 121] width 57 height 36
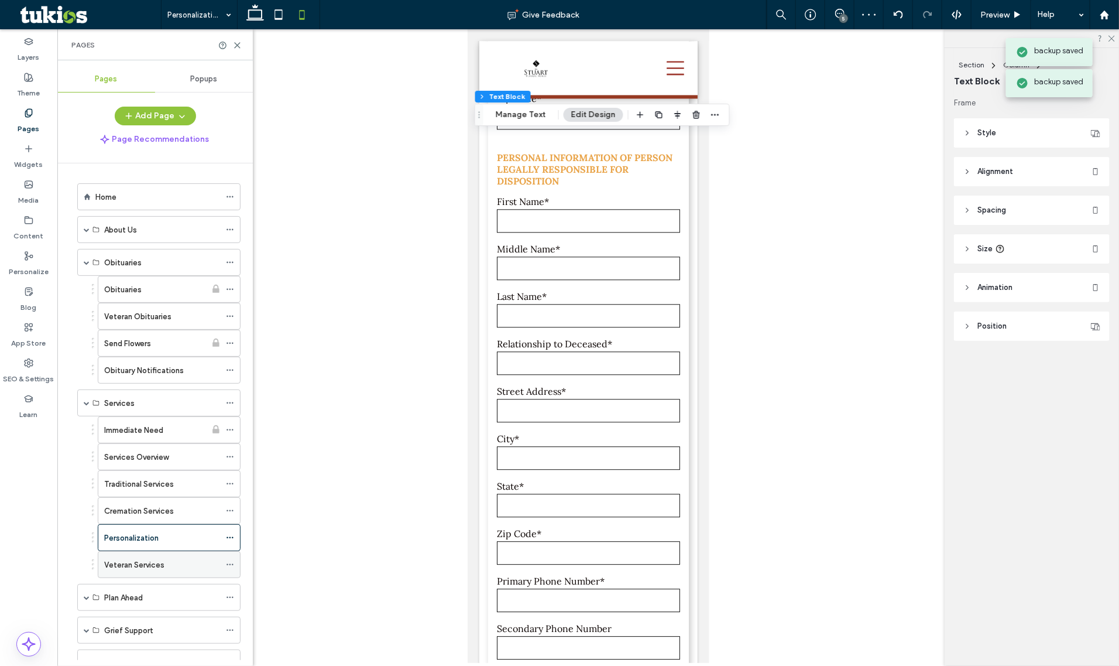
click at [171, 568] on div "Veteran Services" at bounding box center [162, 565] width 116 height 12
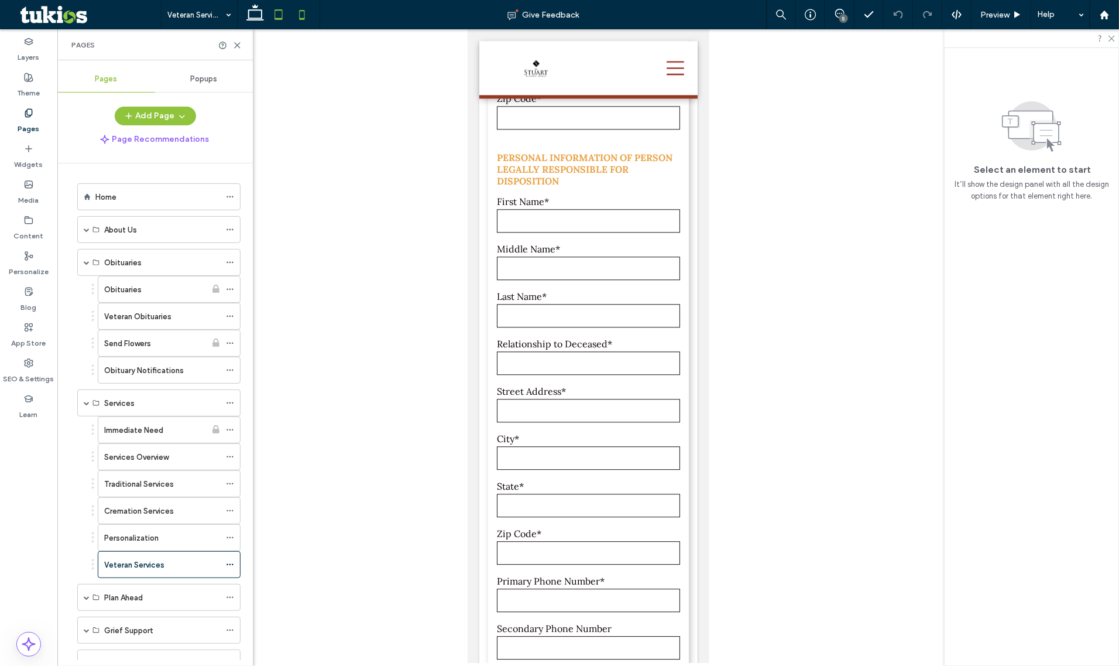
click at [277, 18] on use at bounding box center [279, 14] width 8 height 10
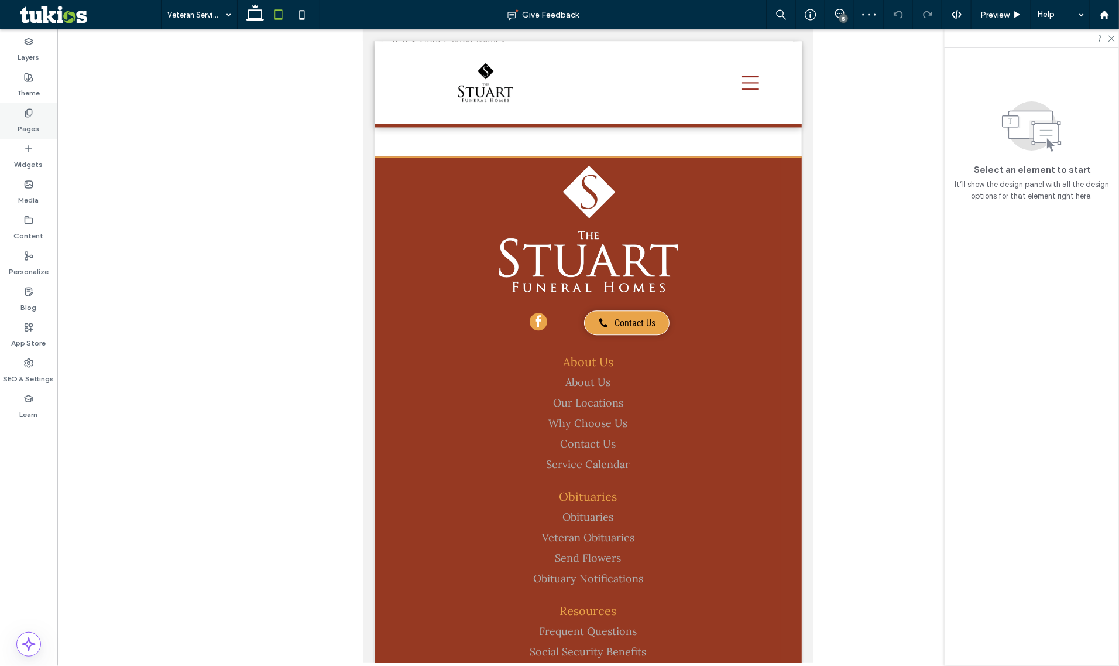
click at [33, 135] on div "Pages" at bounding box center [28, 121] width 57 height 36
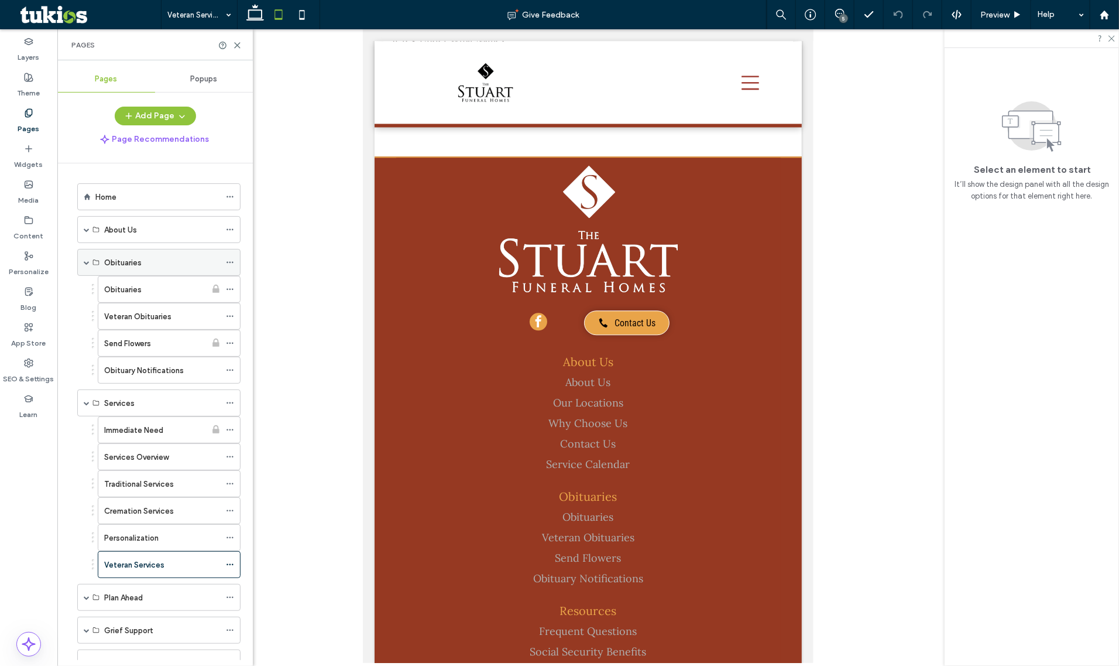
click at [85, 267] on span at bounding box center [87, 262] width 6 height 26
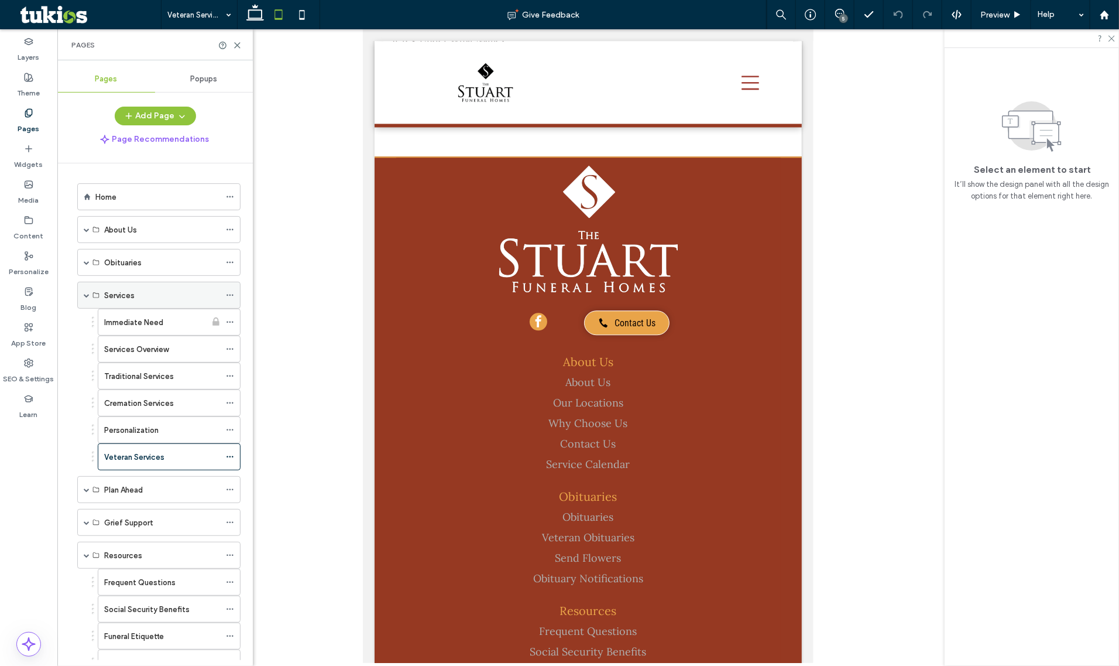
click at [85, 296] on span at bounding box center [87, 295] width 6 height 6
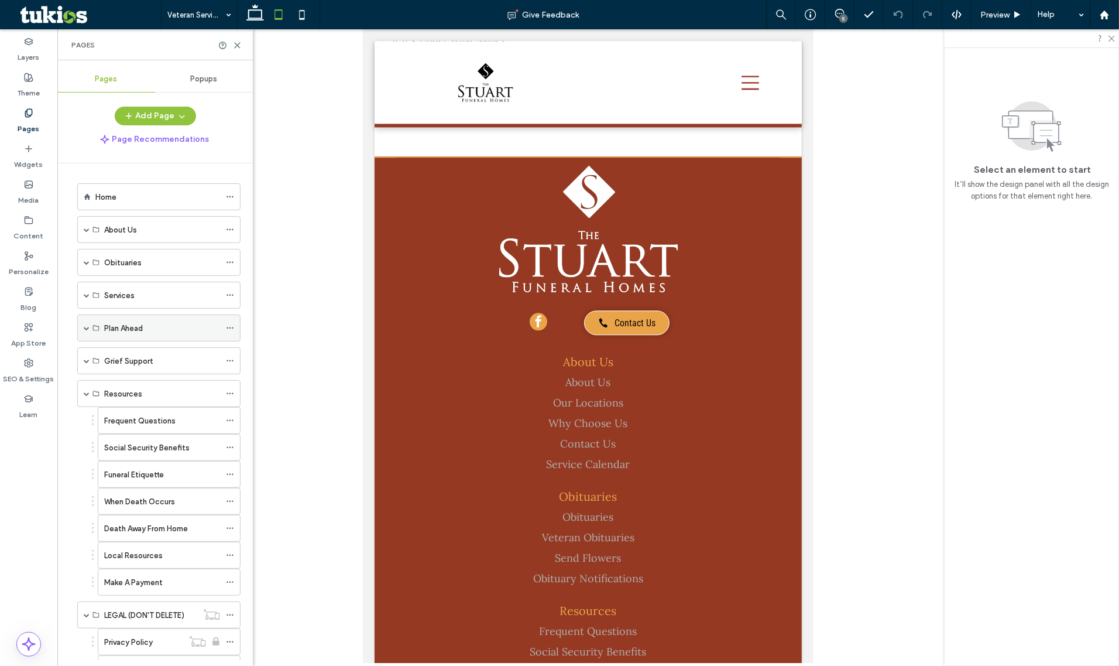
click at [88, 324] on span at bounding box center [87, 328] width 6 height 26
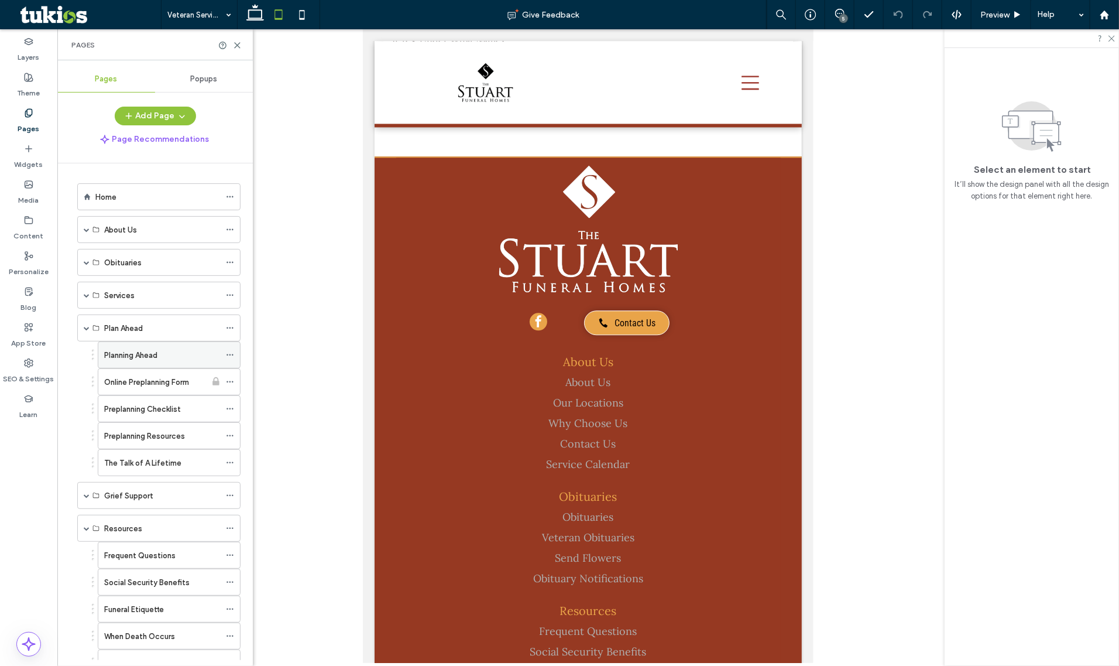
click at [113, 343] on div "Planning Ahead" at bounding box center [162, 355] width 116 height 26
click at [296, 12] on icon at bounding box center [301, 14] width 23 height 23
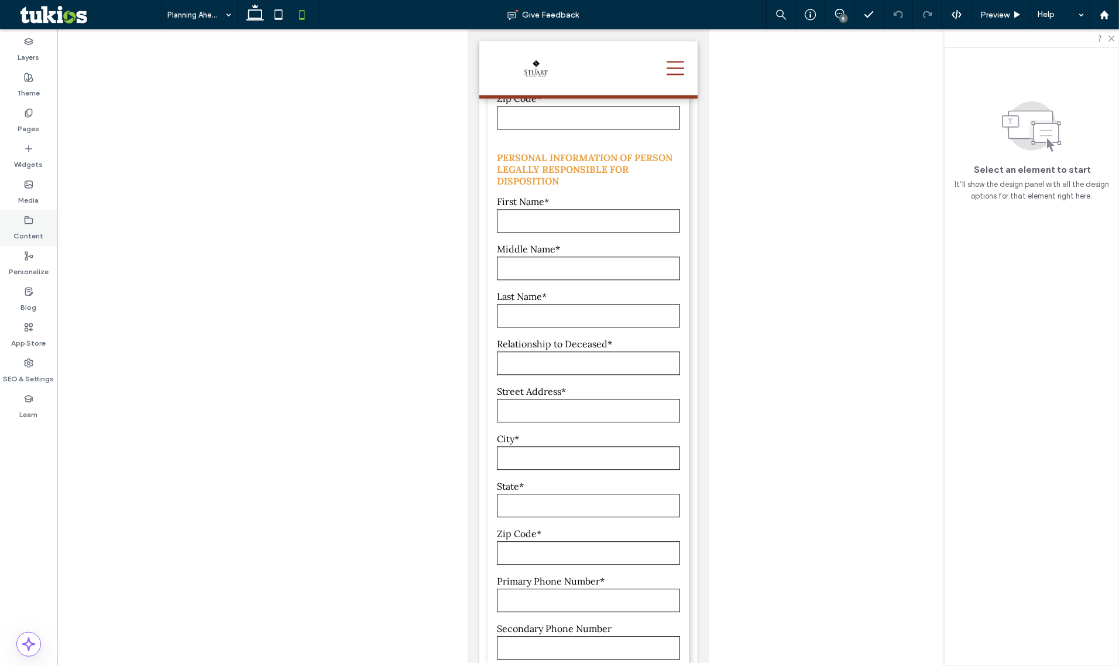
click at [35, 223] on div "Content" at bounding box center [28, 228] width 57 height 36
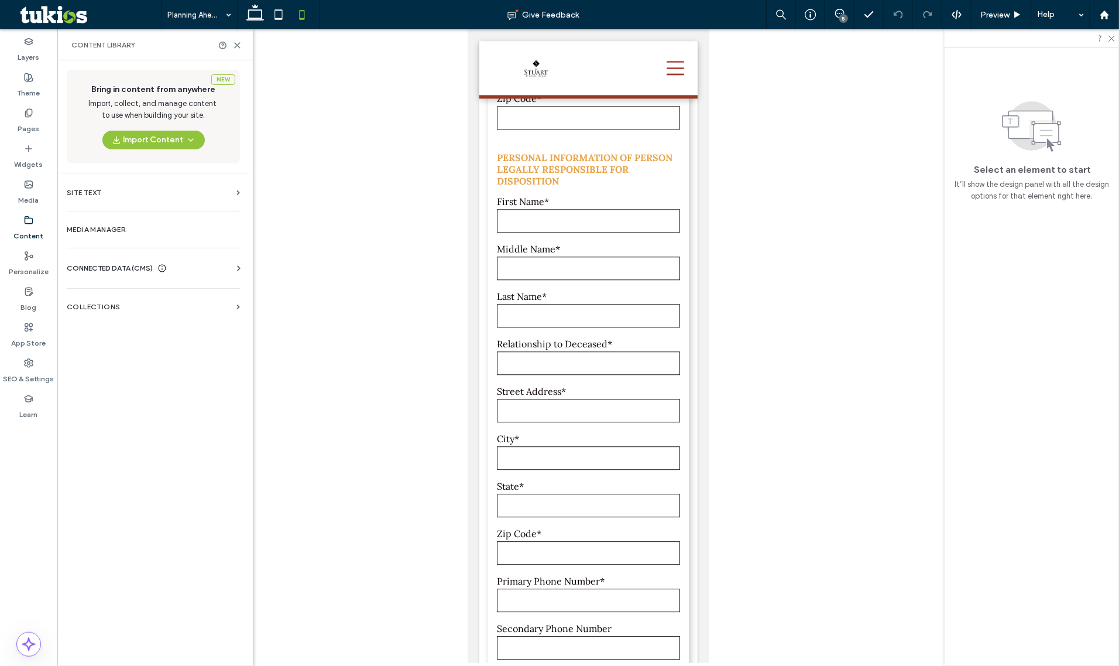
click at [139, 274] on div "Business Info Business Text Business Images Find and Replace" at bounding box center [156, 278] width 178 height 9
click at [142, 273] on span "CONNECTED DATA (CMS)" at bounding box center [110, 268] width 86 height 12
click at [144, 269] on span "CONNECTED DATA (CMS)" at bounding box center [110, 268] width 86 height 12
click at [106, 341] on section "Business Images" at bounding box center [156, 350] width 178 height 27
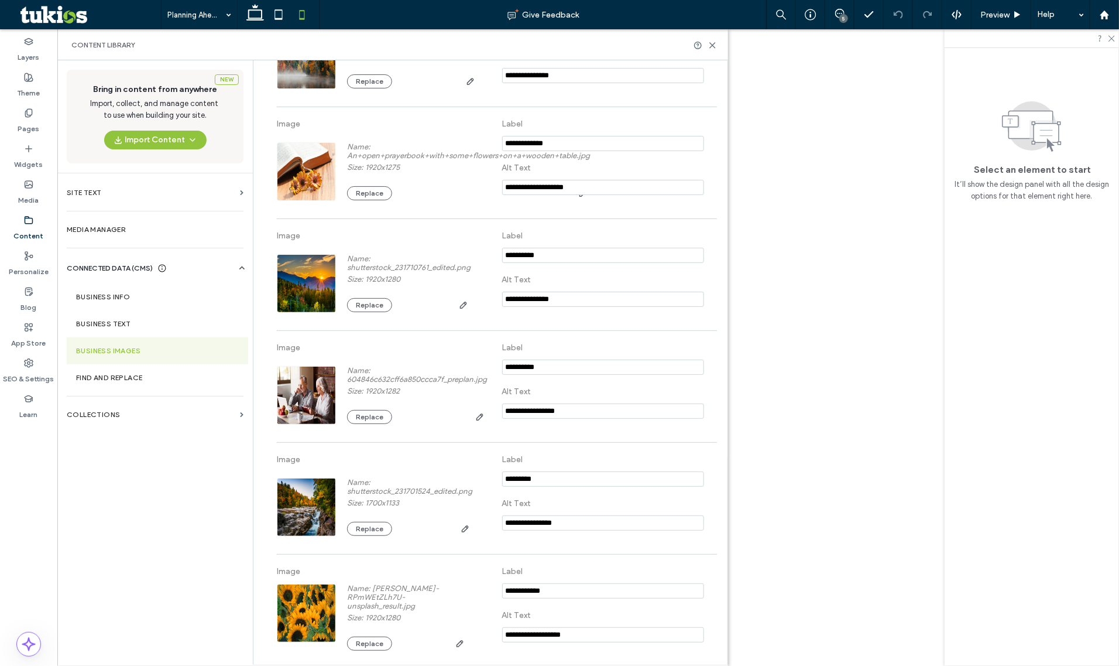
scroll to position [220, 0]
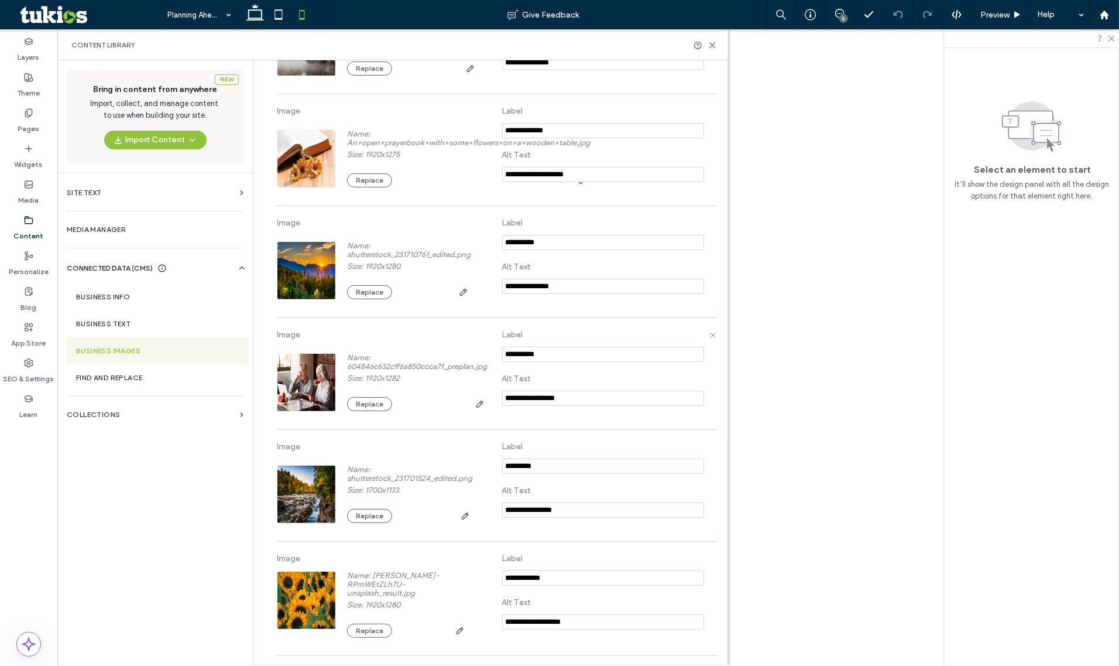
click at [296, 402] on img at bounding box center [307, 382] width 60 height 59
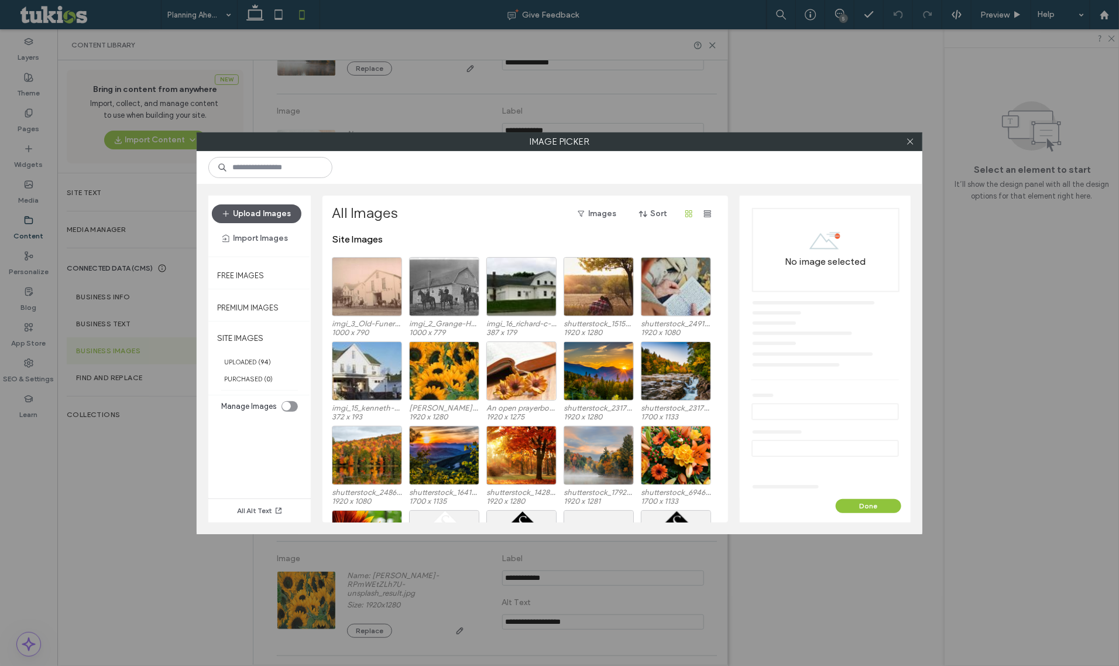
click at [282, 218] on button "Upload Images" at bounding box center [257, 213] width 90 height 19
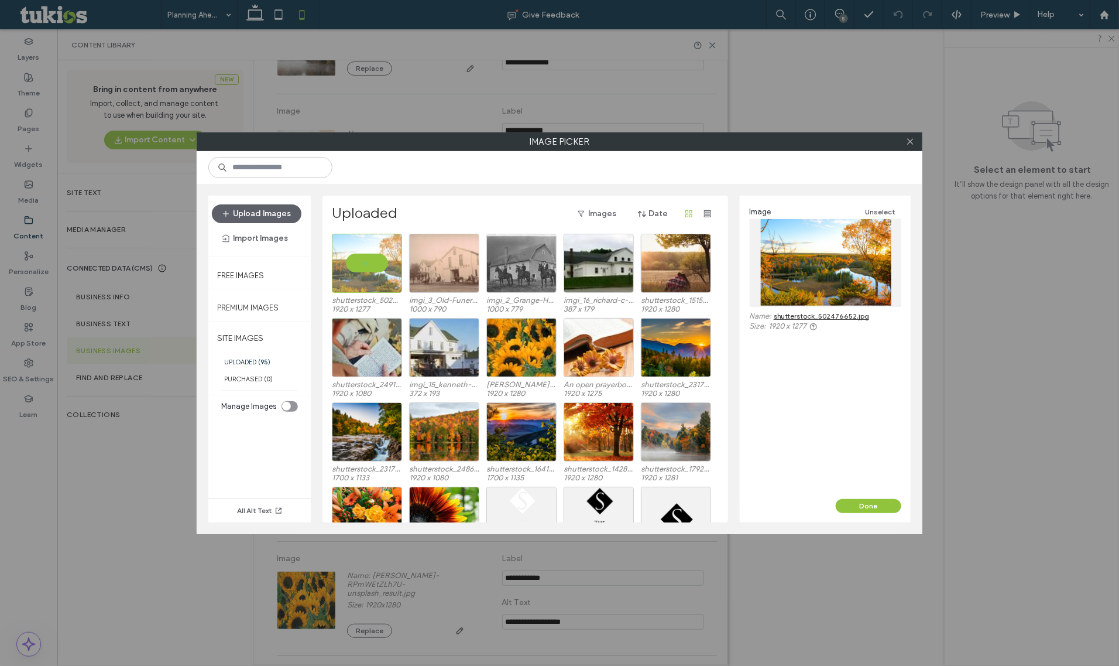
click at [859, 494] on div "Image Unselect Name: shutterstock_502476652.jpg Size: 1920 x 1277" at bounding box center [825, 347] width 171 height 303
click at [867, 501] on button "Done" at bounding box center [869, 506] width 66 height 14
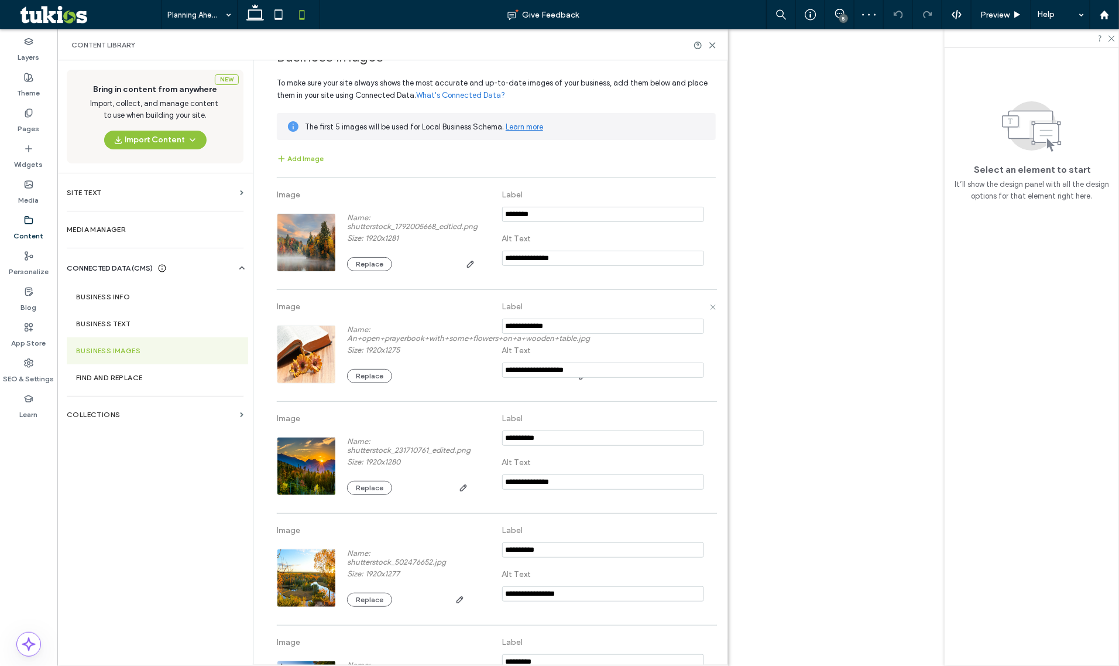
scroll to position [0, 0]
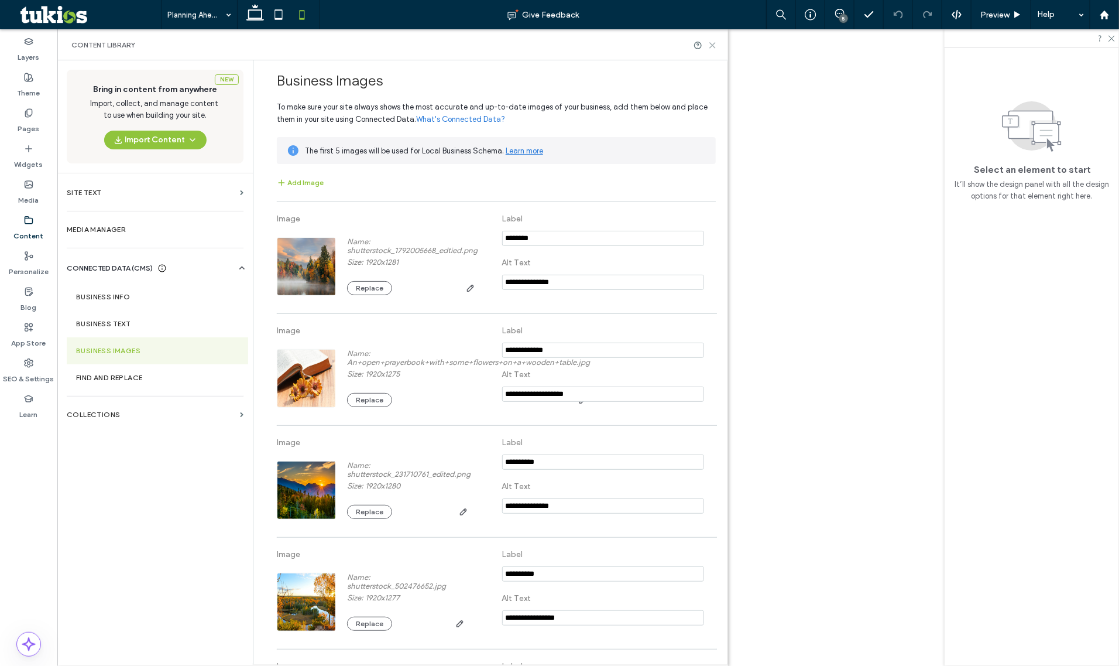
click at [712, 49] on icon at bounding box center [712, 45] width 9 height 9
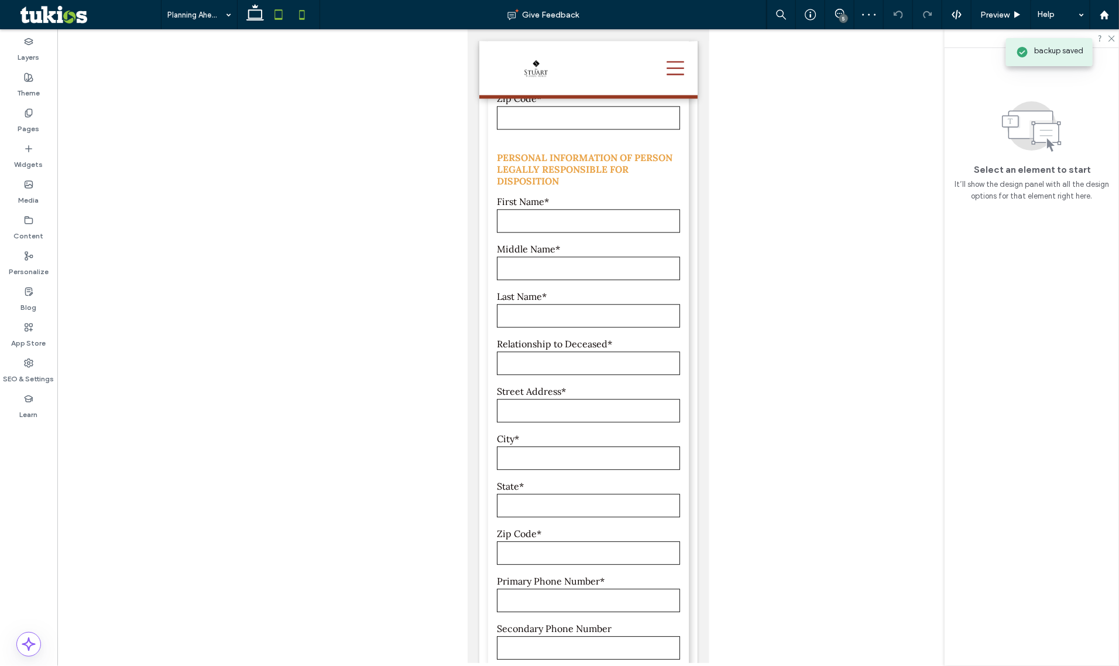
click at [278, 19] on use at bounding box center [279, 14] width 8 height 10
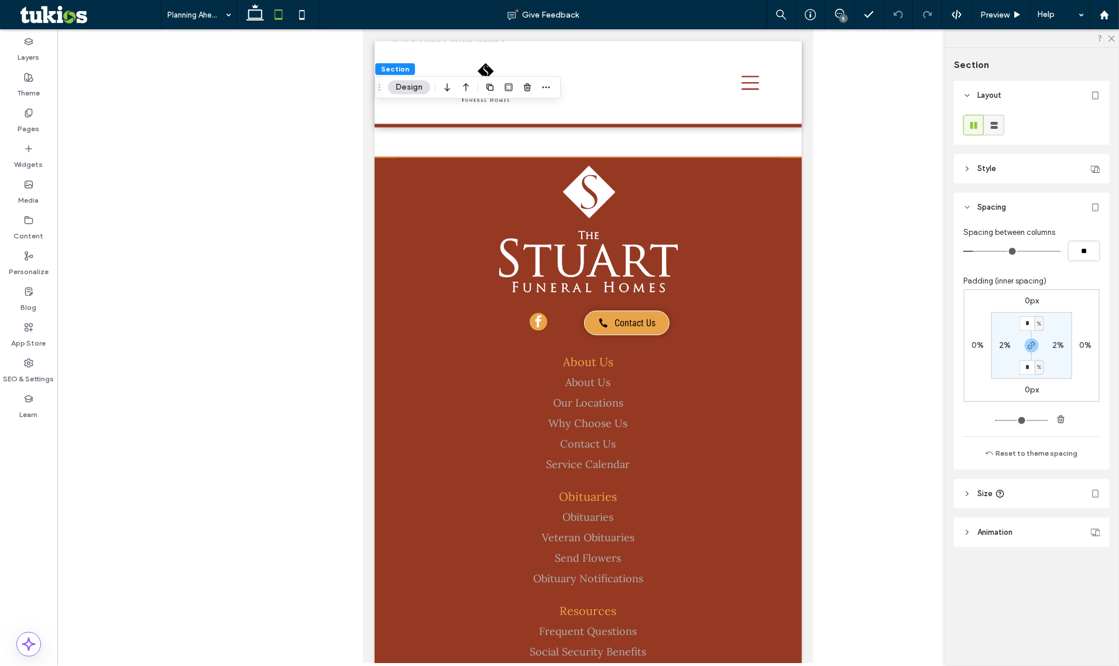
click at [999, 127] on icon at bounding box center [995, 125] width 12 height 12
click at [304, 12] on icon at bounding box center [301, 14] width 23 height 23
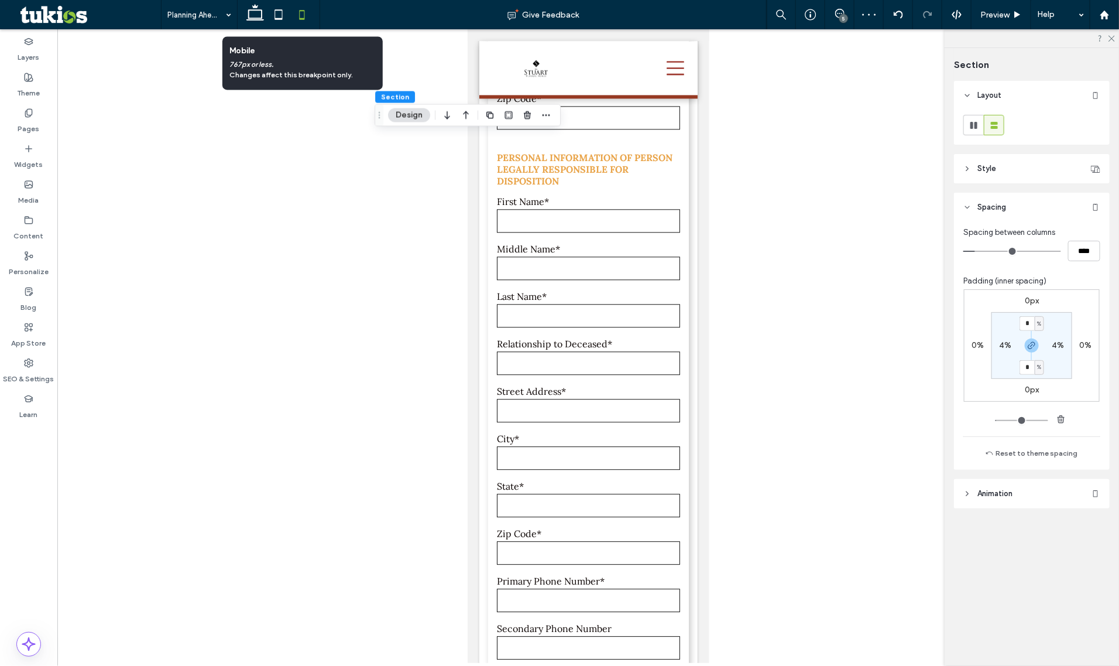
type input "*"
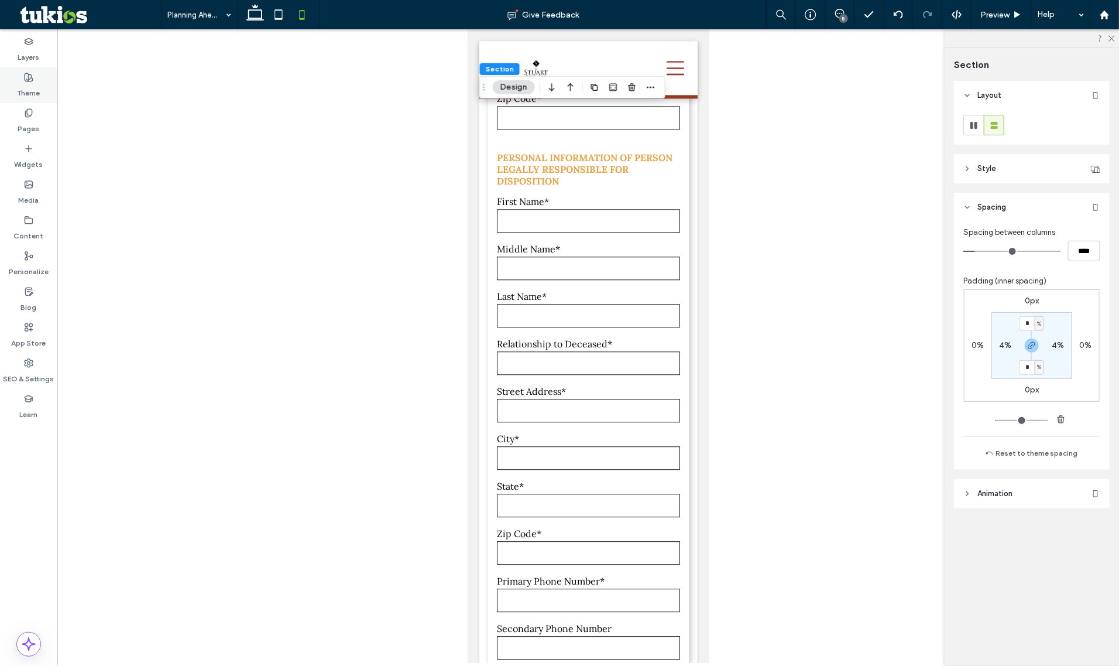
click at [1, 101] on div "Theme" at bounding box center [28, 85] width 57 height 36
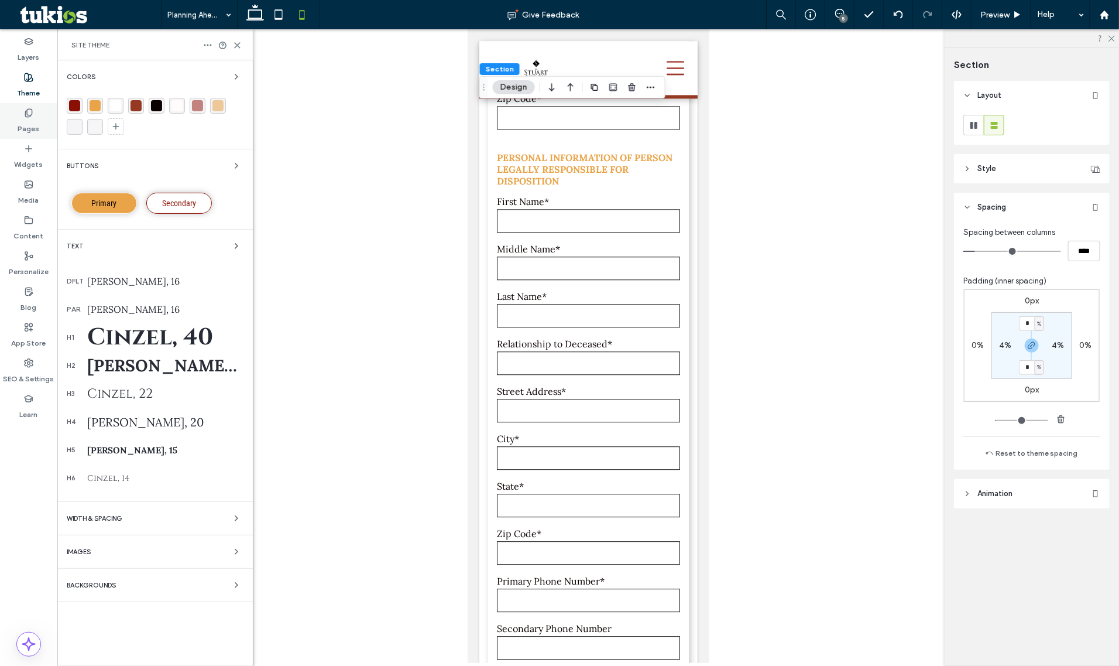
click at [13, 113] on div "Pages" at bounding box center [28, 121] width 57 height 36
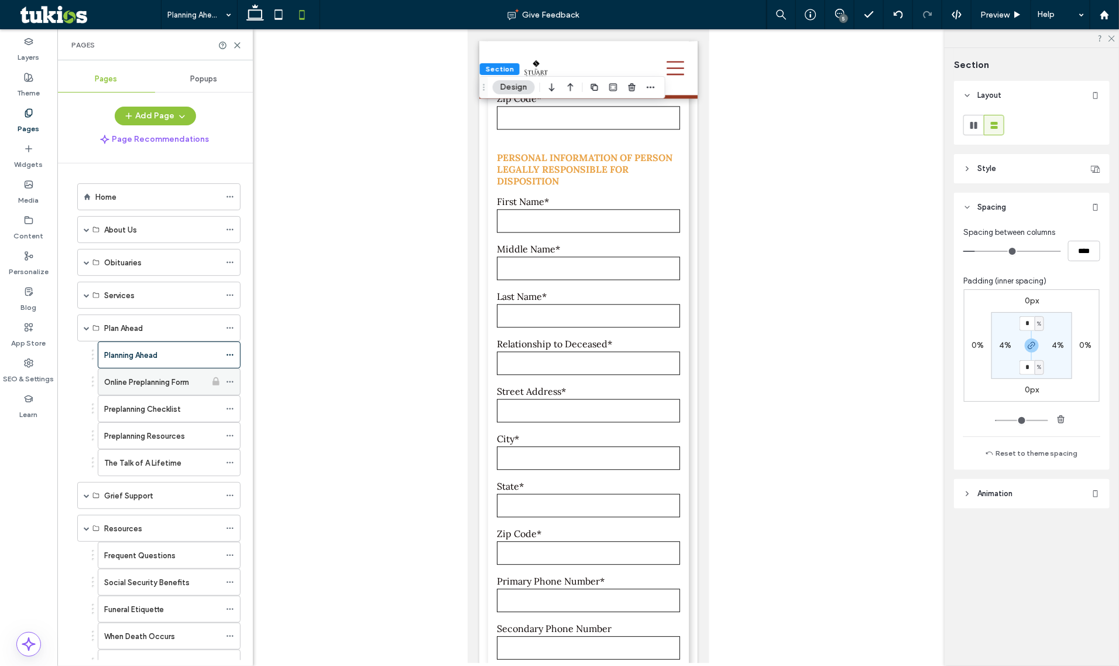
click at [144, 379] on label "Online Preplanning Form" at bounding box center [146, 382] width 85 height 20
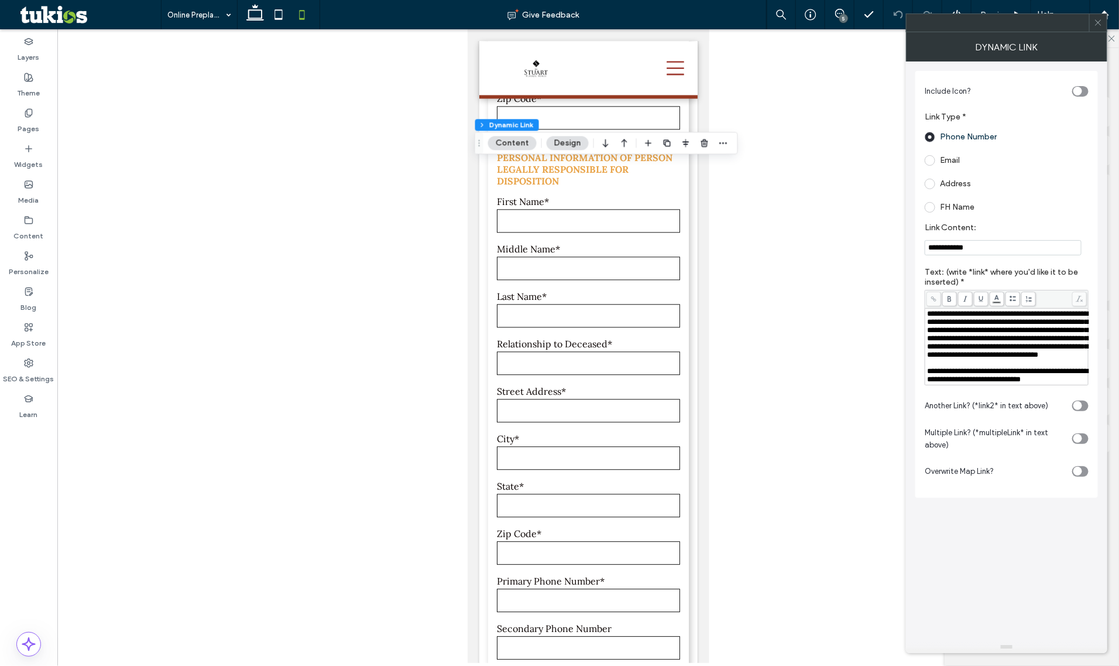
click at [1020, 358] on span "**********" at bounding box center [1007, 334] width 161 height 49
click at [1022, 358] on span "**********" at bounding box center [1007, 334] width 161 height 49
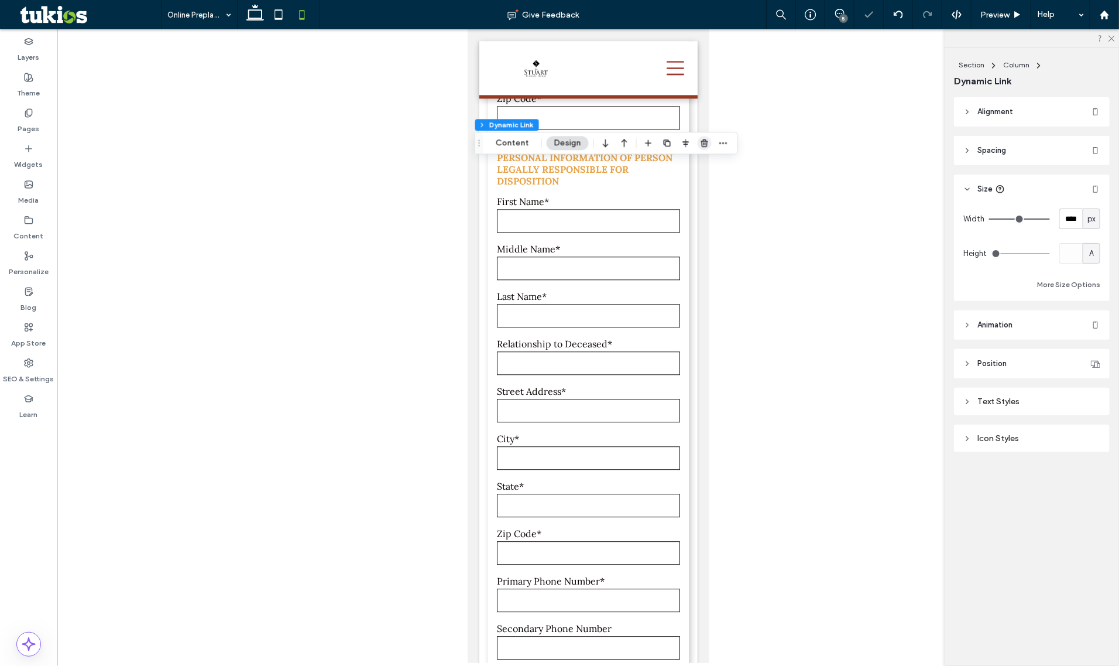
click at [707, 143] on icon "button" at bounding box center [704, 142] width 9 height 9
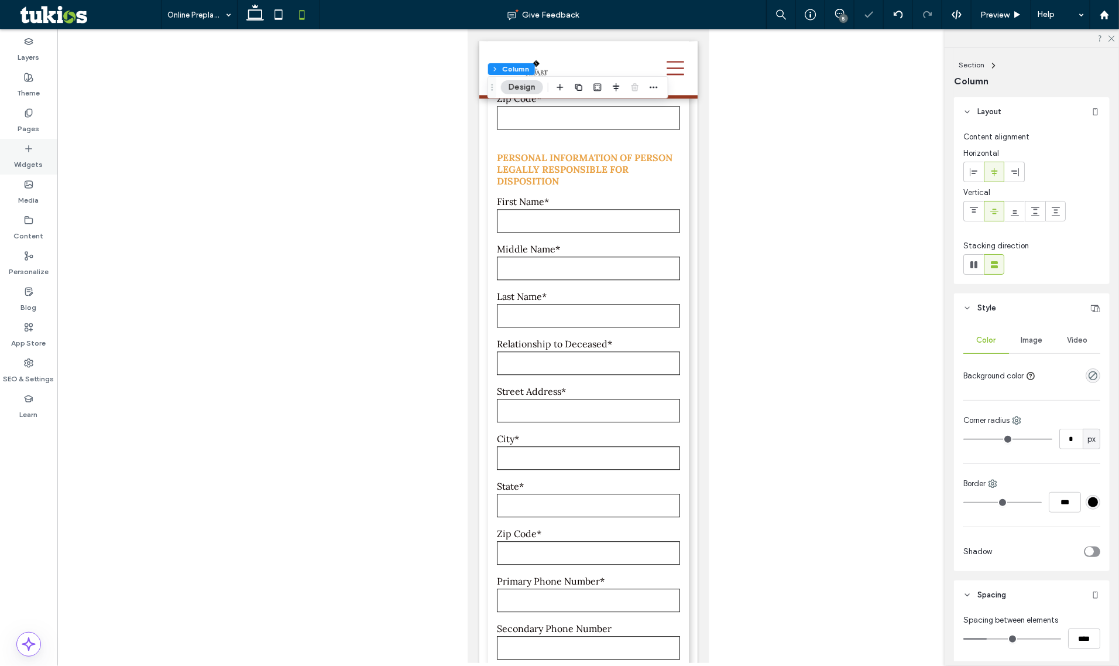
click at [24, 143] on span at bounding box center [28, 148] width 9 height 10
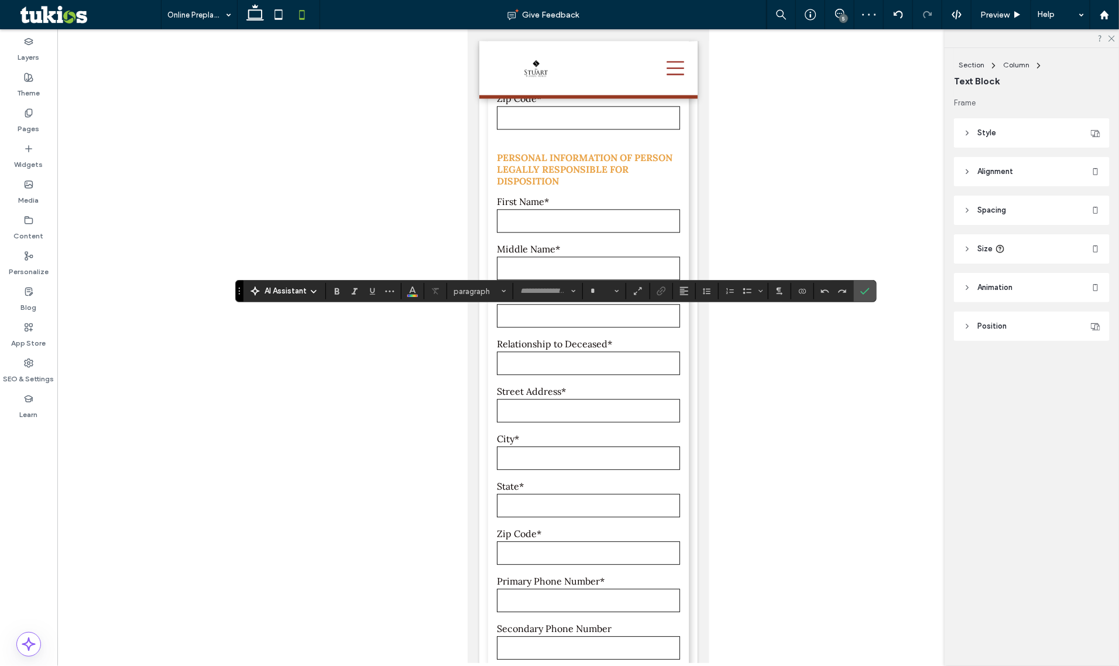
type input "****"
type input "**"
click at [664, 290] on icon "Link" at bounding box center [661, 290] width 9 height 9
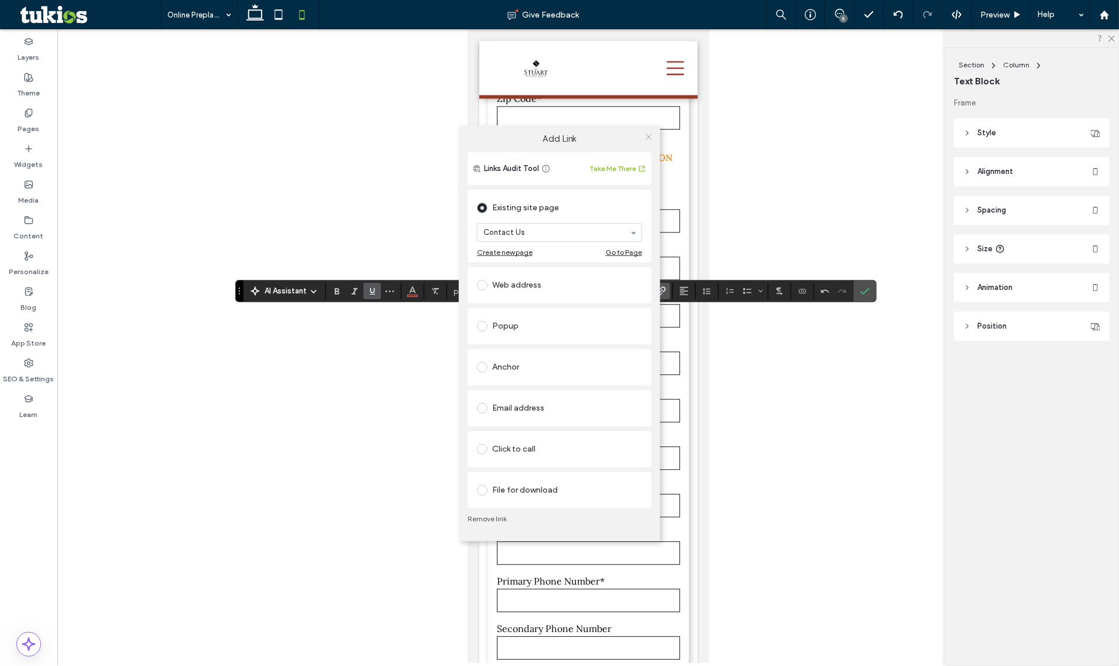
click at [645, 142] on span at bounding box center [649, 137] width 9 height 18
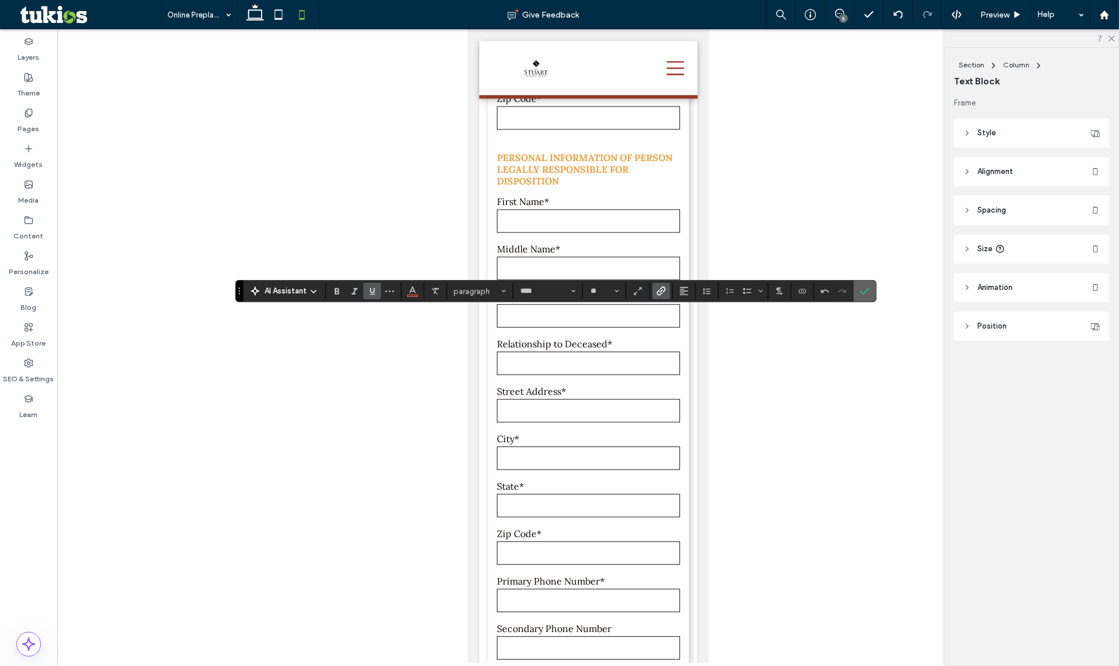
click at [868, 290] on icon "Confirm" at bounding box center [865, 290] width 9 height 9
click at [874, 280] on div at bounding box center [865, 290] width 18 height 21
click at [873, 293] on label "Confirm" at bounding box center [865, 290] width 18 height 21
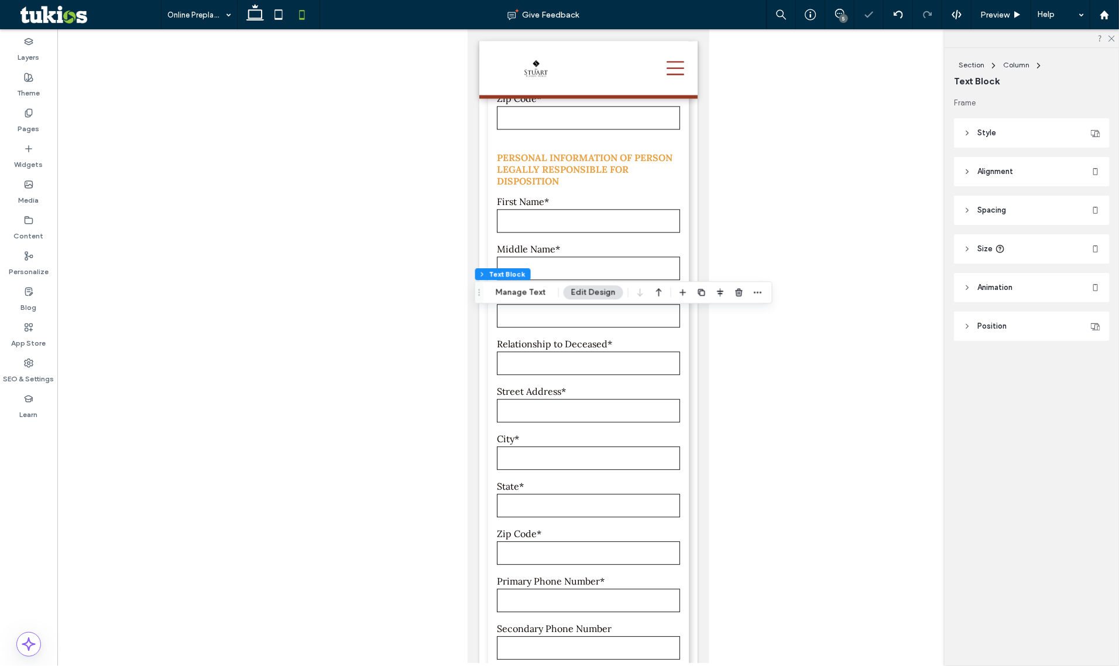
click at [818, 309] on div at bounding box center [588, 345] width 1062 height 633
click at [270, 20] on icon at bounding box center [278, 14] width 23 height 23
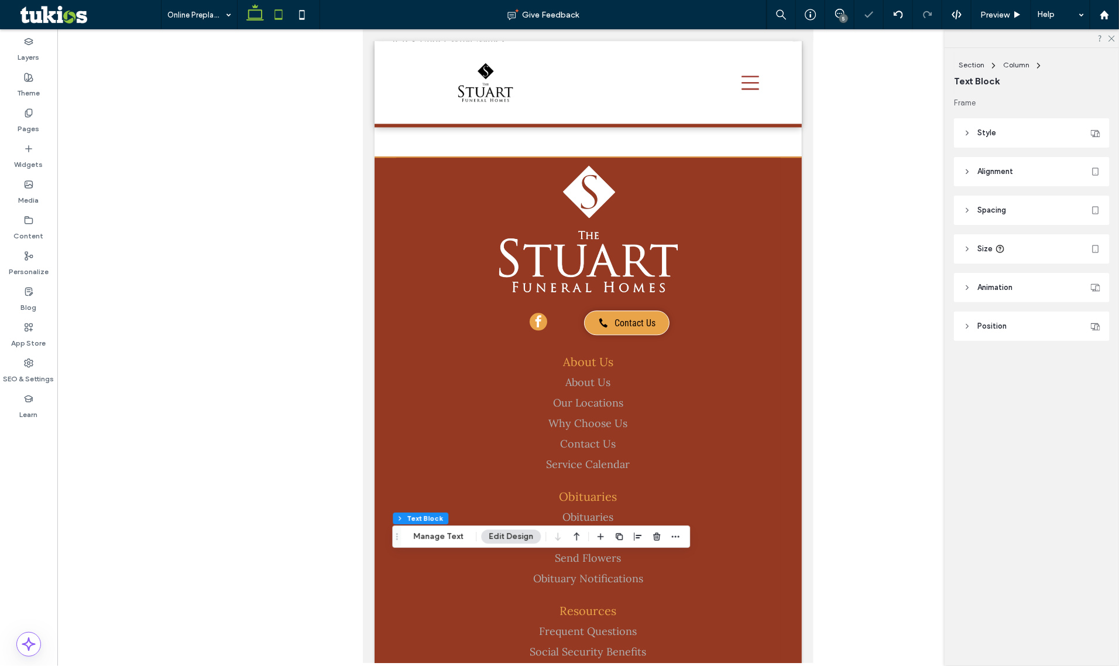
click at [251, 9] on icon at bounding box center [255, 14] width 23 height 23
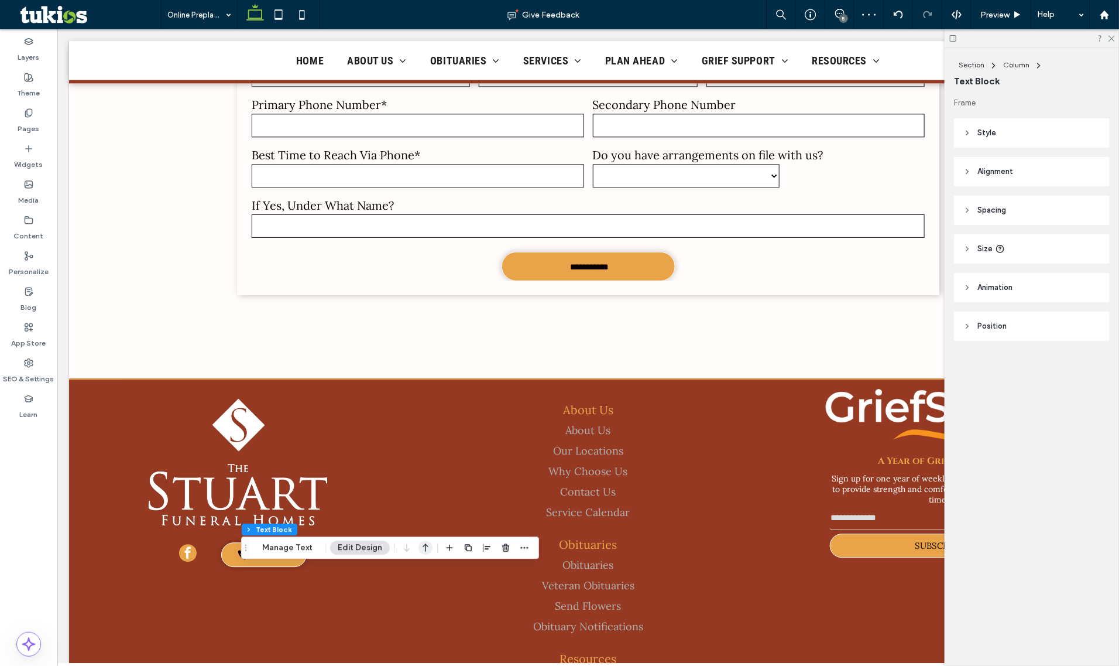
click at [428, 551] on icon "button" at bounding box center [426, 547] width 14 height 21
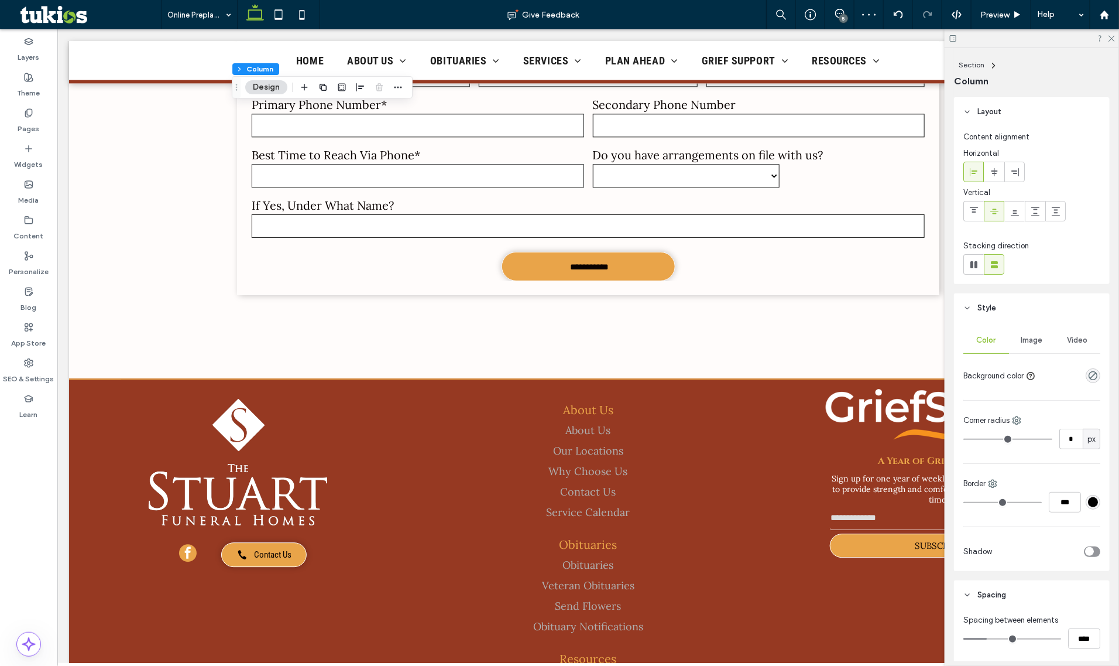
click at [52, 467] on div "Layers Theme Pages Widgets Media Content Personalize Blog App Store SEO & Setti…" at bounding box center [28, 347] width 57 height 636
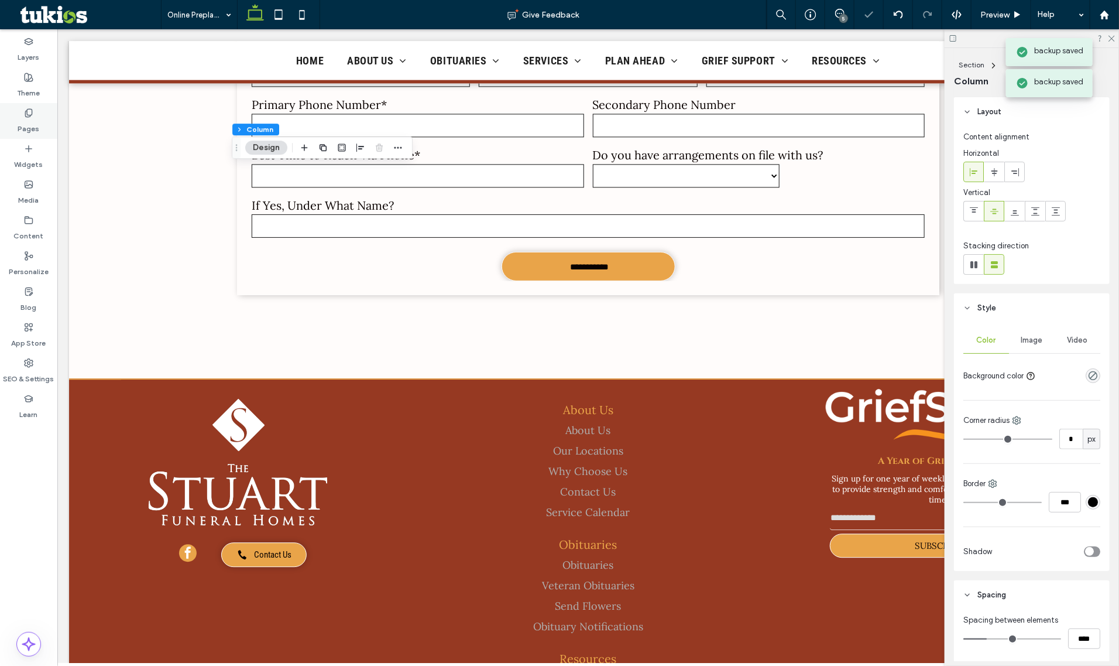
click at [30, 109] on icon at bounding box center [28, 112] width 9 height 9
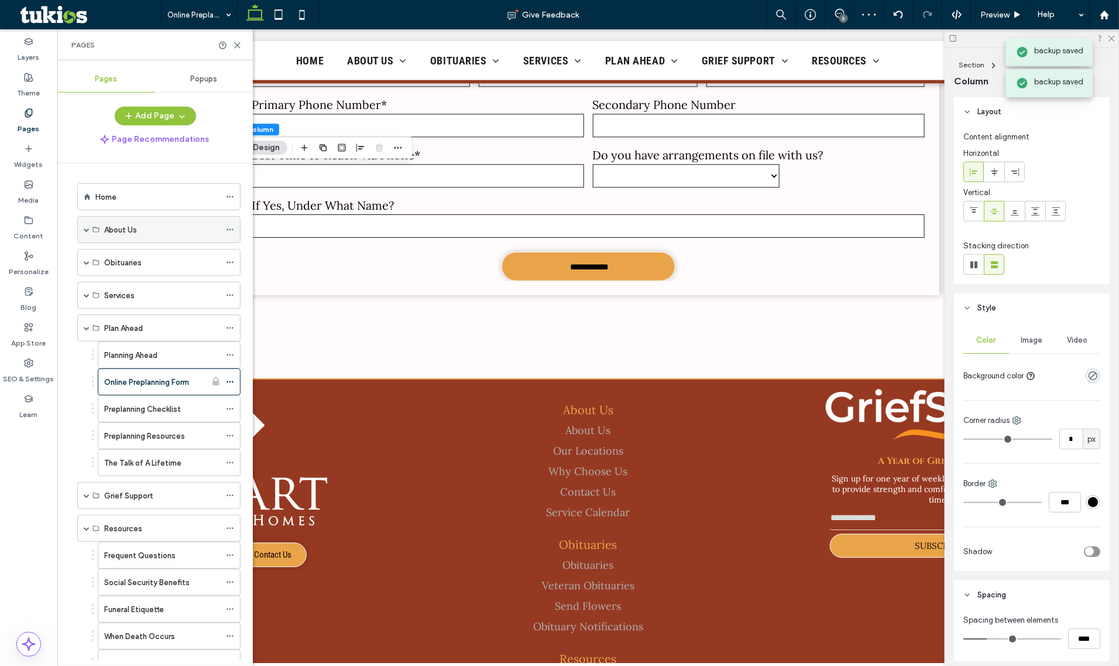
click at [85, 235] on span at bounding box center [87, 230] width 6 height 26
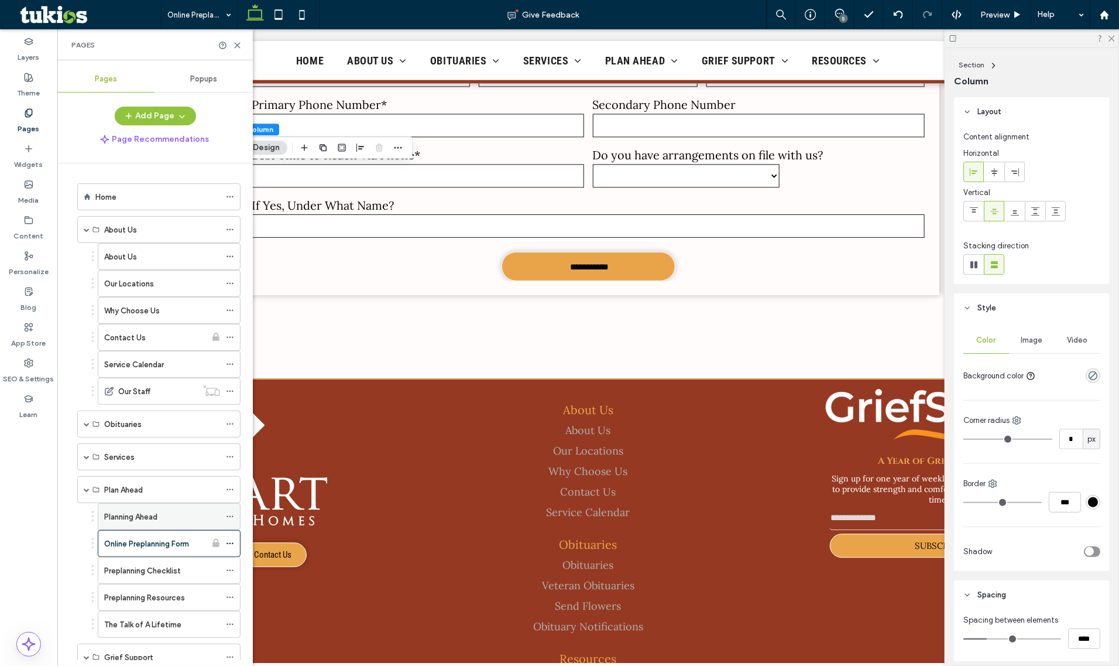
click at [120, 523] on label "Planning Ahead" at bounding box center [130, 516] width 53 height 20
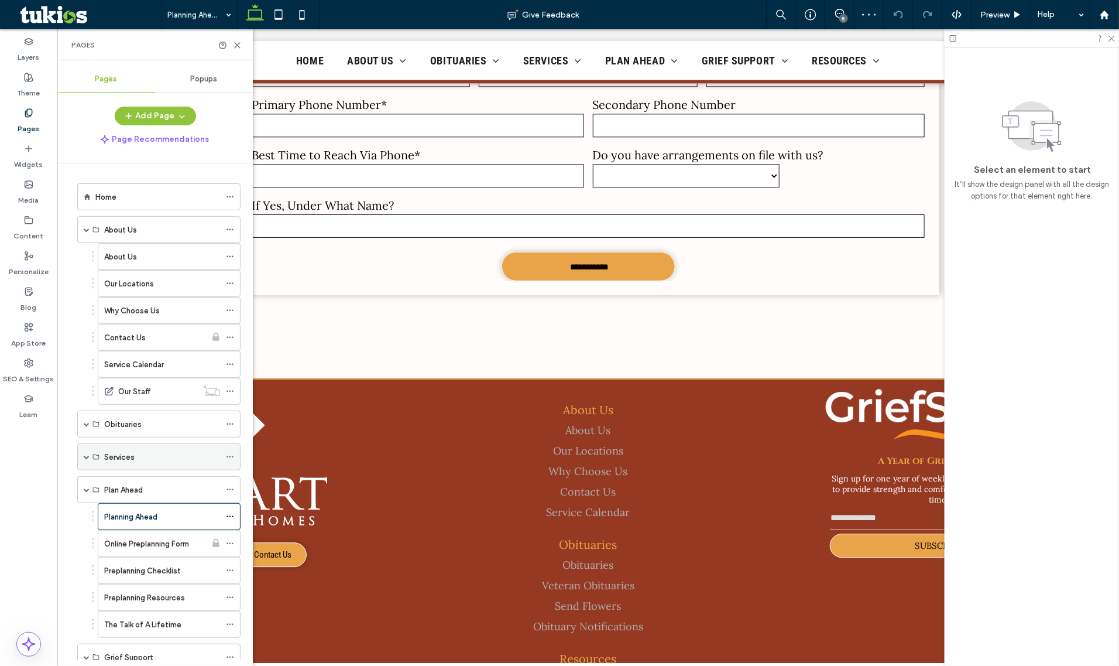
click at [86, 457] on span at bounding box center [87, 457] width 6 height 6
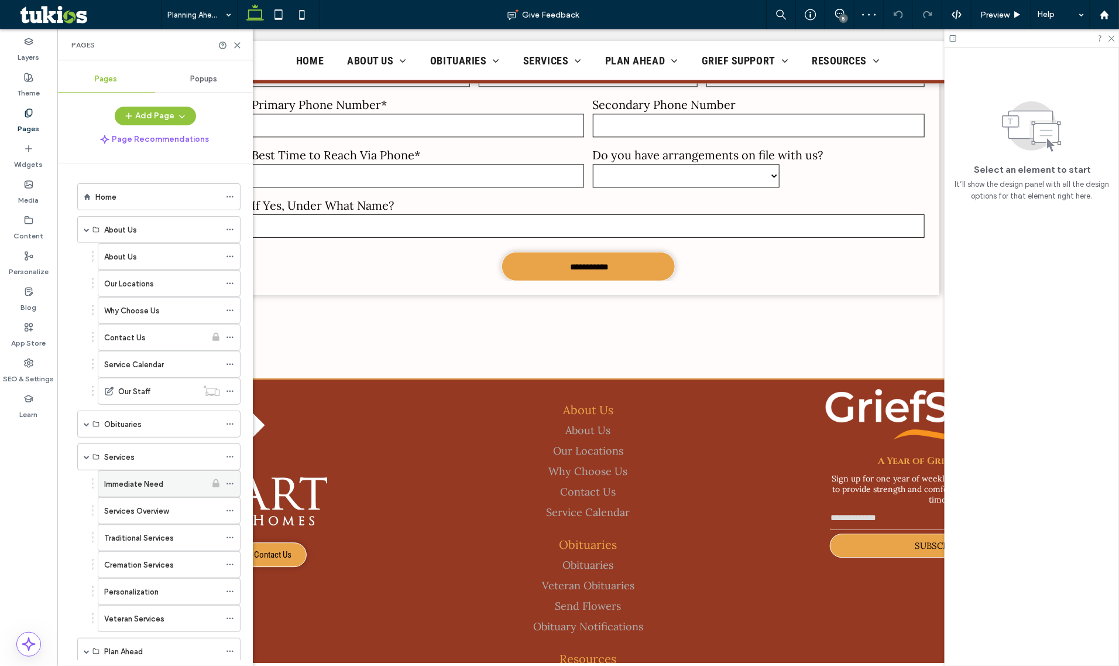
click at [133, 492] on label "Immediate Need" at bounding box center [133, 484] width 59 height 20
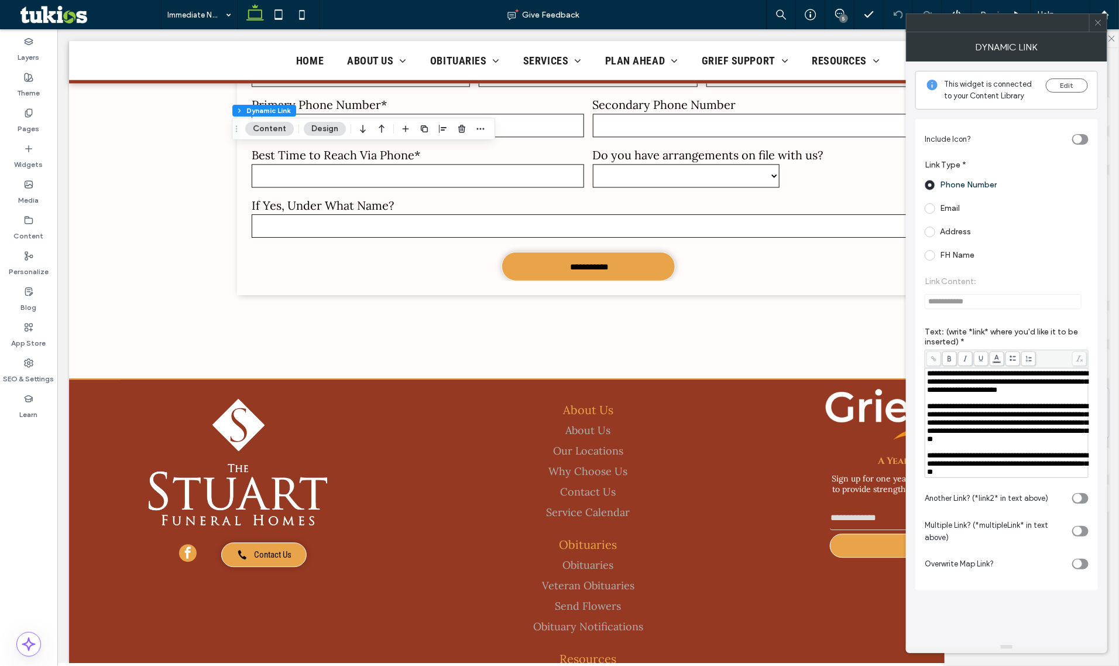
click at [1005, 443] on span "**********" at bounding box center [1007, 422] width 161 height 40
click at [1008, 443] on span "**********" at bounding box center [1007, 422] width 161 height 40
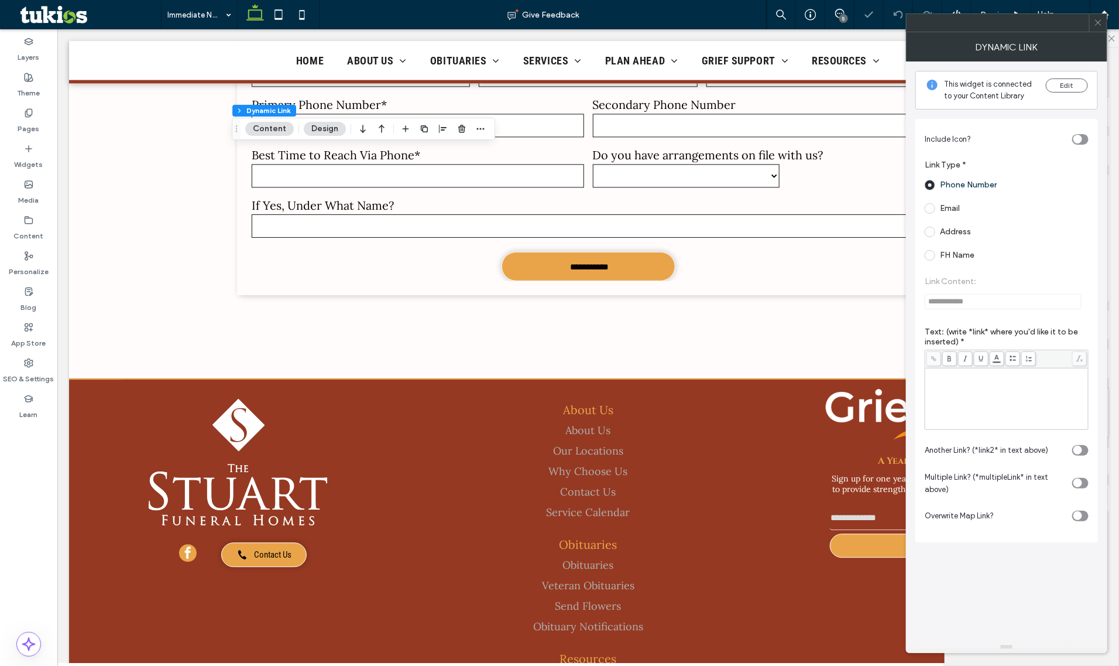
click at [1094, 21] on icon at bounding box center [1098, 22] width 9 height 9
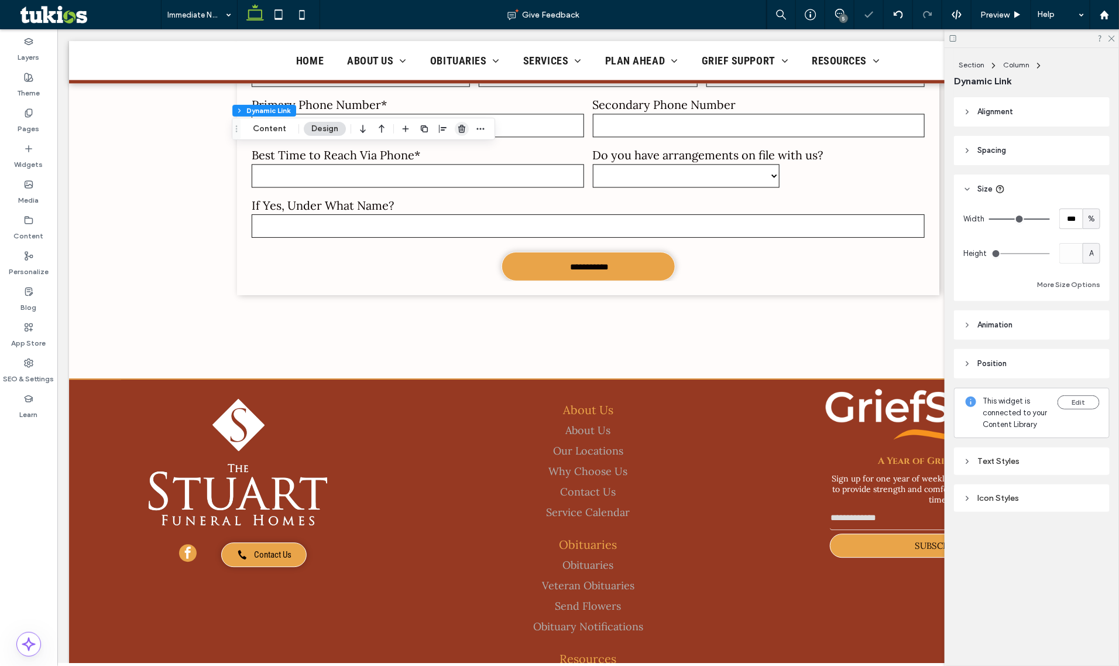
click at [461, 126] on icon "button" at bounding box center [461, 128] width 9 height 9
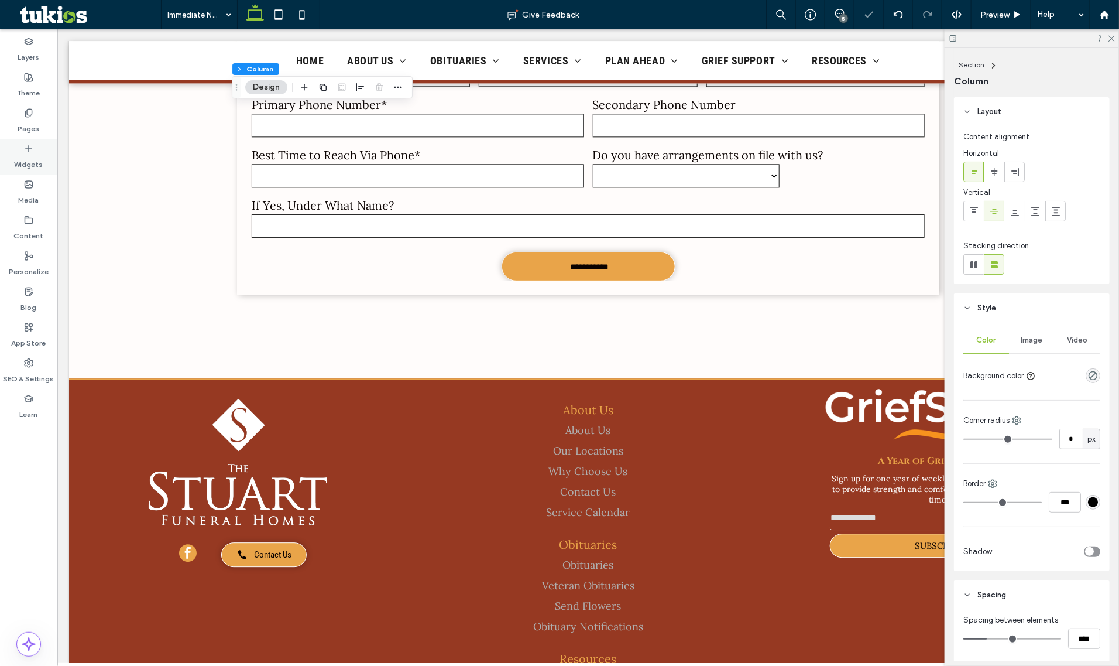
click at [18, 144] on div "Widgets" at bounding box center [28, 157] width 57 height 36
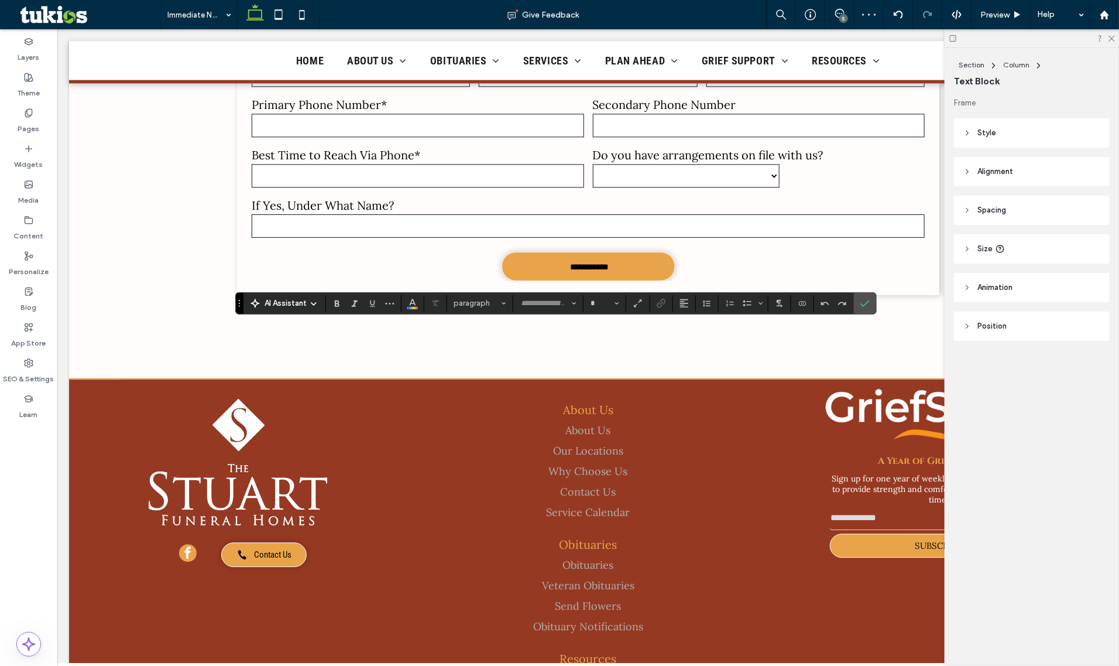
type input "****"
type input "**"
click at [659, 303] on use "Link" at bounding box center [661, 303] width 9 height 9
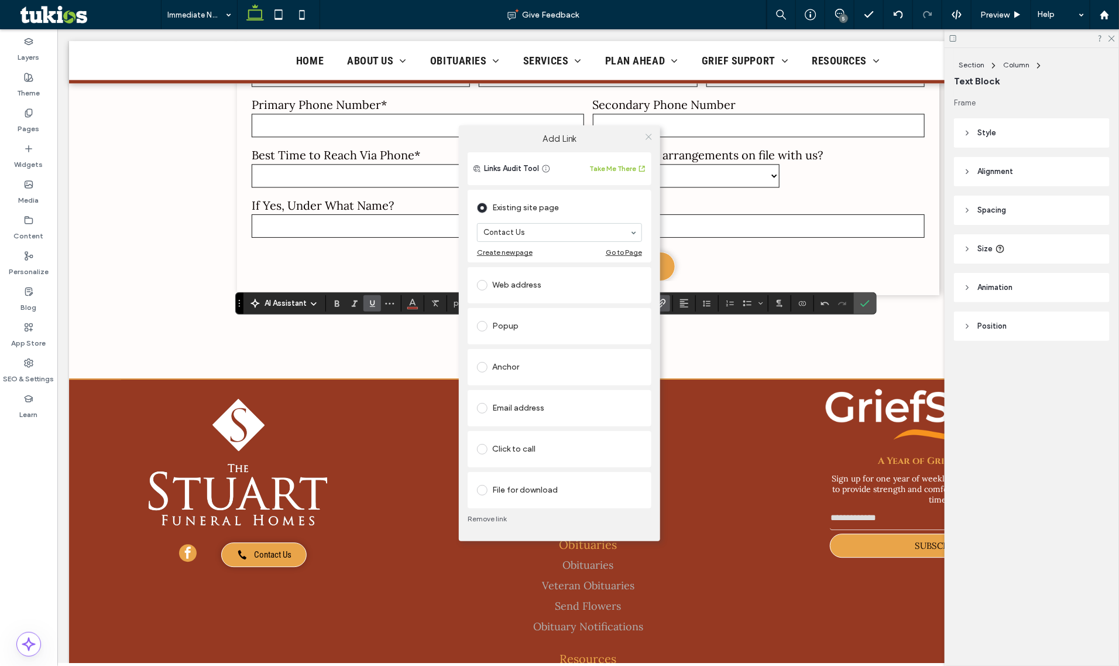
click at [646, 133] on icon at bounding box center [649, 136] width 9 height 9
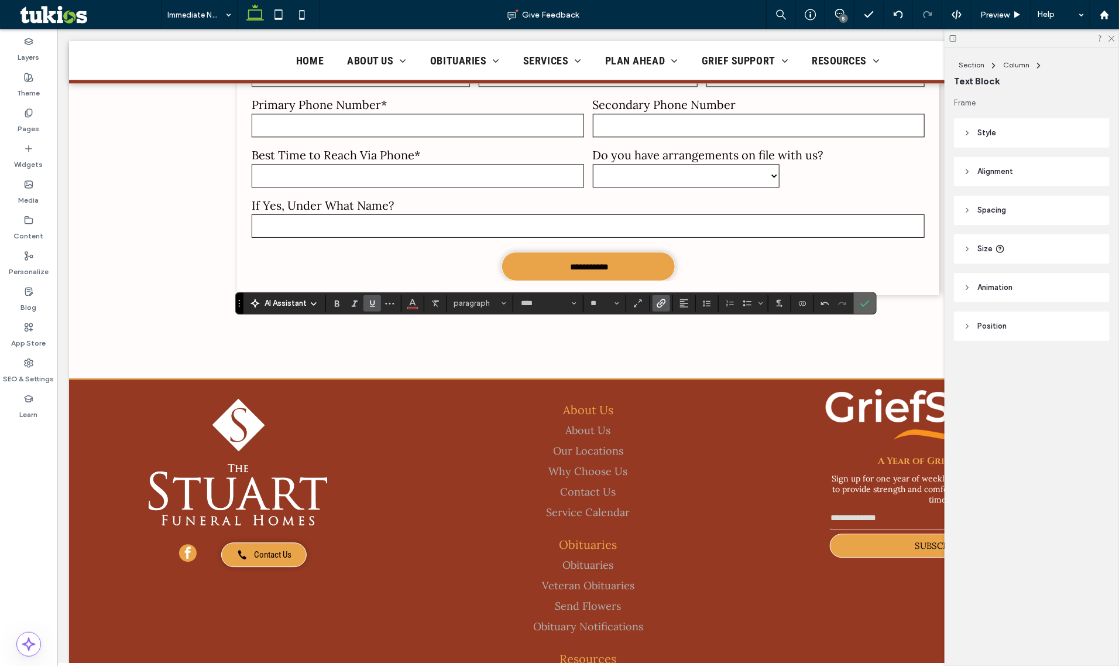
click at [866, 306] on use "Confirm" at bounding box center [865, 303] width 9 height 7
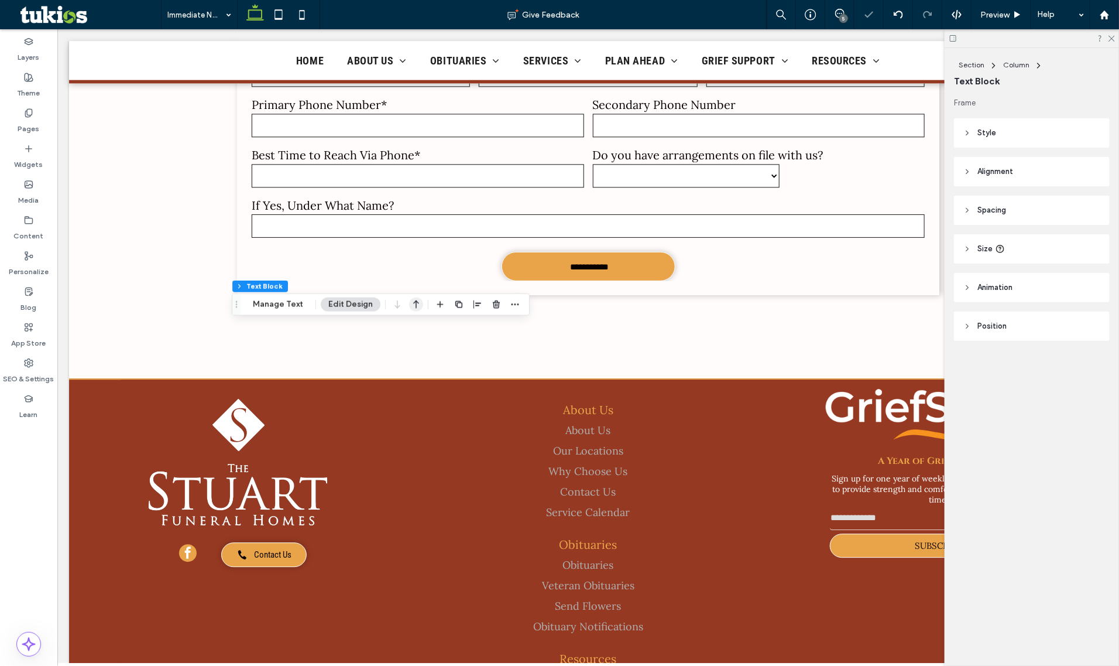
click at [413, 296] on icon "button" at bounding box center [416, 304] width 14 height 21
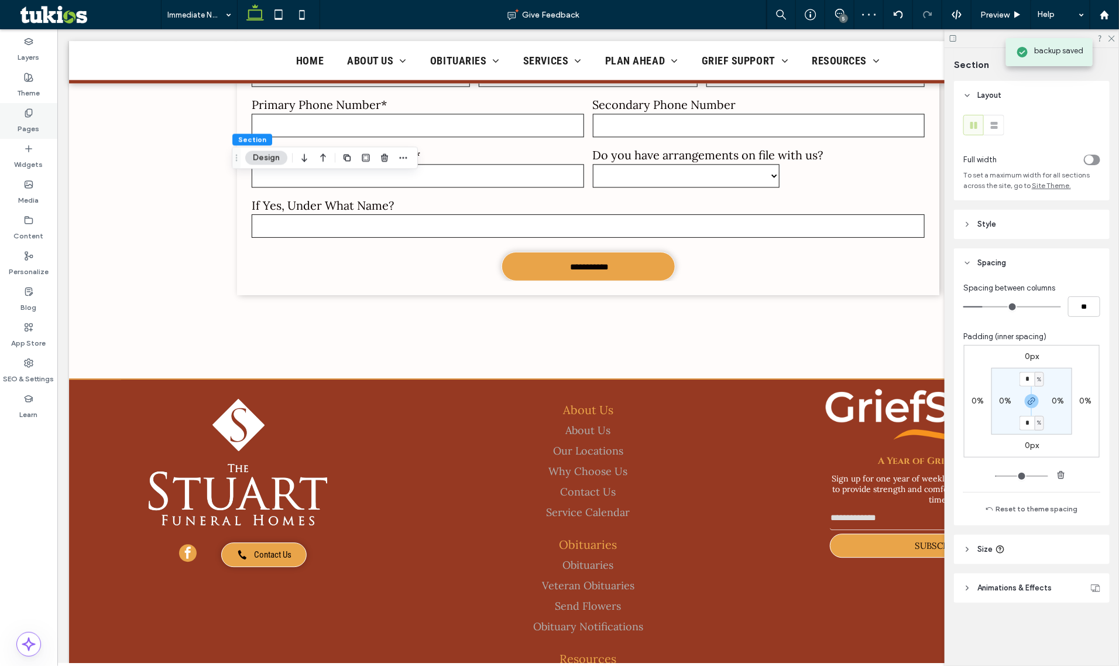
click at [45, 121] on div "Pages" at bounding box center [28, 121] width 57 height 36
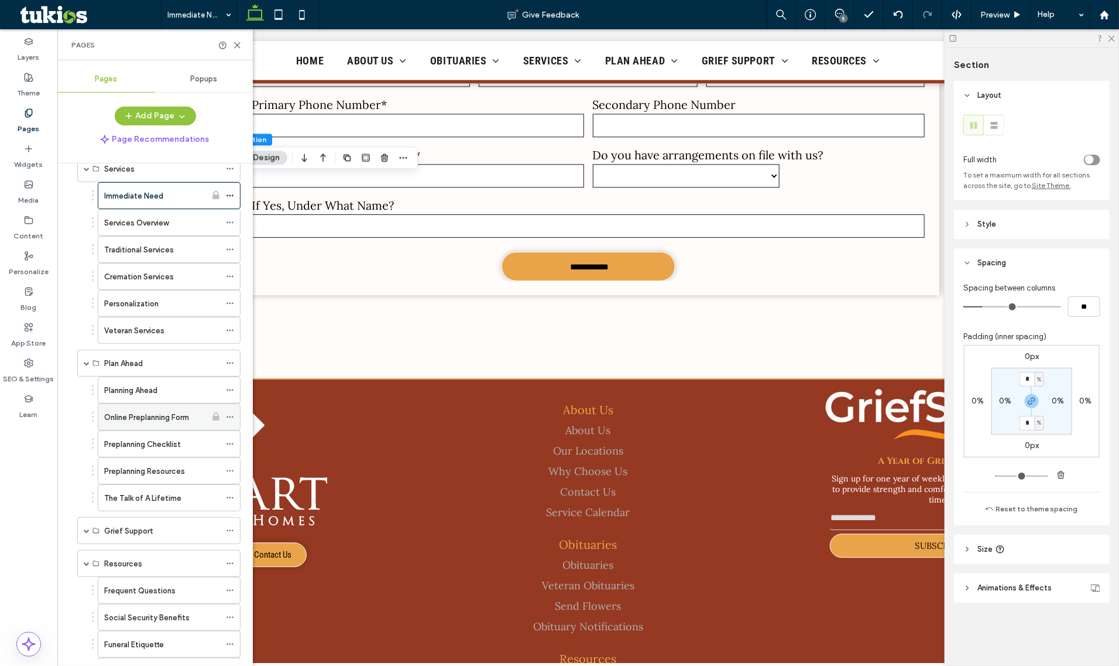
scroll to position [366, 0]
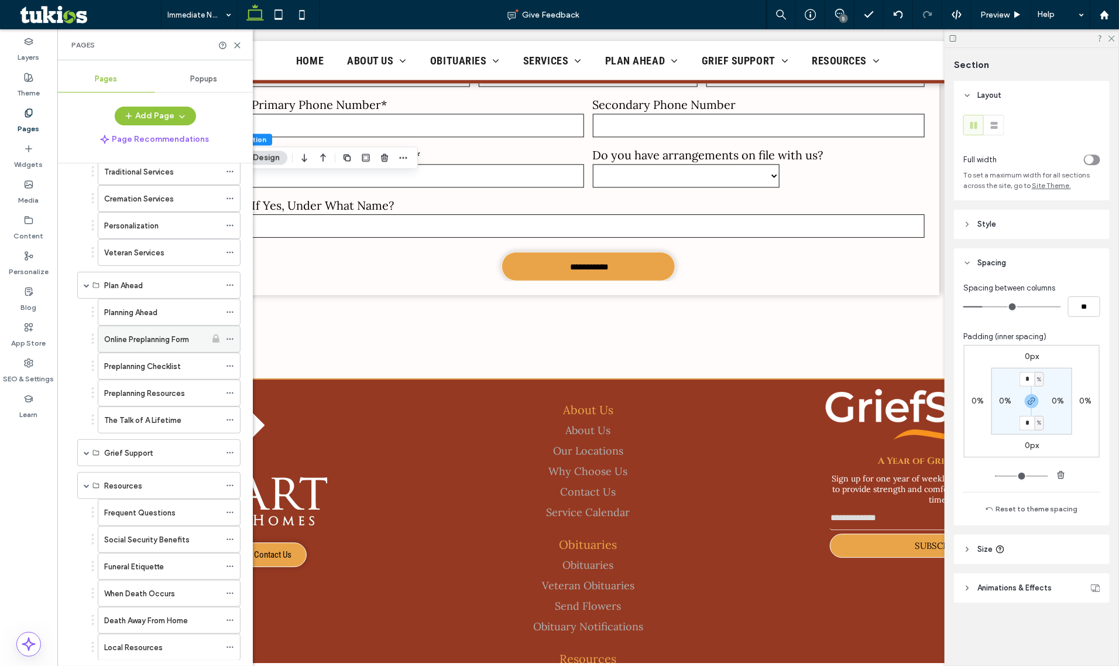
click at [133, 338] on label "Online Preplanning Form" at bounding box center [146, 339] width 85 height 20
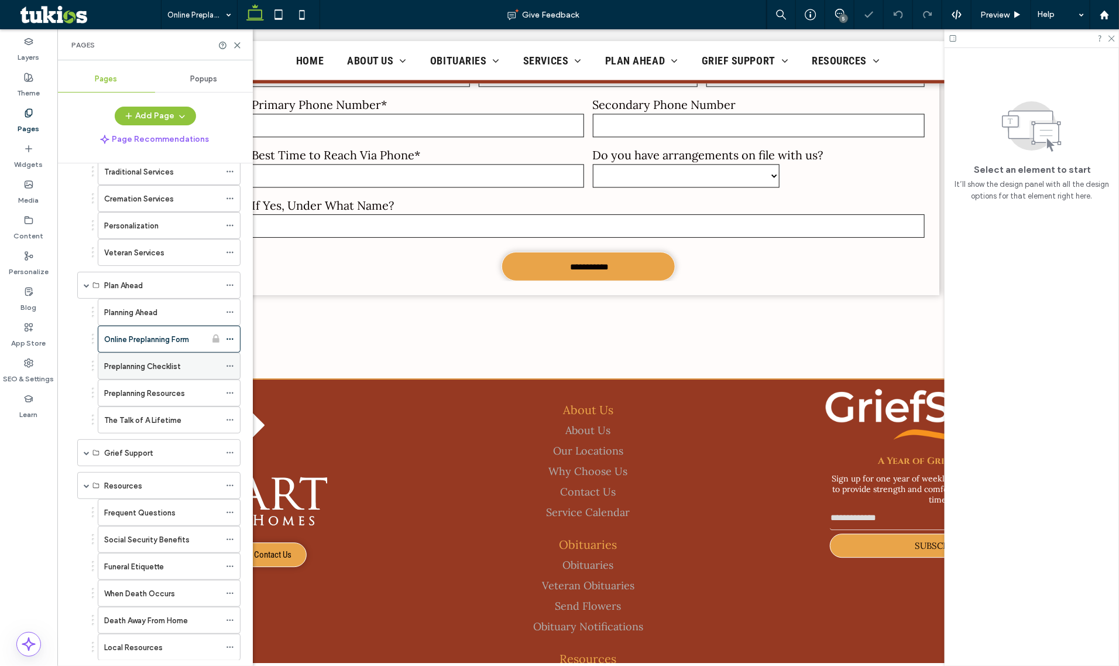
click at [159, 360] on div "Preplanning Checklist" at bounding box center [162, 366] width 116 height 26
click at [236, 41] on icon at bounding box center [237, 45] width 9 height 9
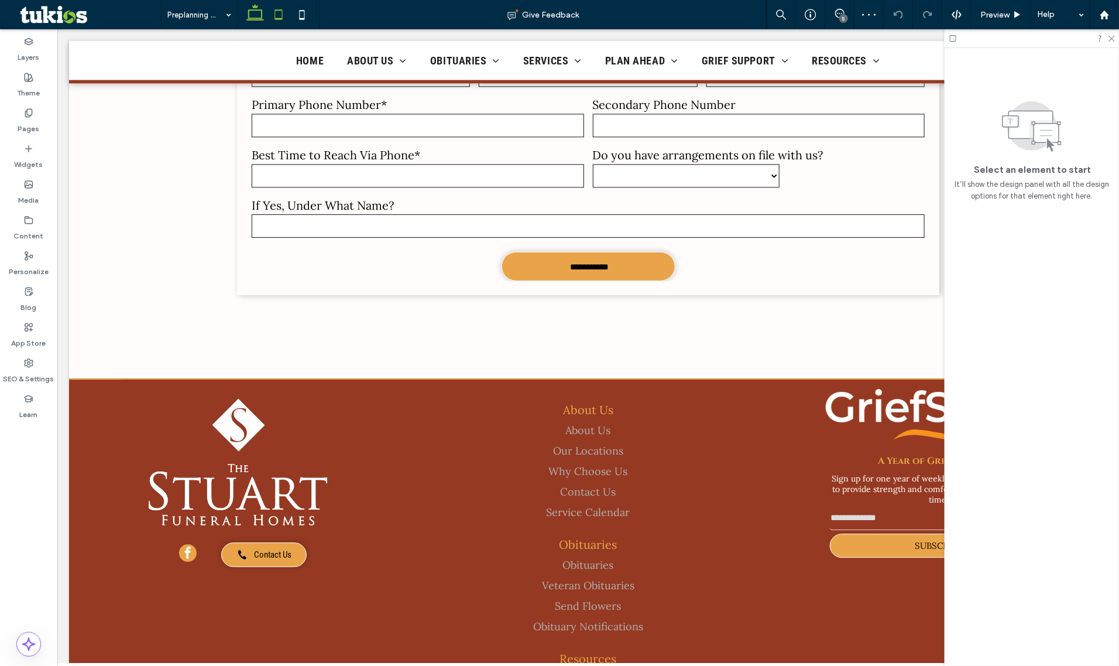
click at [282, 15] on icon at bounding box center [278, 14] width 23 height 23
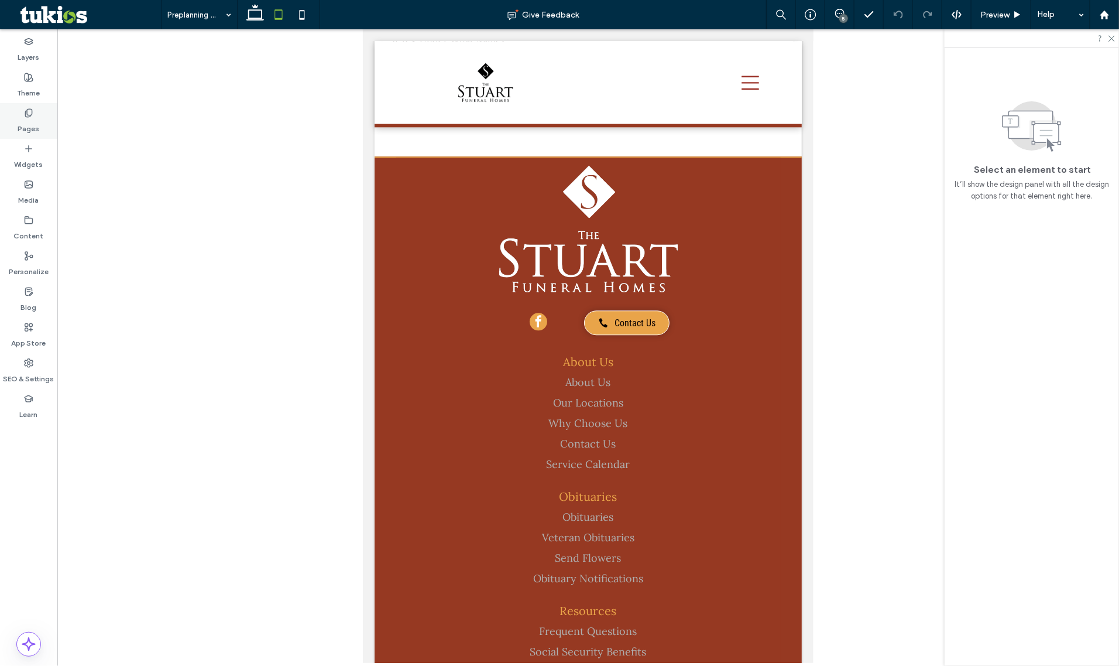
click at [3, 129] on div "Pages" at bounding box center [28, 121] width 57 height 36
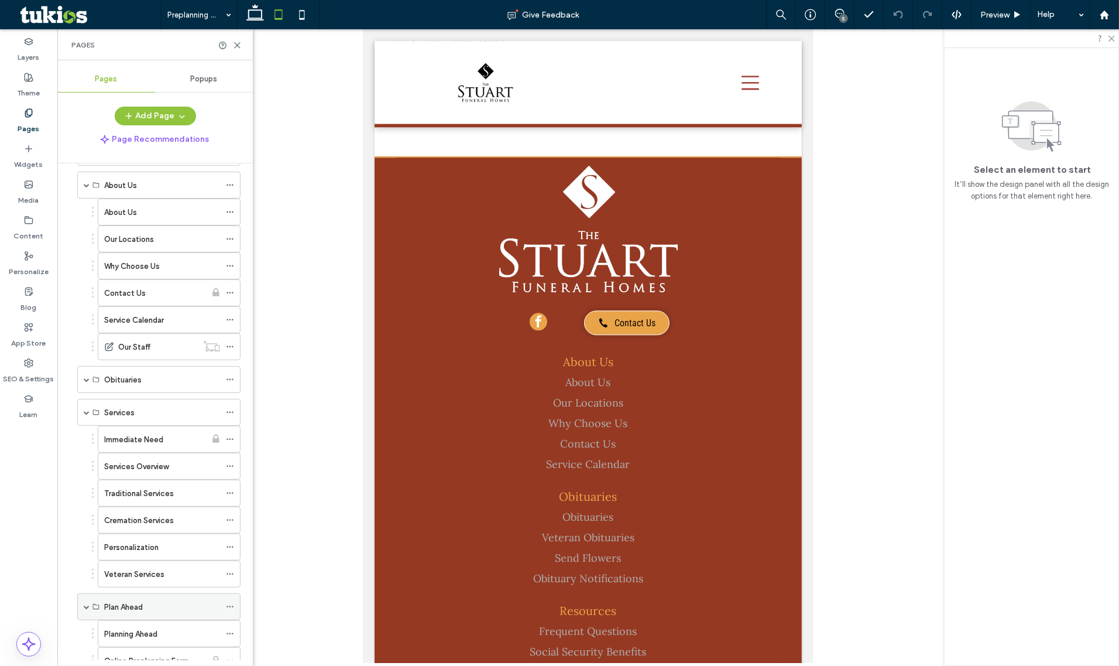
scroll to position [220, 0]
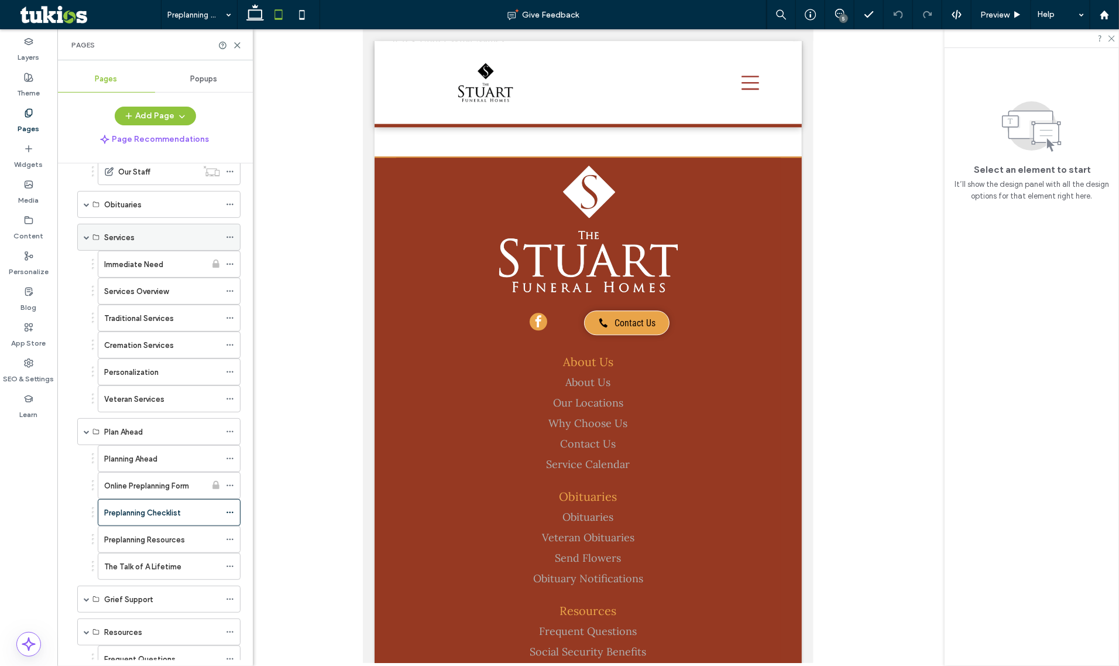
click at [86, 237] on span at bounding box center [87, 237] width 6 height 6
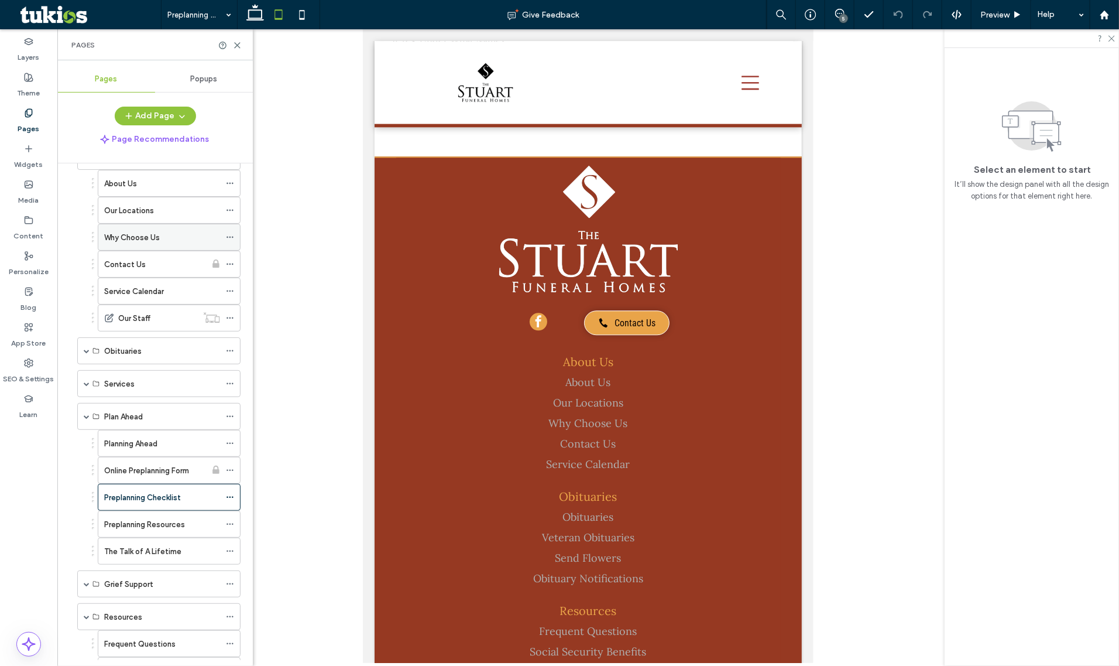
scroll to position [0, 0]
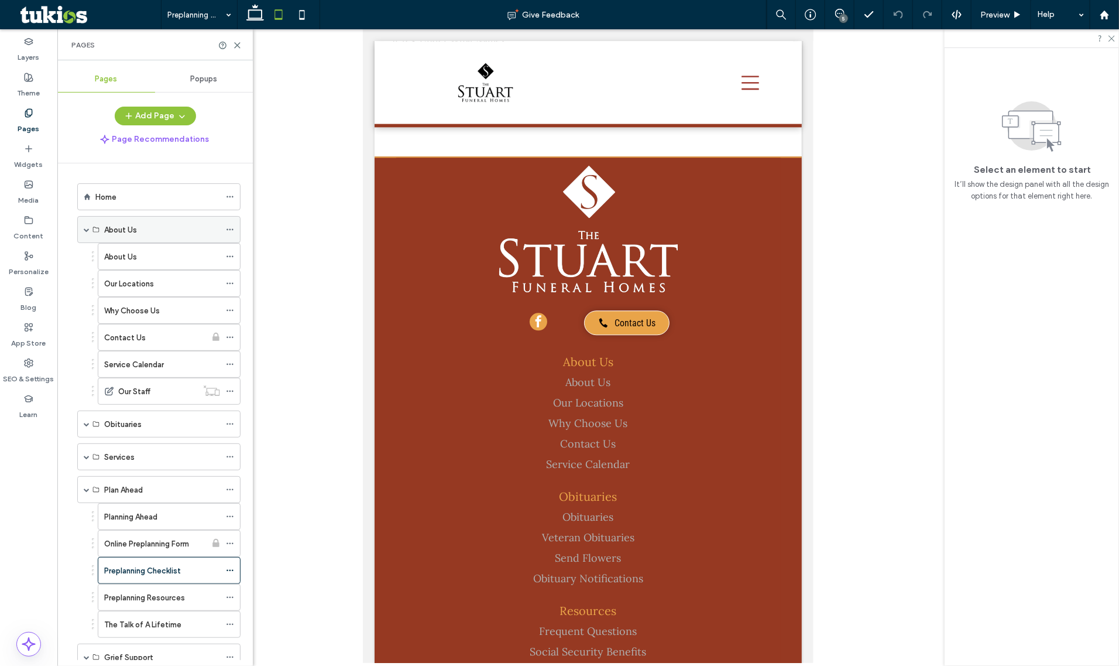
click at [84, 230] on span at bounding box center [87, 230] width 6 height 6
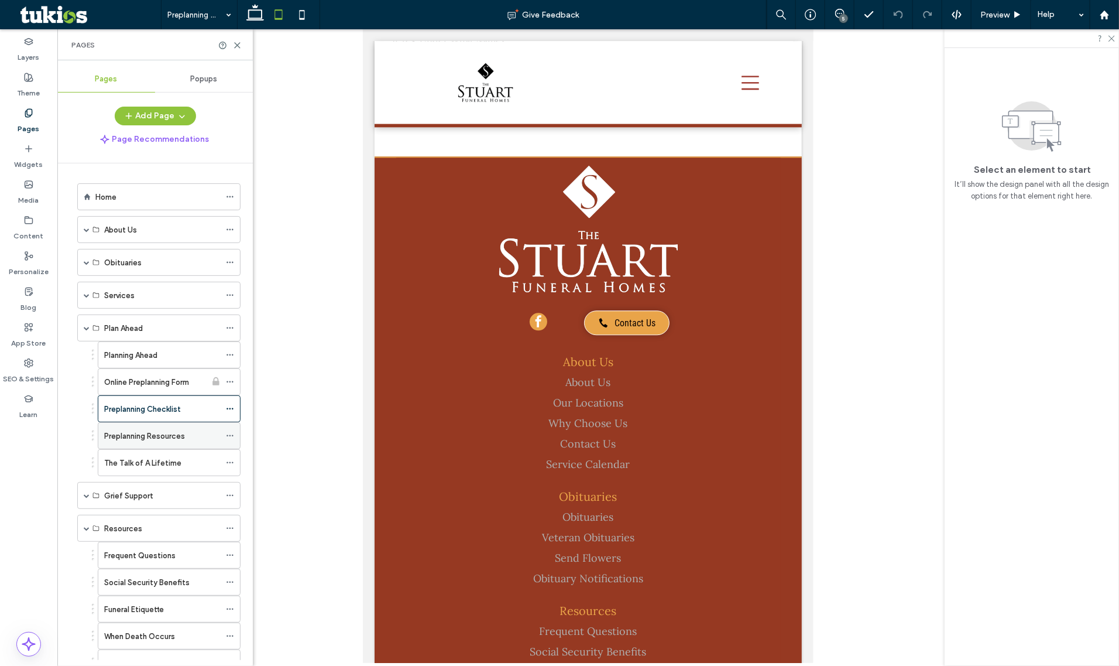
click at [130, 437] on label "Preplanning Resources" at bounding box center [144, 436] width 81 height 20
click at [172, 407] on label "Preplanning Checklist" at bounding box center [142, 409] width 77 height 20
click at [150, 384] on label "Online Preplanning Form" at bounding box center [146, 382] width 85 height 20
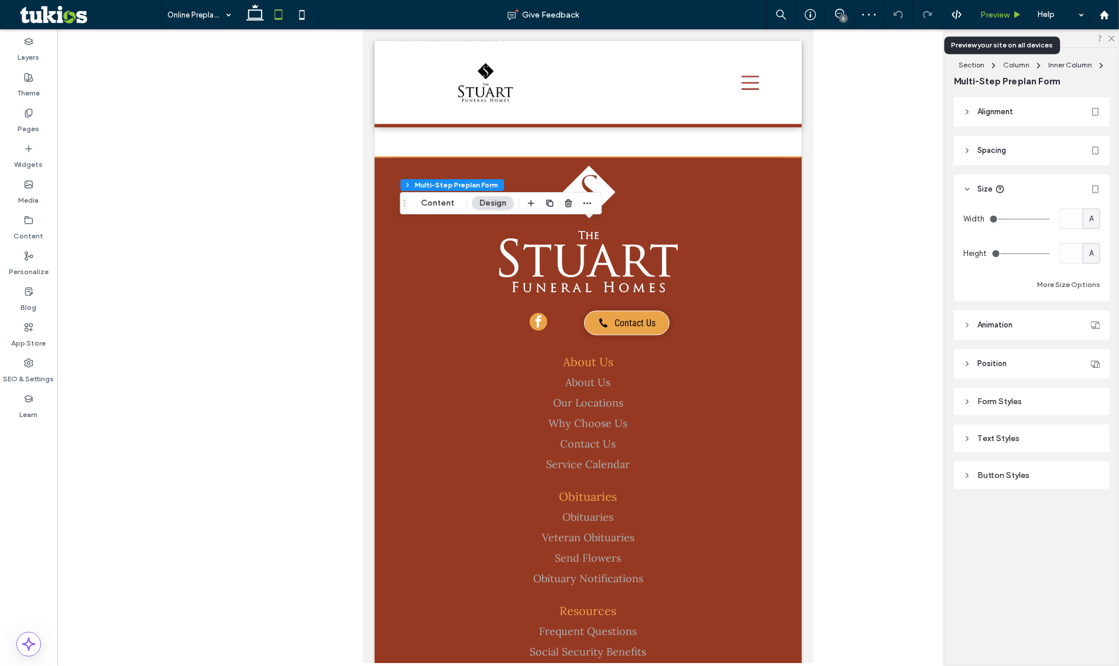
click at [1007, 25] on div "Preview" at bounding box center [1002, 14] width 60 height 29
click at [1009, 10] on span "Preview" at bounding box center [995, 15] width 29 height 10
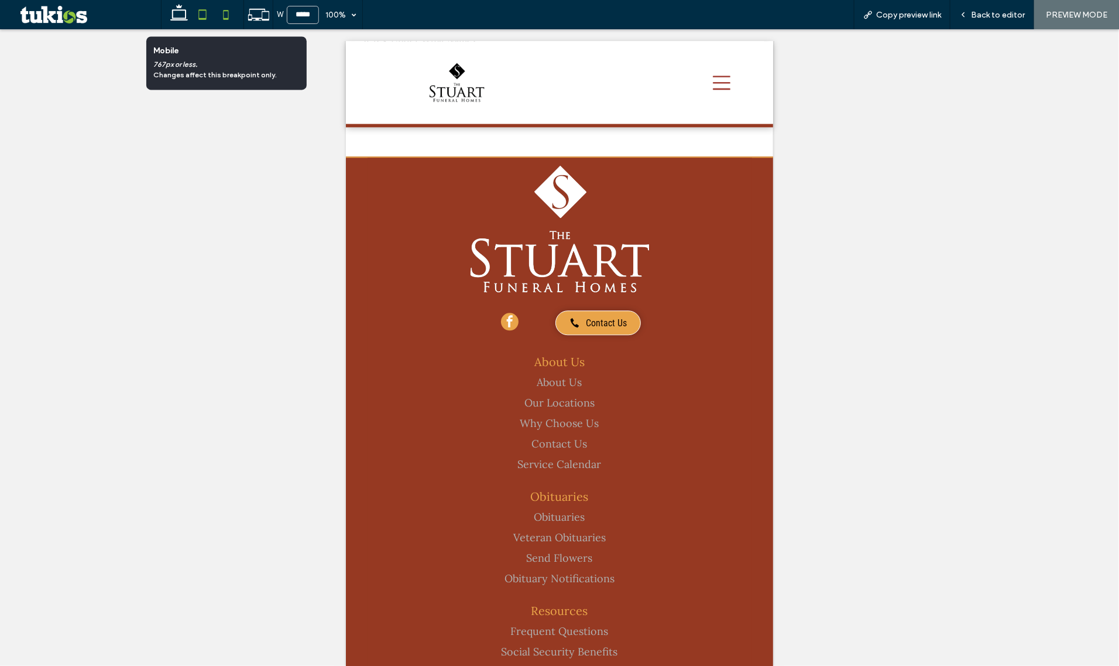
click at [229, 11] on icon at bounding box center [225, 14] width 23 height 23
type input "*****"
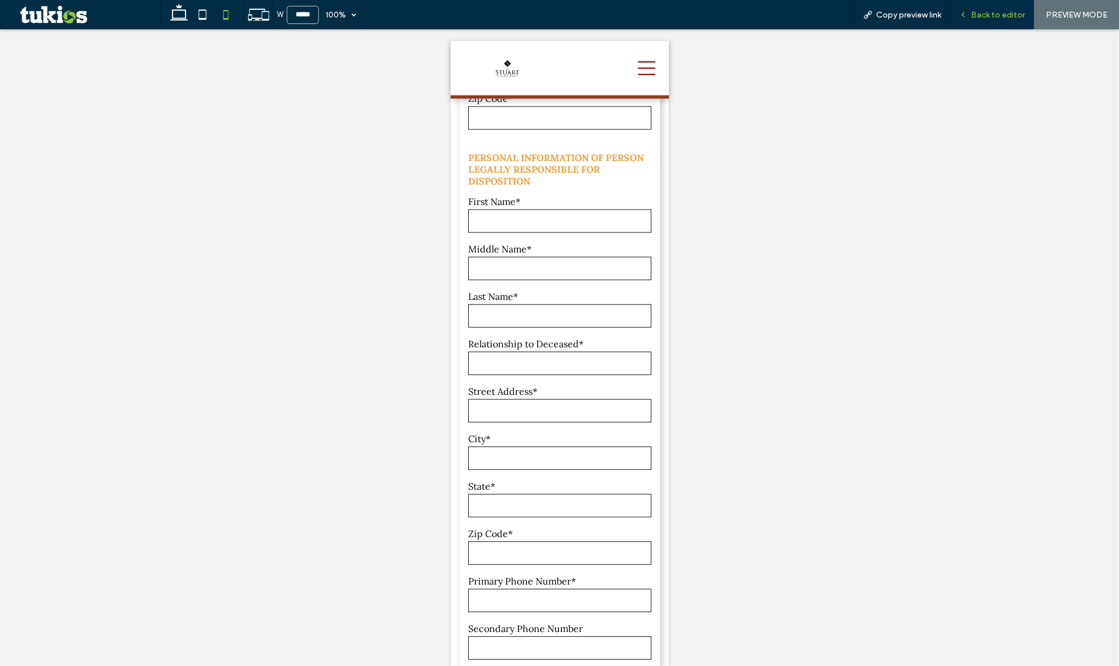
click at [975, 1] on div "Back to editor" at bounding box center [993, 14] width 84 height 29
click at [970, 15] on div "Back to editor" at bounding box center [992, 15] width 83 height 10
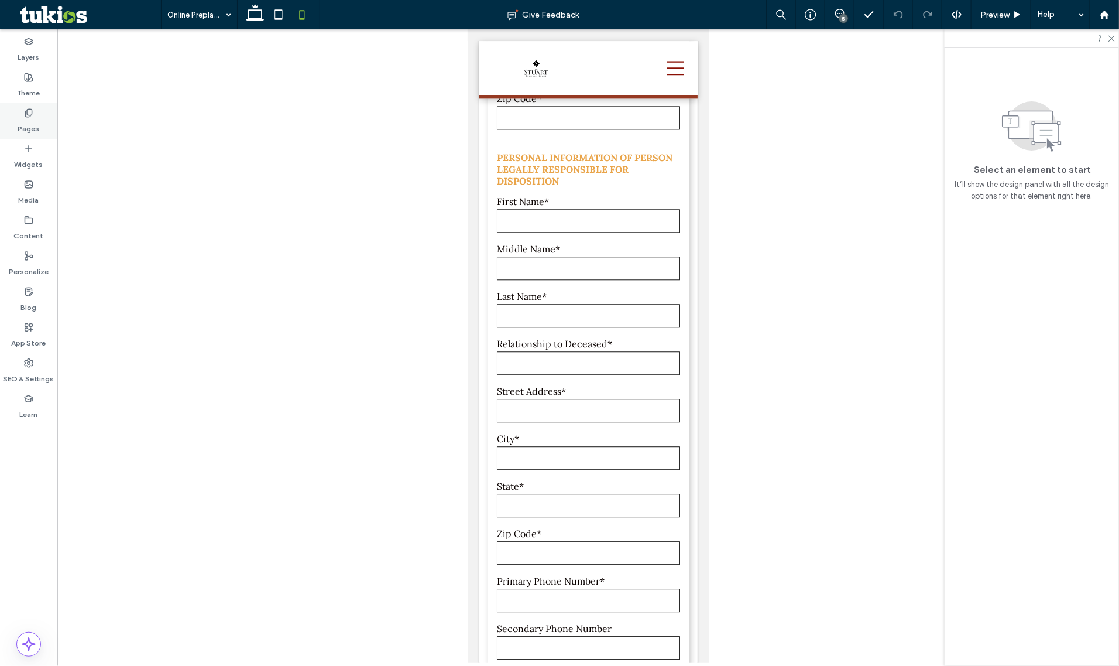
click at [53, 119] on div "Pages" at bounding box center [28, 121] width 57 height 36
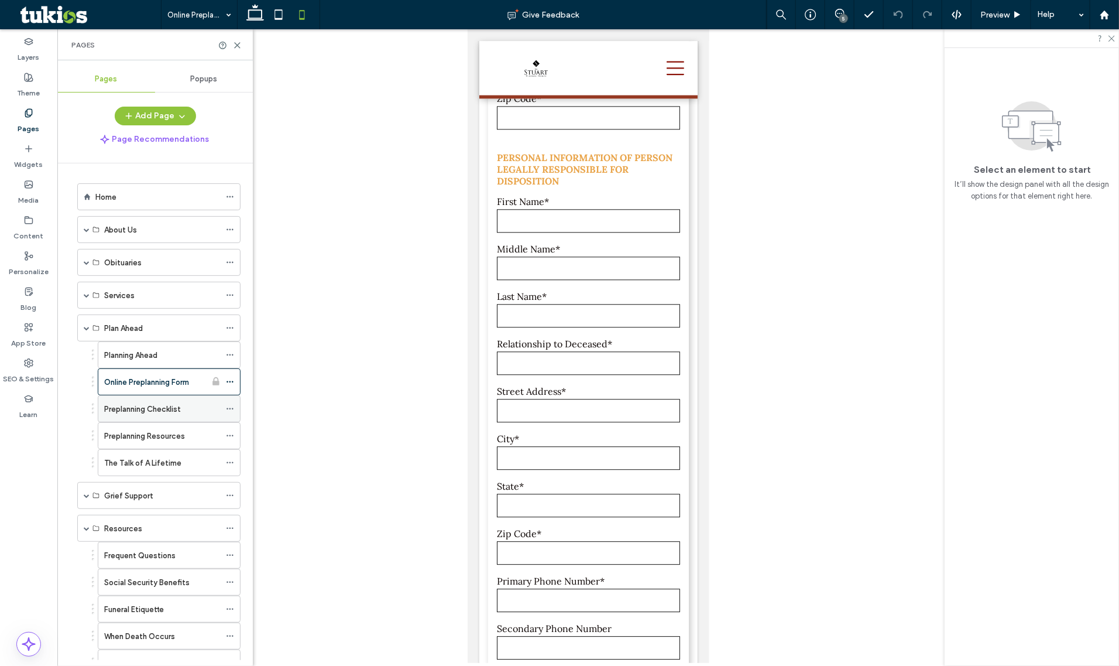
click at [125, 413] on label "Preplanning Checklist" at bounding box center [142, 409] width 77 height 20
click at [165, 442] on label "Preplanning Resources" at bounding box center [144, 436] width 81 height 20
click at [174, 469] on label "The Talk of A Lifetime" at bounding box center [142, 463] width 77 height 20
click at [84, 330] on span at bounding box center [87, 328] width 6 height 6
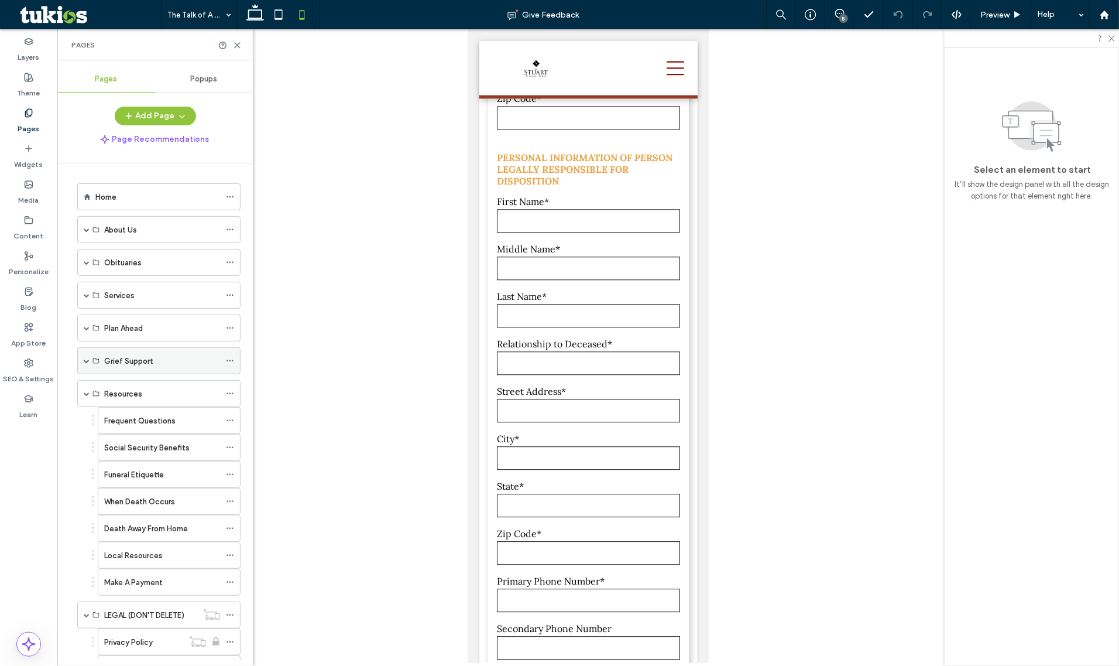
click at [80, 366] on div "Grief Support" at bounding box center [158, 360] width 163 height 27
click at [89, 364] on span at bounding box center [87, 361] width 6 height 6
click at [101, 376] on div "The Grieving Process" at bounding box center [169, 387] width 143 height 27
click at [177, 389] on label "The Grieving Process" at bounding box center [142, 388] width 76 height 20
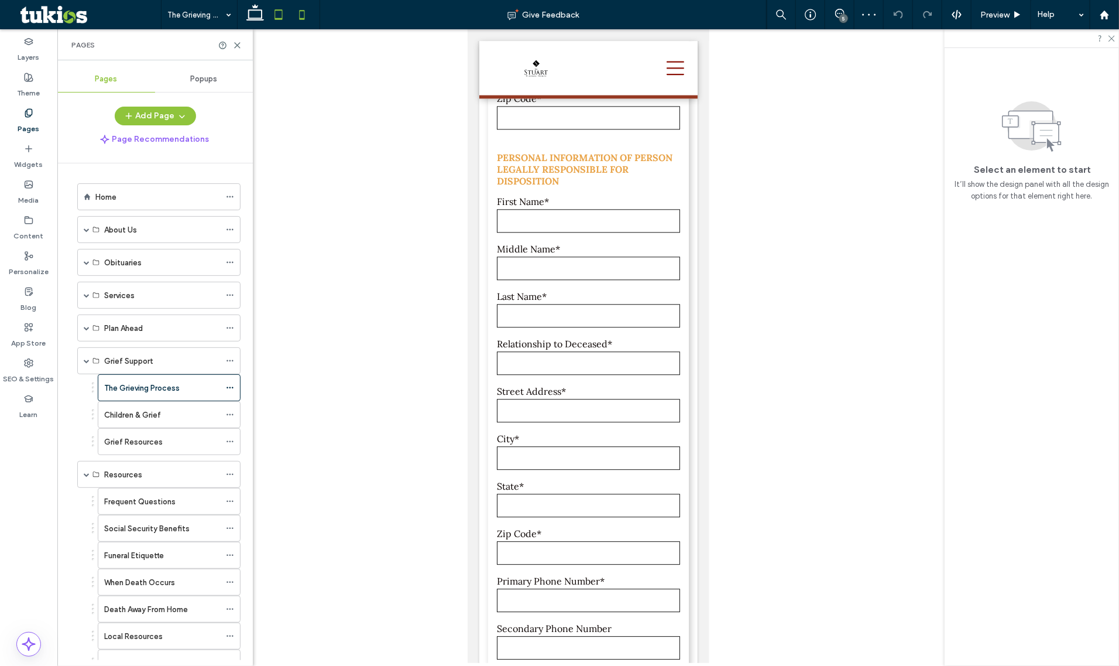
click at [284, 21] on icon at bounding box center [278, 14] width 23 height 23
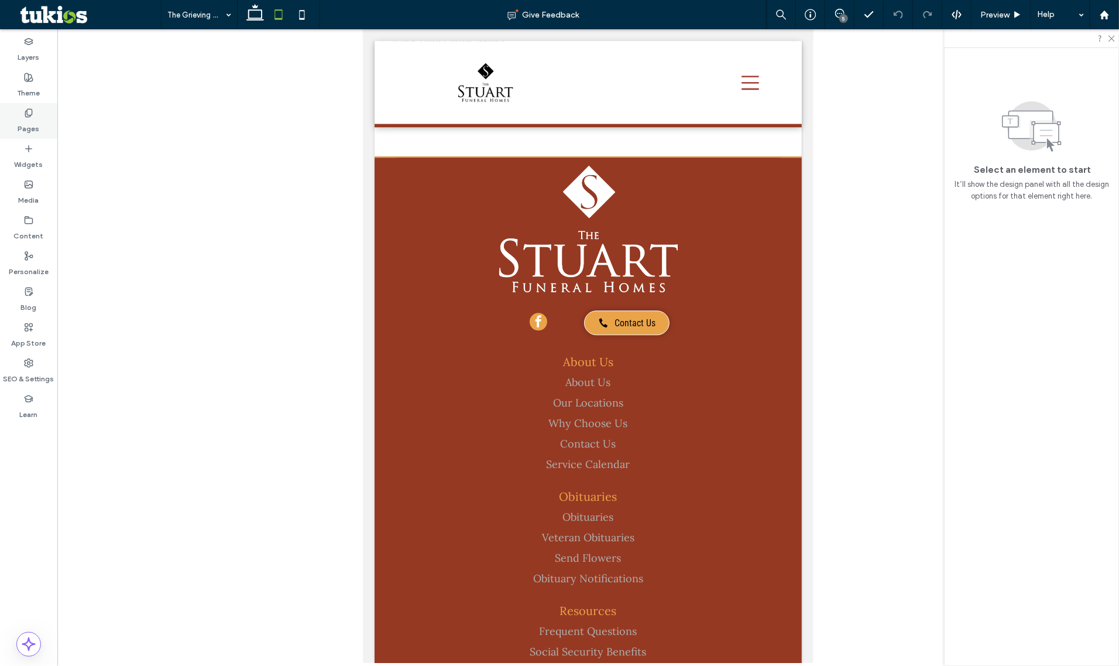
click at [41, 122] on div "Pages" at bounding box center [28, 121] width 57 height 36
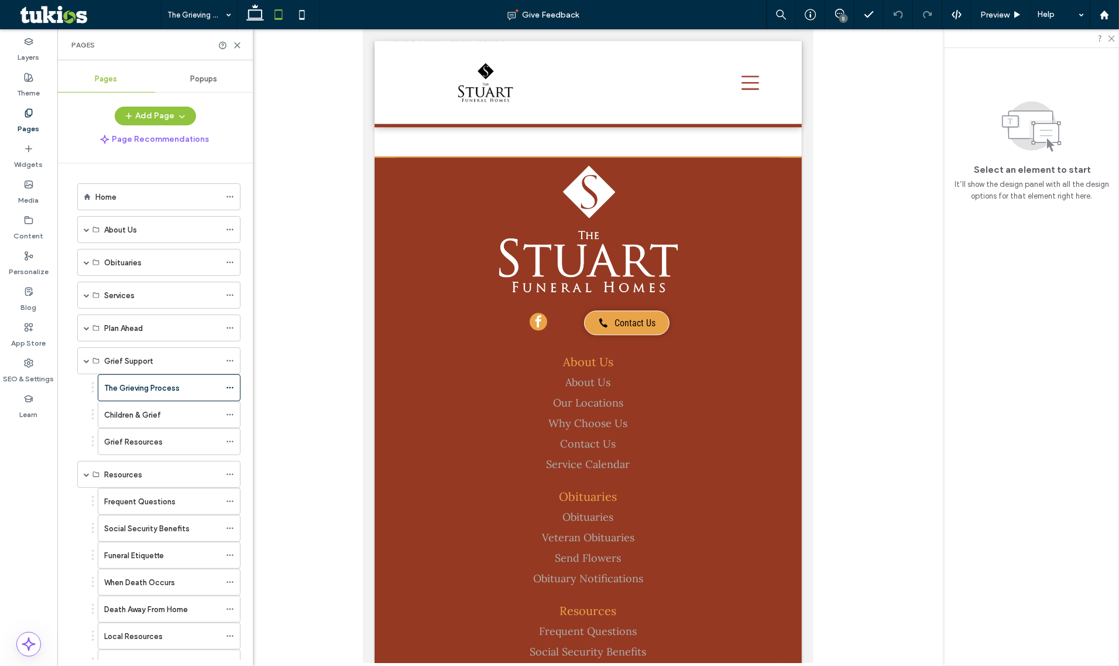
click at [119, 410] on div "Children & Grief" at bounding box center [162, 415] width 116 height 26
click at [293, 19] on icon at bounding box center [301, 14] width 23 height 23
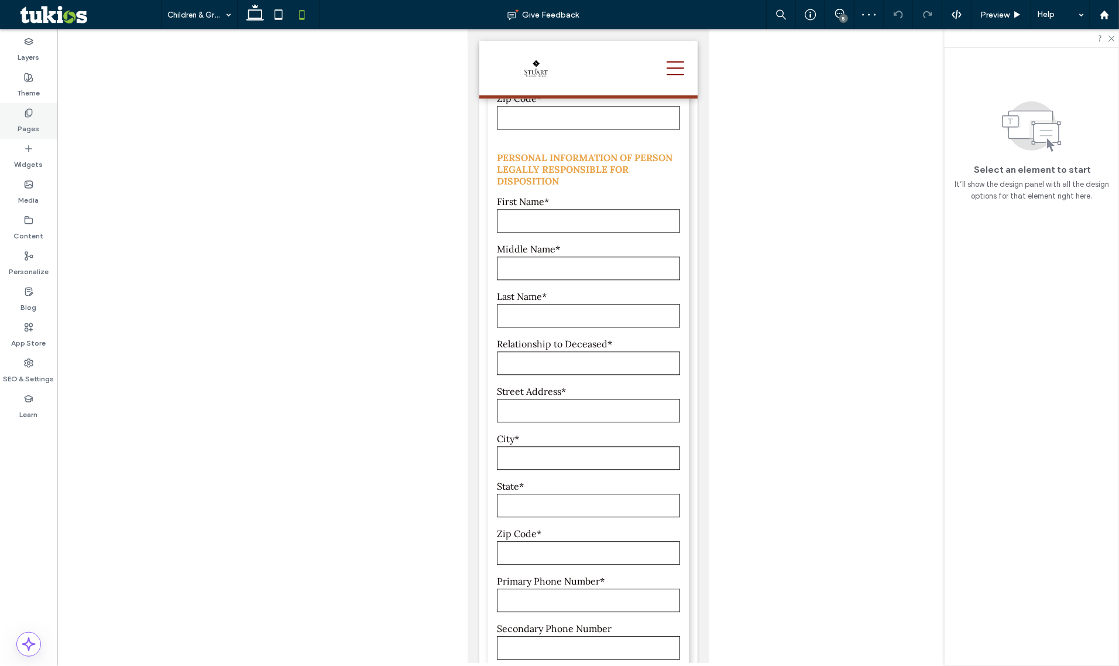
click at [32, 121] on label "Pages" at bounding box center [29, 126] width 22 height 16
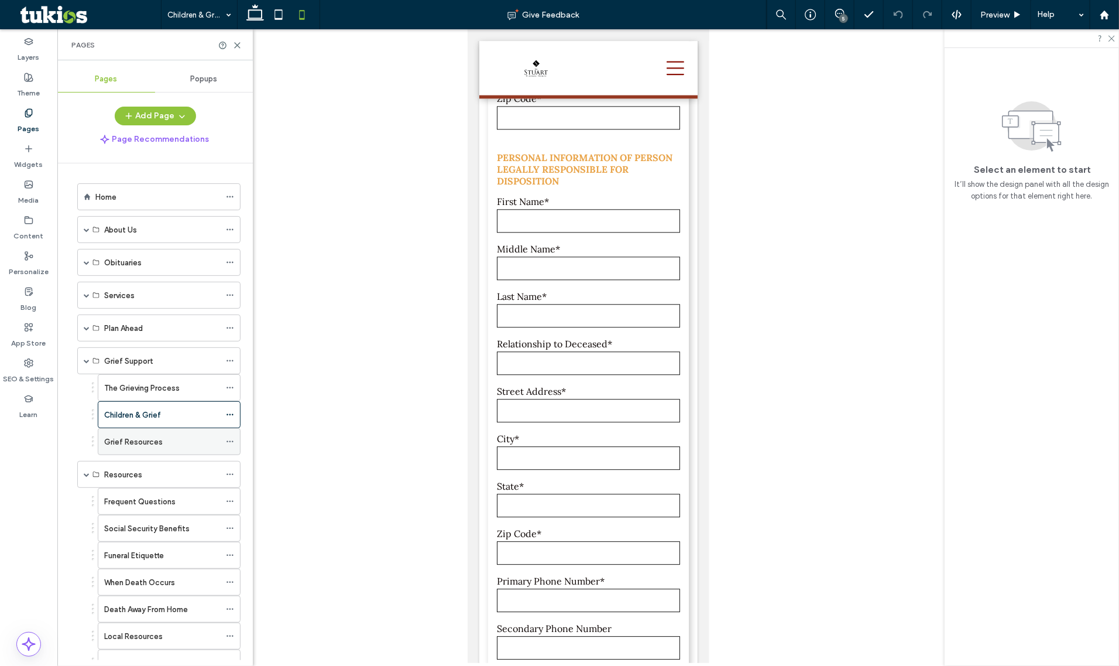
click at [172, 447] on div "Grief Resources" at bounding box center [162, 442] width 116 height 12
click at [279, 19] on icon at bounding box center [278, 14] width 23 height 23
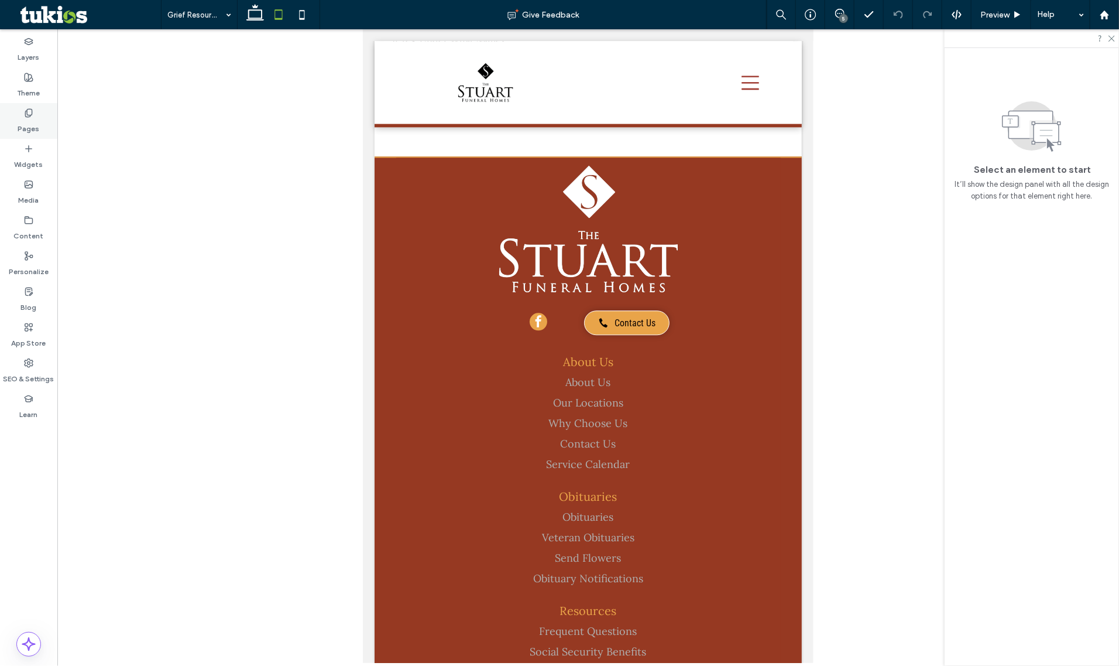
click at [34, 113] on div "Pages" at bounding box center [28, 121] width 57 height 36
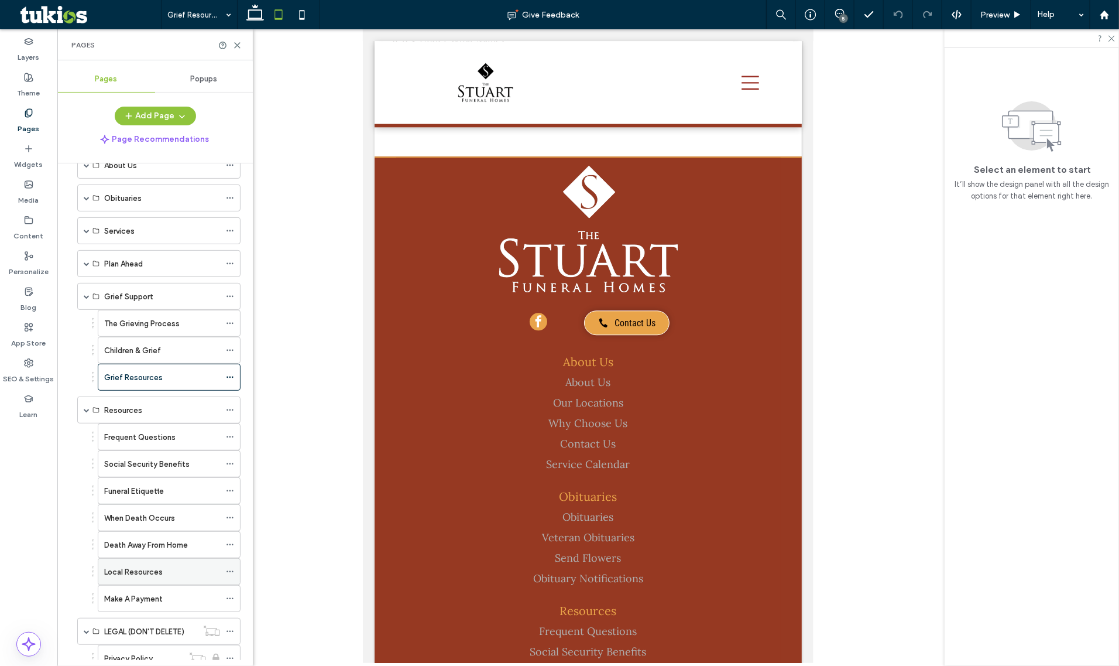
scroll to position [138, 0]
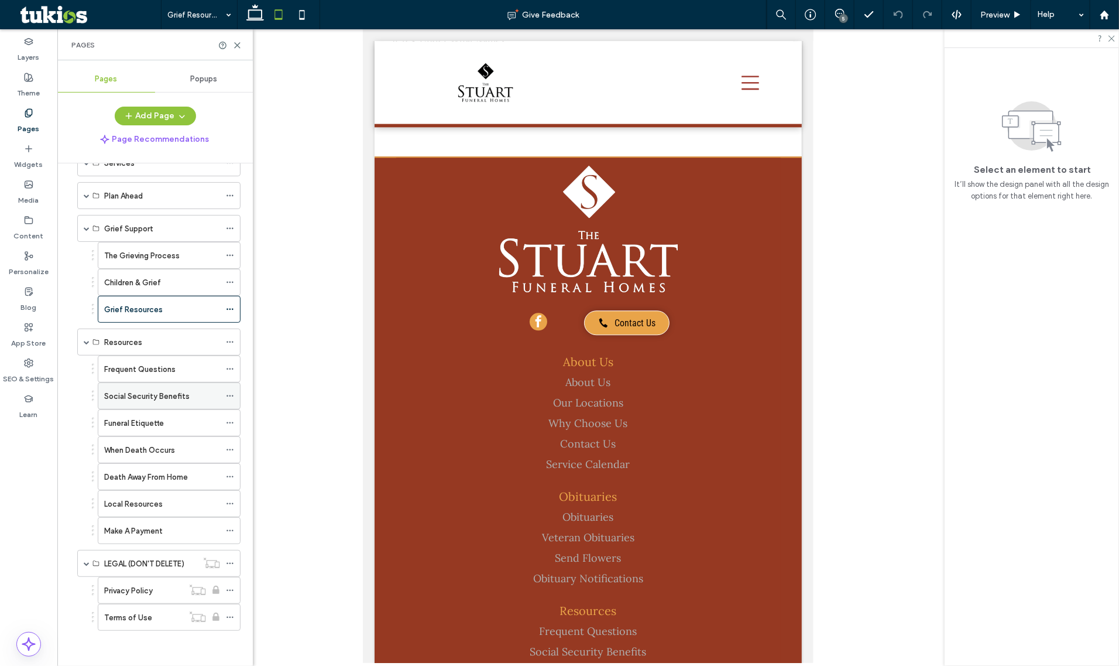
click at [149, 383] on div "Social Security Benefits" at bounding box center [162, 396] width 116 height 26
click at [150, 368] on label "Frequent Questions" at bounding box center [139, 369] width 71 height 20
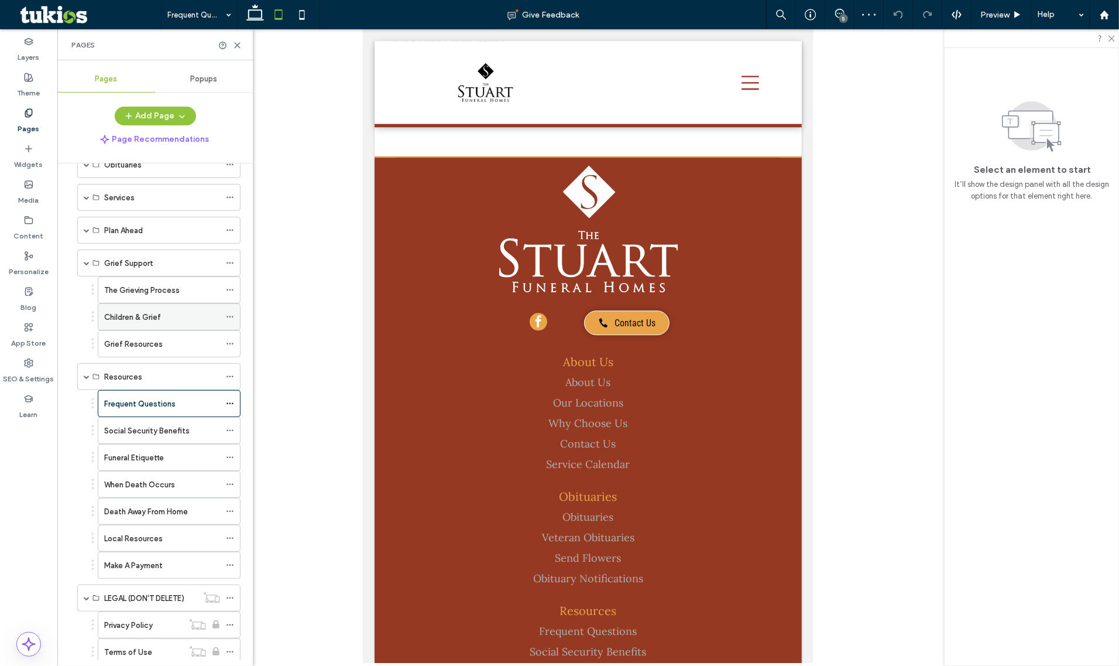
scroll to position [65, 0]
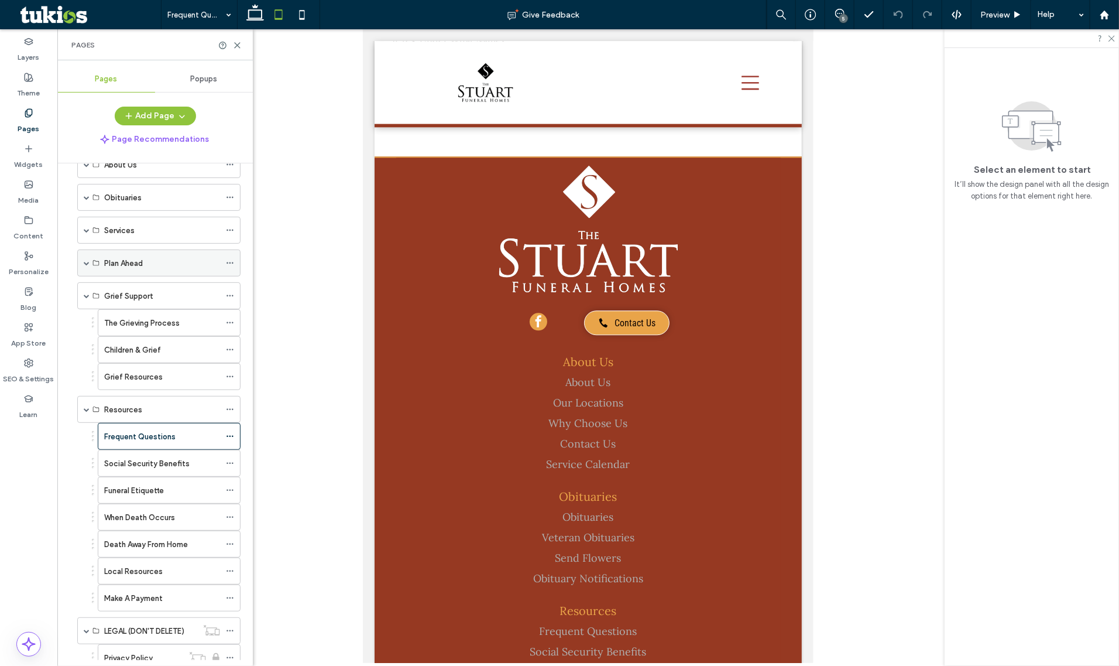
click at [87, 262] on span at bounding box center [87, 263] width 6 height 6
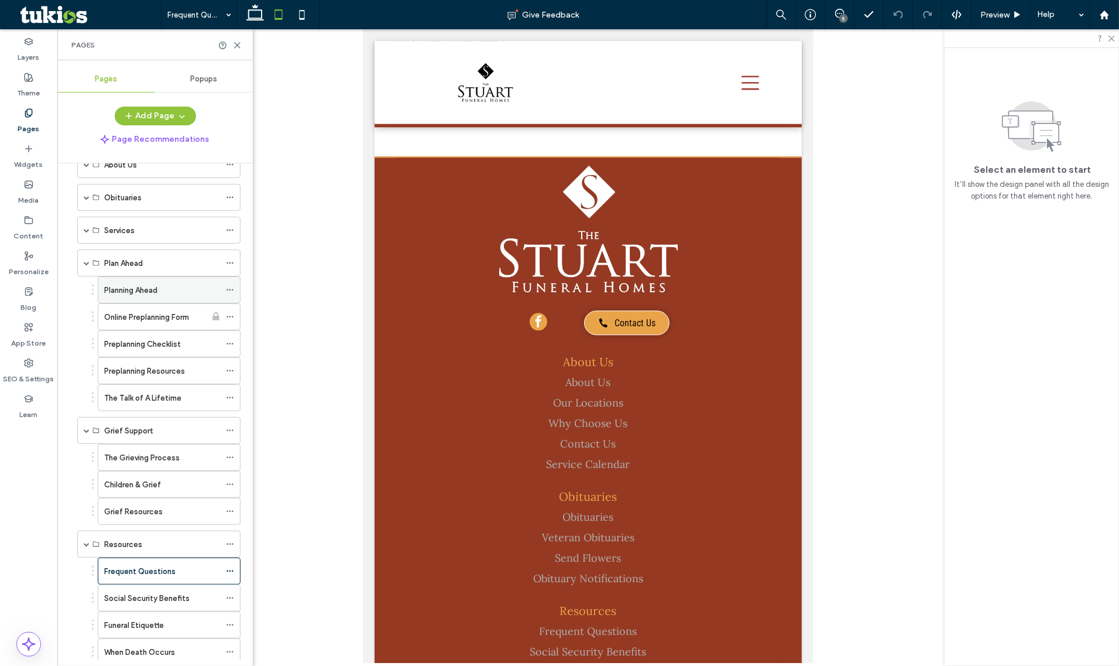
click at [126, 293] on label "Planning Ahead" at bounding box center [130, 290] width 53 height 20
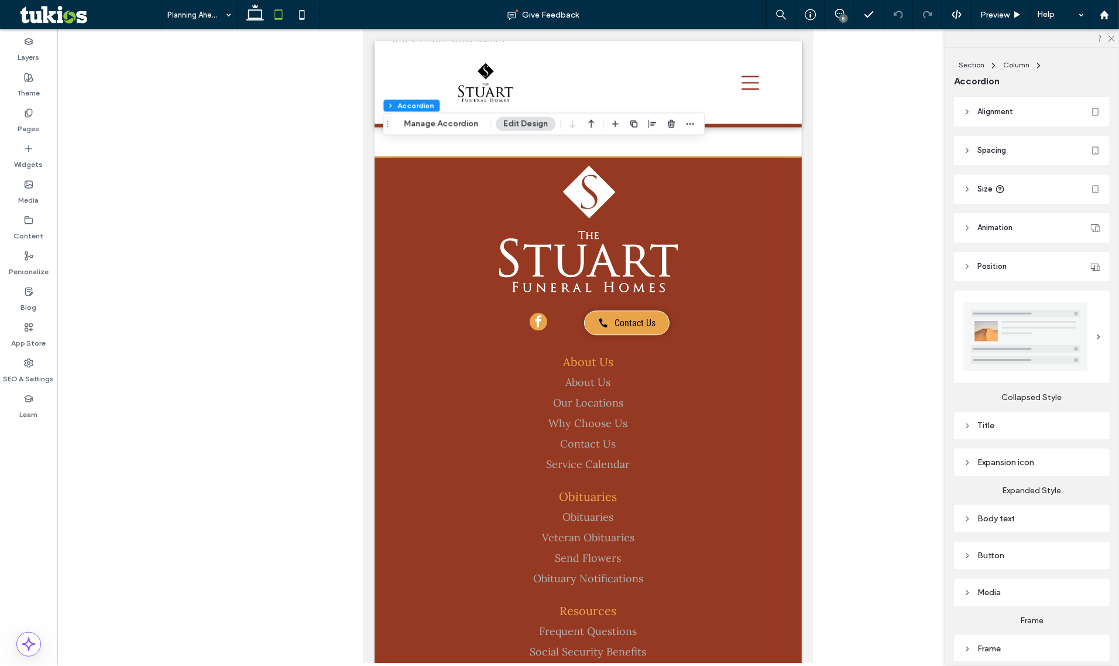
click at [991, 460] on div "Expansion icon" at bounding box center [1032, 462] width 137 height 10
click at [1088, 507] on div "rgb(227, 227, 227)" at bounding box center [1093, 512] width 10 height 10
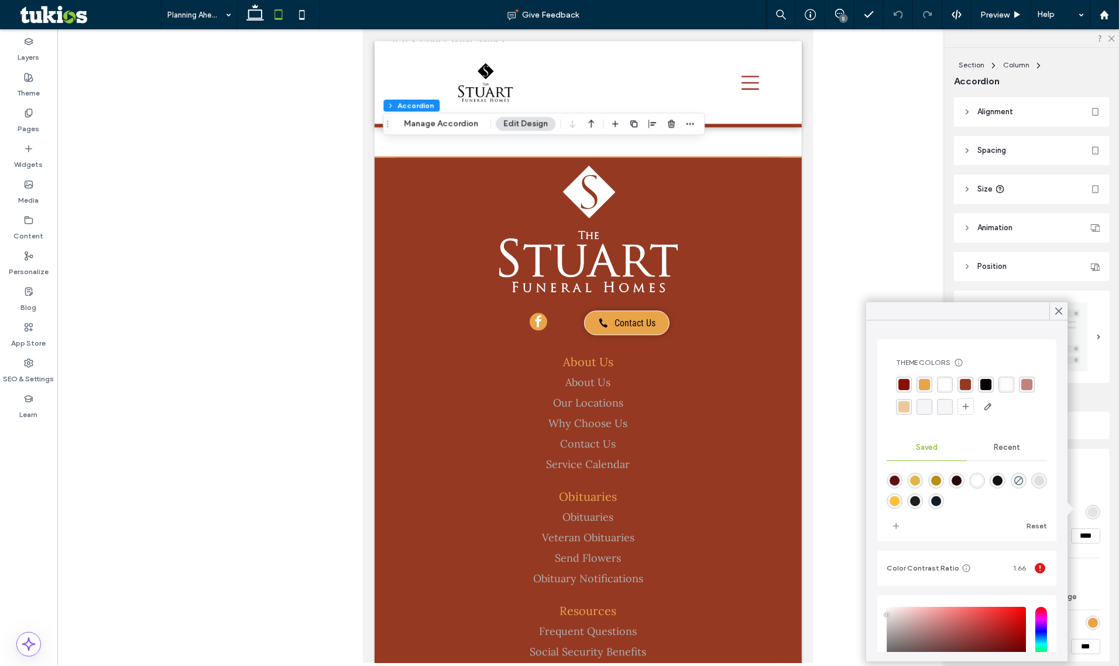
click at [902, 382] on div "rgba(138, 16, 5, 1)" at bounding box center [904, 384] width 11 height 11
click at [965, 381] on div "rgba(150, 57, 34, 1)" at bounding box center [967, 384] width 11 height 11
click at [904, 390] on div "rgba(138, 16, 5, 1)" at bounding box center [904, 384] width 11 height 11
click at [1061, 317] on span at bounding box center [1059, 311] width 11 height 18
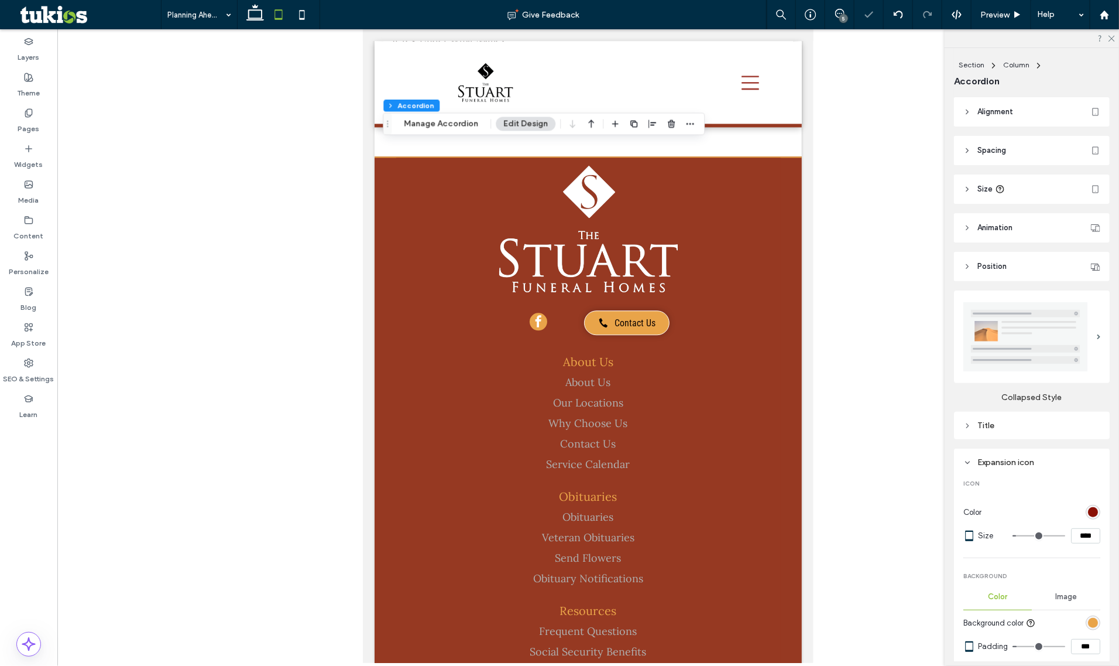
click at [1088, 512] on div "rgb(138, 16, 5)" at bounding box center [1093, 512] width 10 height 10
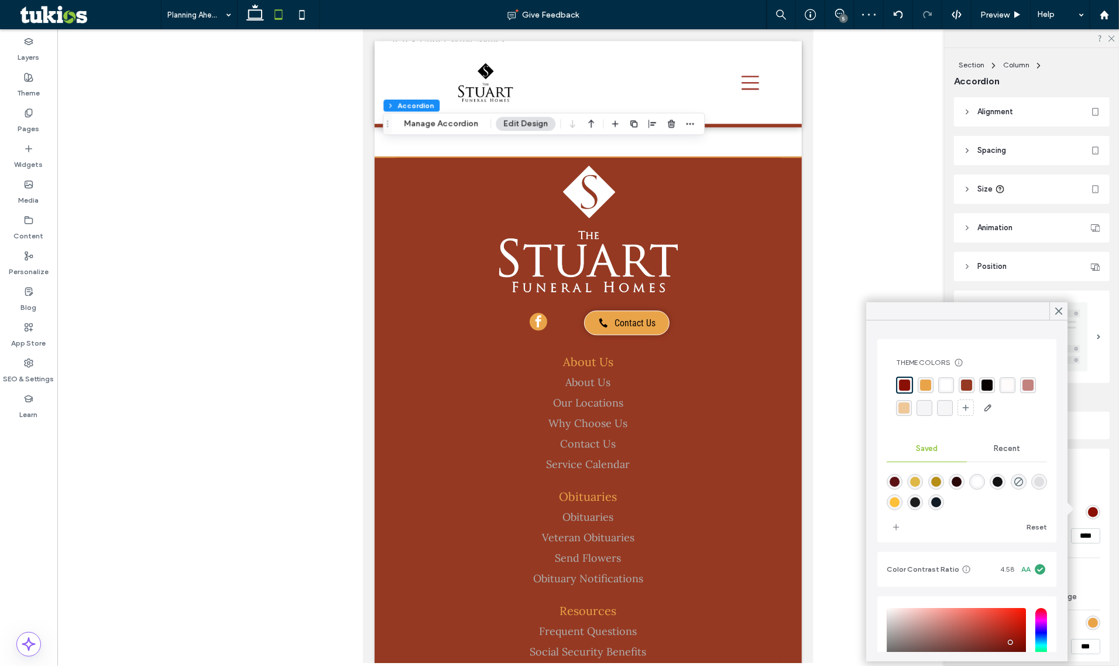
click at [1070, 457] on div "Expansion icon" at bounding box center [1032, 462] width 137 height 10
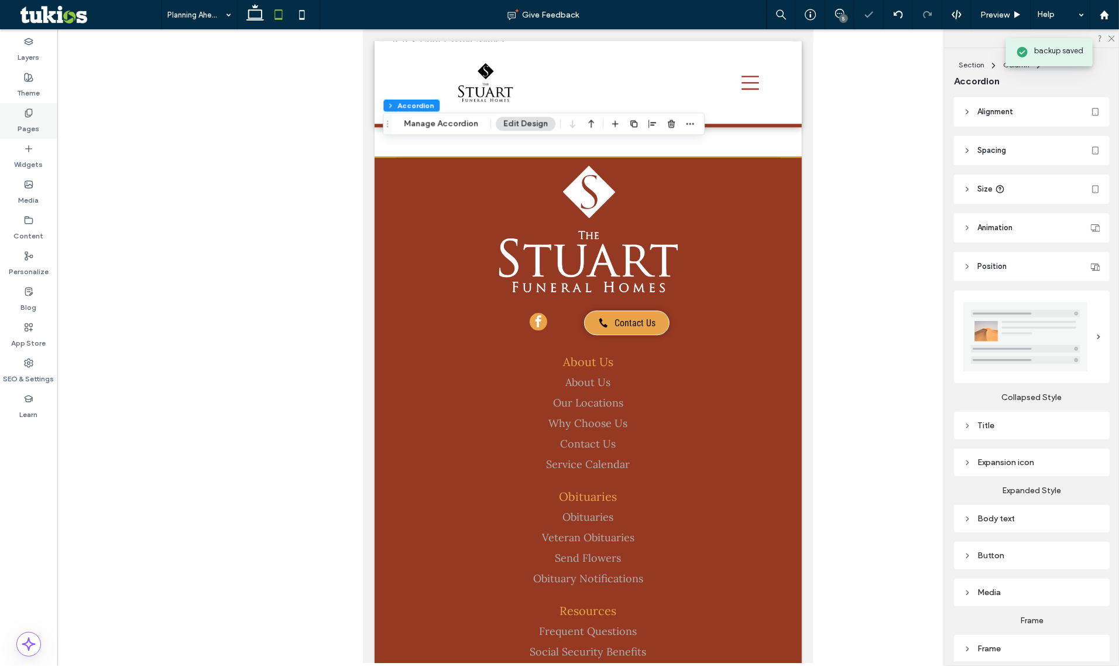
click at [43, 127] on div "Pages" at bounding box center [28, 121] width 57 height 36
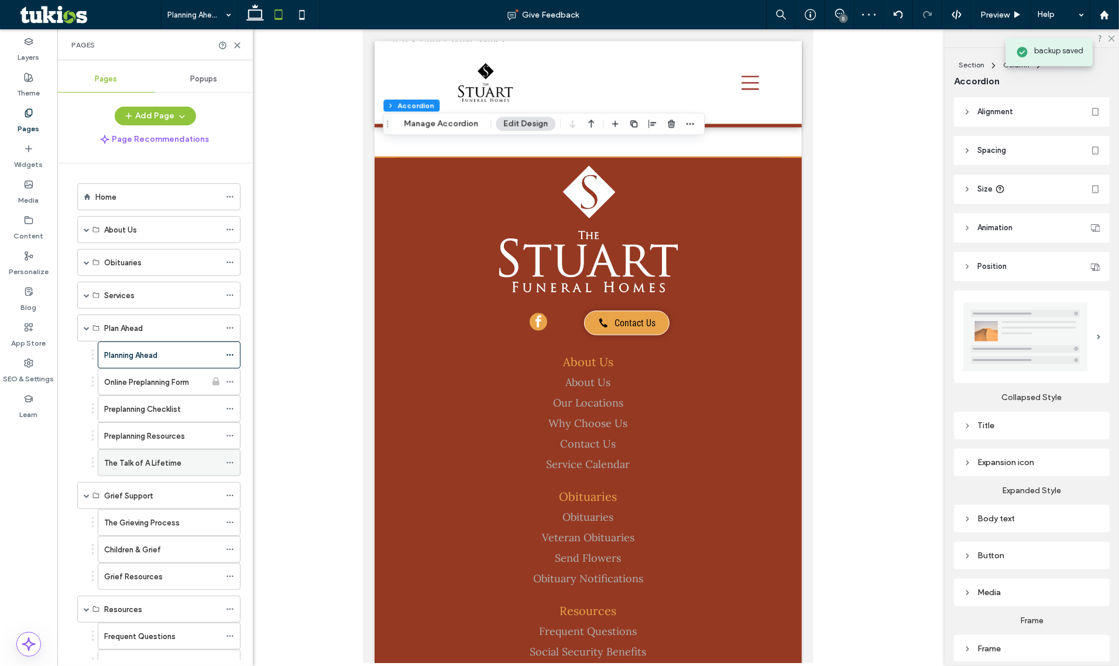
scroll to position [274, 0]
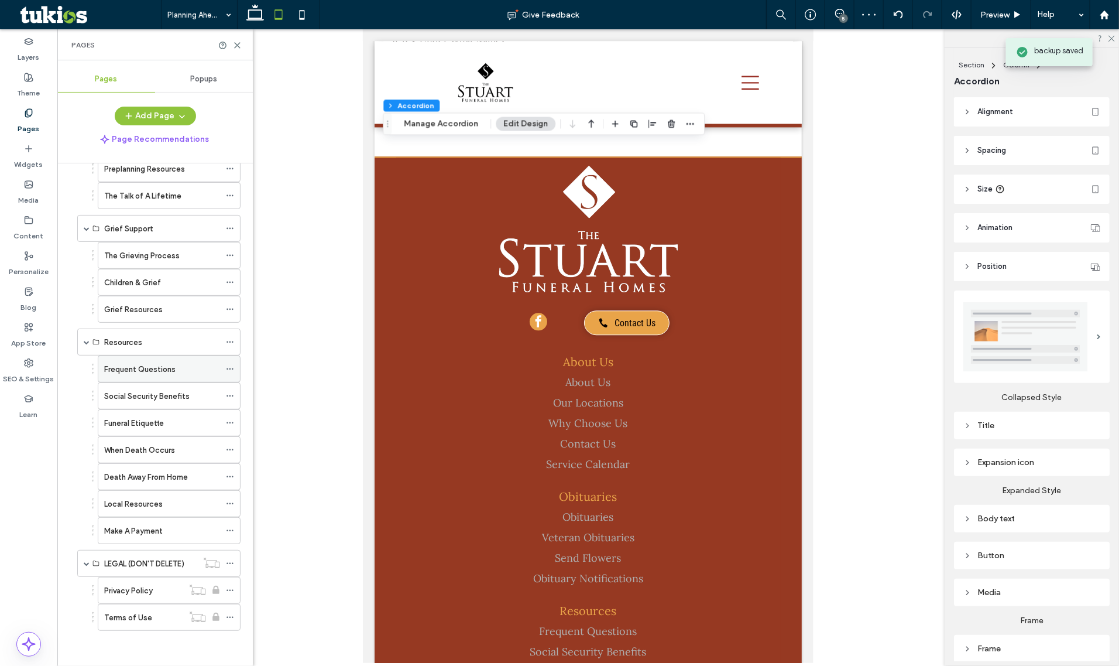
click at [124, 367] on label "Frequent Questions" at bounding box center [139, 369] width 71 height 20
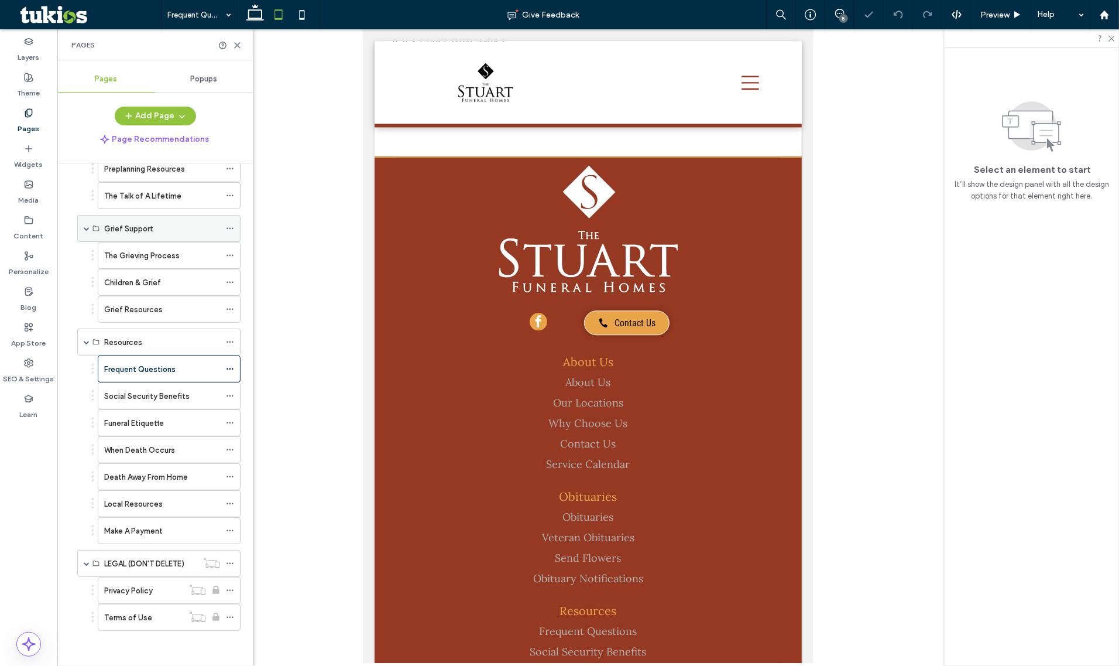
click at [82, 222] on div "Grief Support" at bounding box center [158, 228] width 163 height 27
click at [85, 225] on span at bounding box center [87, 228] width 6 height 6
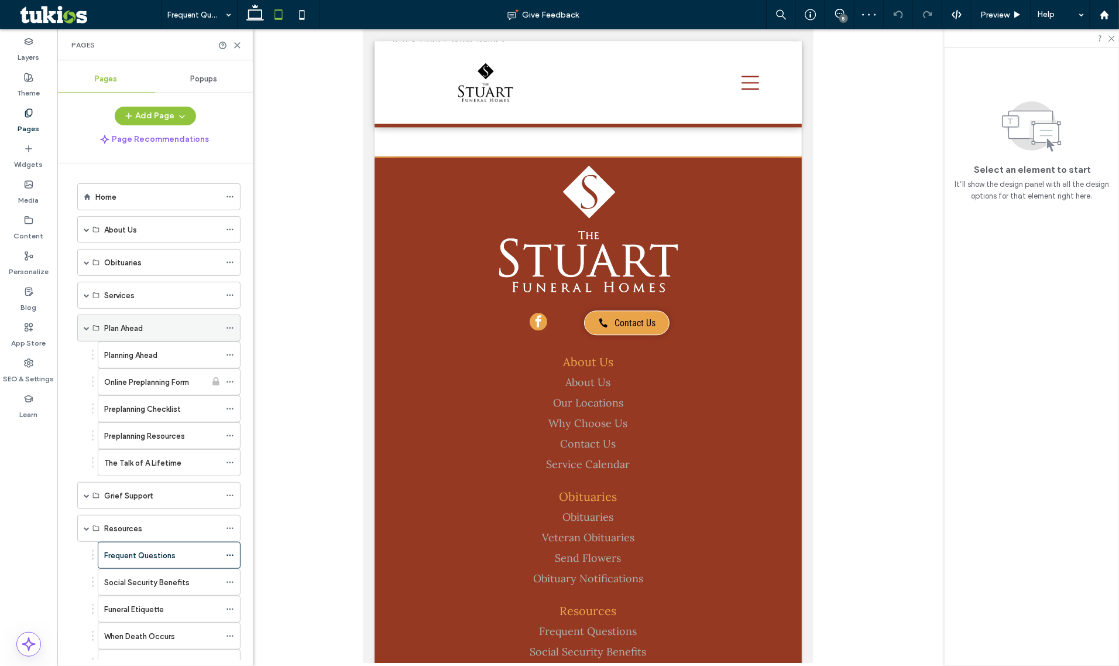
click at [88, 331] on span at bounding box center [87, 328] width 6 height 6
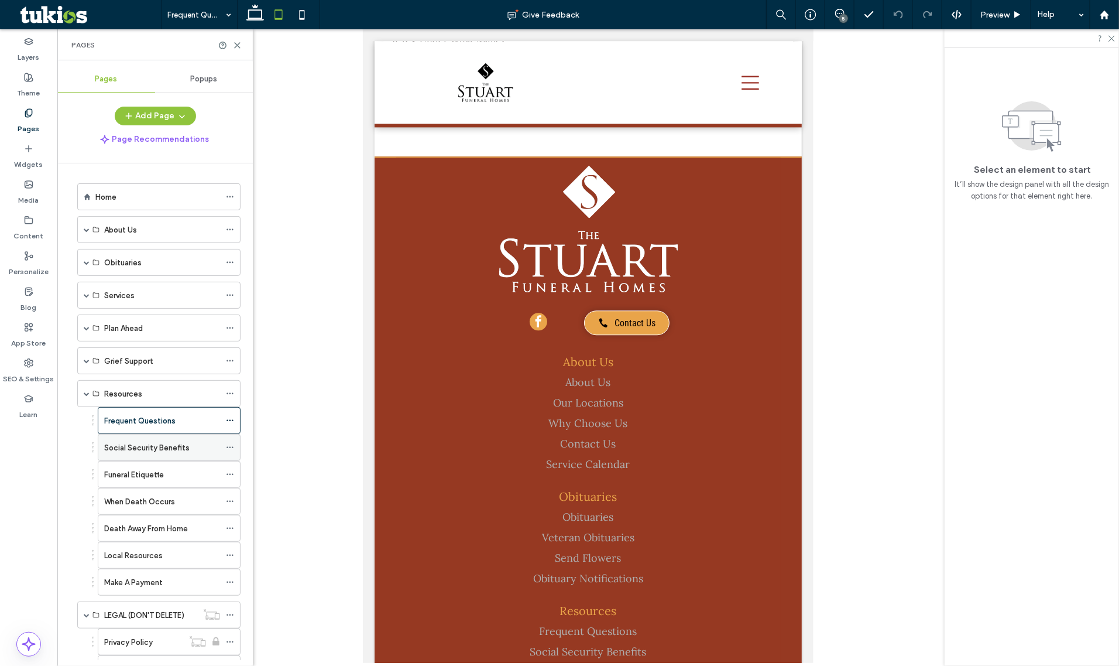
click at [176, 448] on label "Social Security Benefits" at bounding box center [146, 447] width 85 height 20
click at [296, 6] on icon at bounding box center [301, 14] width 23 height 23
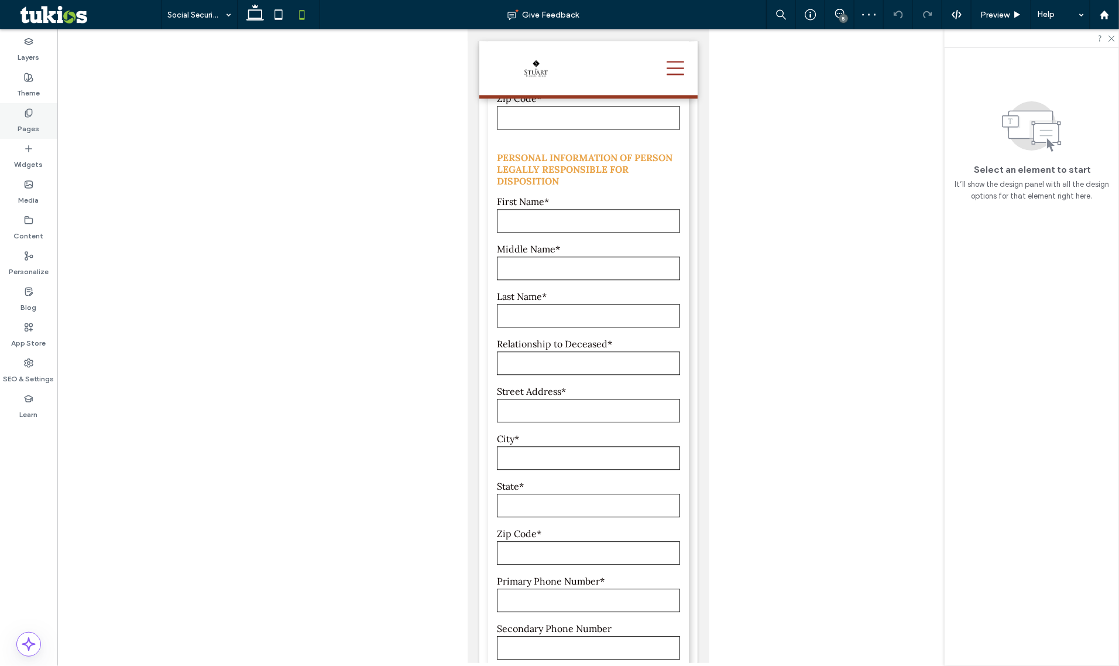
click at [36, 128] on label "Pages" at bounding box center [29, 126] width 22 height 16
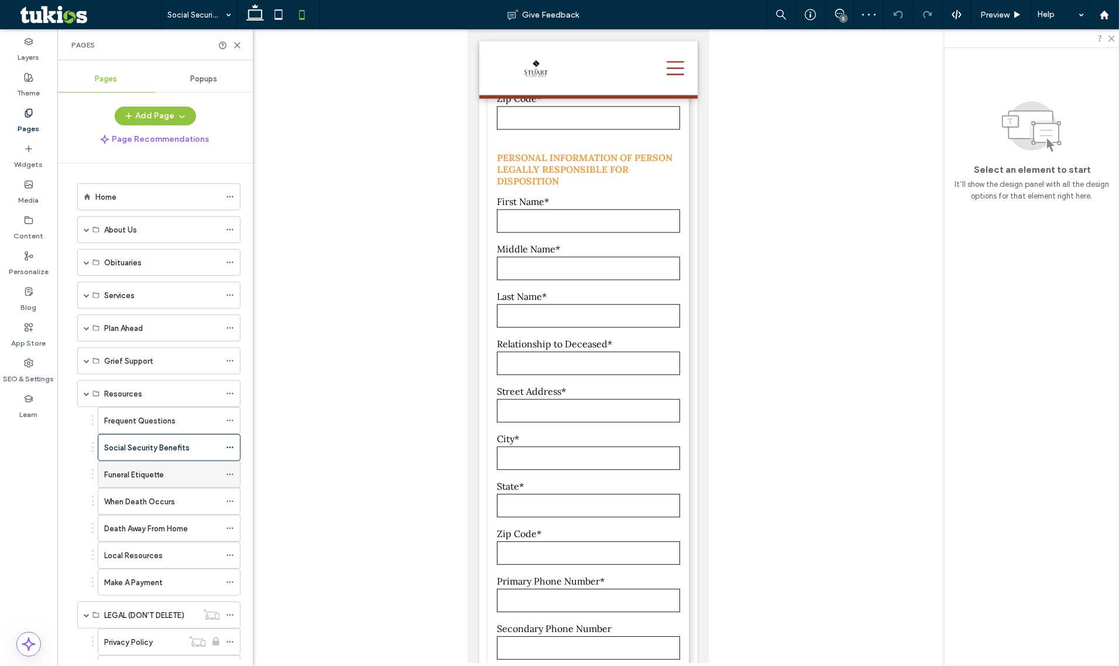
click at [201, 479] on div "Funeral Etiquette" at bounding box center [162, 474] width 116 height 12
click at [195, 510] on div "When Death Occurs" at bounding box center [162, 501] width 116 height 26
click at [139, 535] on label "Death Away From Home" at bounding box center [146, 528] width 84 height 20
click at [284, 15] on icon at bounding box center [278, 14] width 23 height 23
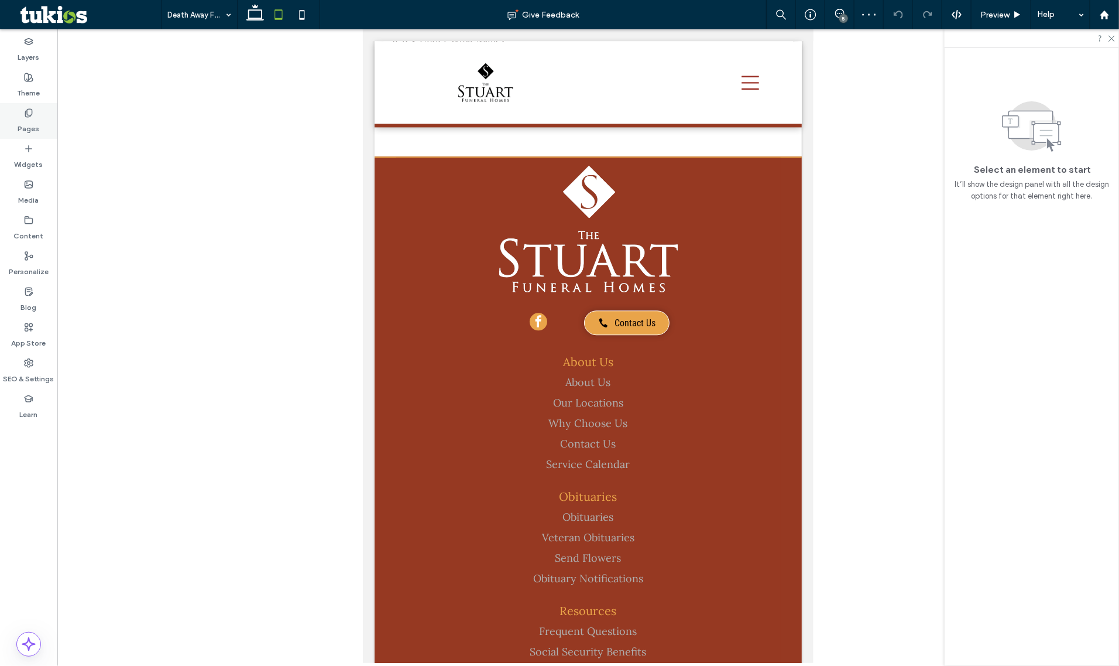
click at [44, 121] on div "Pages" at bounding box center [28, 121] width 57 height 36
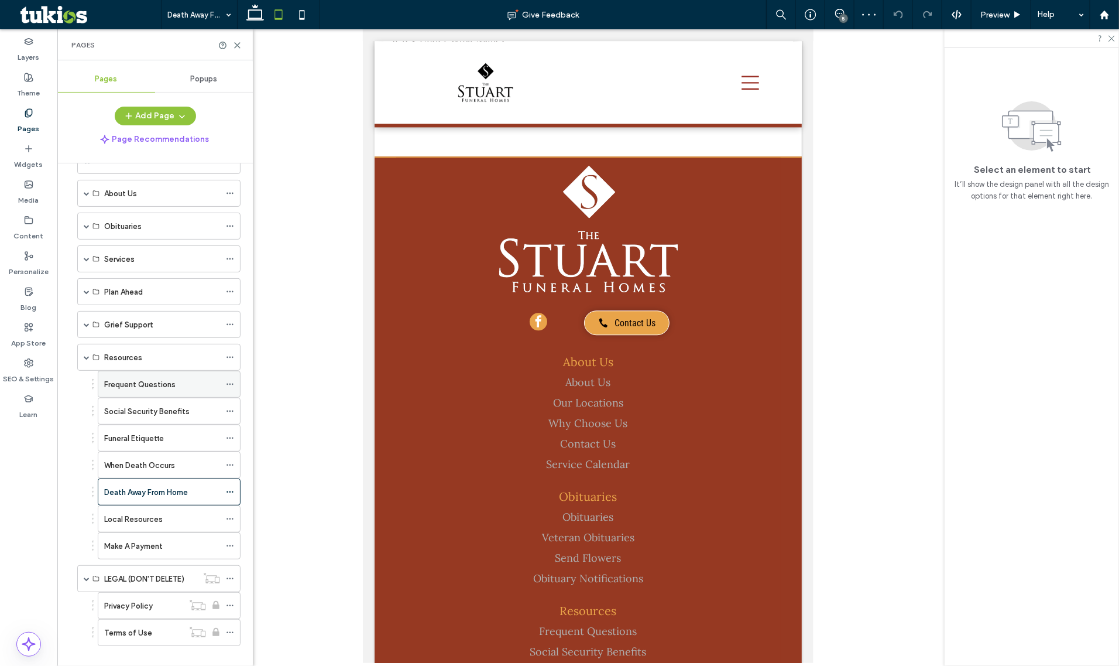
scroll to position [56, 0]
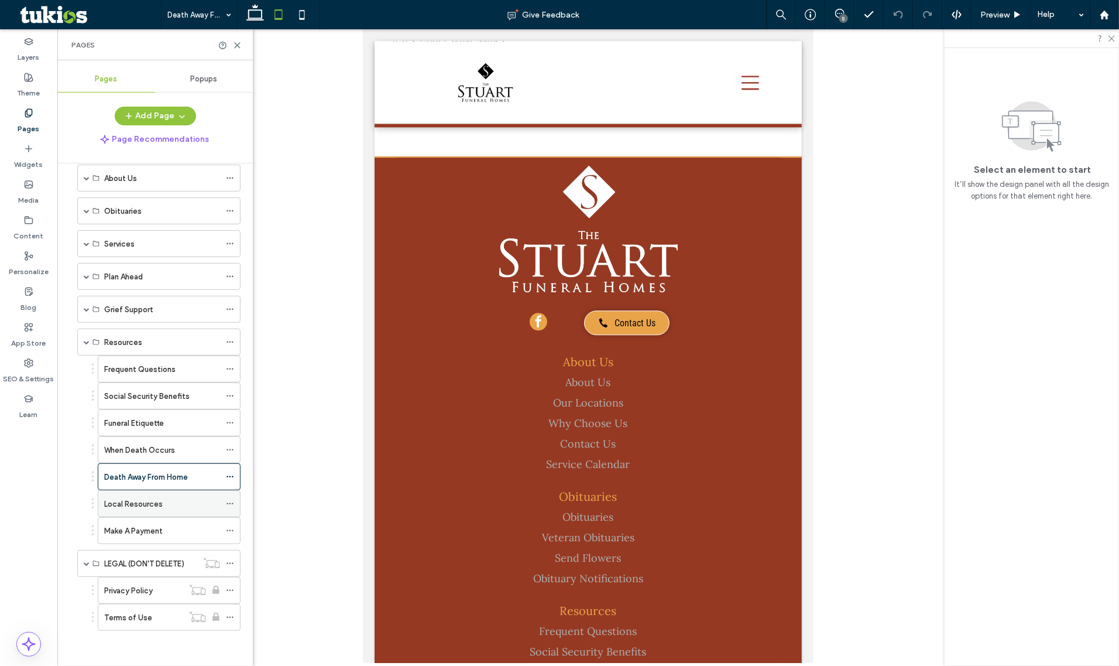
click at [186, 503] on div "Local Resources" at bounding box center [162, 504] width 116 height 12
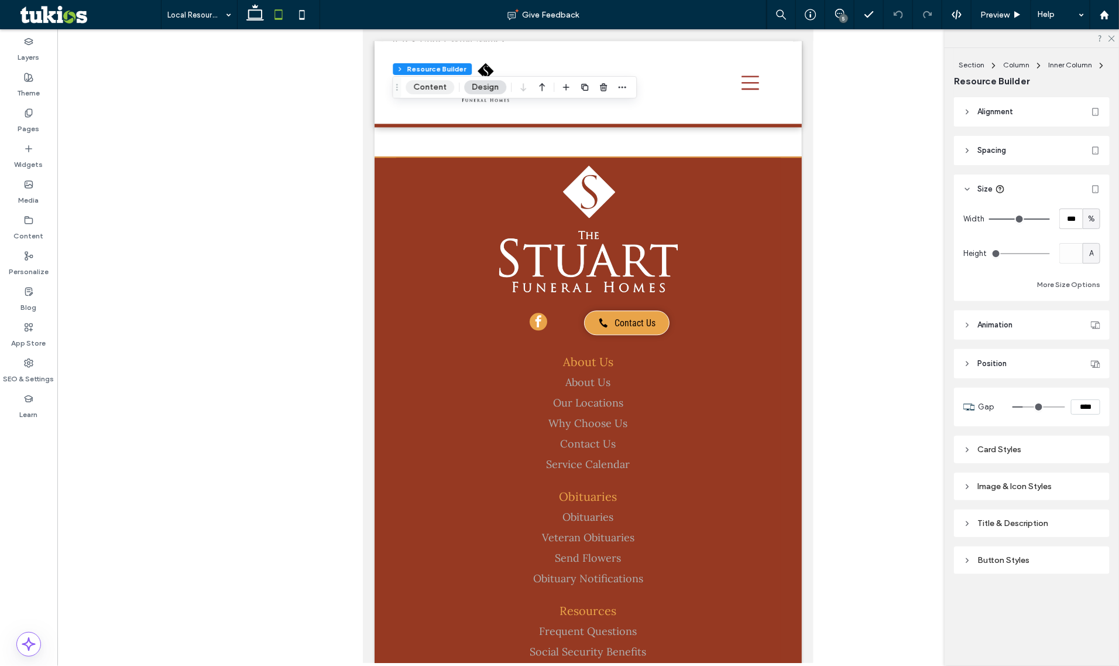
click at [434, 89] on button "Content" at bounding box center [430, 87] width 49 height 14
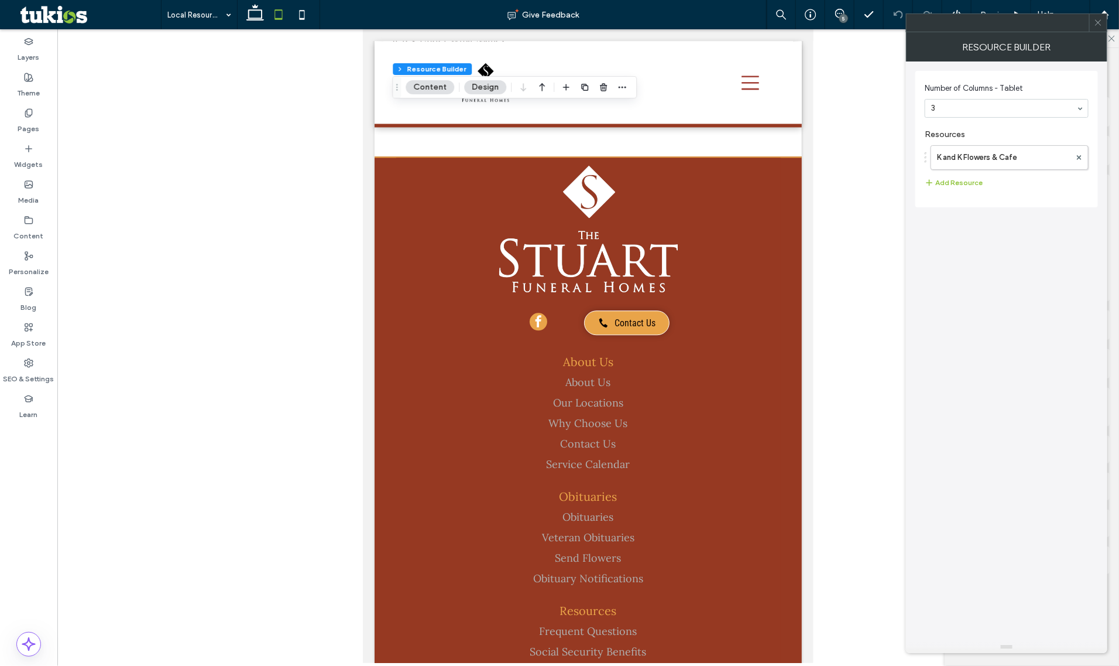
click at [981, 124] on label "Resources" at bounding box center [1007, 132] width 164 height 16
drag, startPoint x: 949, startPoint y: 87, endPoint x: 943, endPoint y: 104, distance: 18.0
click at [948, 85] on span "Number of Columns - Tablet" at bounding box center [1004, 89] width 159 height 12
click at [1099, 22] on use at bounding box center [1098, 23] width 6 height 6
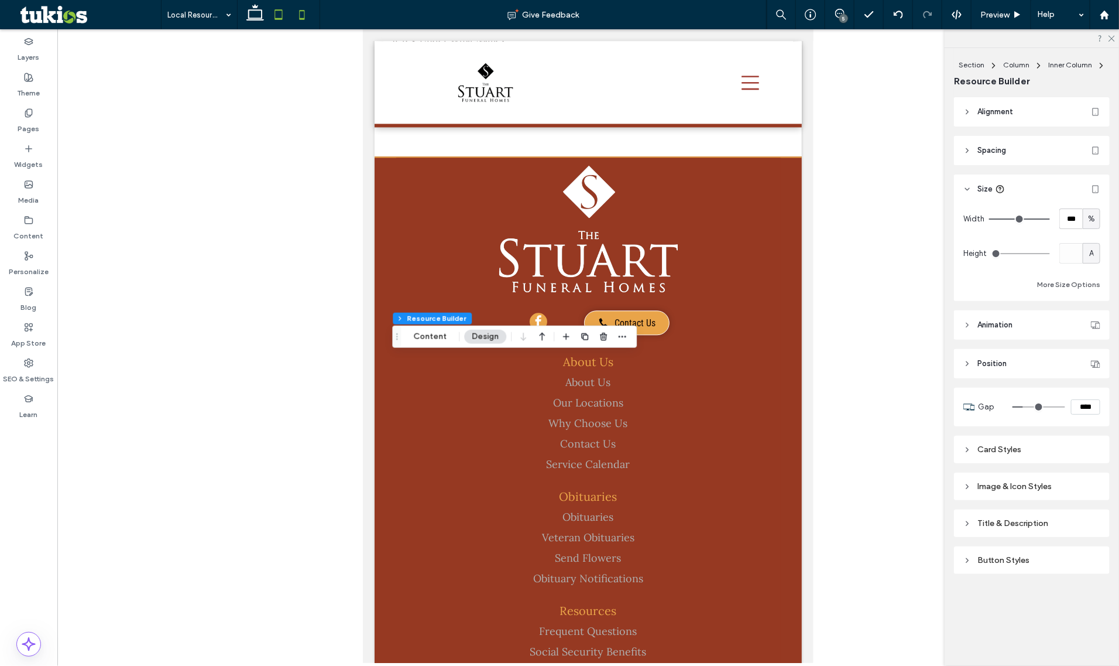
click at [297, 10] on icon at bounding box center [301, 14] width 23 height 23
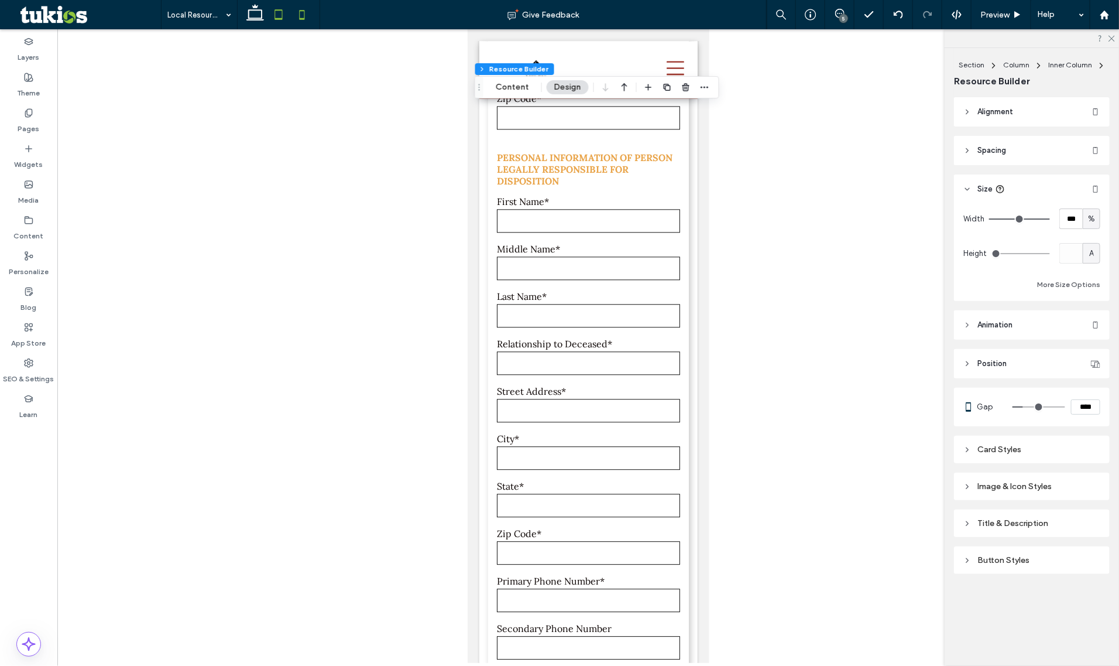
click at [283, 24] on icon at bounding box center [278, 14] width 23 height 23
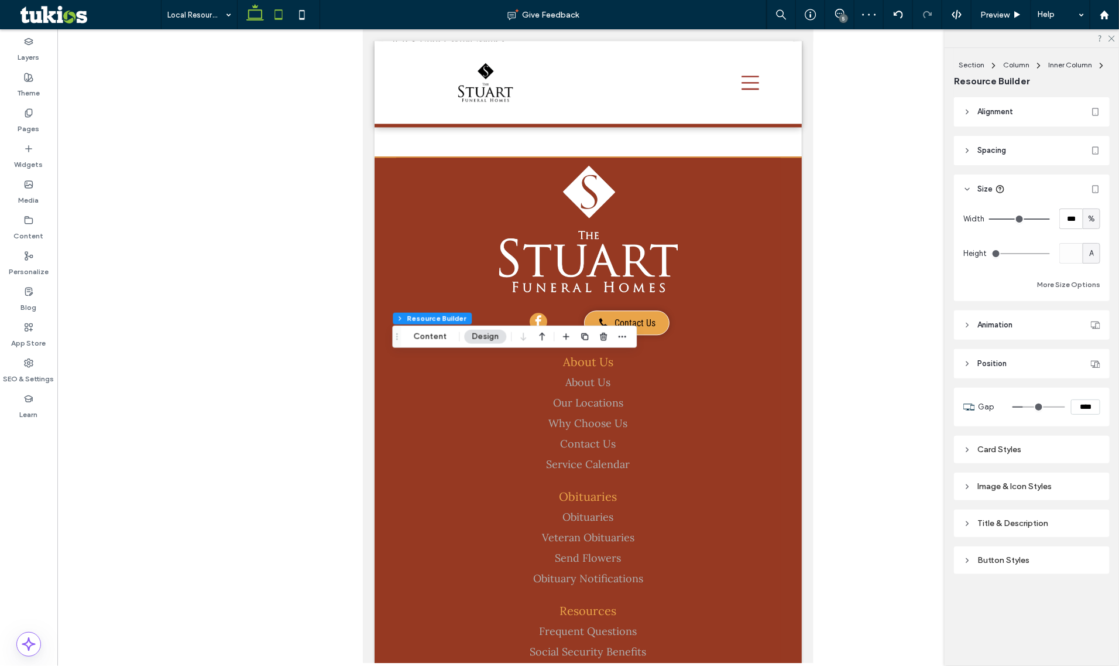
click at [256, 12] on icon at bounding box center [255, 14] width 23 height 23
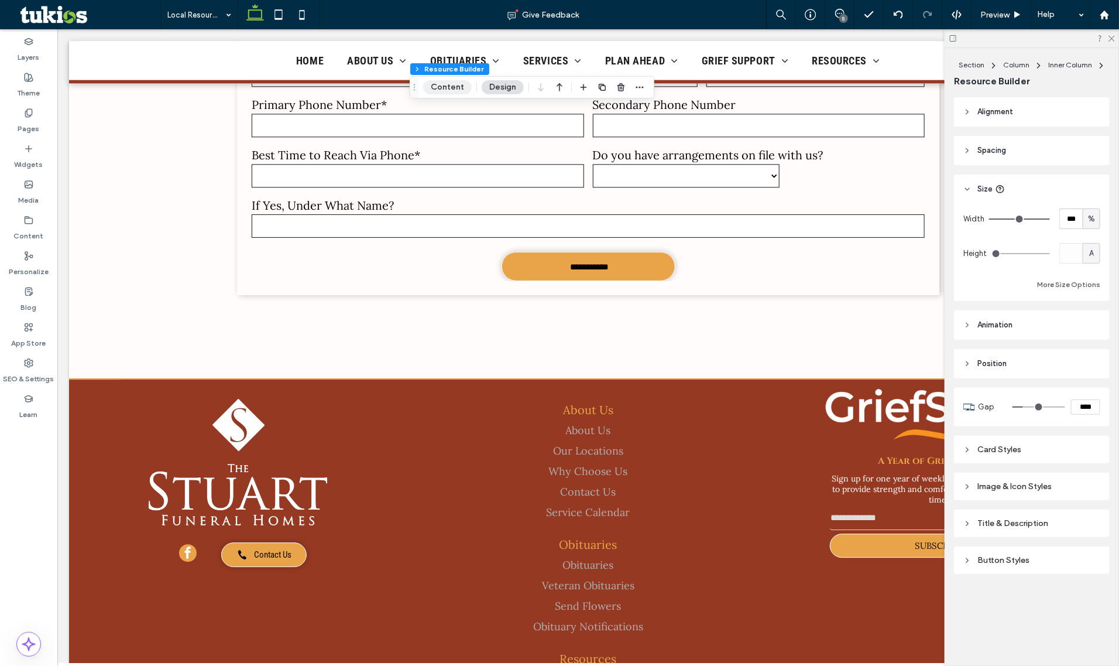
click at [460, 94] on button "Content" at bounding box center [447, 87] width 49 height 14
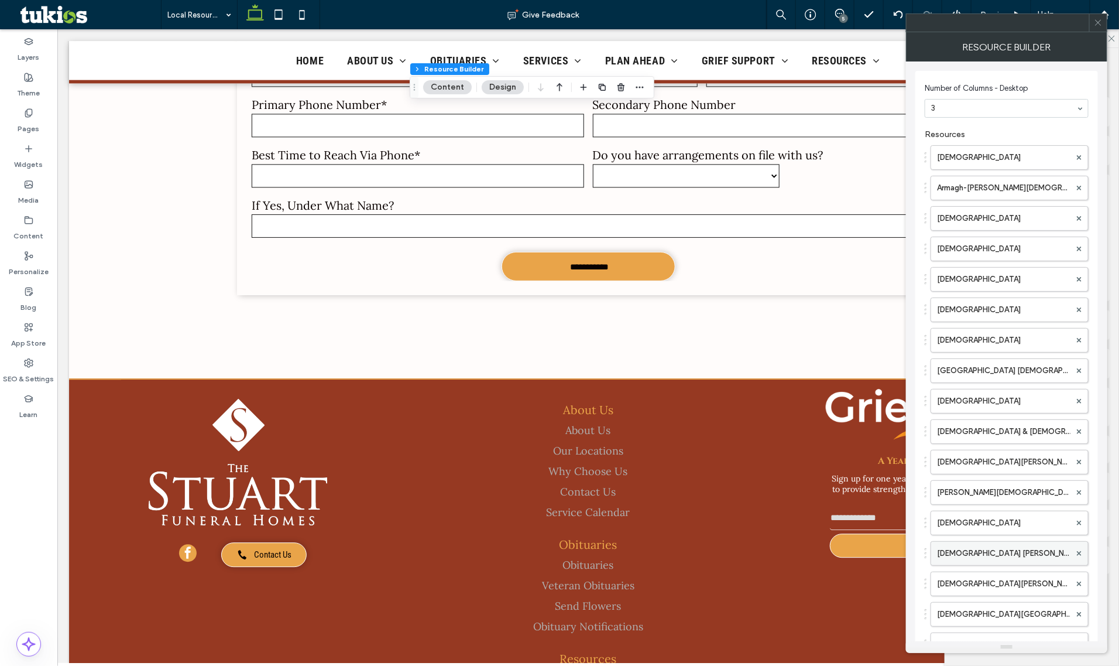
click at [970, 563] on label "First Baptist Church Seward" at bounding box center [1003, 553] width 133 height 23
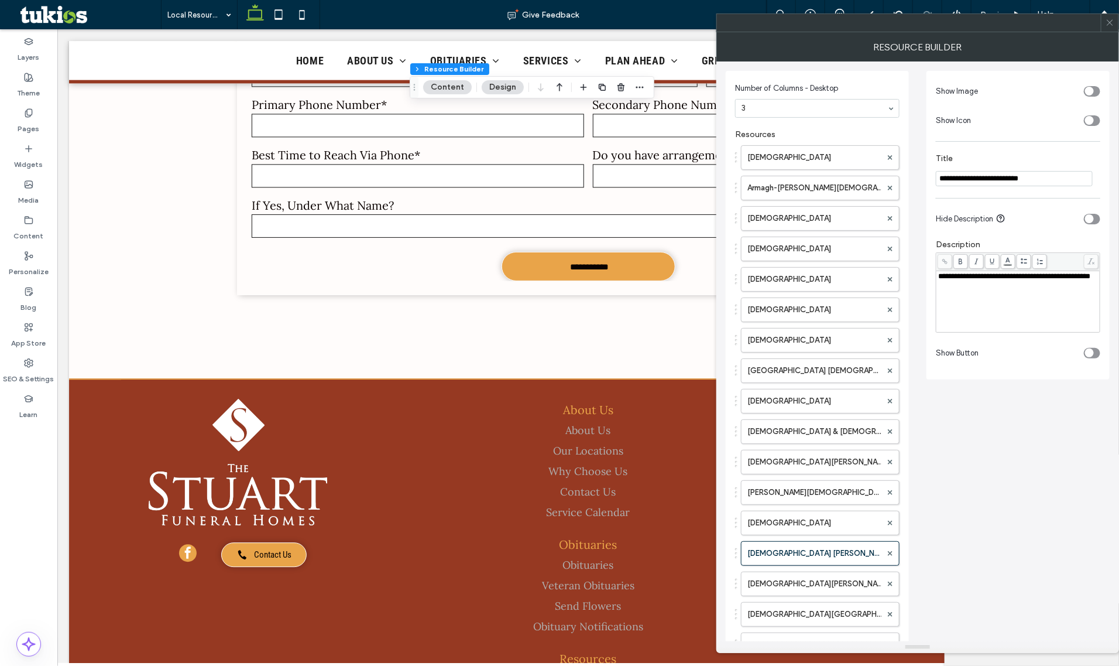
click at [1005, 280] on div "**********" at bounding box center [1018, 276] width 160 height 8
click at [1008, 294] on div "**********" at bounding box center [1018, 293] width 160 height 8
click at [1008, 293] on div "**********" at bounding box center [1018, 293] width 160 height 8
click at [1008, 289] on div "**********" at bounding box center [1018, 284] width 160 height 8
click at [1030, 230] on section "Hide Description" at bounding box center [1018, 218] width 165 height 29
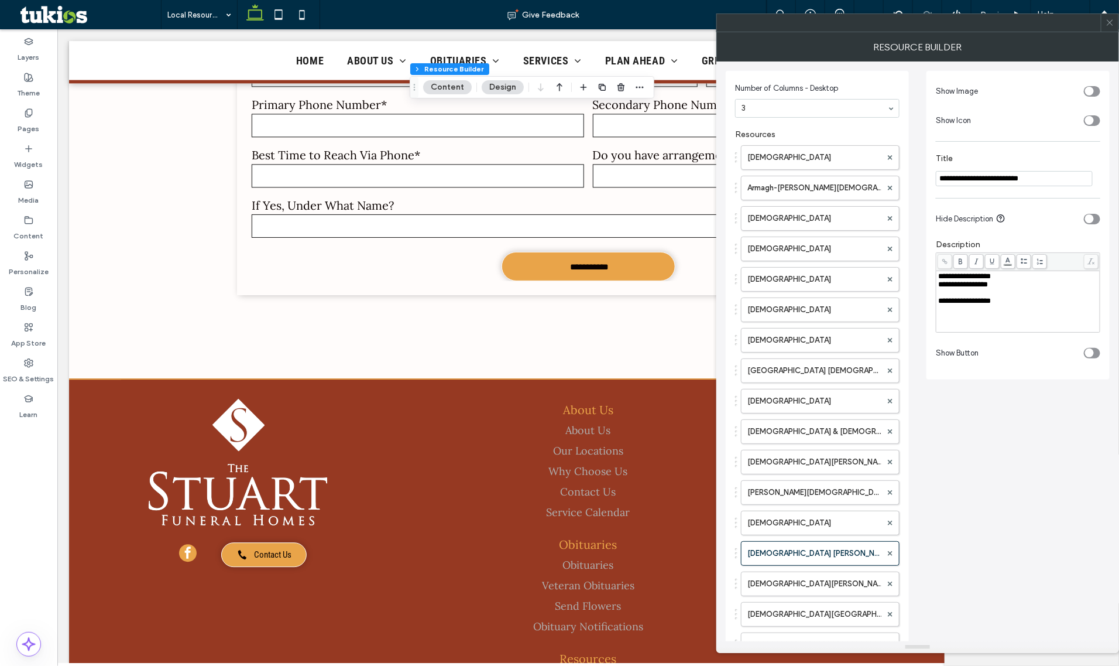
click at [1111, 25] on icon at bounding box center [1110, 22] width 9 height 9
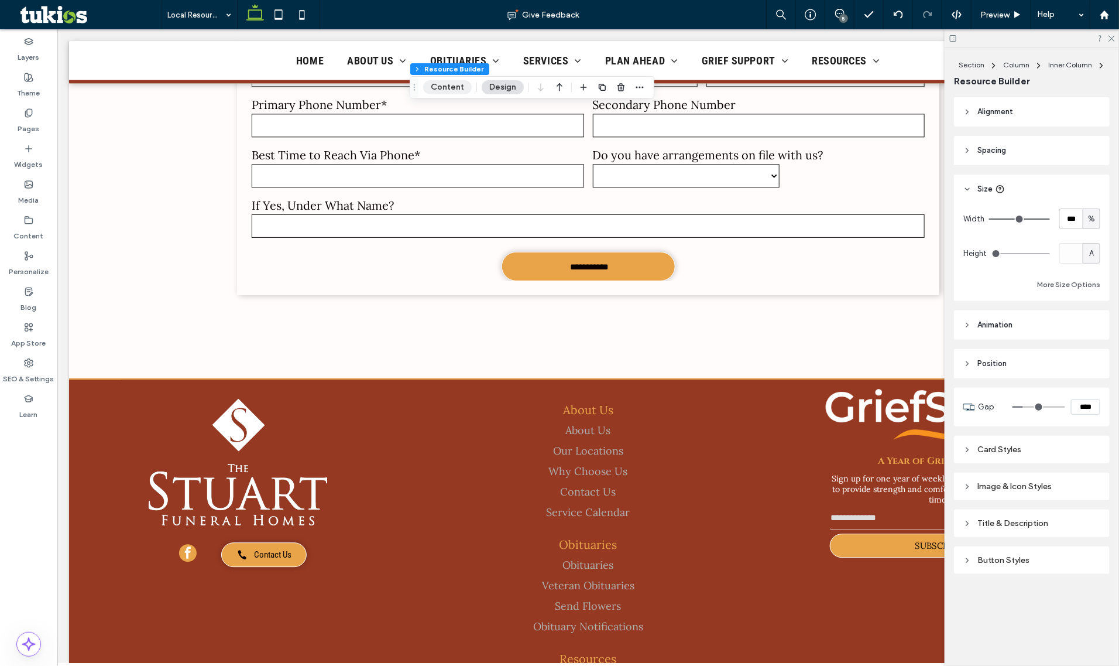
click at [432, 85] on button "Content" at bounding box center [447, 87] width 49 height 14
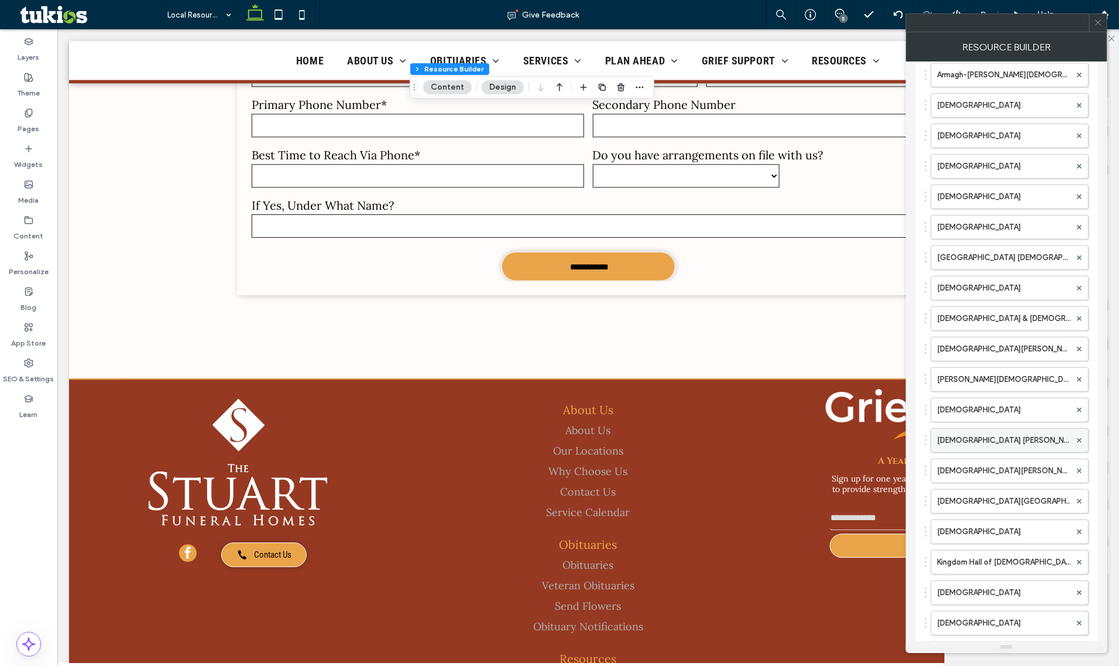
scroll to position [293, 0]
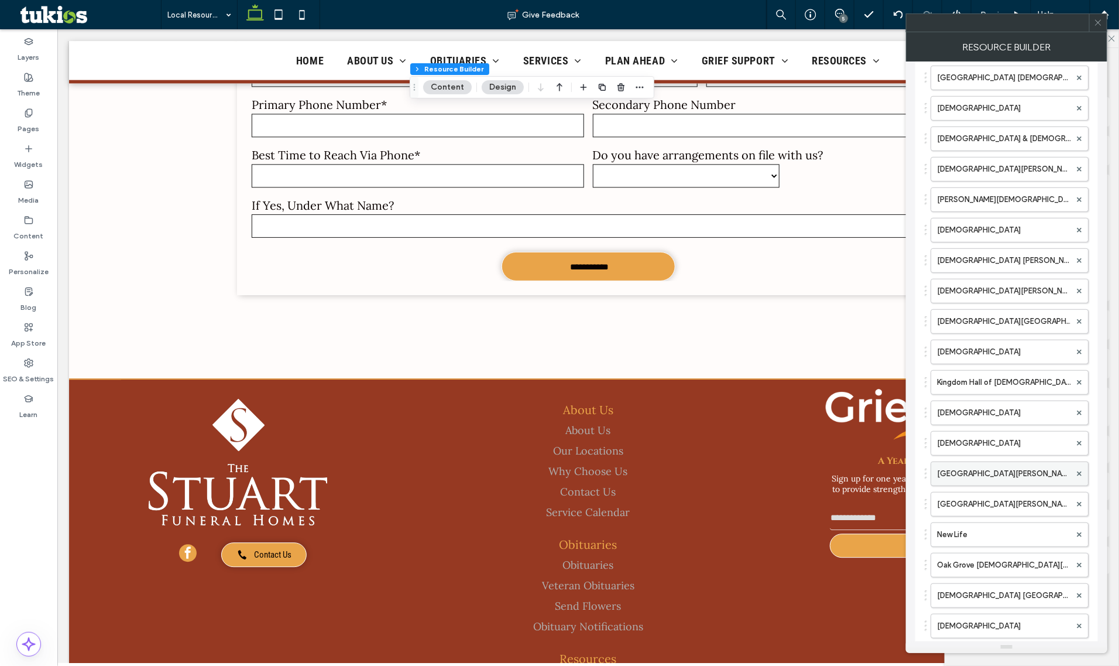
click at [995, 482] on label "Mount Tabor United Methodist Church" at bounding box center [1003, 473] width 133 height 23
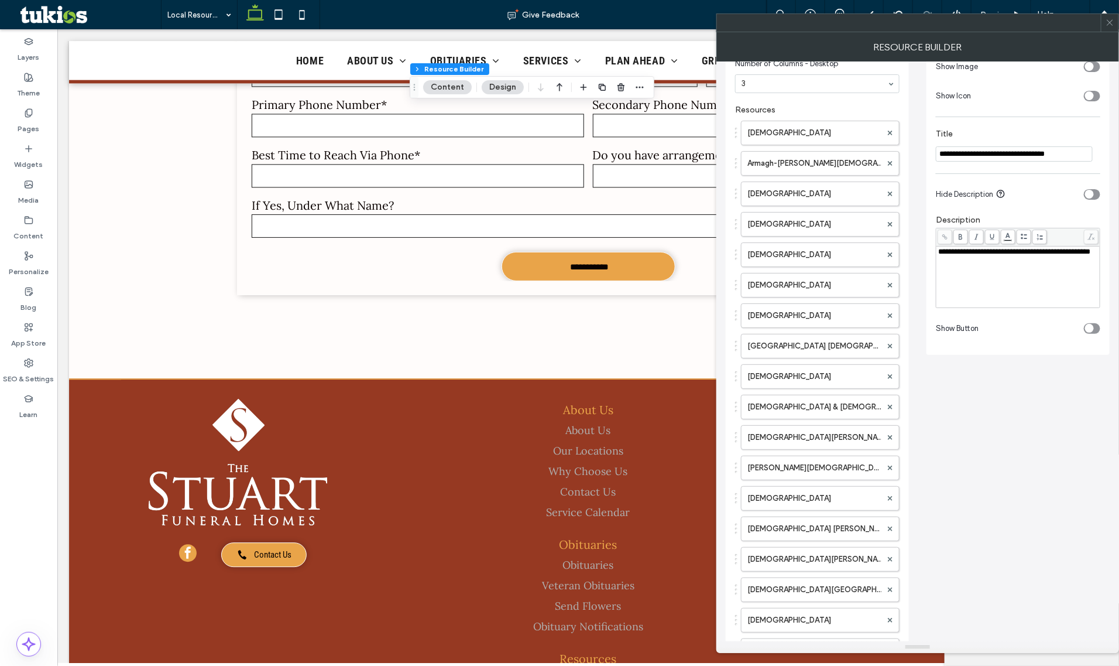
scroll to position [0, 0]
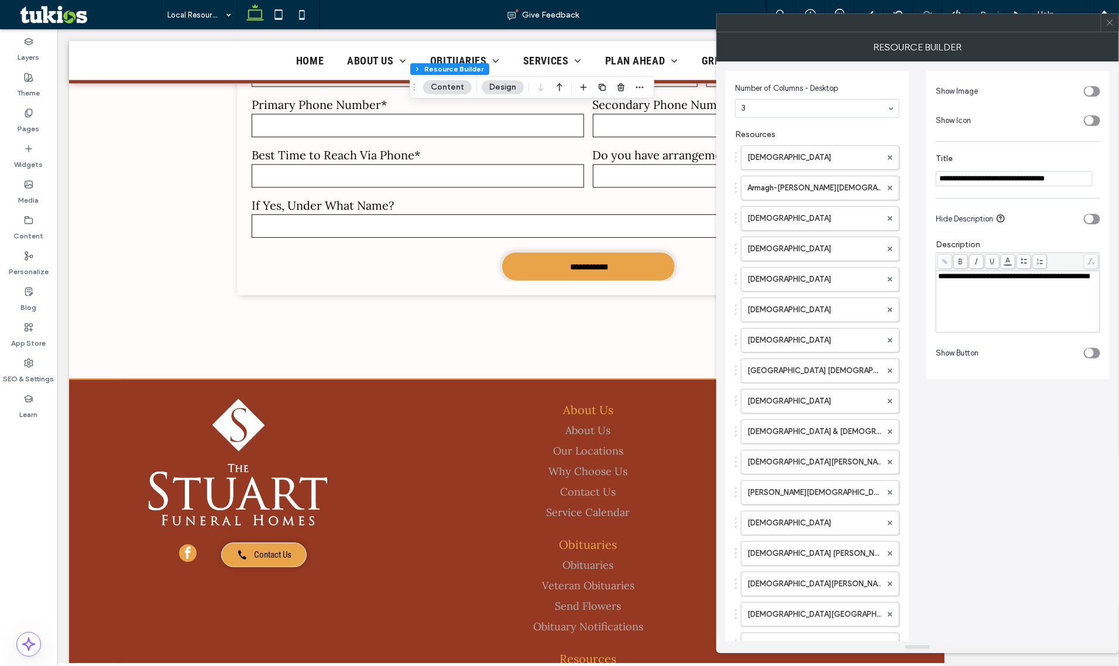
click at [973, 299] on div "**********" at bounding box center [1018, 301] width 160 height 59
click at [1067, 423] on div "Number of Columns - Desktop 3 Resources Armagh United Methodist Church Armagh-S…" at bounding box center [918, 605] width 384 height 1089
click at [1110, 21] on icon at bounding box center [1110, 22] width 9 height 9
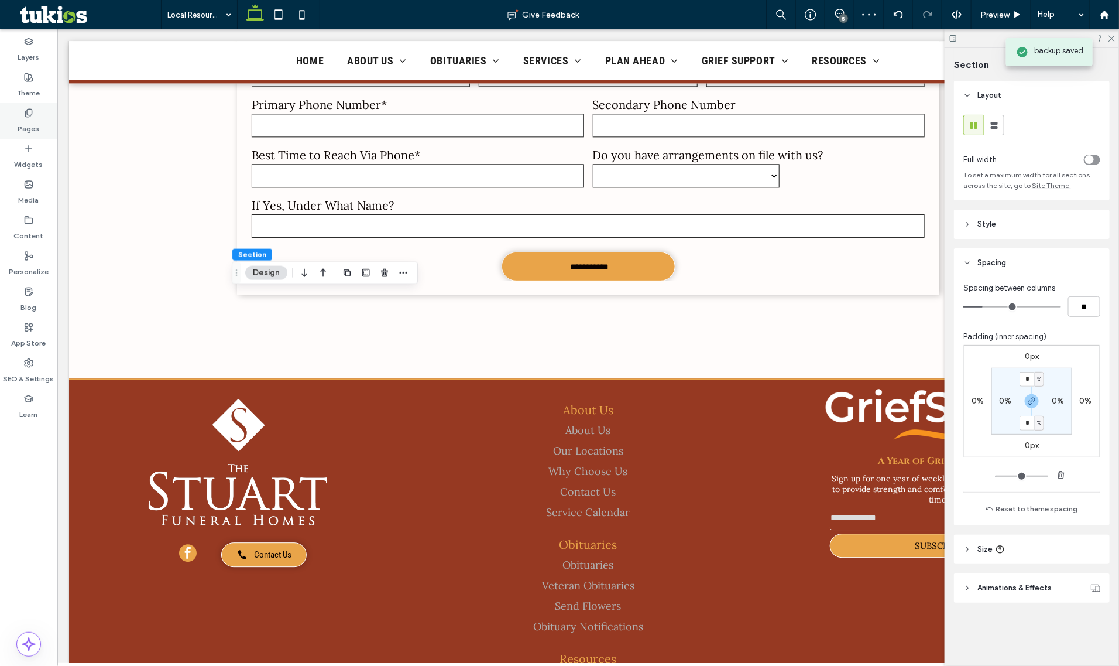
click at [22, 120] on label "Pages" at bounding box center [29, 126] width 22 height 16
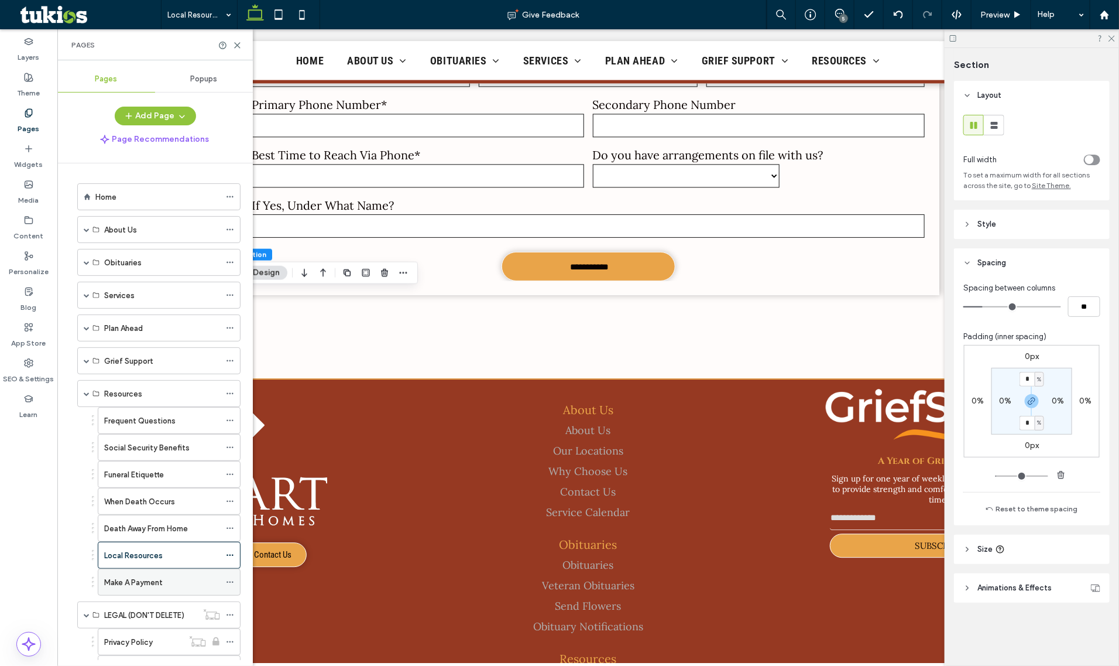
click at [138, 575] on div "Make A Payment" at bounding box center [162, 582] width 116 height 26
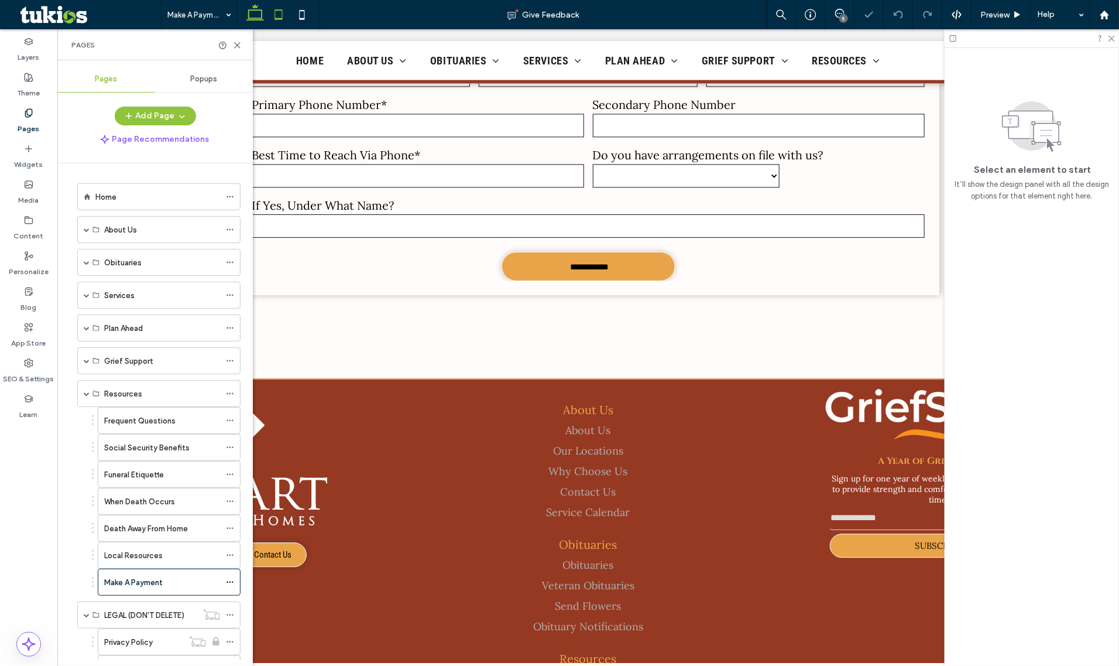
click at [281, 16] on icon at bounding box center [278, 14] width 23 height 23
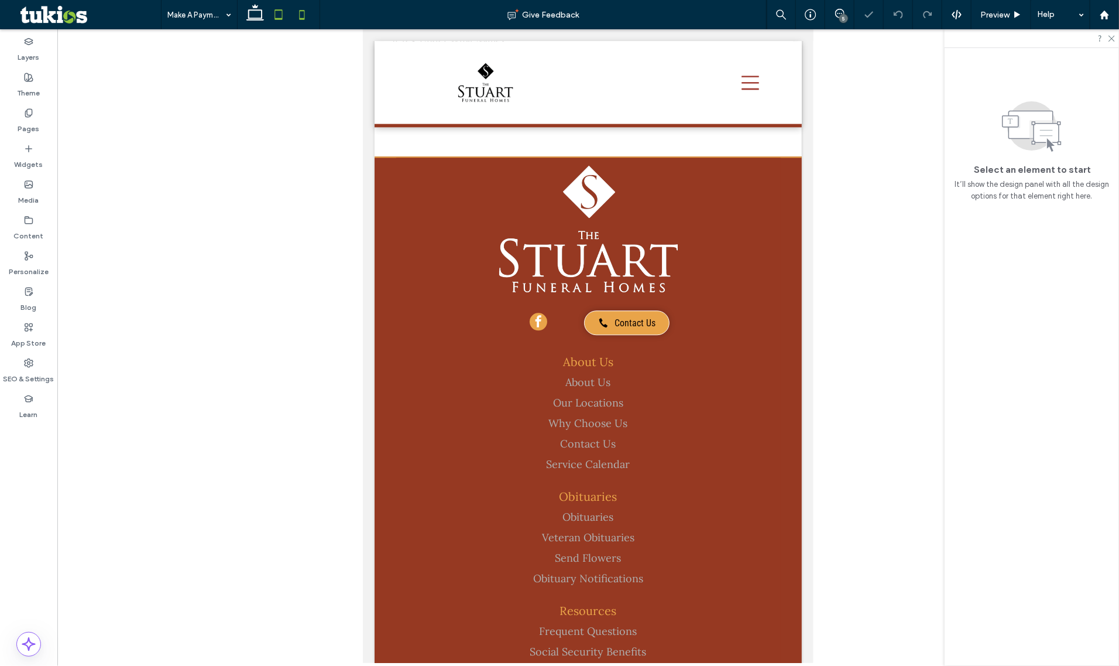
click at [306, 11] on icon at bounding box center [301, 14] width 23 height 23
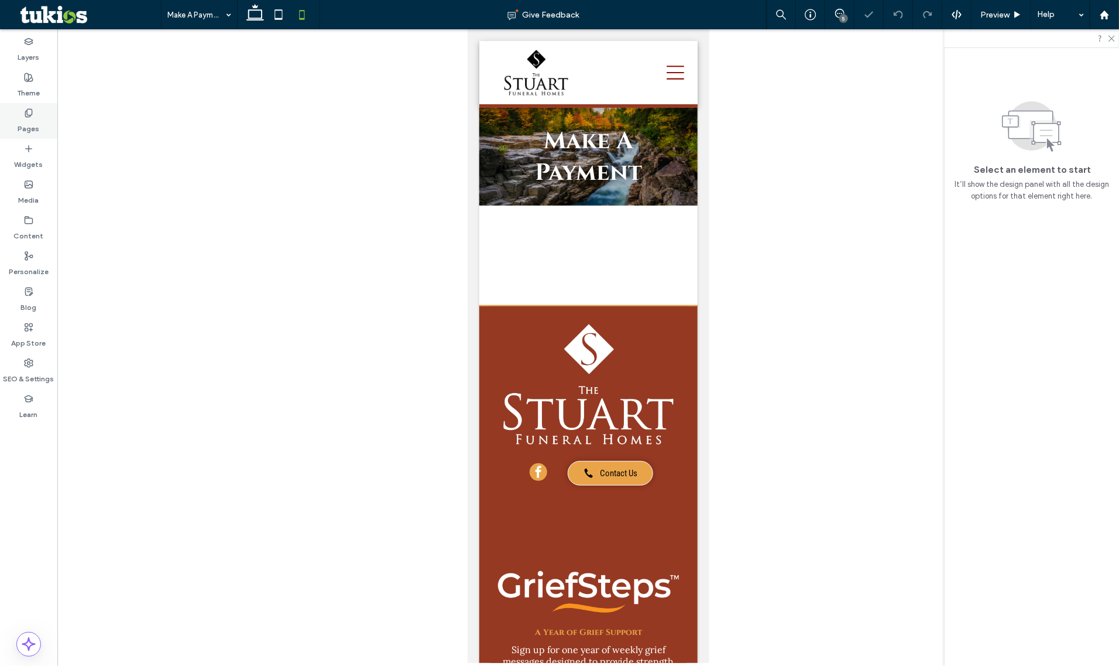
click at [25, 106] on div "Pages" at bounding box center [28, 121] width 57 height 36
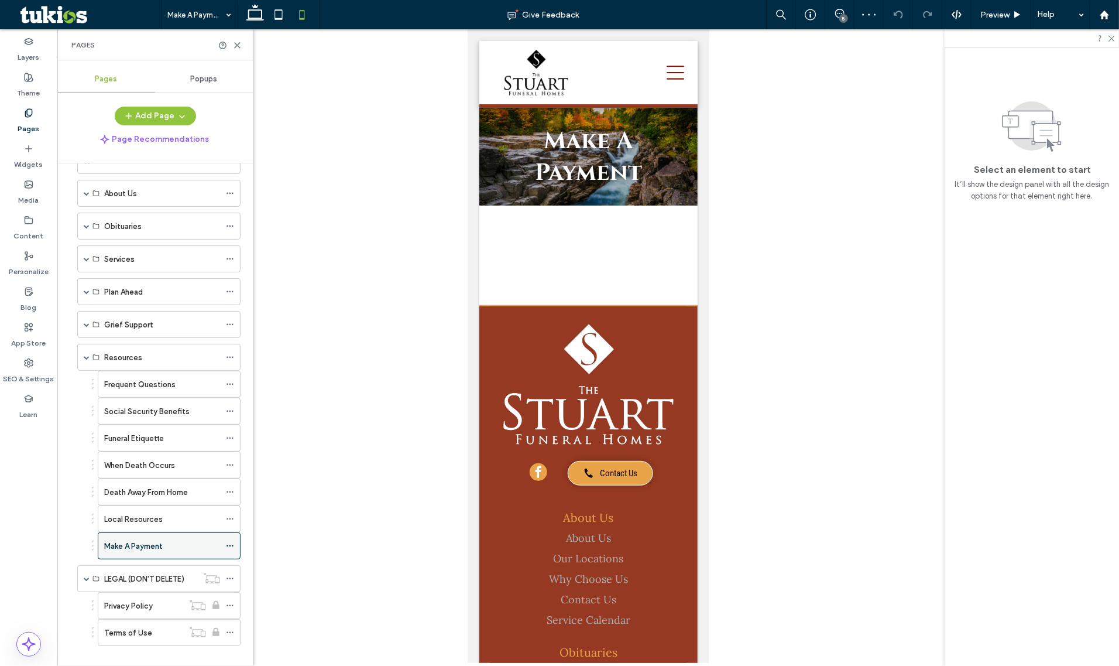
scroll to position [56, 0]
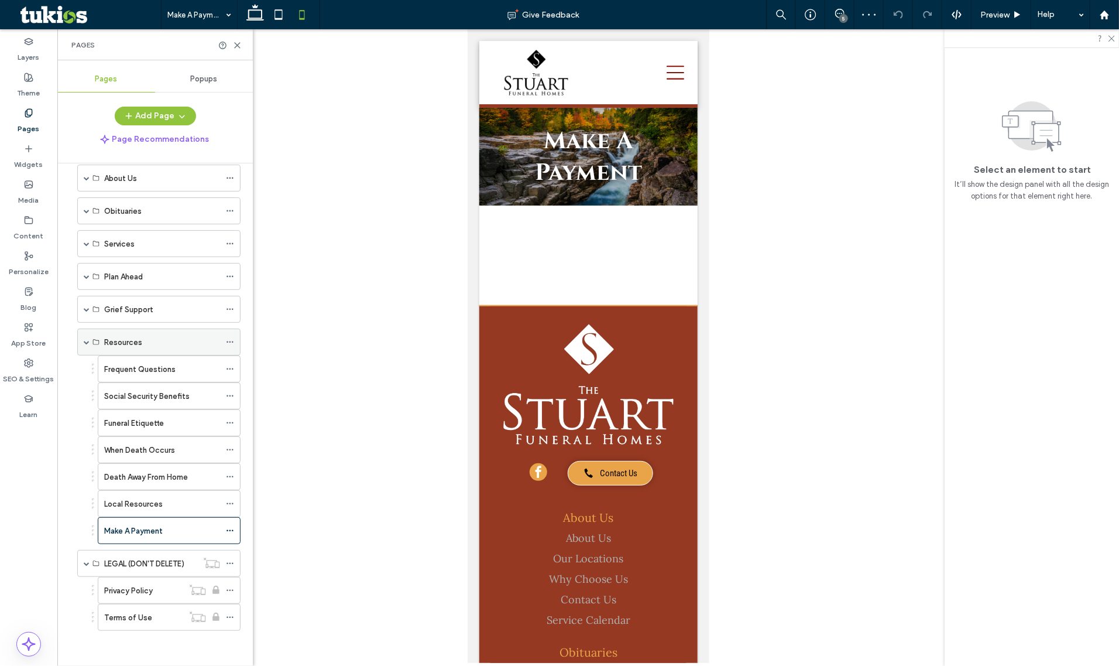
click at [82, 341] on div "Resources" at bounding box center [158, 341] width 163 height 27
click at [84, 339] on span at bounding box center [87, 342] width 6 height 6
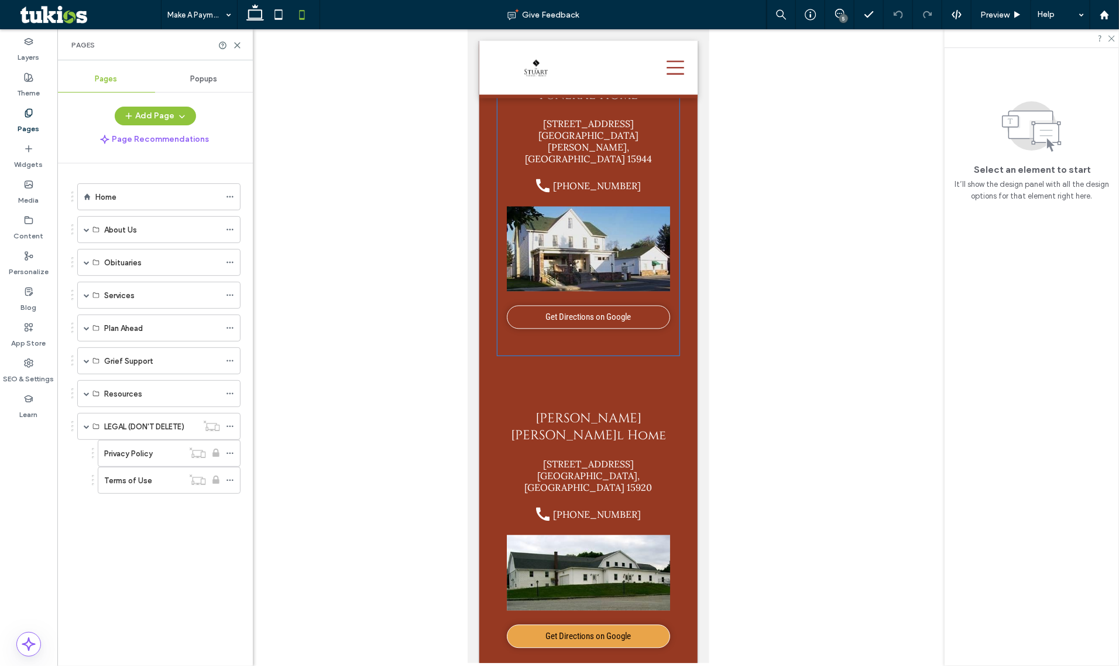
scroll to position [1168, 0]
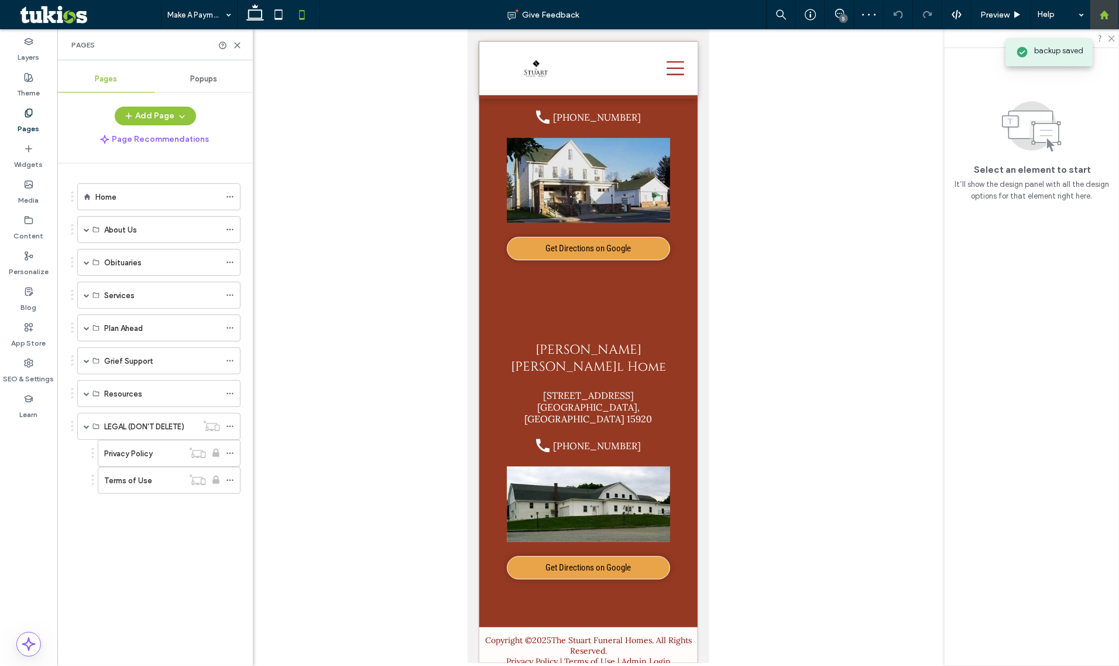
drag, startPoint x: 1110, startPoint y: 41, endPoint x: 1110, endPoint y: 28, distance: 13.5
click at [1110, 28] on div "Make A Payment Give Feedback 5 Preview Help Design Panel Site Comments Team & C…" at bounding box center [559, 333] width 1119 height 666
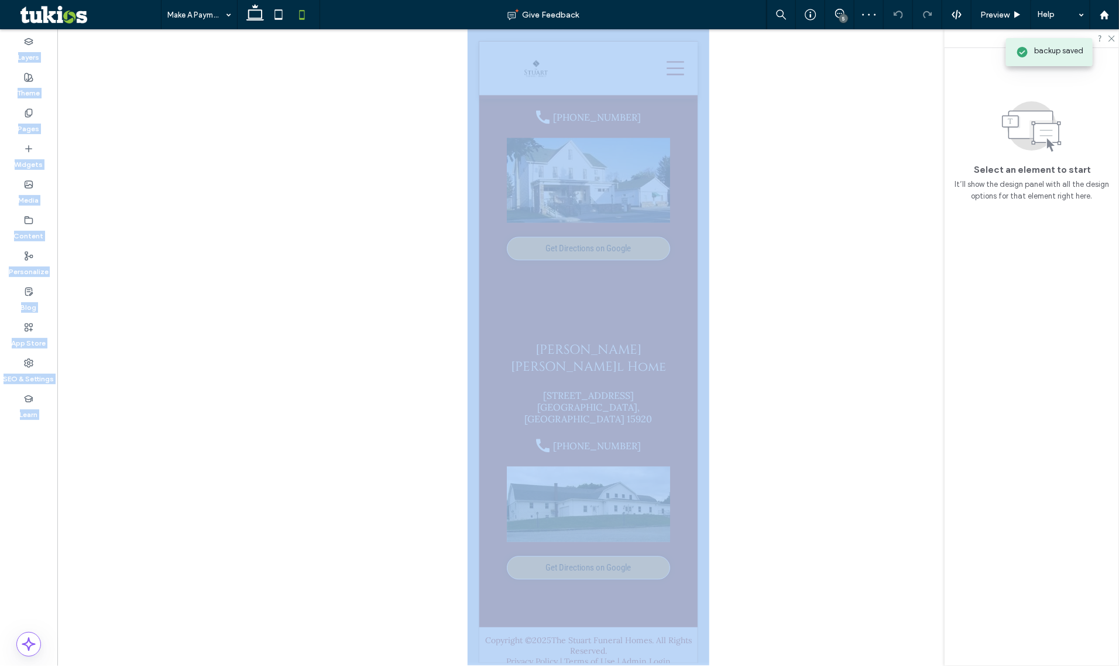
click at [821, 75] on div at bounding box center [588, 345] width 1062 height 633
click at [730, 199] on div at bounding box center [588, 345] width 1062 height 633
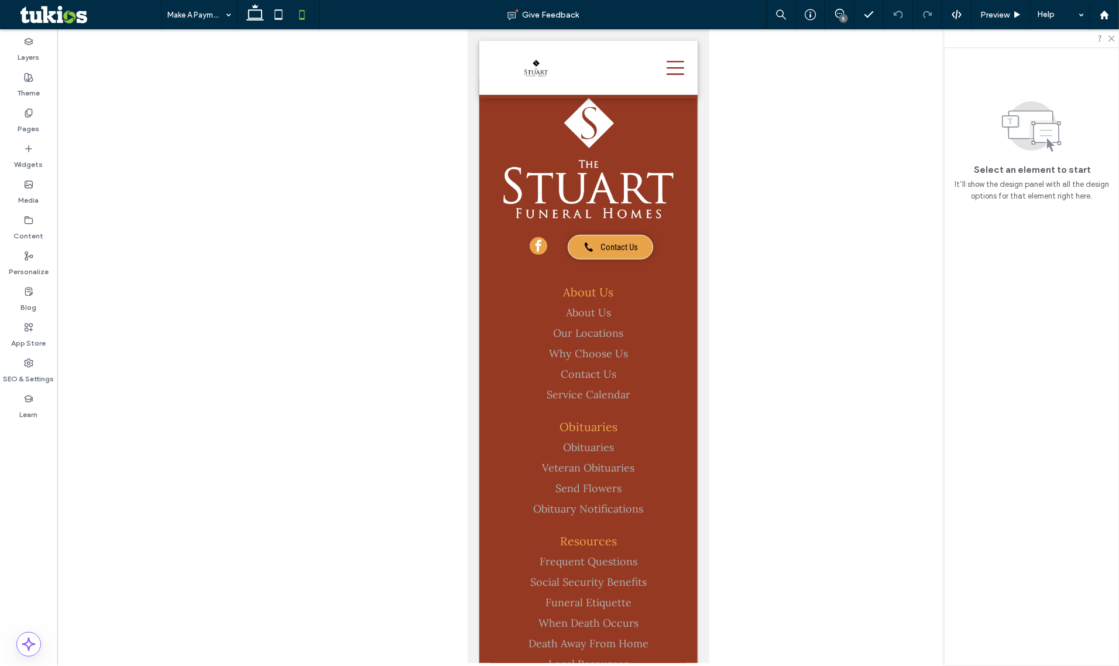
scroll to position [0, 0]
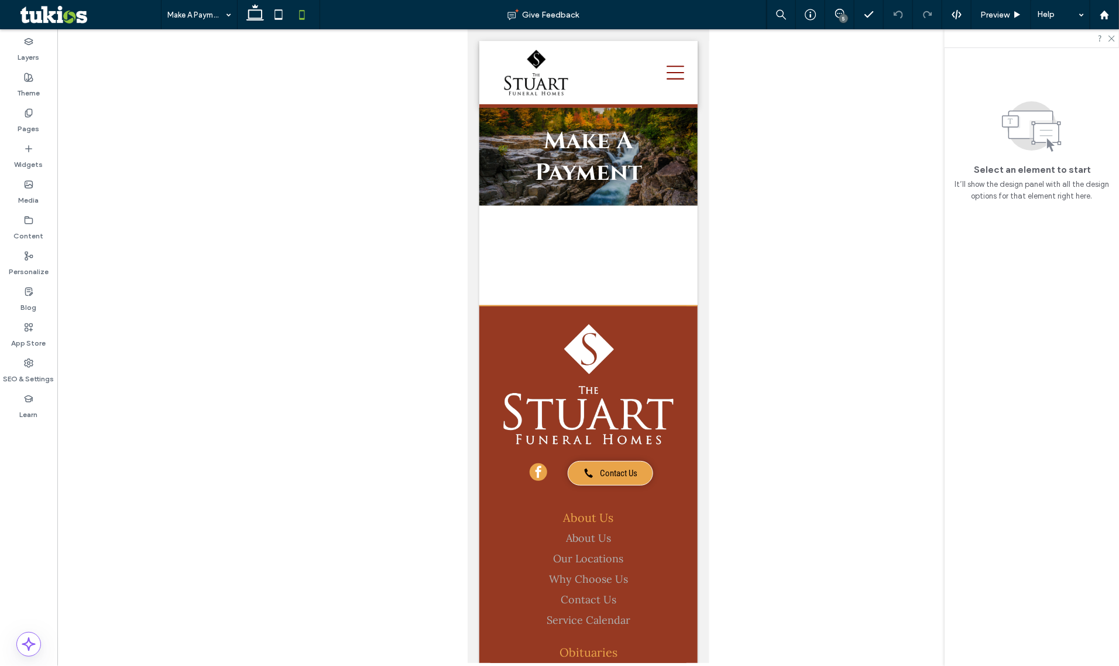
drag, startPoint x: 703, startPoint y: 256, endPoint x: 1171, endPoint y: 44, distance: 514.6
click at [27, 115] on icon at bounding box center [28, 112] width 9 height 9
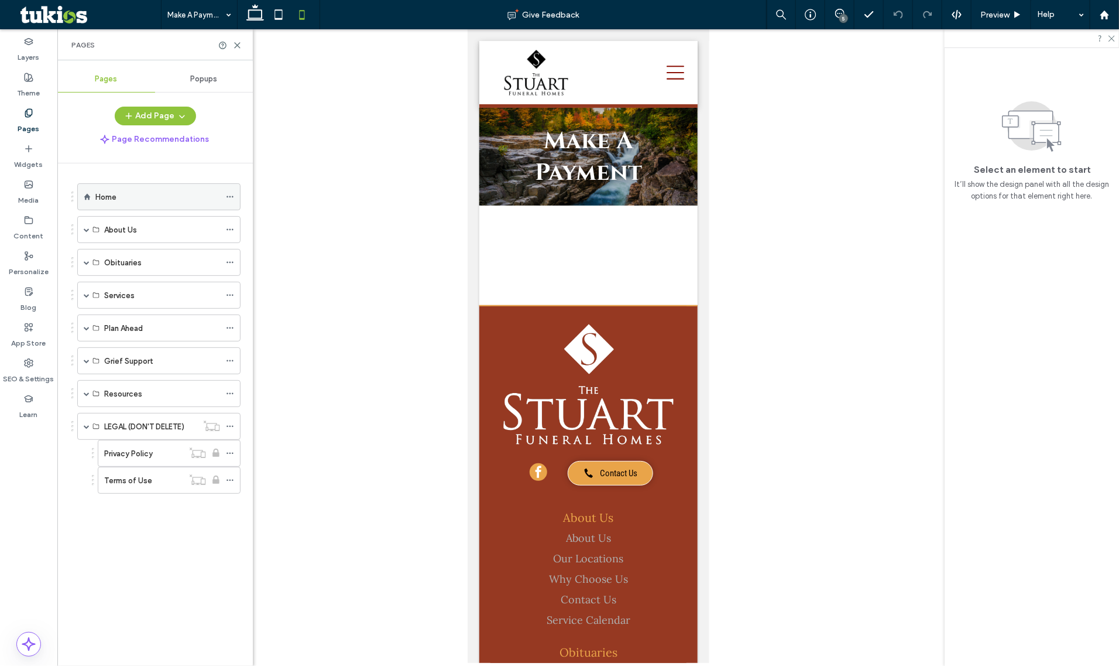
click at [107, 208] on div "Home" at bounding box center [157, 197] width 125 height 26
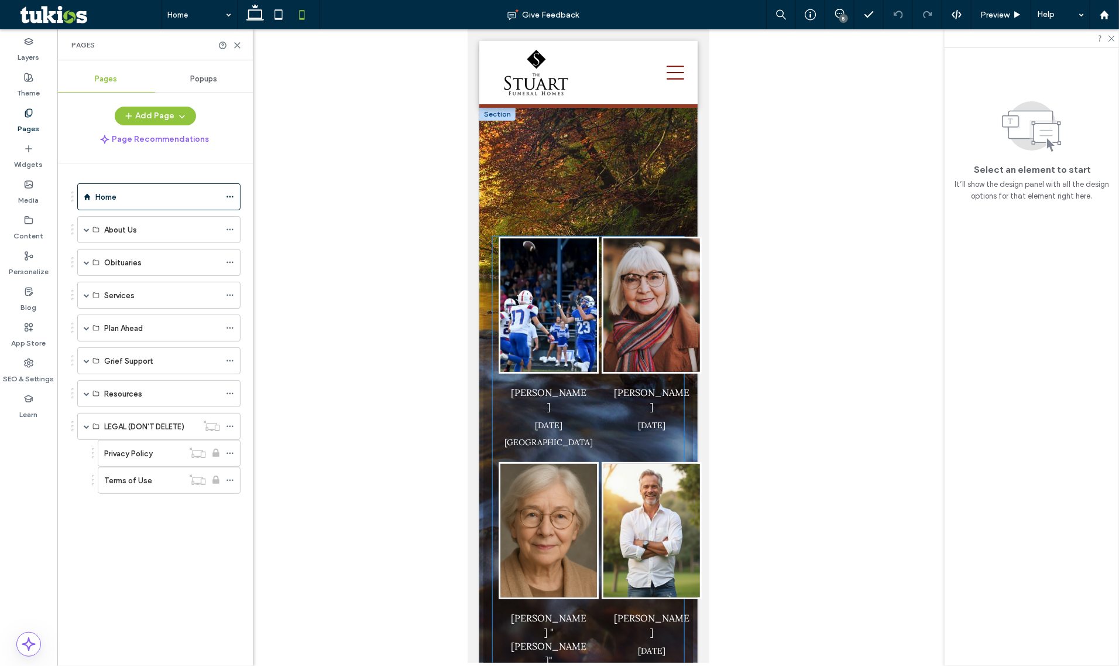
click at [573, 252] on img "Jim Smith's obituary link" at bounding box center [548, 304] width 97 height 133
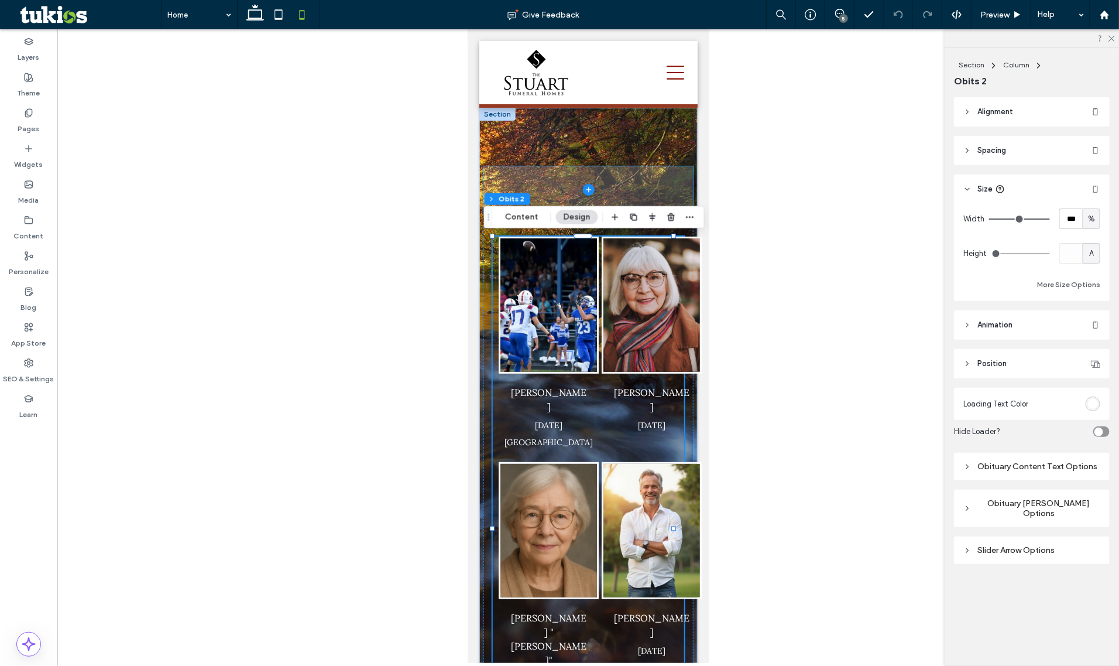
click at [597, 167] on span at bounding box center [588, 189] width 210 height 47
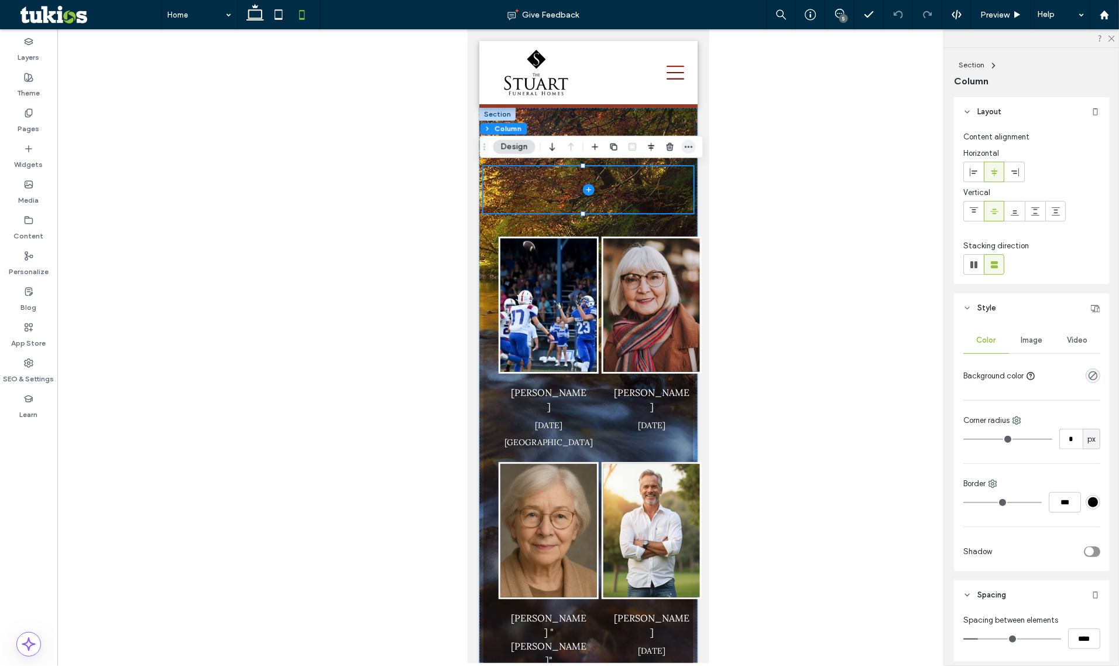
click at [694, 148] on icon "button" at bounding box center [688, 146] width 9 height 9
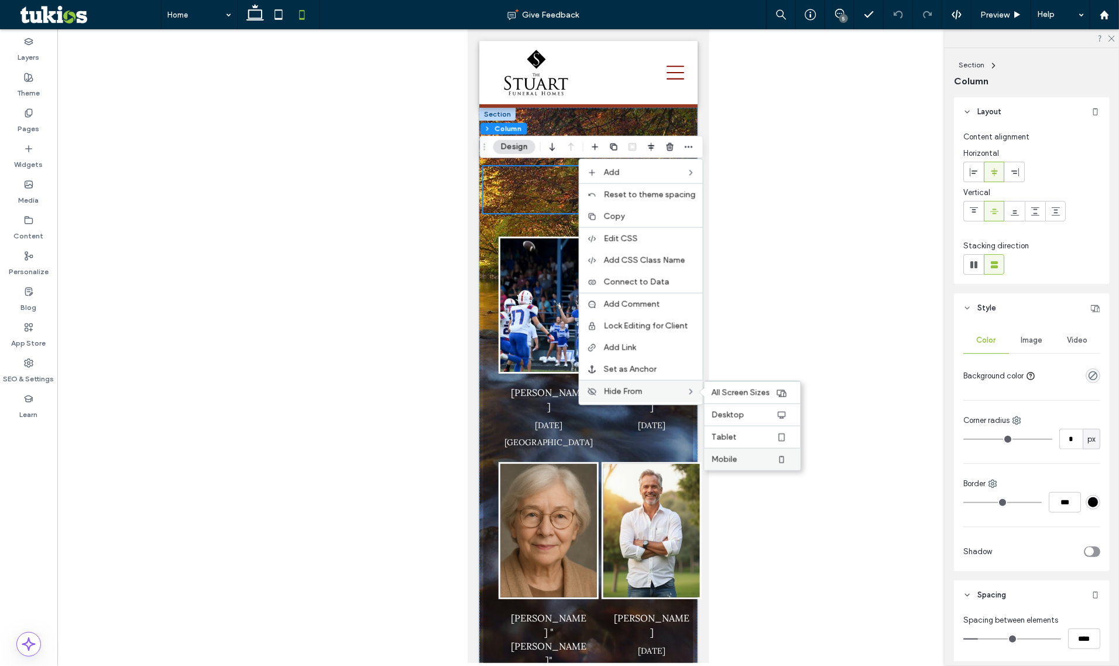
click at [738, 457] on div "Mobile" at bounding box center [753, 459] width 96 height 22
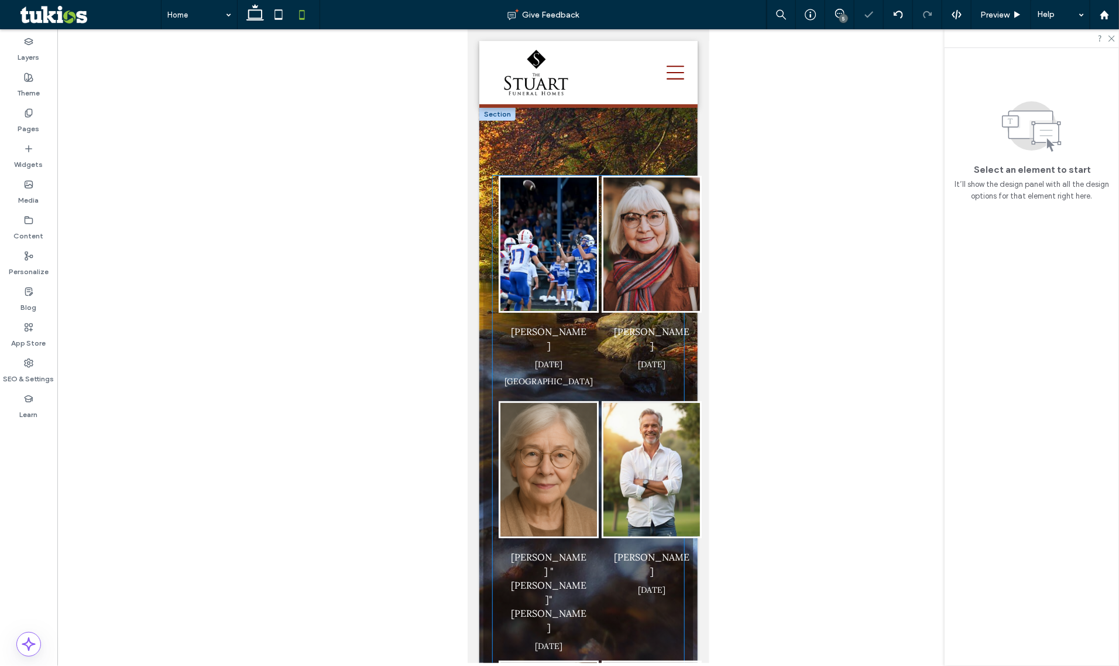
click at [614, 216] on img "Dorothy Johnson's obituary link" at bounding box center [651, 243] width 97 height 133
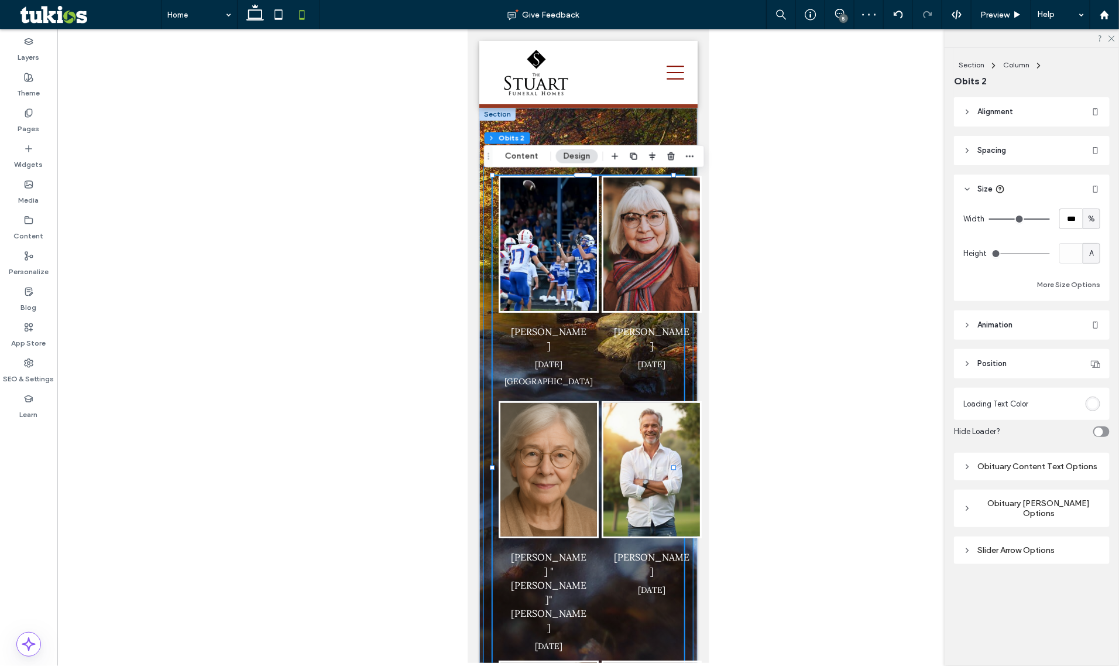
click at [672, 197] on div at bounding box center [672, 467] width 1 height 584
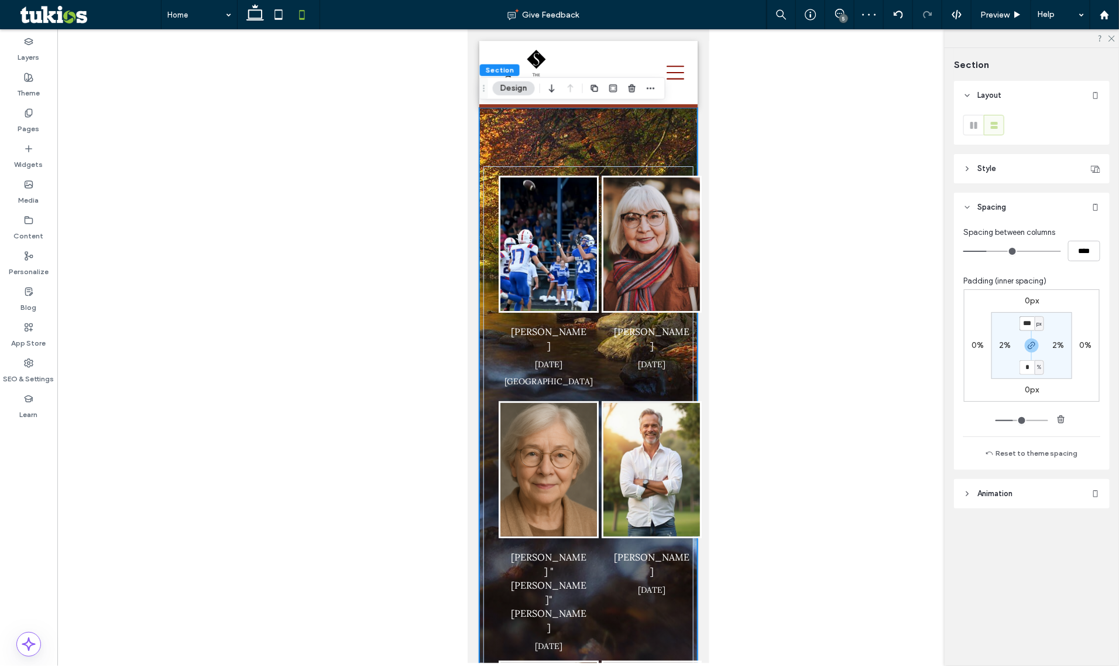
click at [1030, 324] on input "***" at bounding box center [1027, 323] width 15 height 15
type input "**"
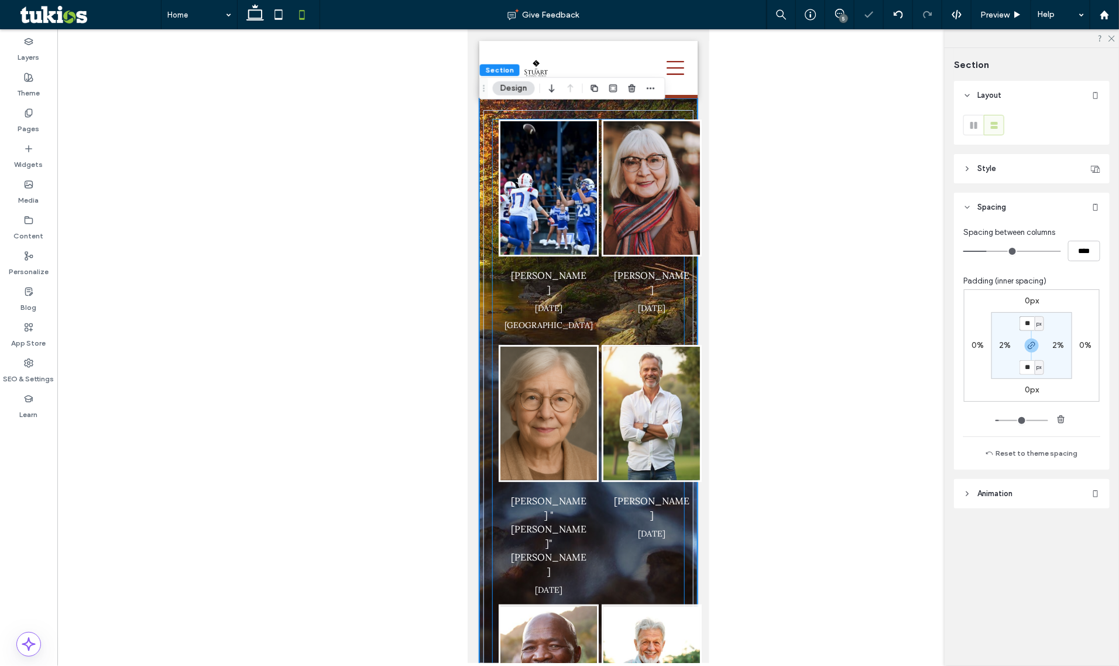
scroll to position [283, 0]
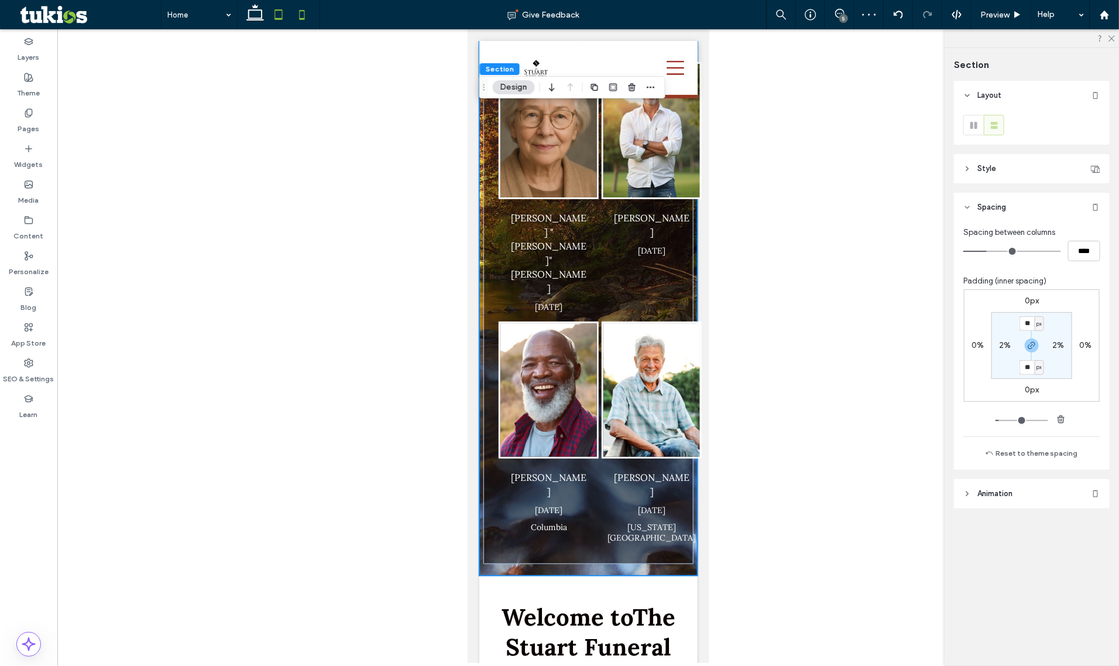
click at [281, 13] on icon at bounding box center [278, 14] width 23 height 23
type input "**"
type input "*"
type input "**"
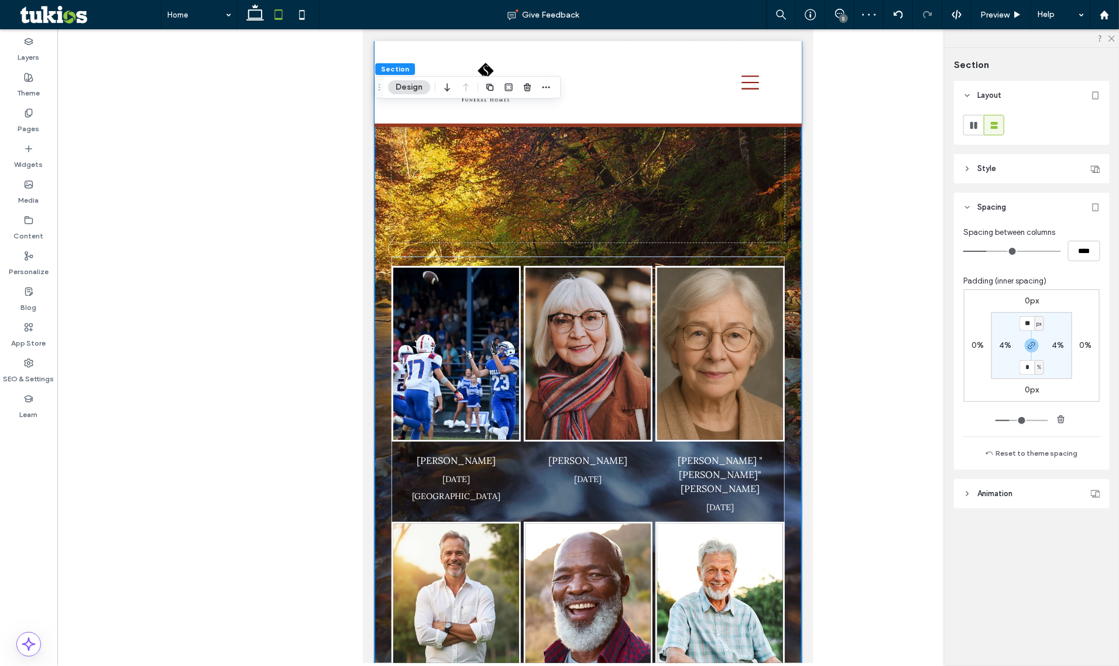
scroll to position [240, 0]
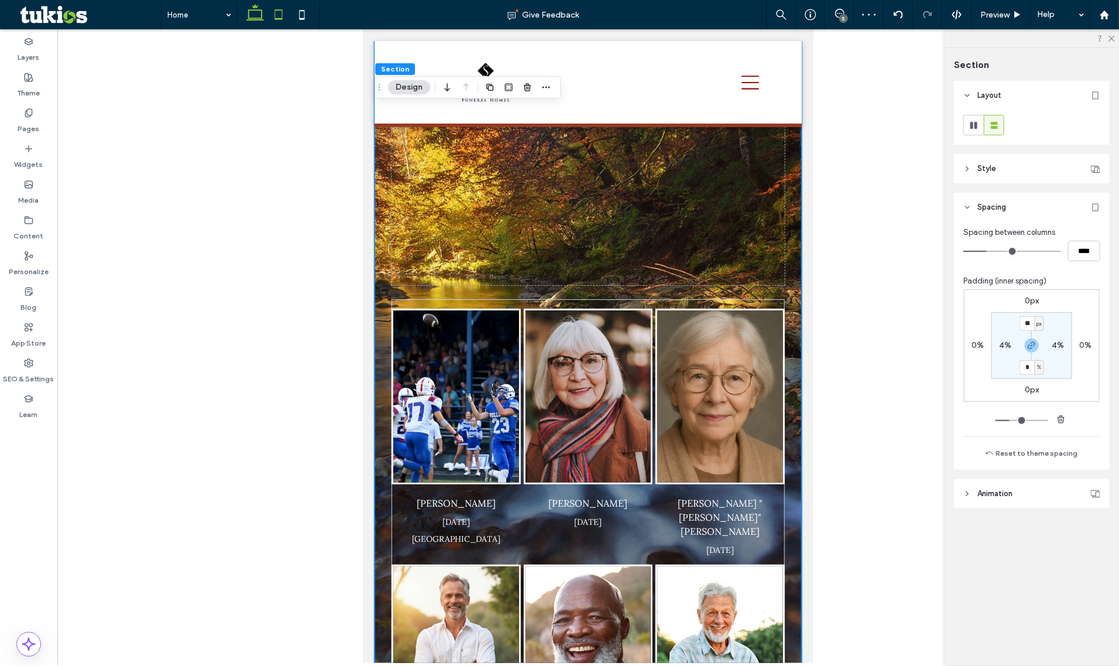
click at [255, 15] on icon at bounding box center [255, 14] width 23 height 23
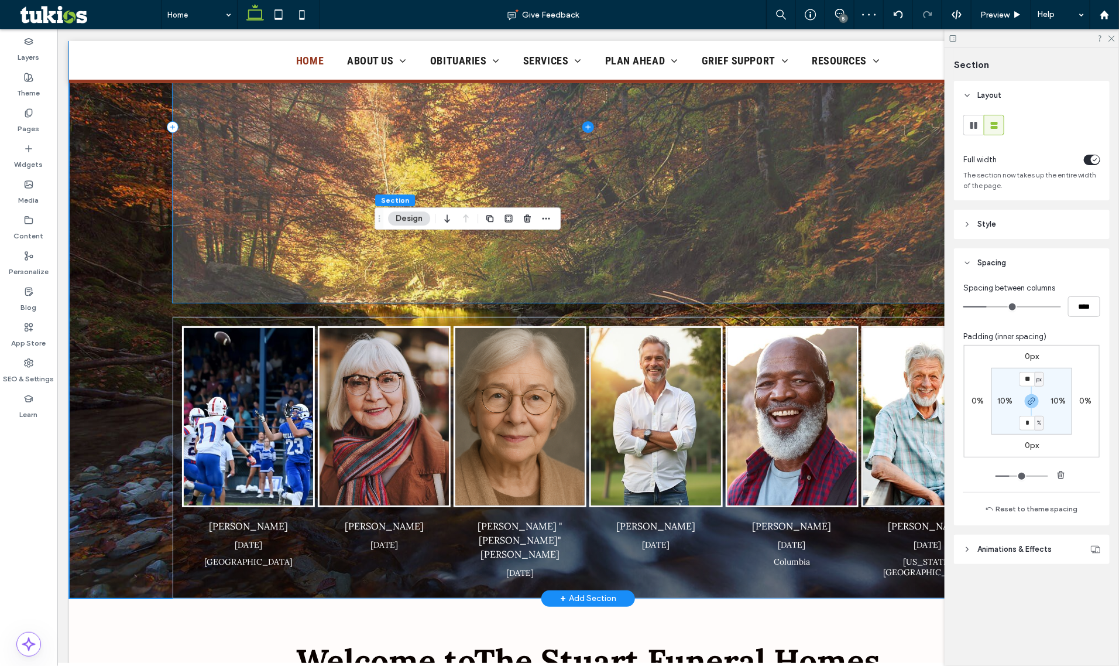
scroll to position [366, 0]
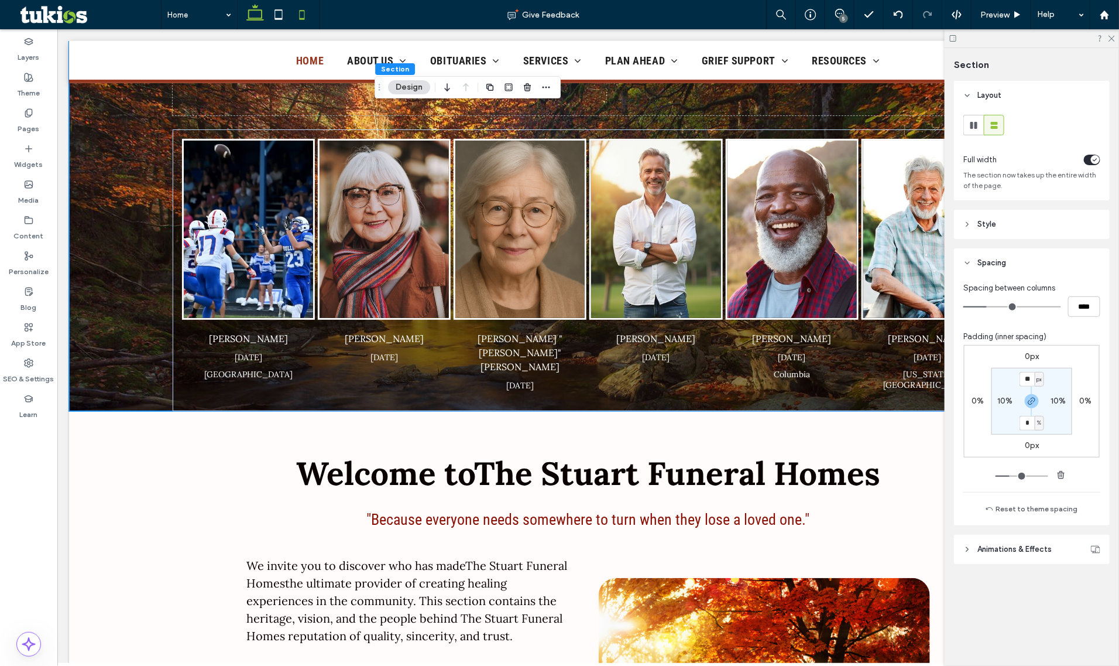
click at [309, 10] on icon at bounding box center [301, 14] width 23 height 23
type input "**"
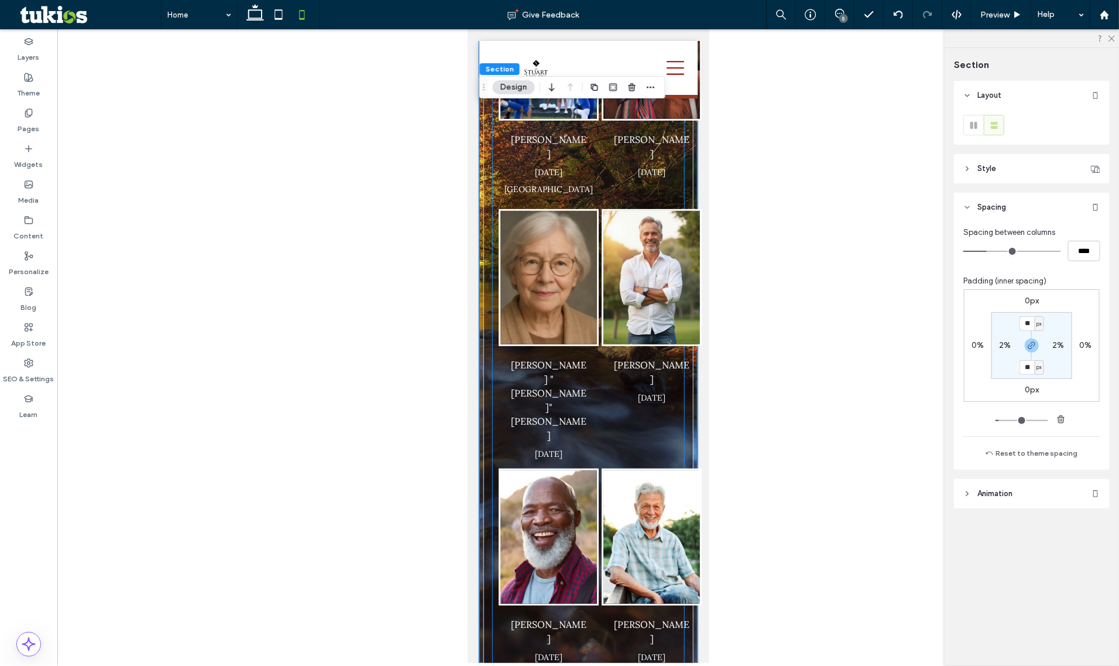
scroll to position [0, 0]
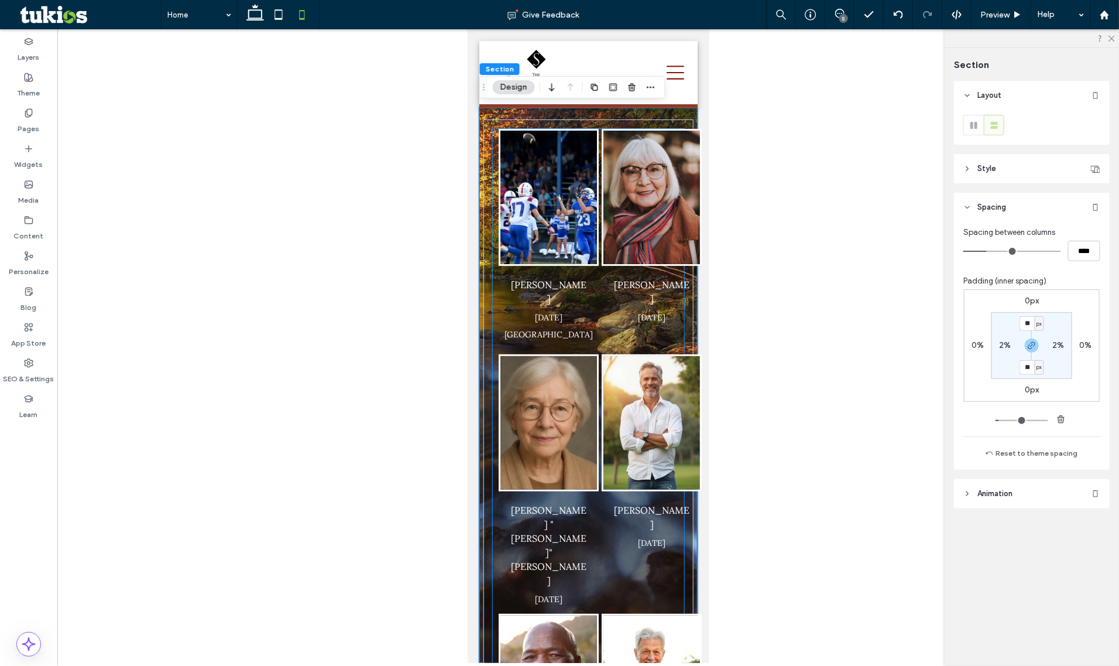
click at [603, 199] on img "Dorothy Johnson's obituary link" at bounding box center [651, 196] width 97 height 133
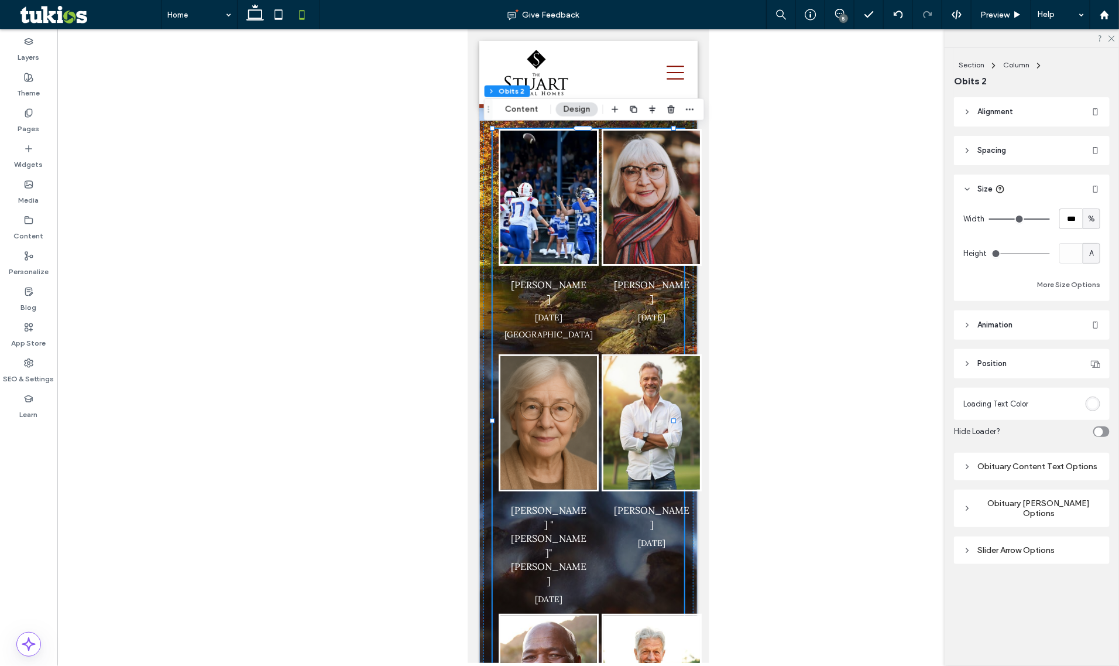
click at [647, 198] on img "Dorothy Johnson's obituary link" at bounding box center [651, 196] width 97 height 133
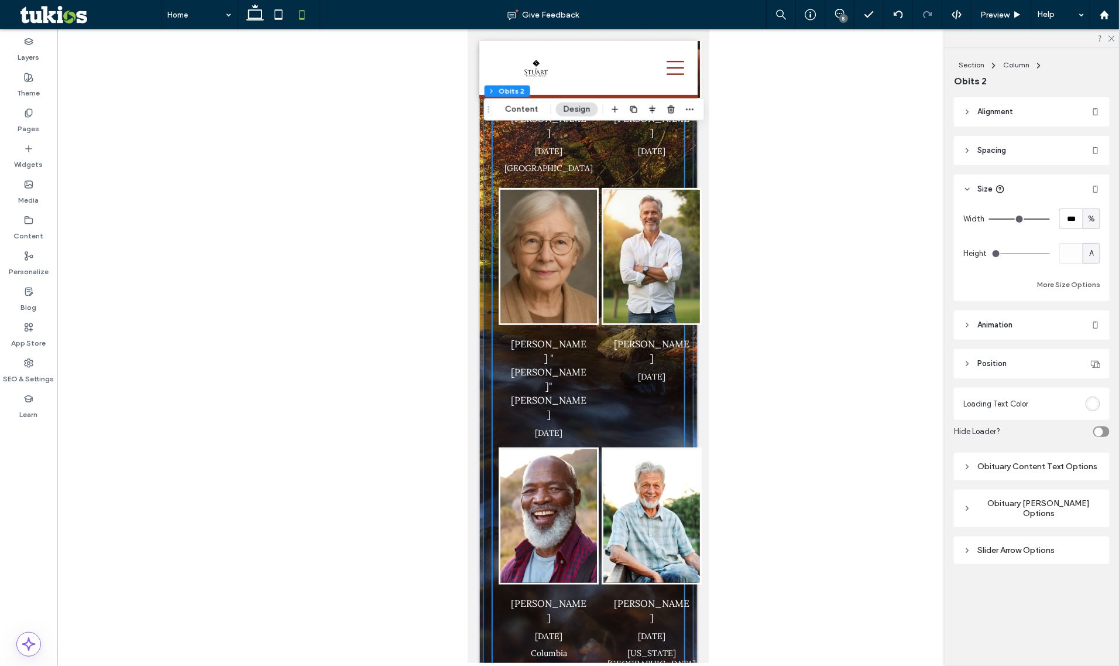
scroll to position [283, 0]
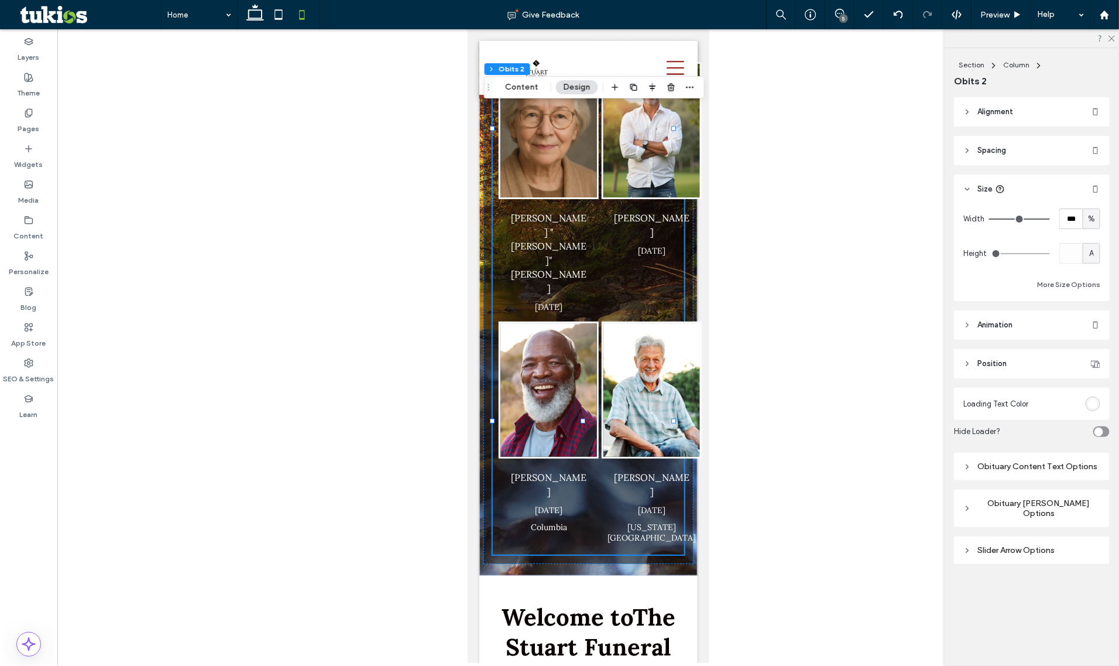
click at [794, 296] on div at bounding box center [588, 345] width 1062 height 633
click at [685, 323] on div "[PERSON_NAME] [DATE] [GEOGRAPHIC_DATA] [PERSON_NAME] [DATE] [PERSON_NAME] "[PER…" at bounding box center [588, 195] width 218 height 760
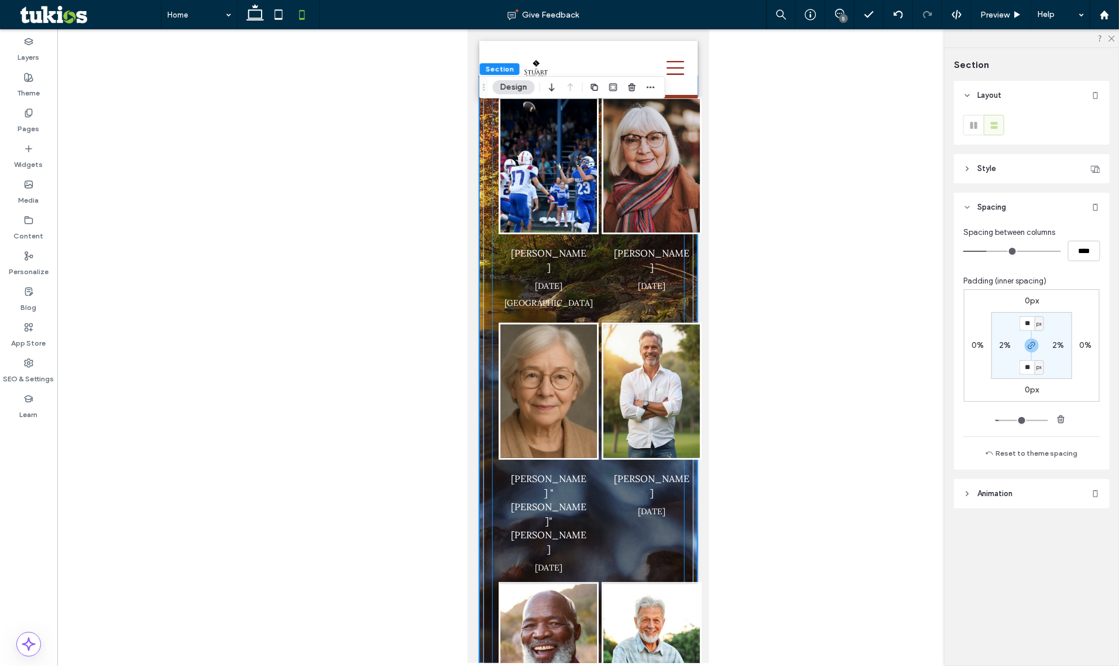
scroll to position [0, 0]
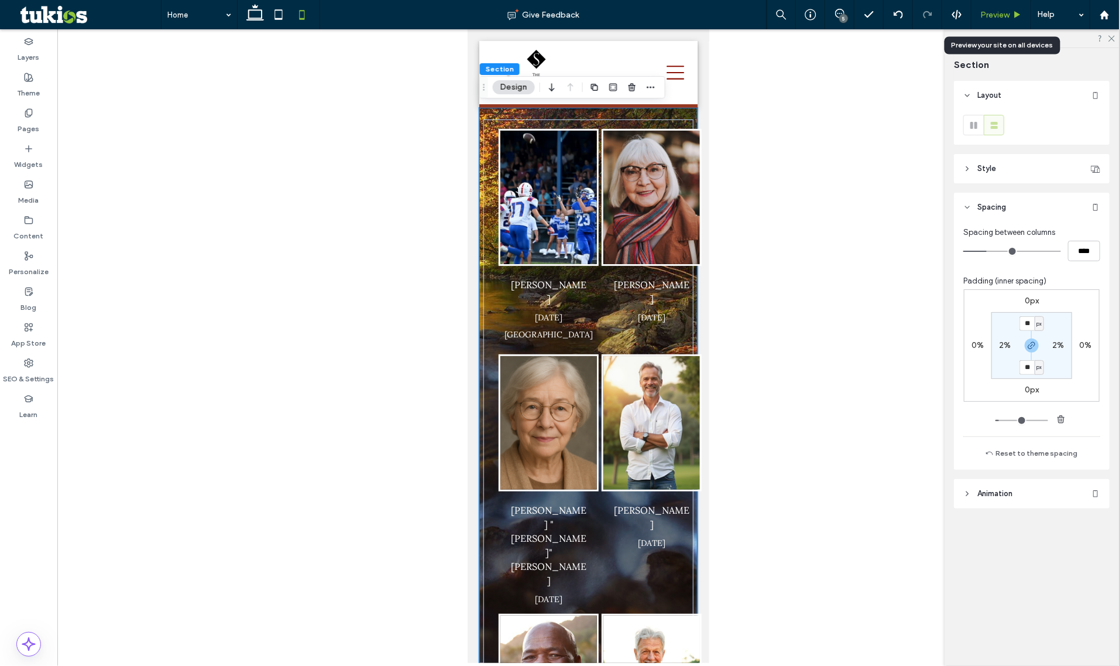
click at [996, 10] on span "Preview" at bounding box center [995, 15] width 29 height 10
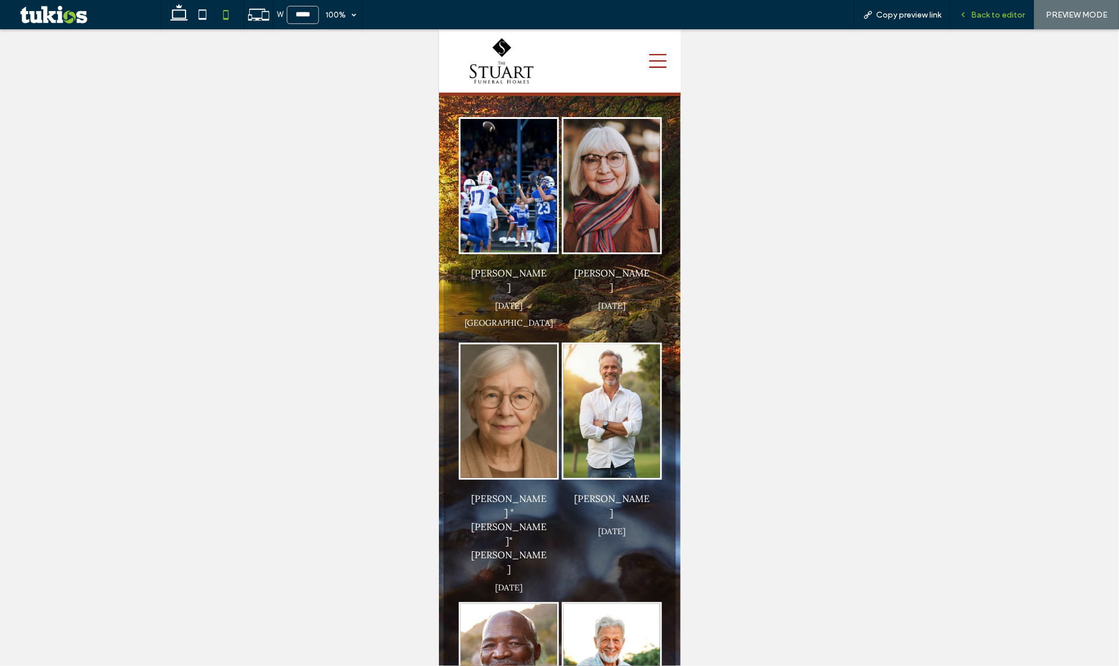
click at [1005, 7] on div "Back to editor" at bounding box center [993, 14] width 84 height 29
click at [968, 16] on icon at bounding box center [964, 15] width 8 height 8
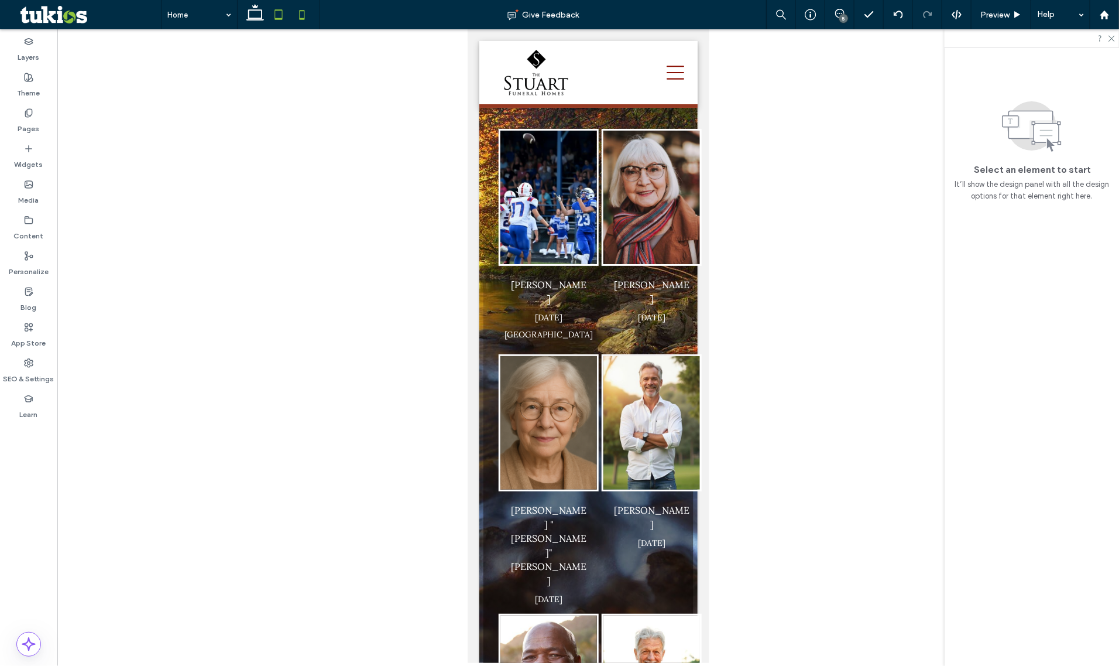
click at [285, 15] on icon at bounding box center [278, 14] width 23 height 23
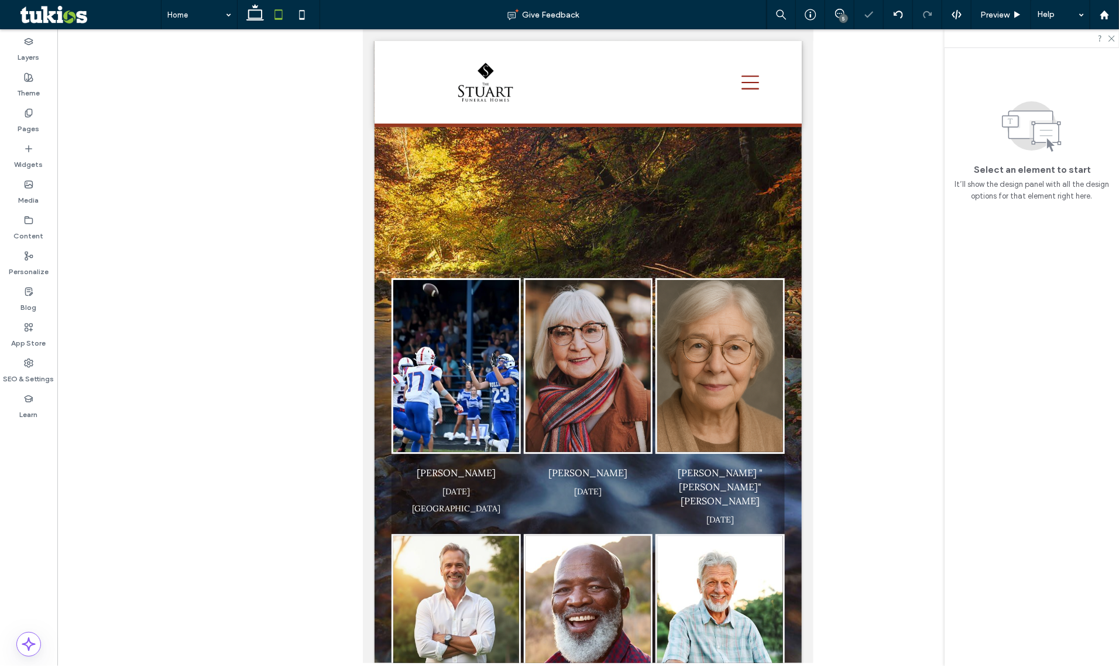
scroll to position [269, 0]
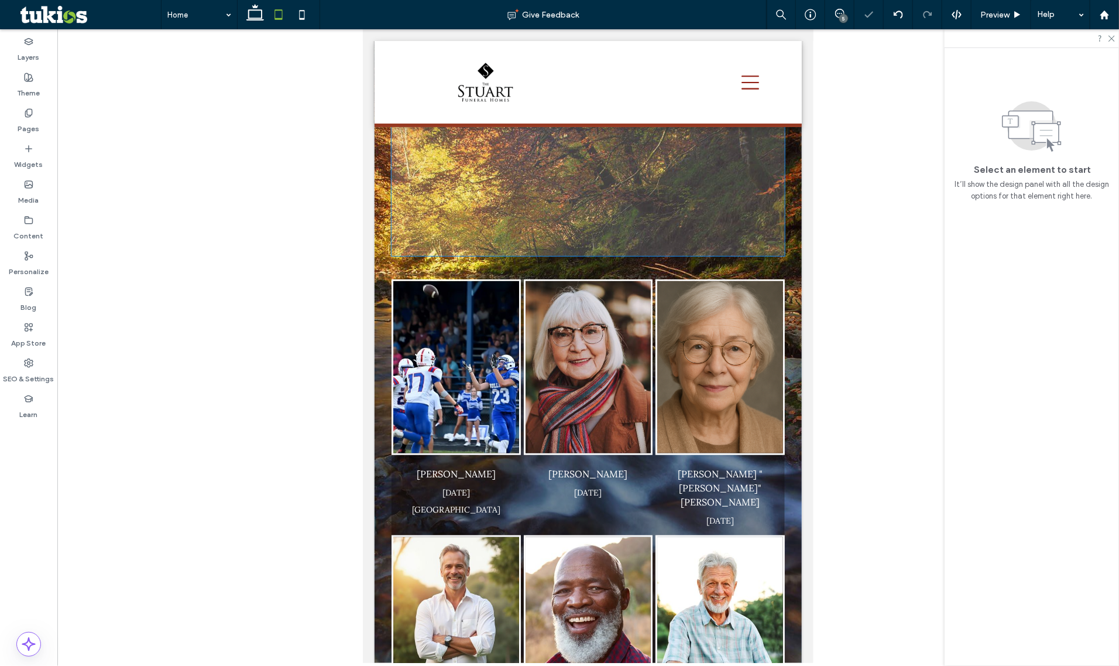
click at [631, 218] on span at bounding box center [587, 79] width 393 height 351
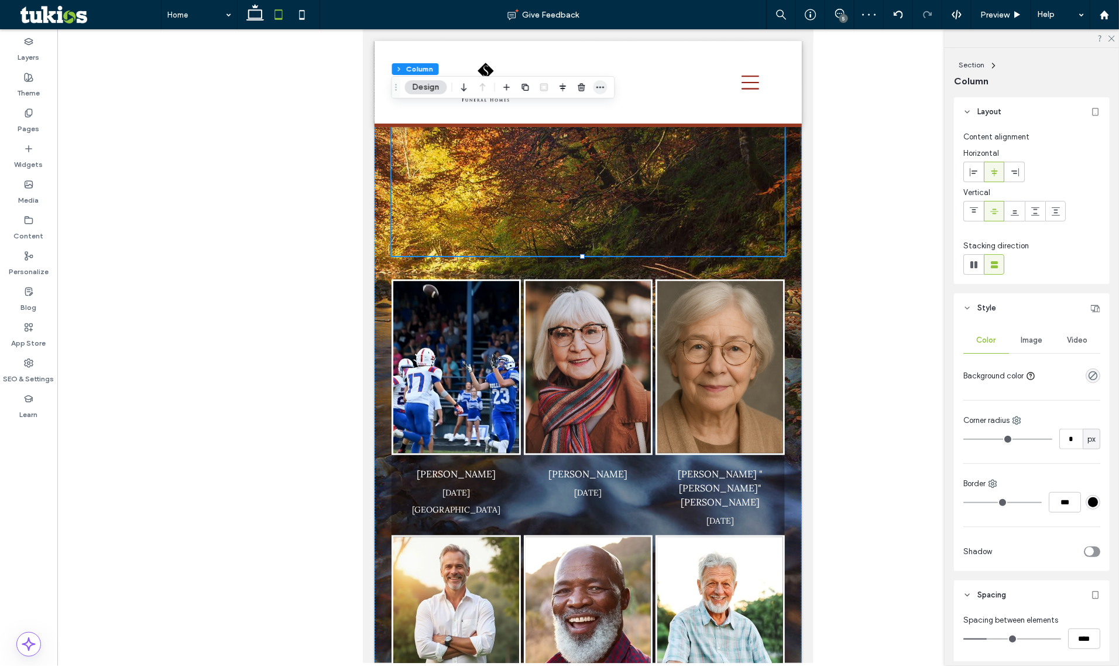
click at [600, 83] on icon "button" at bounding box center [600, 87] width 9 height 9
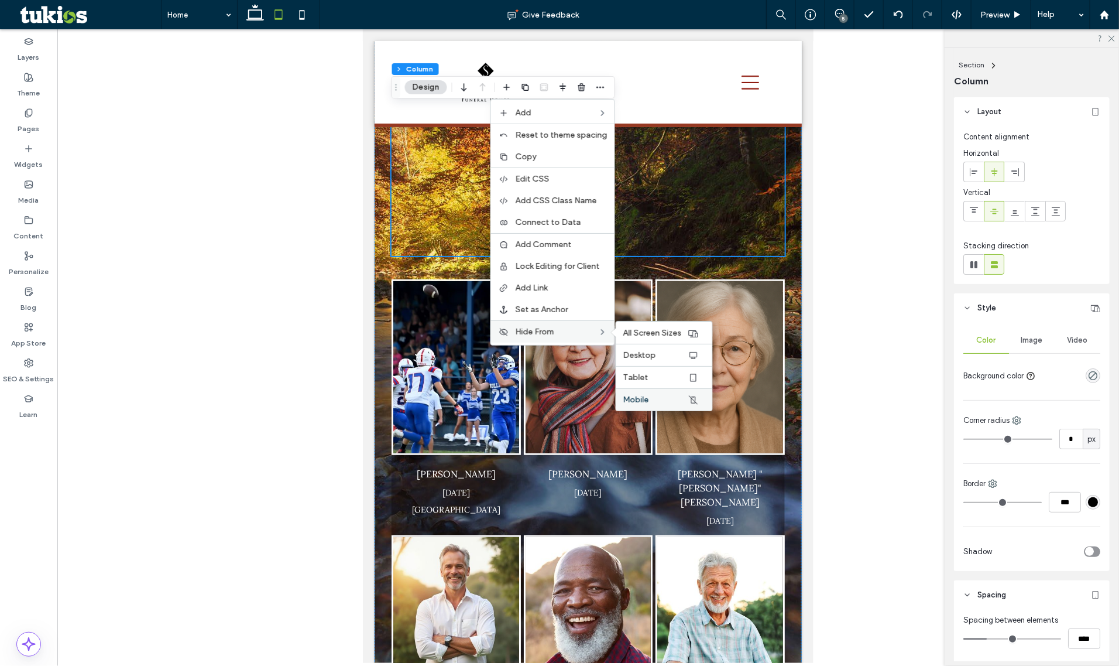
click at [656, 404] on label "Mobile" at bounding box center [655, 400] width 64 height 10
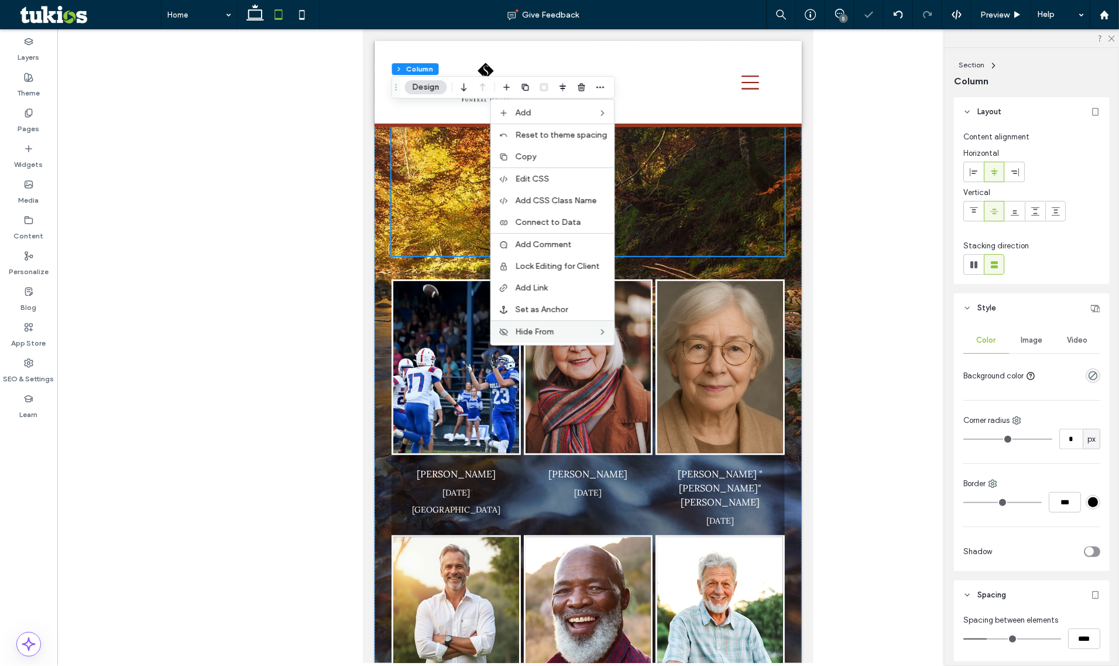
click at [788, 174] on div "[PERSON_NAME] [DATE] [GEOGRAPHIC_DATA] [PERSON_NAME] [DATE] [PERSON_NAME] "[PER…" at bounding box center [587, 329] width 427 height 944
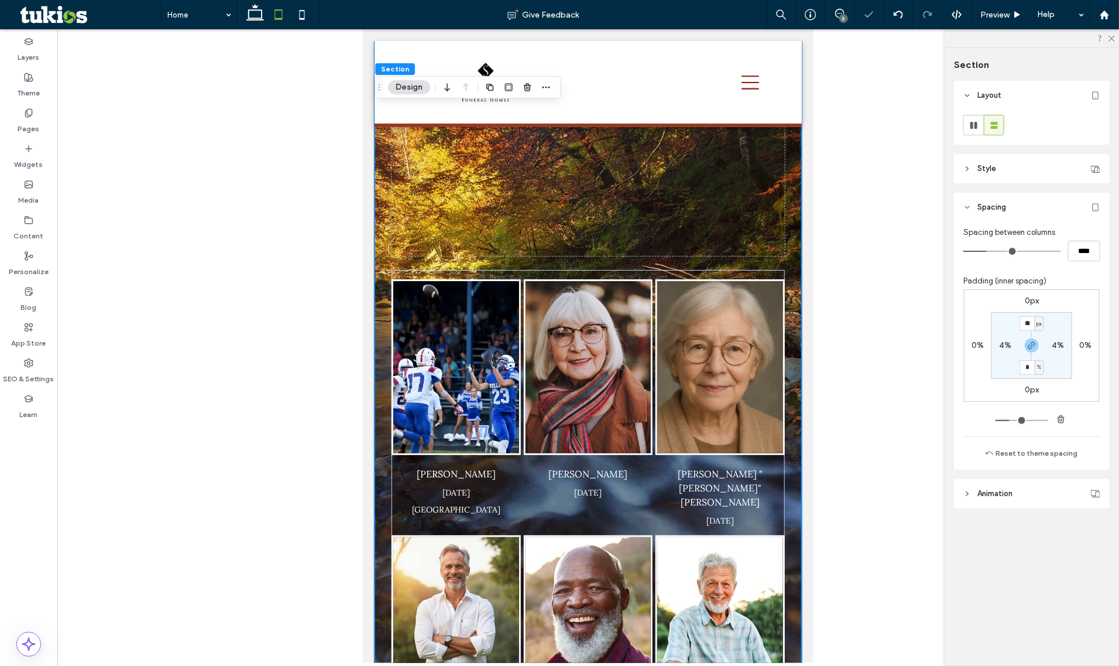
click at [282, 9] on icon at bounding box center [278, 14] width 23 height 23
click at [294, 12] on icon at bounding box center [301, 14] width 23 height 23
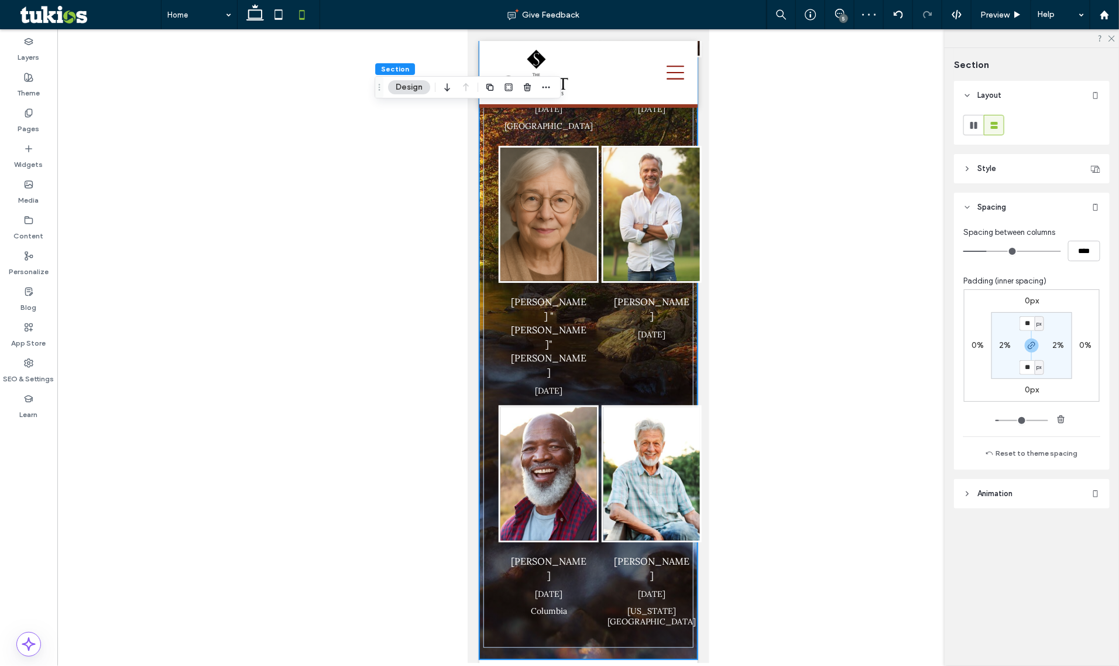
type input "**"
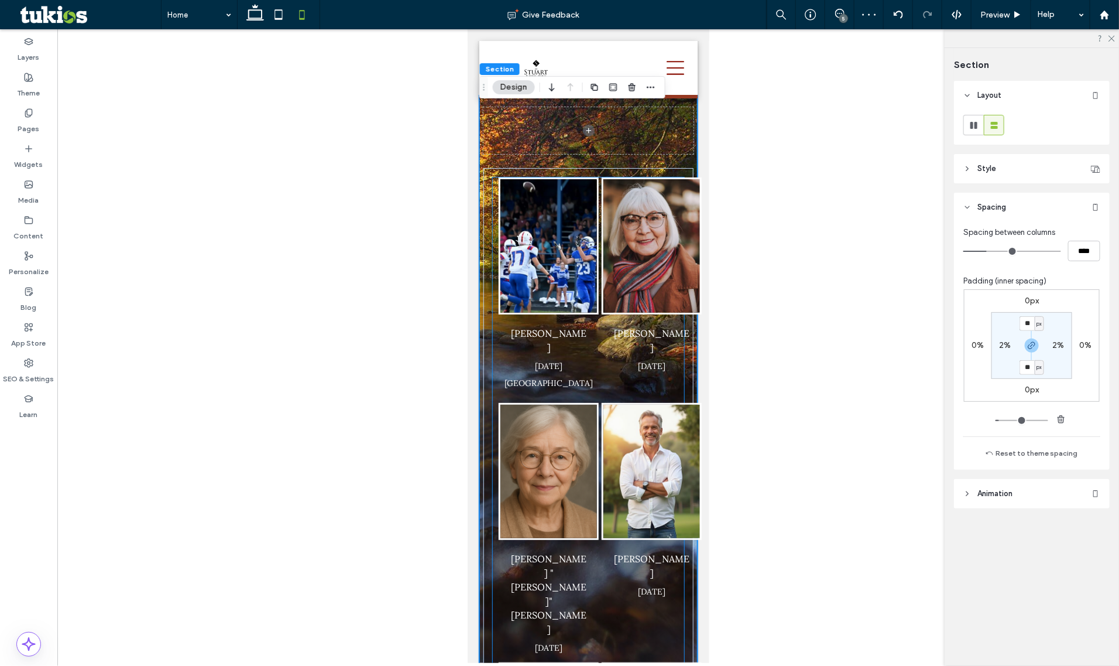
scroll to position [0, 0]
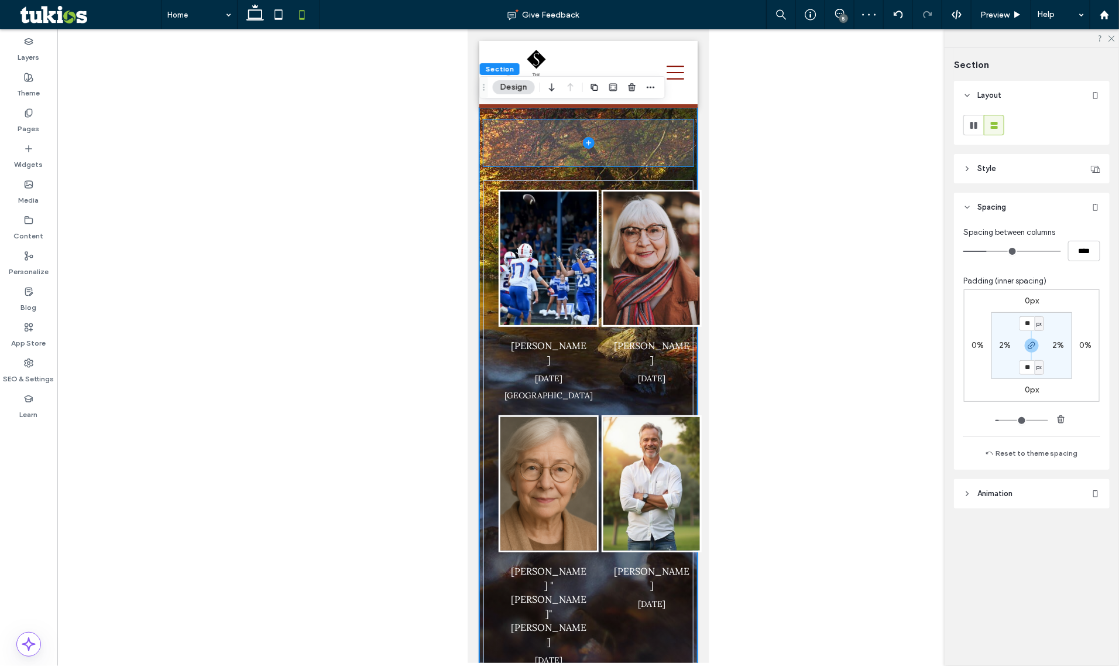
click at [653, 140] on span at bounding box center [588, 142] width 210 height 47
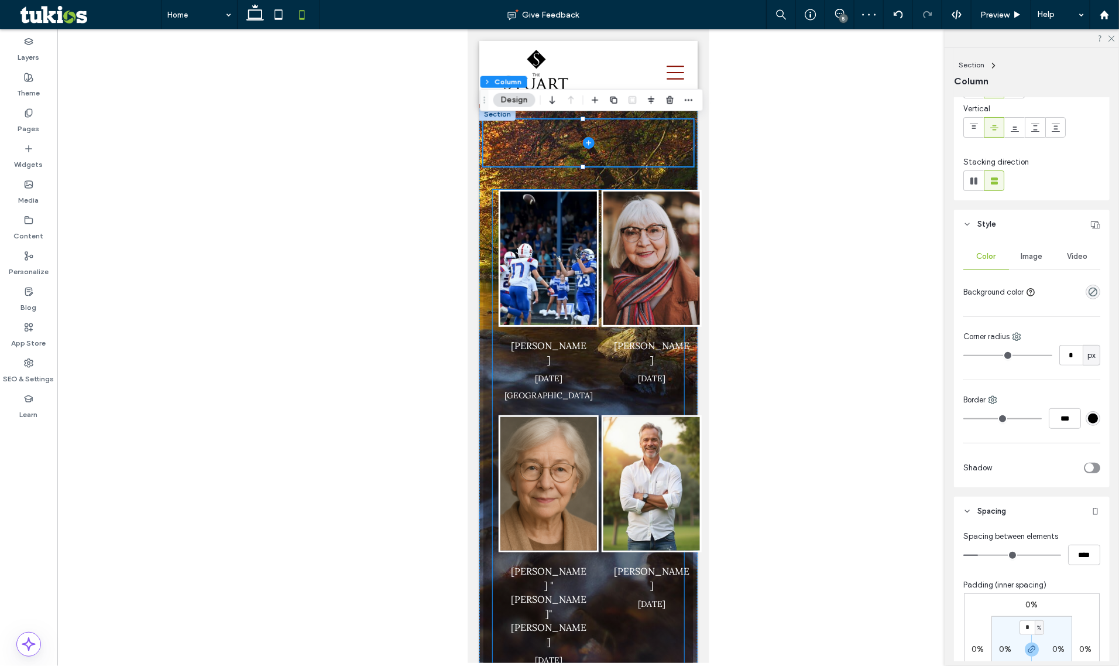
scroll to position [220, 0]
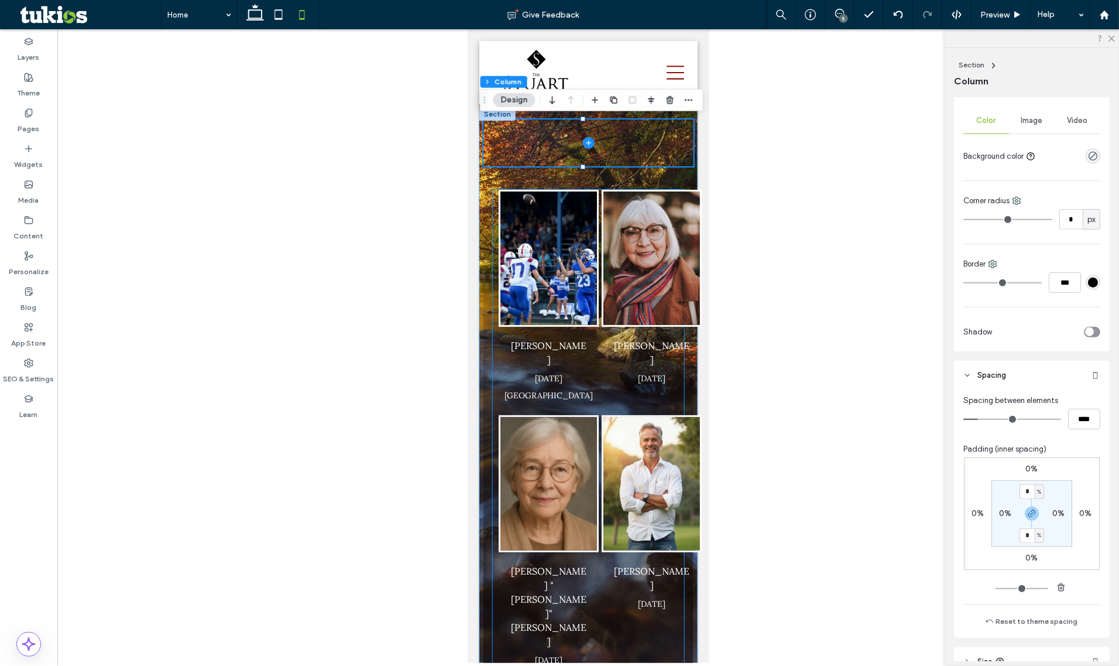
click at [574, 210] on img "Jim Smith's obituary link" at bounding box center [548, 257] width 97 height 133
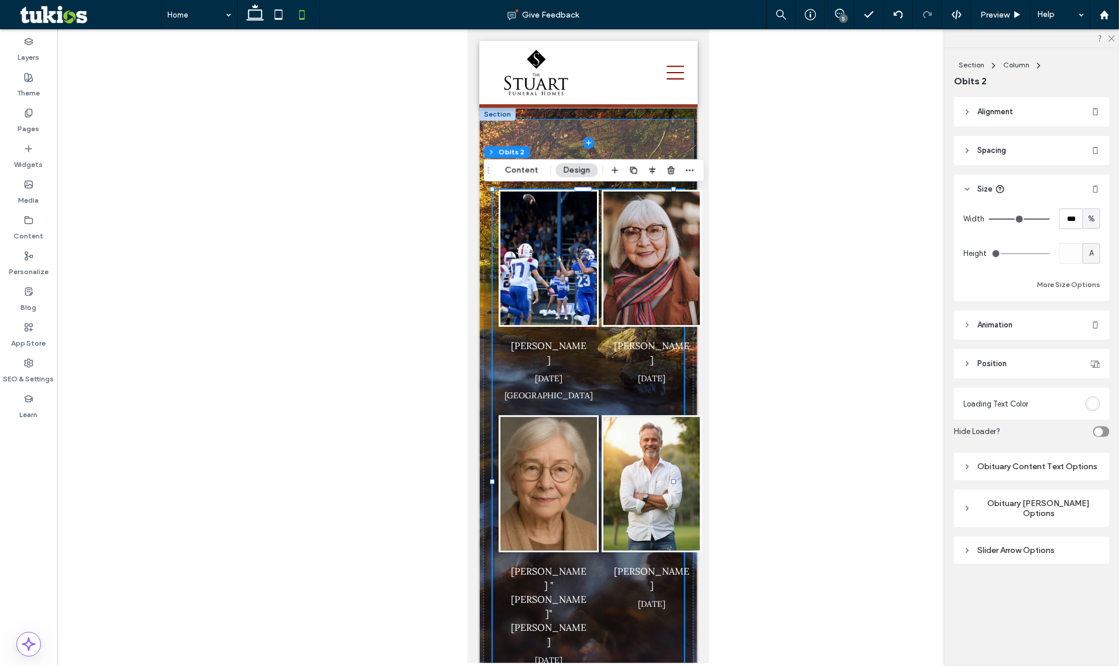
click at [632, 141] on span at bounding box center [588, 142] width 210 height 47
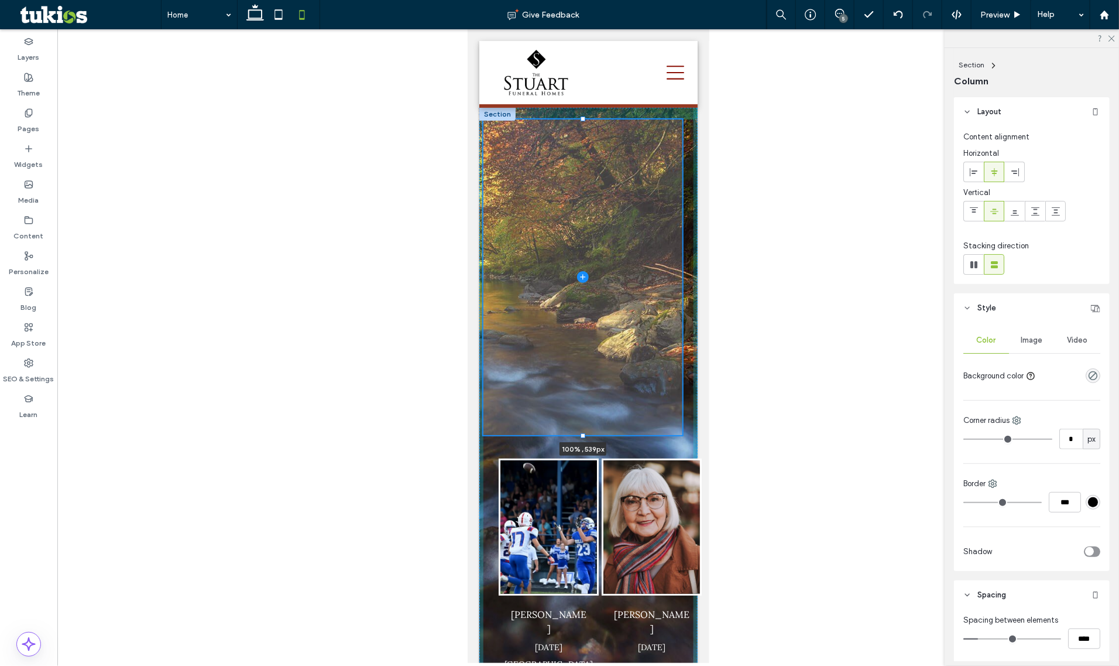
drag, startPoint x: 582, startPoint y: 165, endPoint x: 547, endPoint y: 433, distance: 270.9
click at [484, 119] on div at bounding box center [483, 119] width 1 height 1
type input "***"
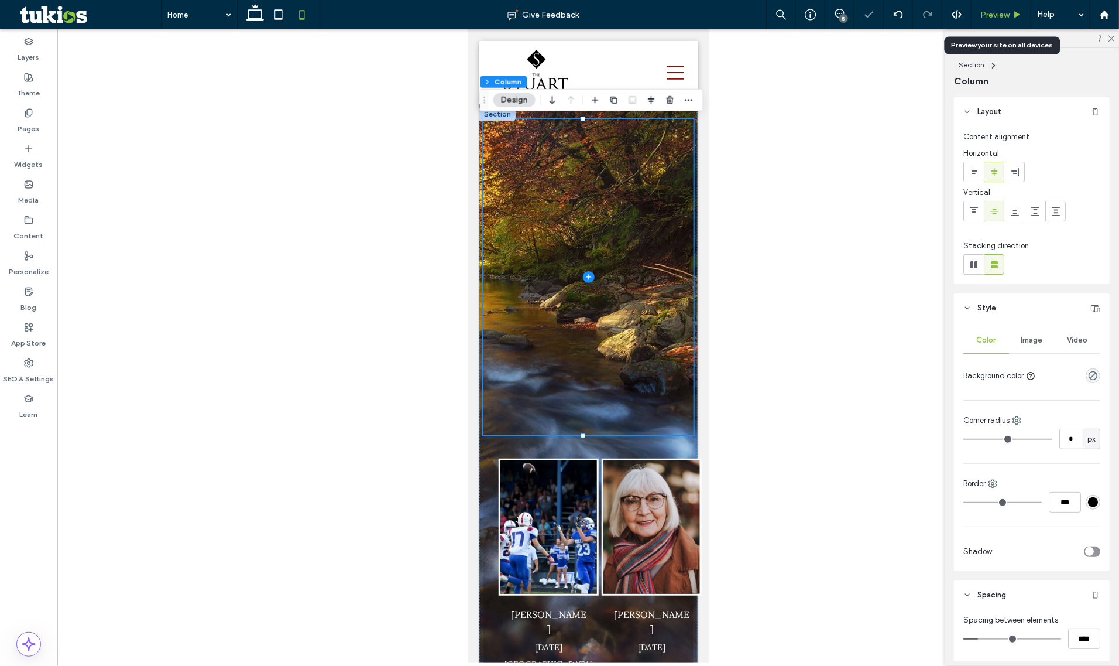
click at [988, 5] on div "Preview" at bounding box center [1002, 14] width 60 height 29
click at [1020, 13] on use at bounding box center [1018, 14] width 6 height 6
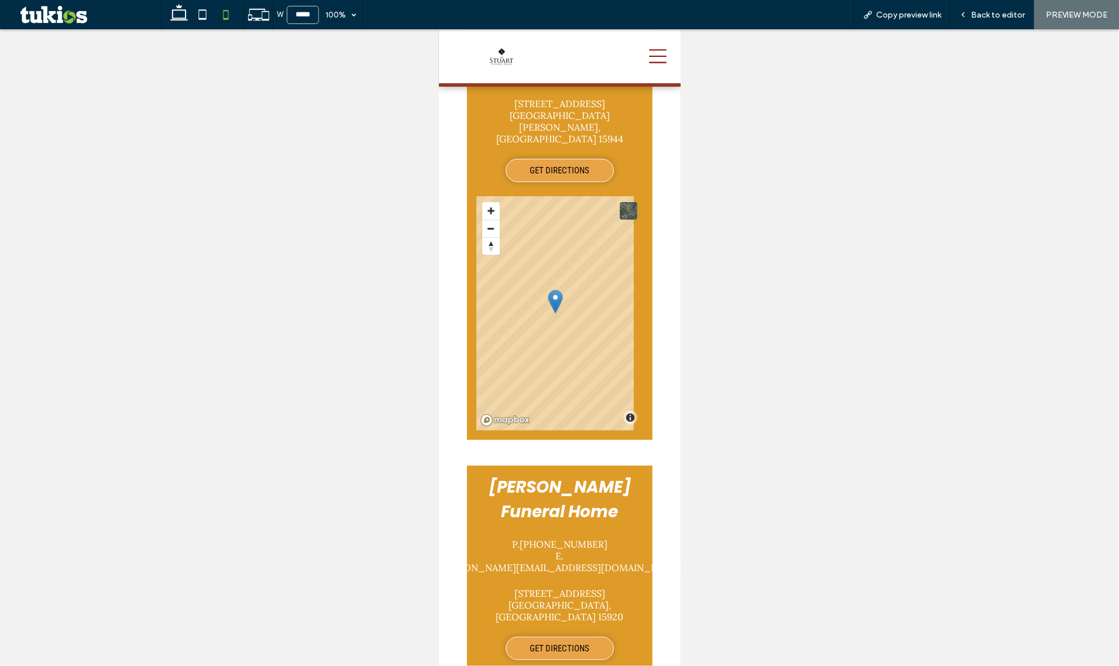
scroll to position [2038, 0]
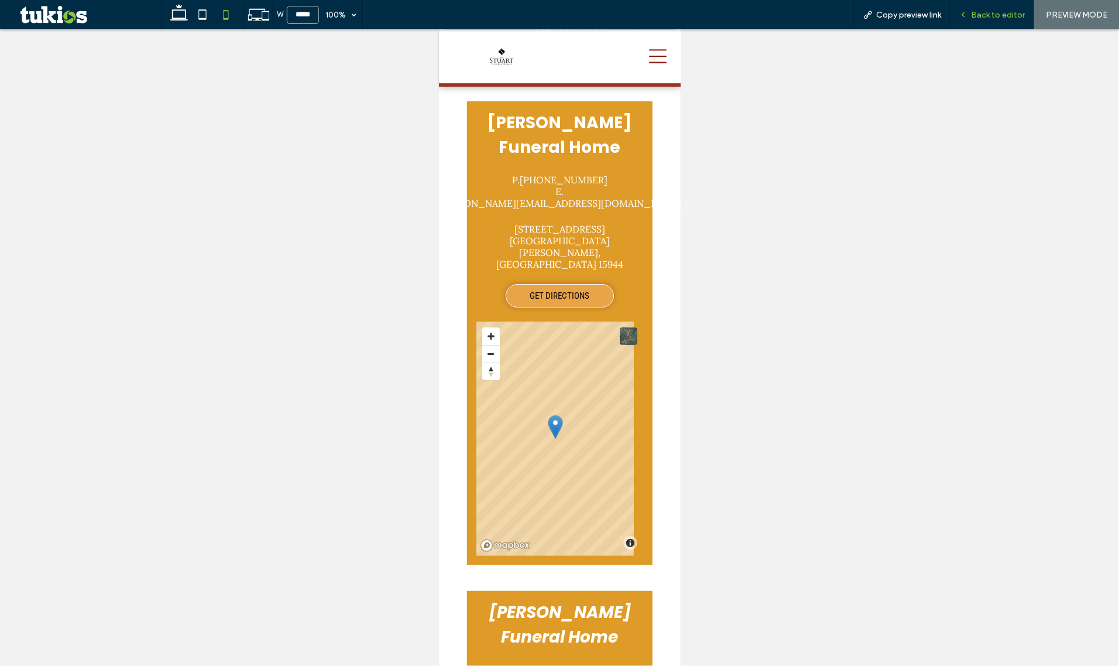
click at [982, 6] on div "Back to editor" at bounding box center [993, 14] width 84 height 29
click at [964, 18] on icon at bounding box center [964, 15] width 8 height 8
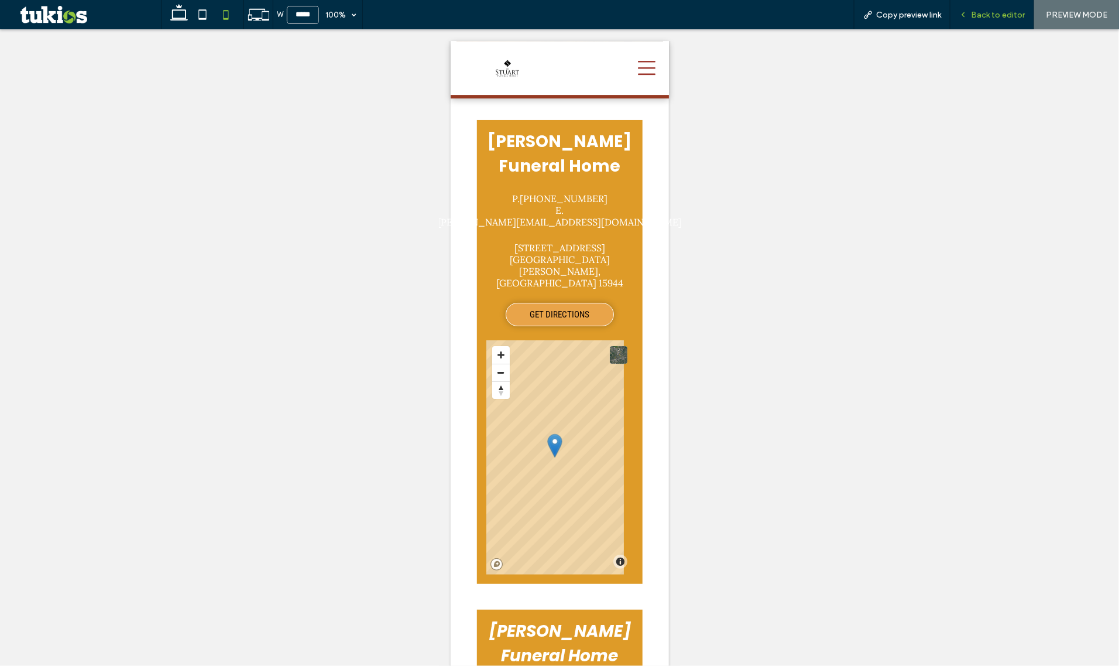
scroll to position [2012, 0]
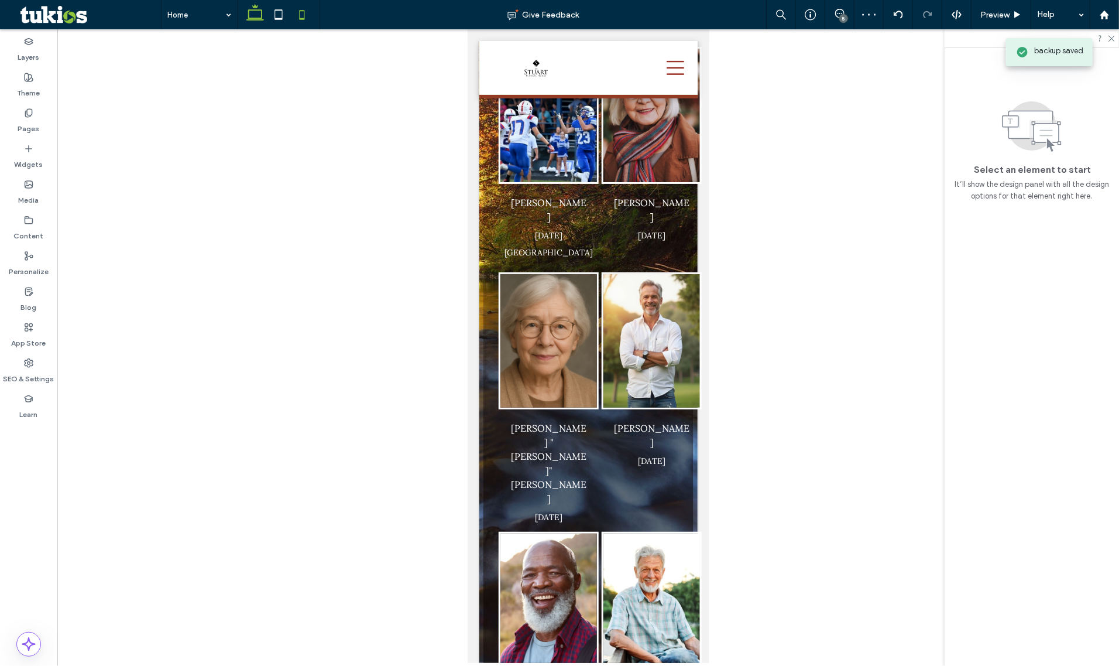
click at [256, 13] on icon at bounding box center [255, 14] width 23 height 23
